Goal: Task Accomplishment & Management: Manage account settings

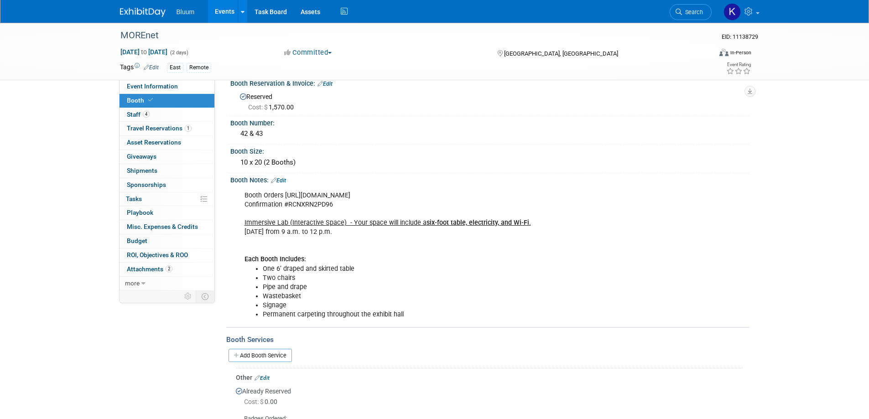
click at [223, 9] on link "Events" at bounding box center [224, 11] width 33 height 23
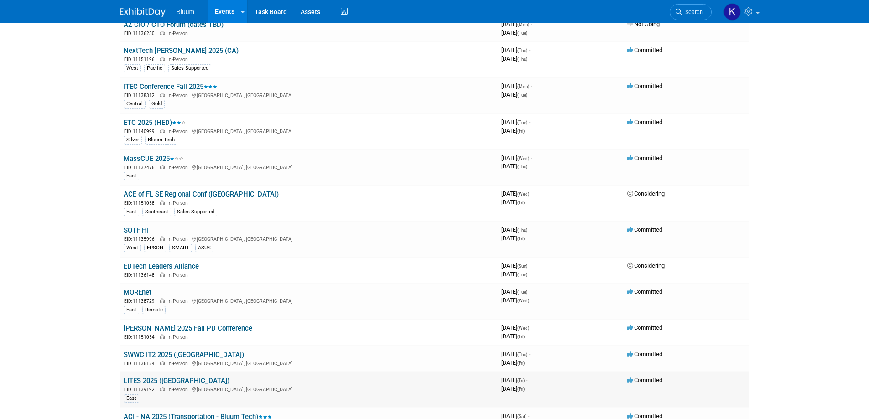
scroll to position [91, 0]
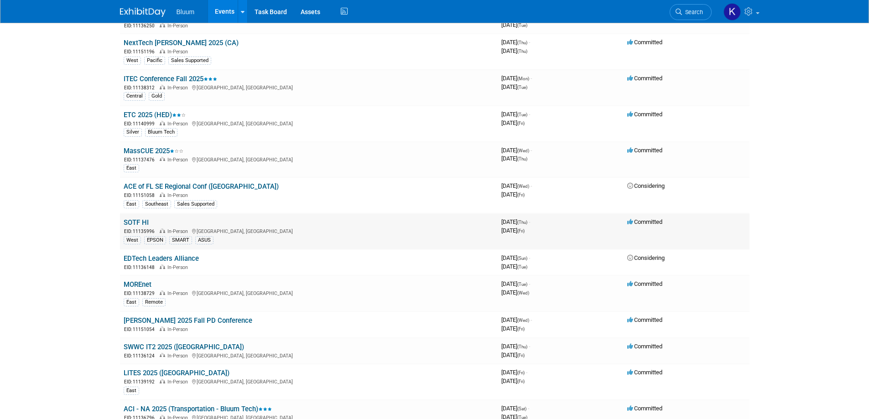
click at [141, 223] on link "SOTF HI" at bounding box center [136, 222] width 25 height 8
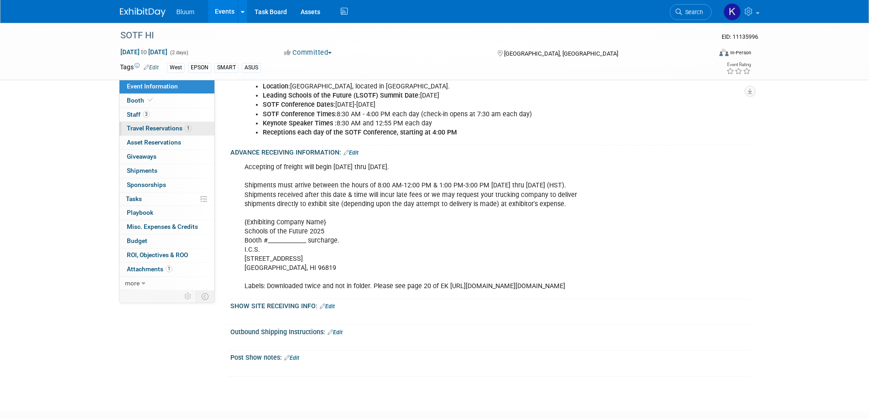
scroll to position [502, 0]
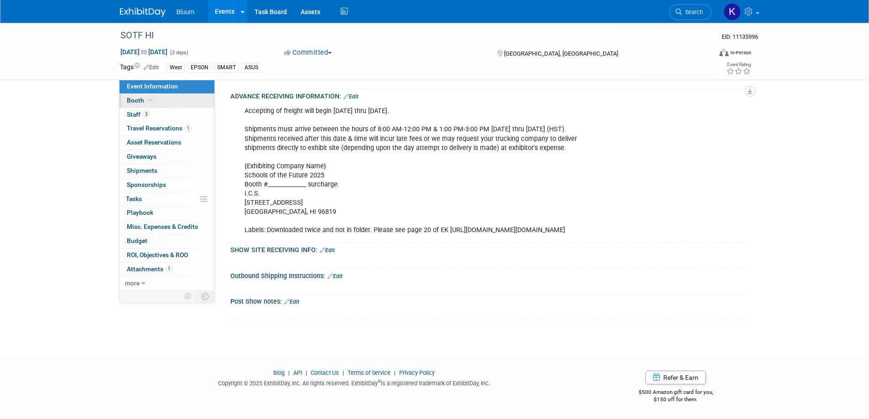
click at [133, 102] on span "Booth" at bounding box center [141, 100] width 28 height 7
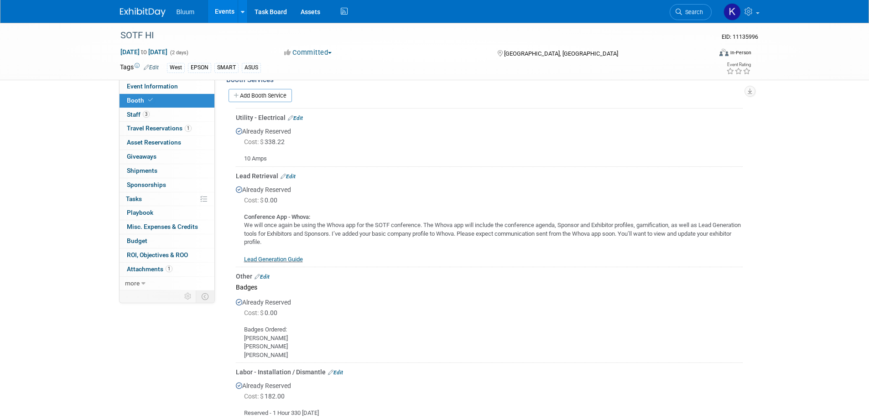
scroll to position [456, 0]
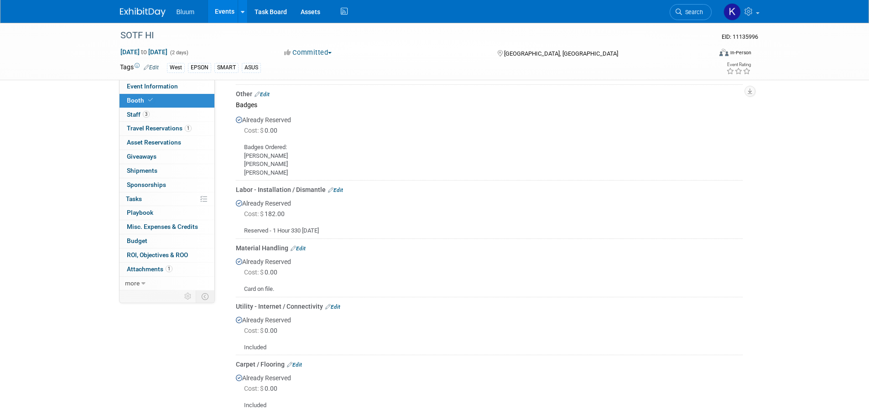
click at [337, 187] on link "Edit" at bounding box center [335, 190] width 15 height 6
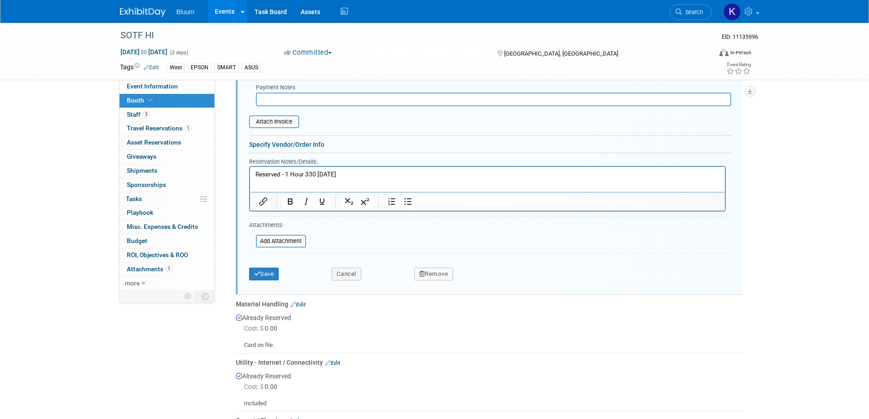
scroll to position [752, 0]
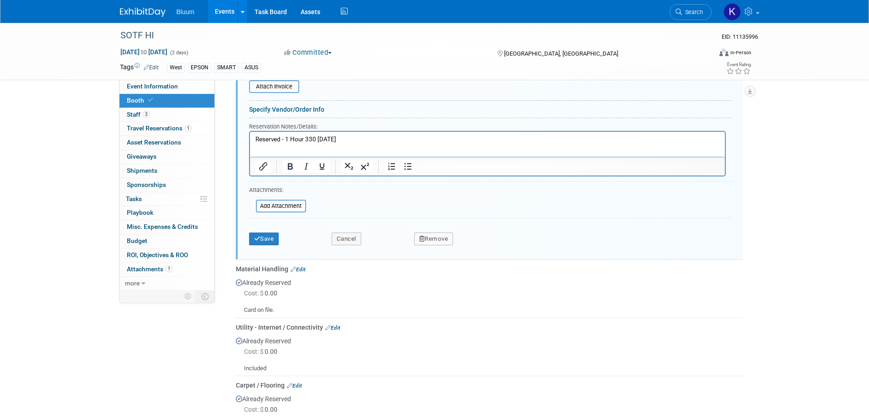
click at [261, 144] on html "Reserved - 1 Hour 330 Friday" at bounding box center [486, 138] width 475 height 12
click at [351, 144] on html "Reserved - 1 Hour 330 Friday" at bounding box center [486, 138] width 475 height 12
click at [255, 147] on html "Reserved - 1 Hour 330 Friday Please be sure to have a onsite rep check in with …" at bounding box center [486, 142] width 475 height 21
drag, startPoint x: 286, startPoint y: 148, endPoint x: 302, endPoint y: 143, distance: 17.0
click at [286, 147] on p "Oonsite rep check in with me at the ICS Service Desk to start your dismantle la…" at bounding box center [487, 148] width 464 height 9
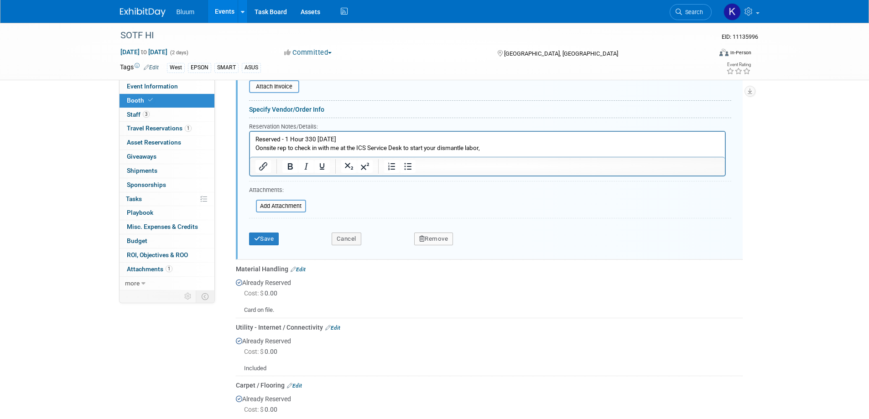
drag, startPoint x: 332, startPoint y: 149, endPoint x: 344, endPoint y: 142, distance: 13.9
click at [333, 149] on p "Oonsite rep to check in with me at the ICS Service Desk to start your dismantle…" at bounding box center [487, 148] width 464 height 9
click at [270, 233] on button "Save" at bounding box center [264, 239] width 30 height 13
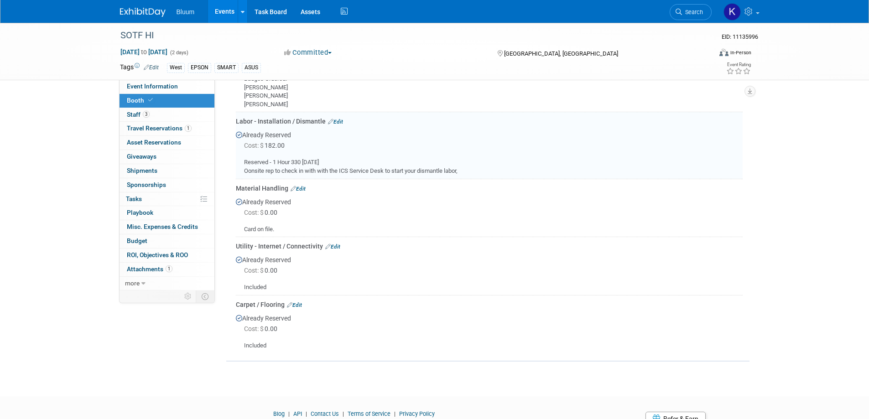
scroll to position [524, 0]
click at [219, 9] on link "Events" at bounding box center [224, 11] width 33 height 23
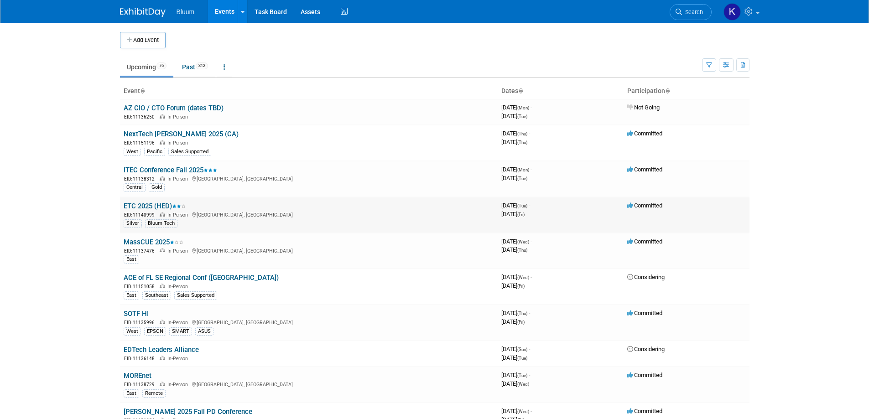
click at [142, 205] on link "ETC 2025 (HED)" at bounding box center [155, 206] width 62 height 8
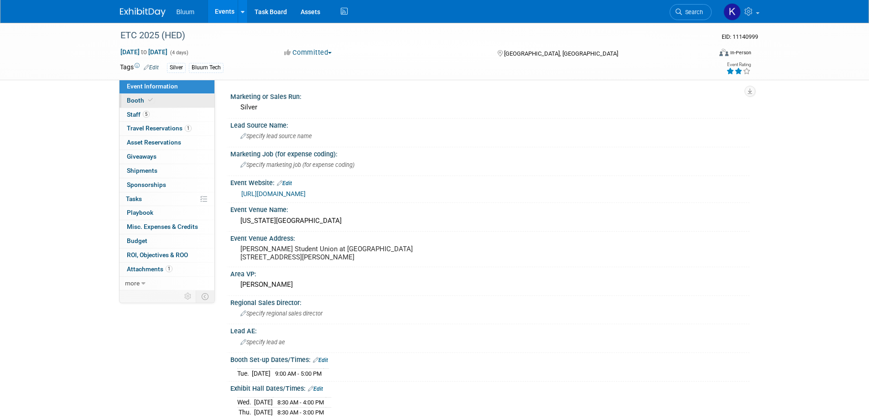
click at [133, 102] on span "Booth" at bounding box center [141, 100] width 28 height 7
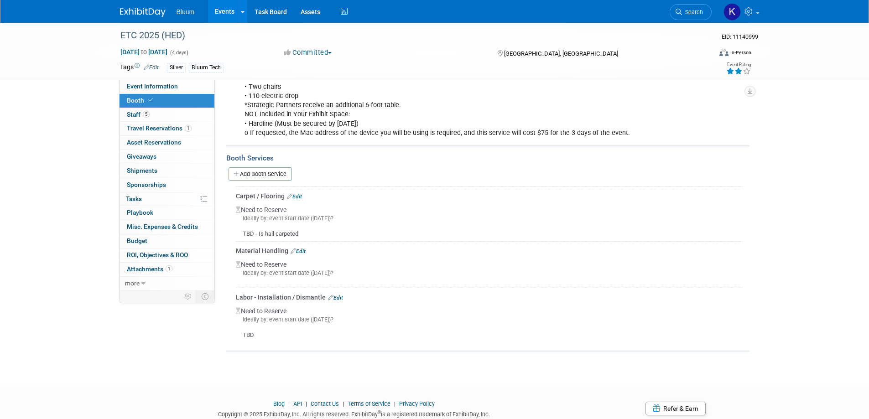
scroll to position [182, 0]
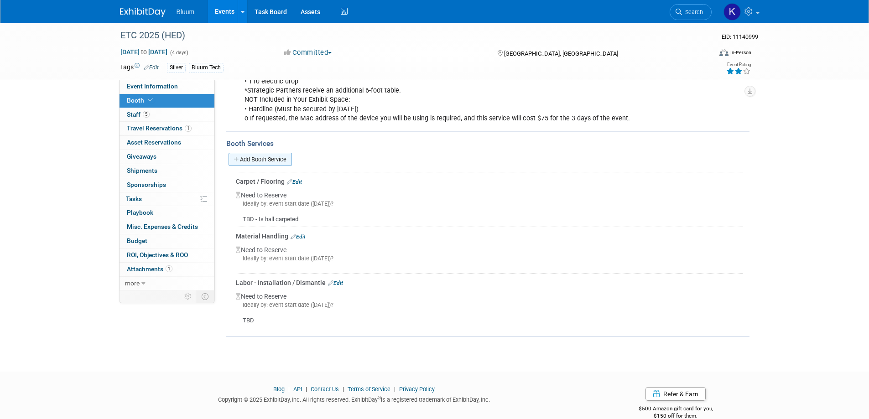
click at [259, 163] on link "Add Booth Service" at bounding box center [260, 159] width 63 height 13
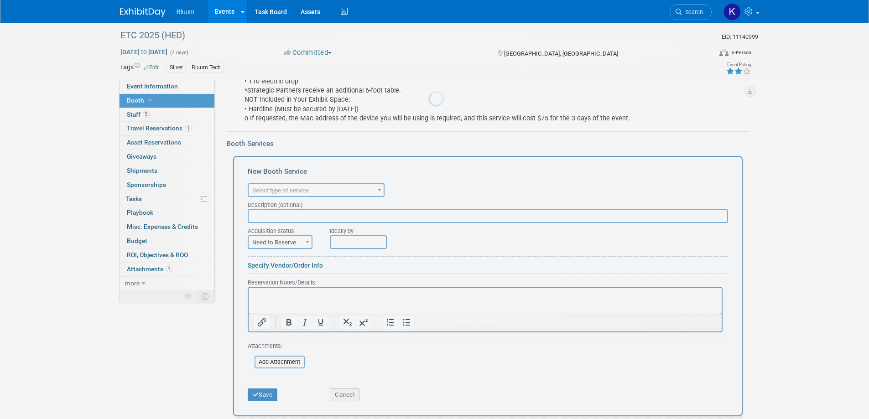
scroll to position [0, 0]
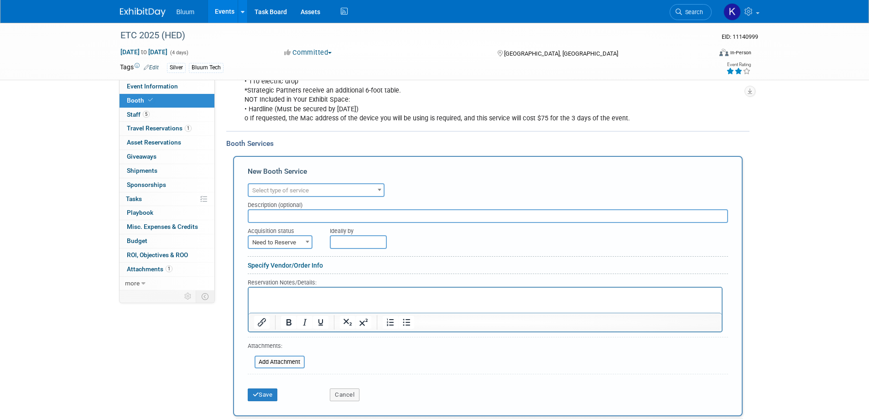
click at [298, 190] on span "Select type of service" at bounding box center [280, 190] width 57 height 7
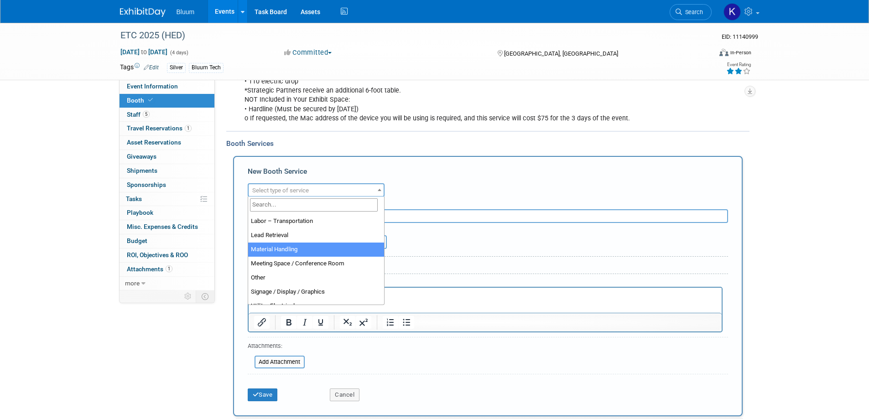
scroll to position [228, 0]
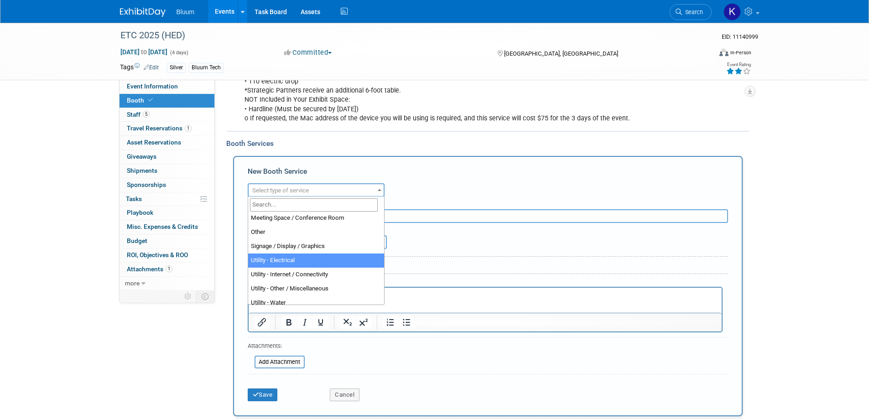
select select "8"
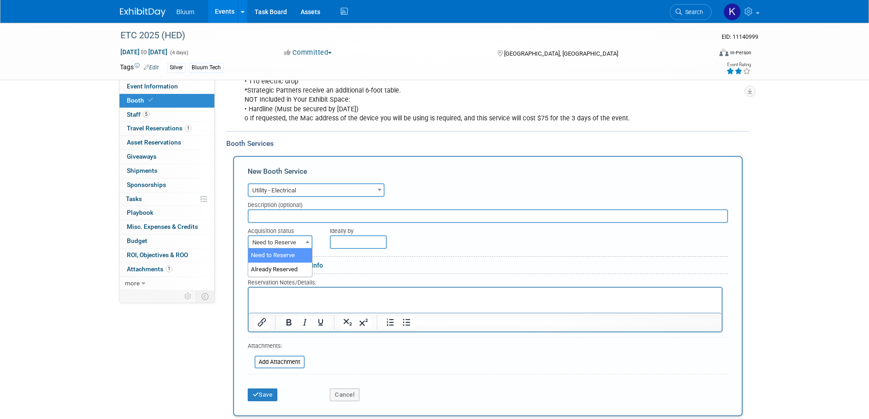
click at [290, 244] on span "Need to Reserve" at bounding box center [280, 242] width 63 height 13
select select "2"
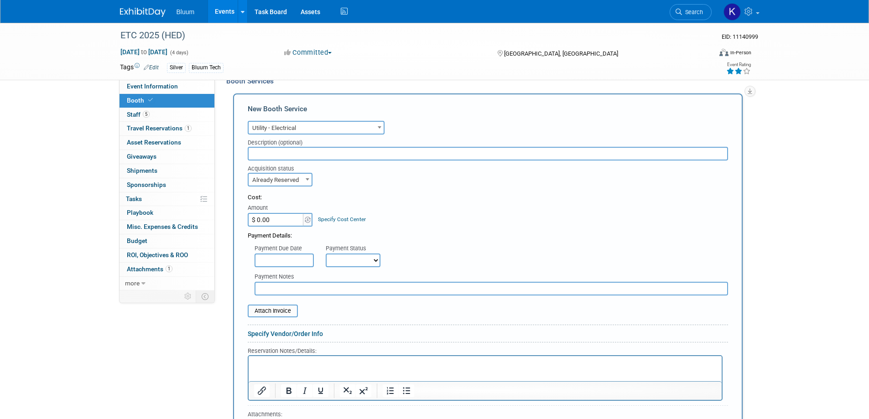
scroll to position [319, 0]
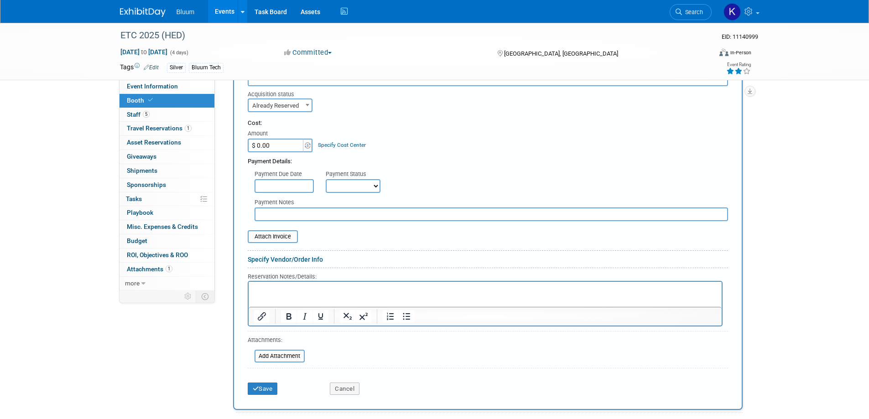
click at [276, 294] on html at bounding box center [484, 287] width 473 height 12
click at [259, 386] on button "Save" at bounding box center [263, 389] width 30 height 13
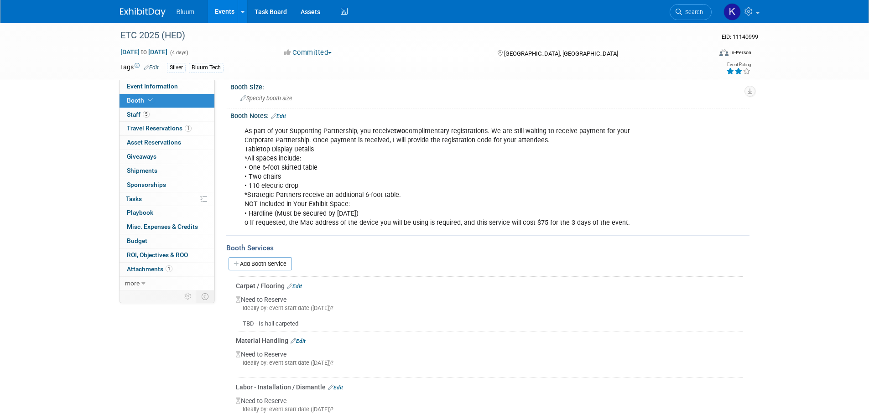
scroll to position [74, 0]
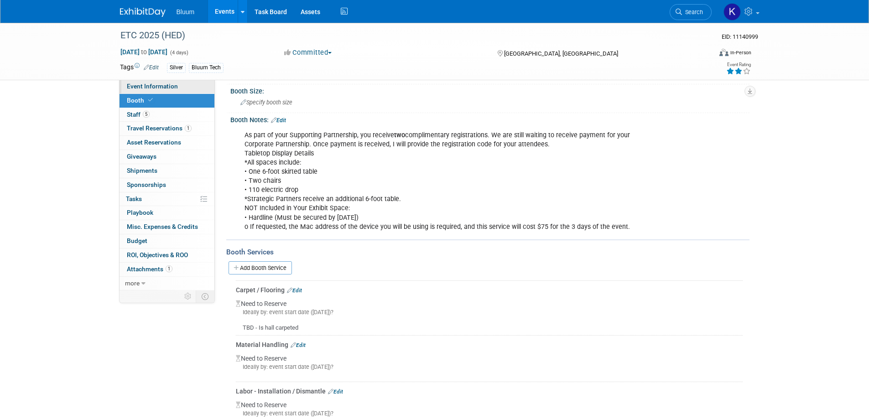
click at [153, 84] on span "Event Information" at bounding box center [152, 86] width 51 height 7
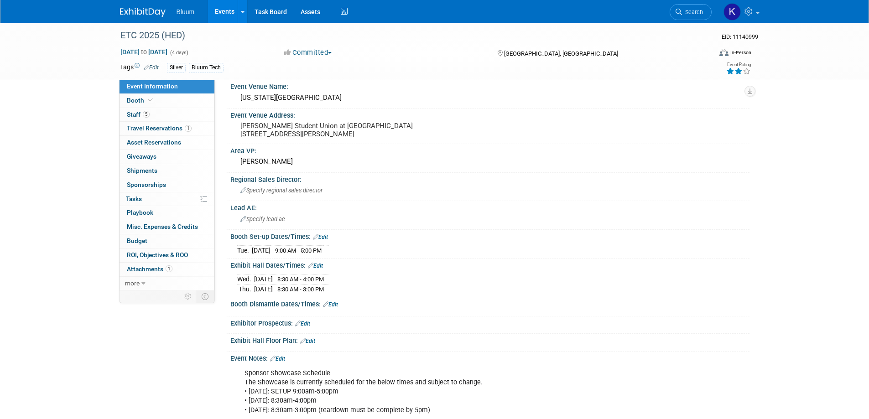
scroll to position [137, 0]
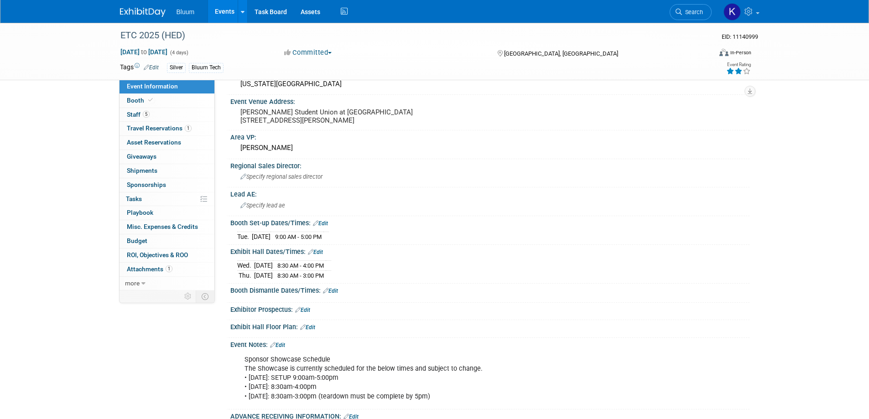
click at [333, 289] on link "Edit" at bounding box center [330, 291] width 15 height 6
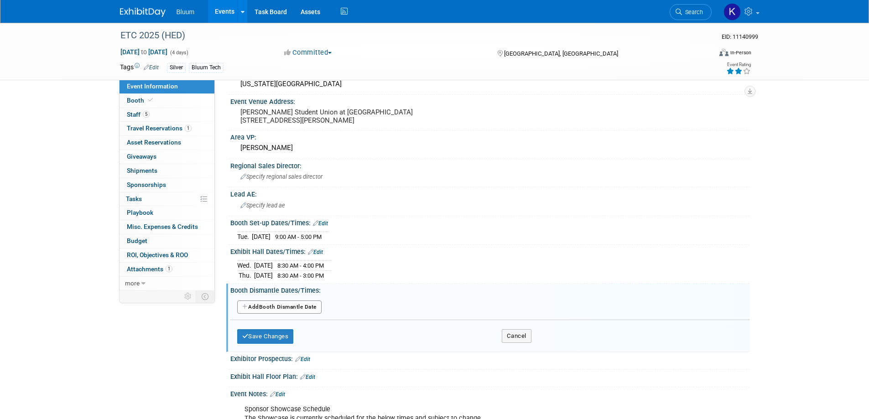
click at [288, 306] on button "Add Another Booth Dismantle Date" at bounding box center [279, 308] width 84 height 14
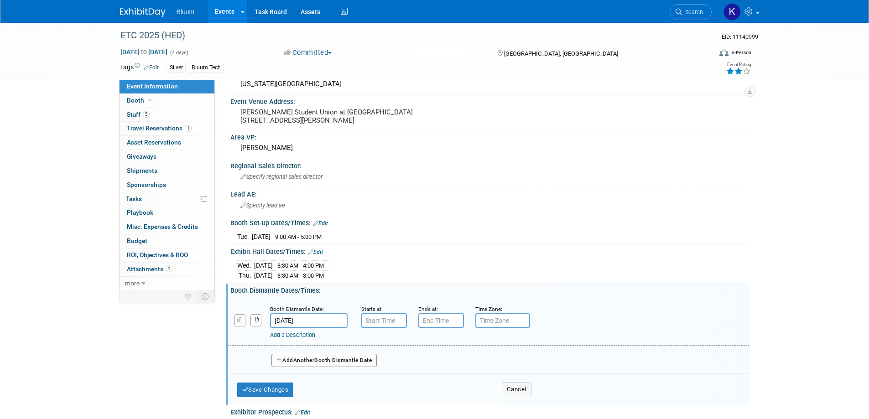
click at [305, 321] on input "Oct 17, 2025" at bounding box center [309, 320] width 78 height 15
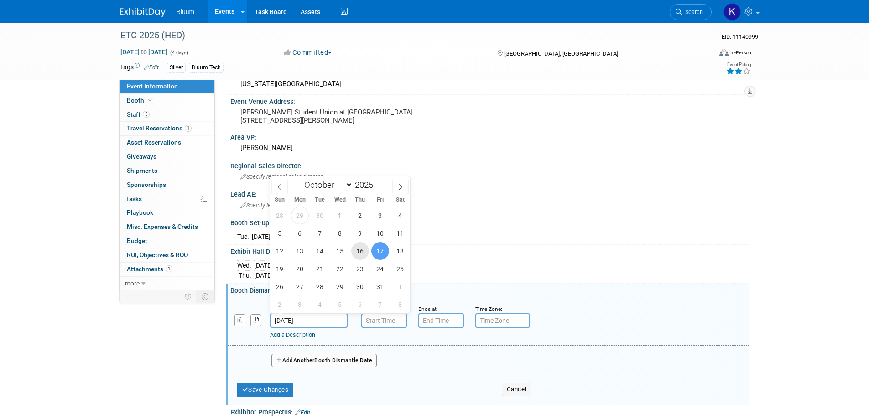
click at [363, 250] on span "16" at bounding box center [360, 251] width 18 height 18
type input "Oct 16, 2025"
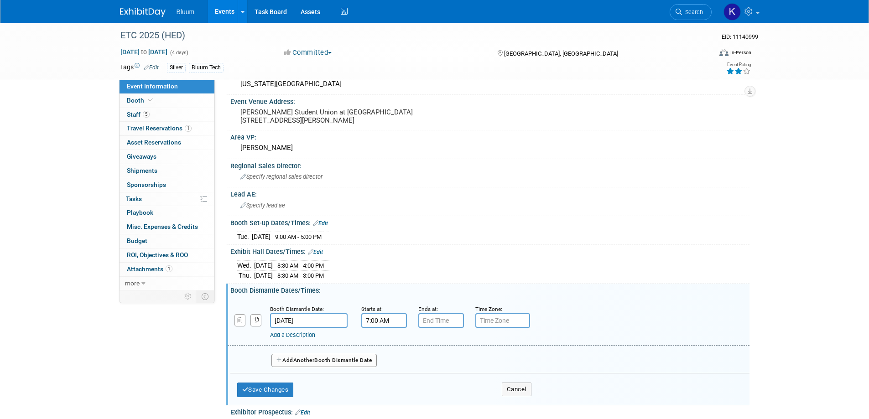
click at [385, 317] on input "7:00 AM" at bounding box center [384, 320] width 46 height 15
click at [380, 364] on span "07" at bounding box center [382, 362] width 17 height 16
click at [468, 349] on td "03" at bounding box center [465, 343] width 29 height 25
click at [464, 365] on button "AM" at bounding box center [462, 363] width 16 height 16
type input "3:00 PM"
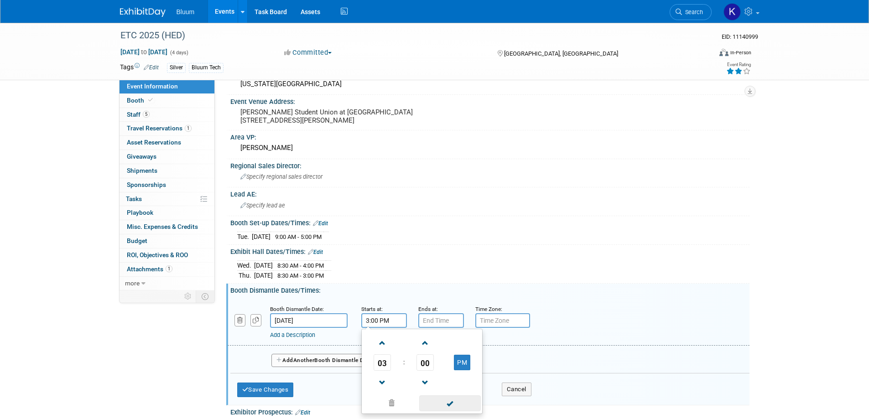
click at [447, 397] on span at bounding box center [450, 403] width 62 height 16
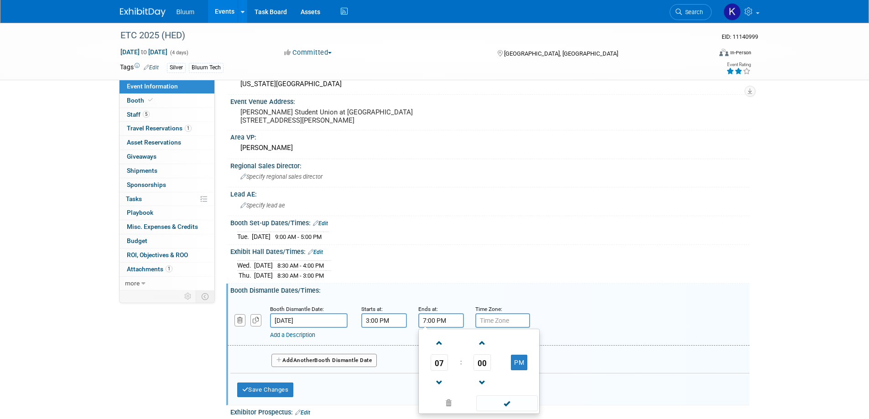
click at [433, 322] on input "7:00 PM" at bounding box center [441, 320] width 46 height 15
click at [435, 366] on span "07" at bounding box center [439, 362] width 17 height 16
click at [468, 367] on td "05" at bounding box center [464, 368] width 29 height 25
type input "5:00 PM"
click at [500, 400] on span at bounding box center [507, 403] width 62 height 16
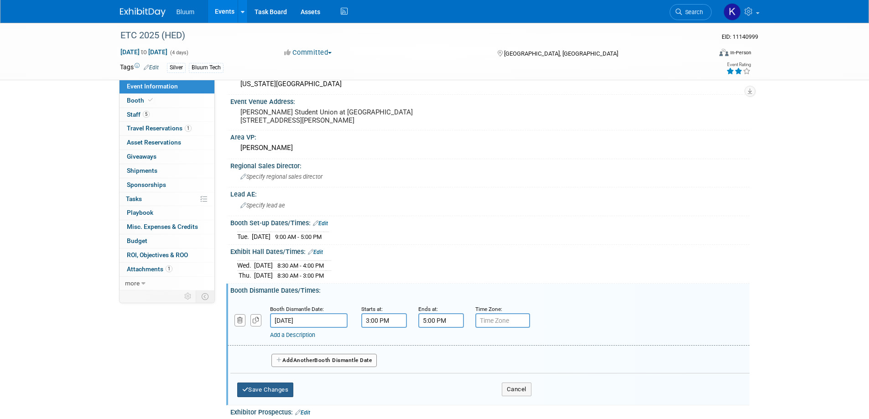
click at [288, 390] on button "Save Changes" at bounding box center [265, 390] width 57 height 15
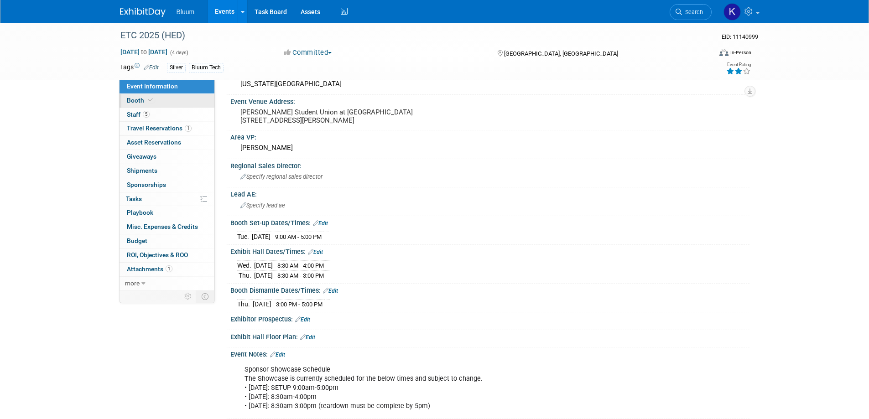
click at [132, 103] on span "Booth" at bounding box center [141, 100] width 28 height 7
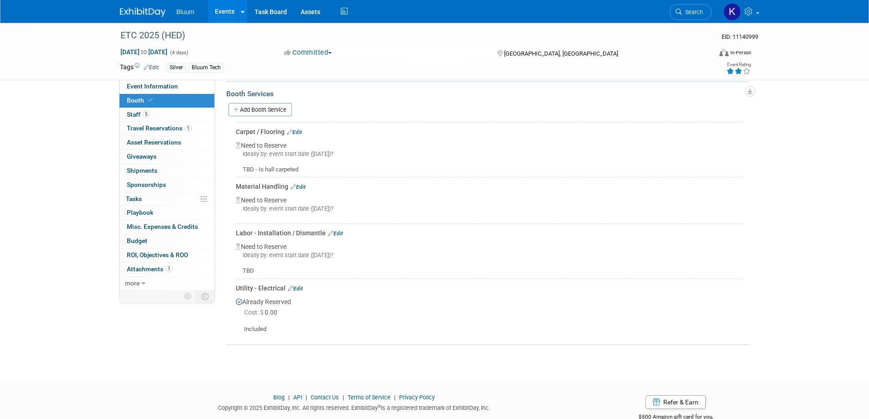
scroll to position [211, 0]
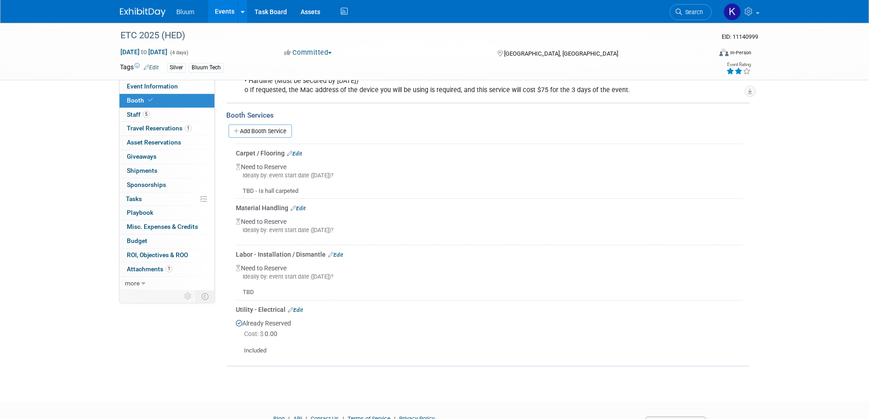
click at [297, 152] on link "Edit" at bounding box center [294, 154] width 15 height 6
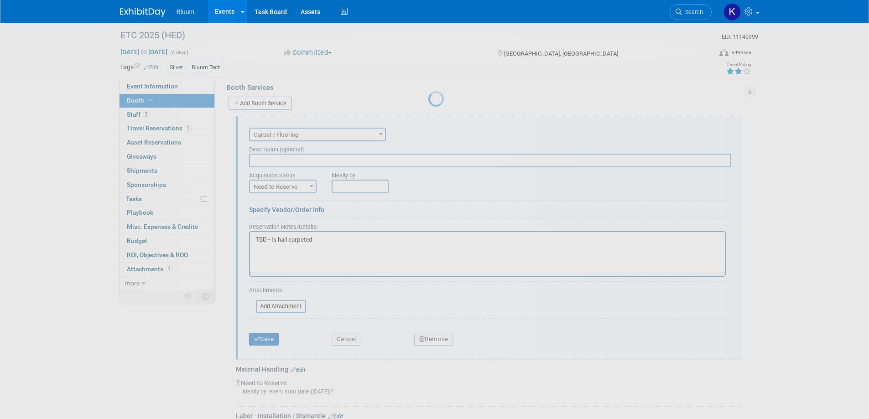
scroll to position [250, 0]
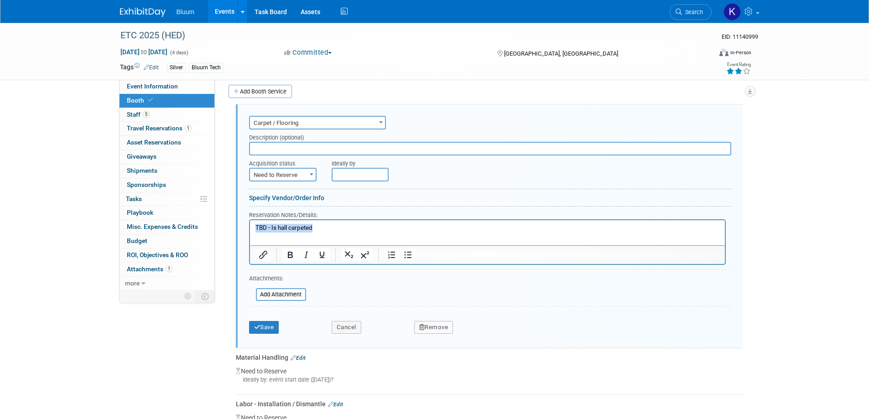
drag, startPoint x: 312, startPoint y: 225, endPoint x: 173, endPoint y: 223, distance: 138.7
click at [249, 223] on html "TBD - Is hall carpeted" at bounding box center [486, 226] width 475 height 12
click at [265, 328] on button "Save" at bounding box center [264, 327] width 30 height 13
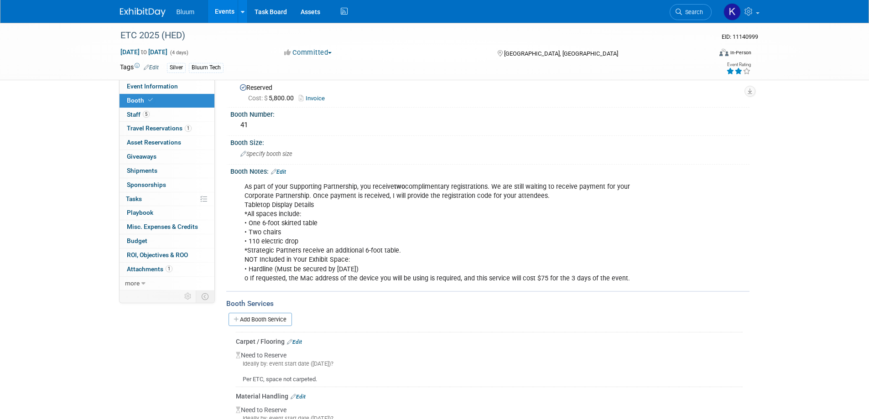
scroll to position [0, 0]
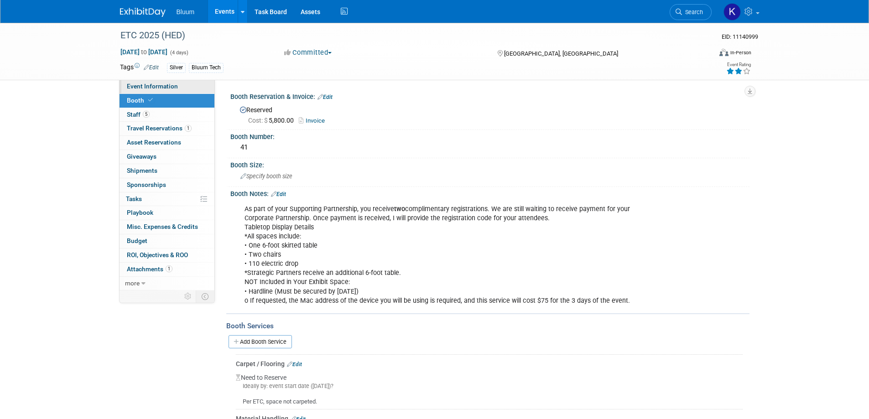
click at [173, 86] on span "Event Information" at bounding box center [152, 86] width 51 height 7
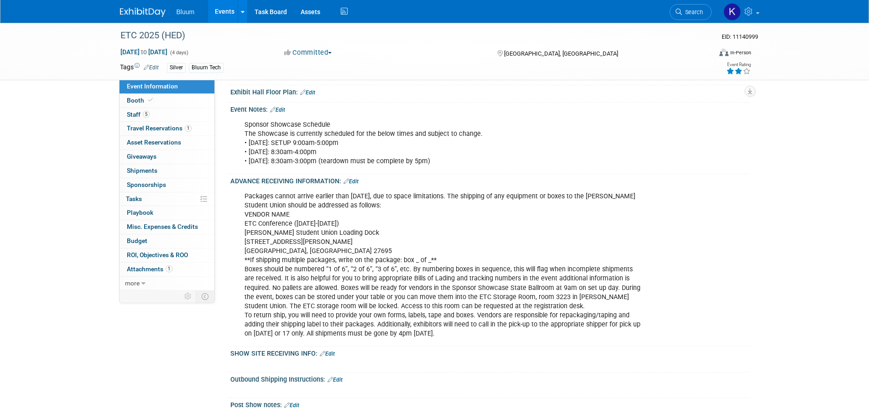
scroll to position [411, 0]
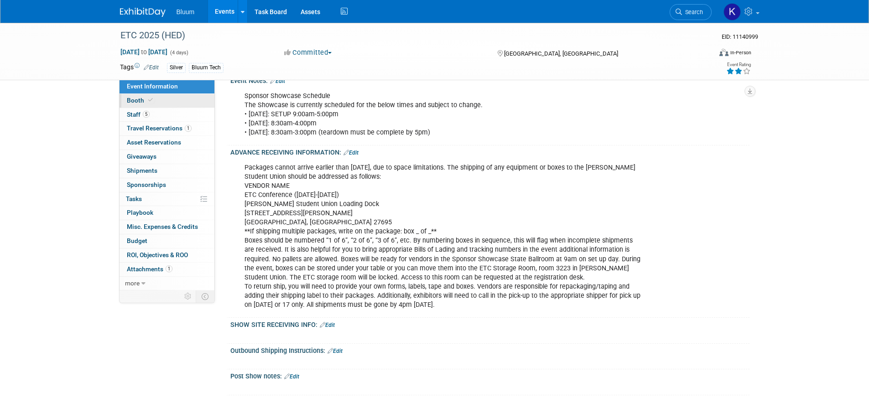
click at [143, 95] on link "Booth" at bounding box center [167, 101] width 95 height 14
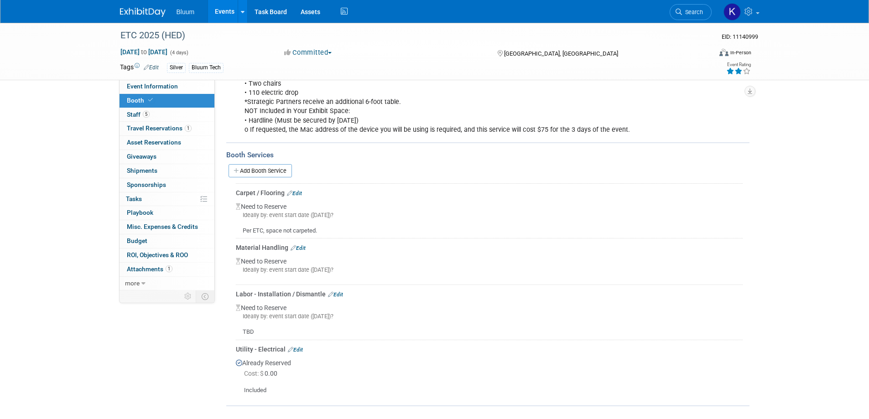
scroll to position [256, 0]
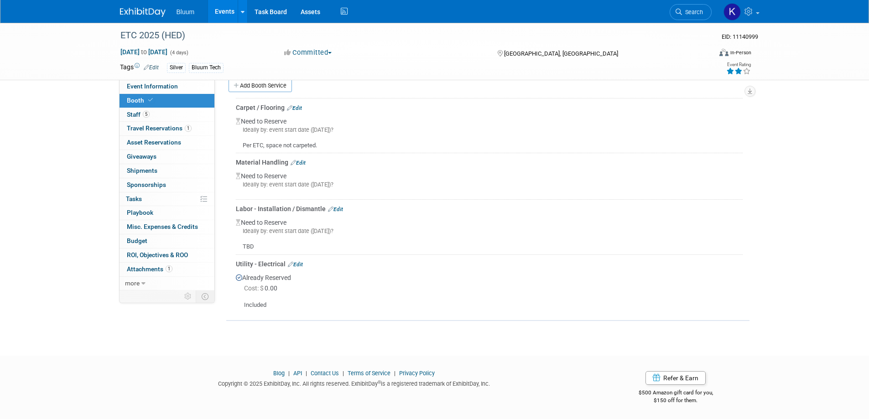
click at [338, 208] on link "Edit" at bounding box center [335, 209] width 15 height 6
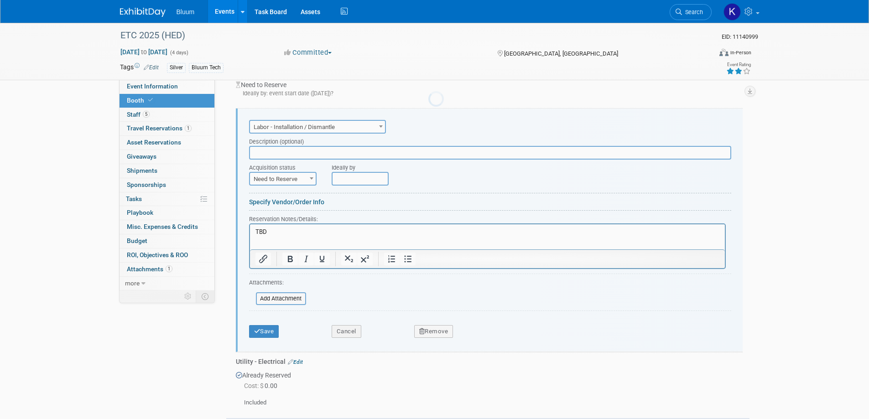
scroll to position [352, 0]
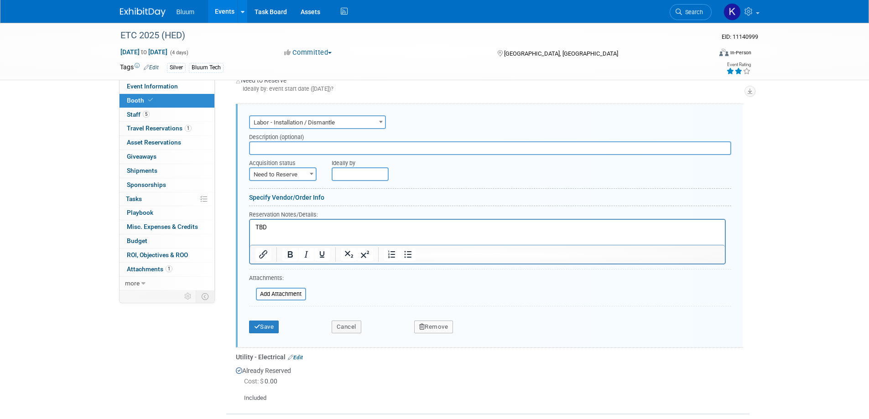
click at [437, 322] on button "Remove" at bounding box center [433, 327] width 39 height 13
click at [475, 331] on link "Yes" at bounding box center [484, 334] width 26 height 15
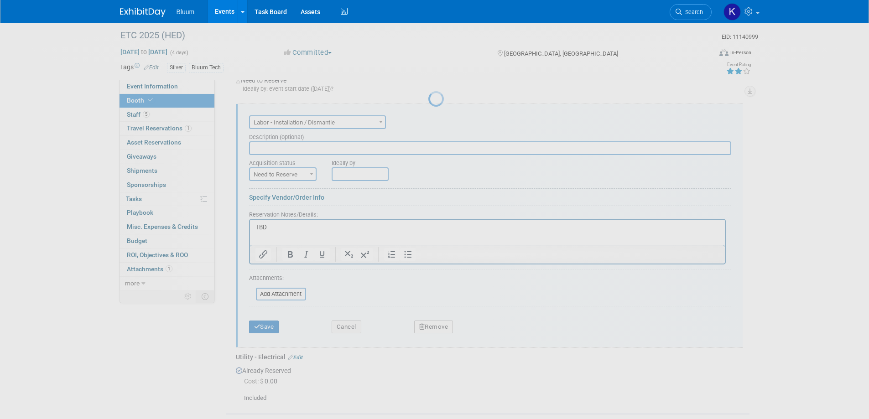
scroll to position [202, 0]
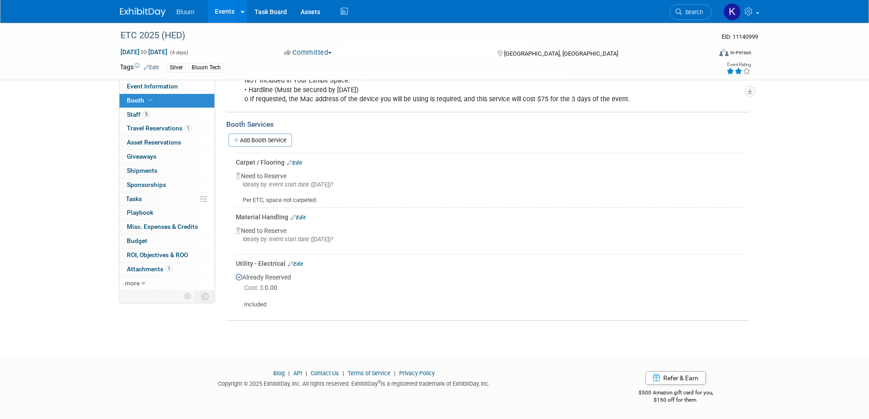
click at [223, 13] on link "Events" at bounding box center [224, 11] width 33 height 23
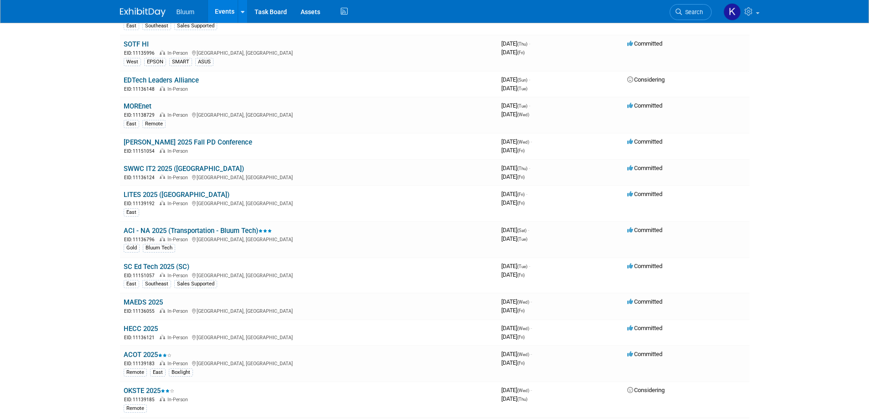
scroll to position [274, 0]
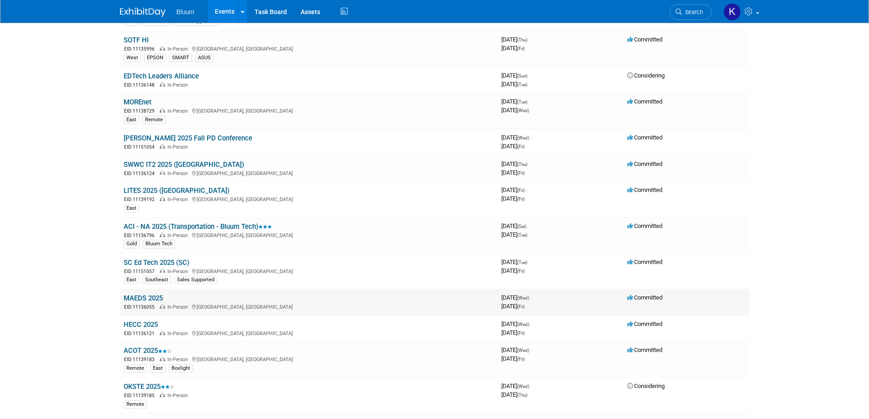
click at [146, 297] on link "MAEDS 2025" at bounding box center [143, 298] width 39 height 8
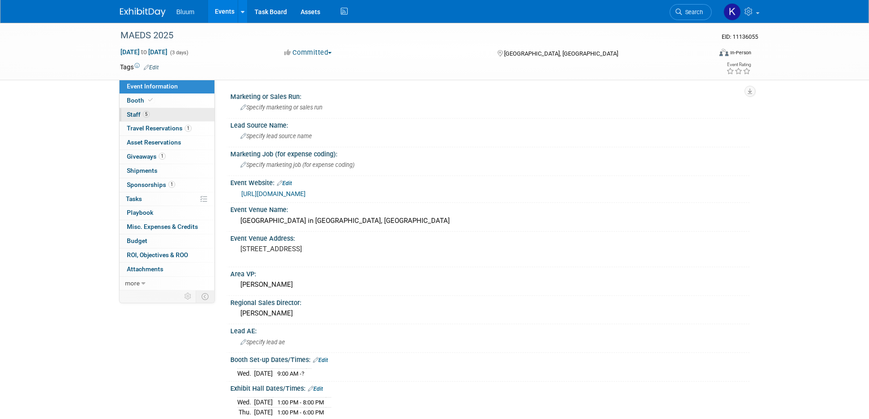
click at [139, 116] on span "Staff 5" at bounding box center [138, 114] width 23 height 7
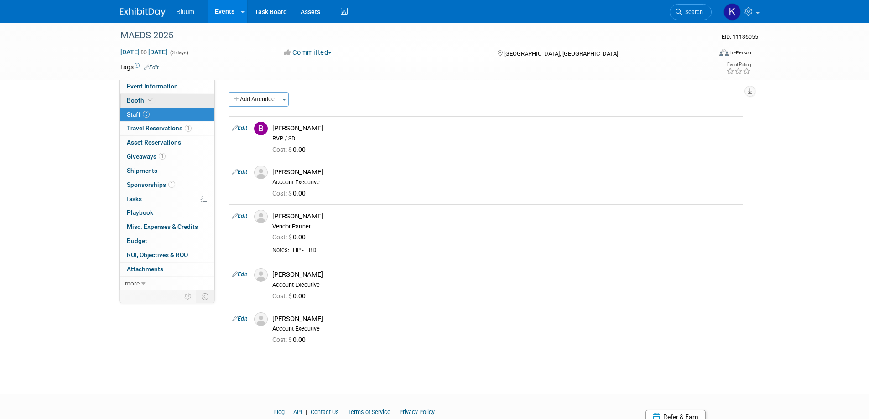
click at [134, 99] on span "Booth" at bounding box center [141, 100] width 28 height 7
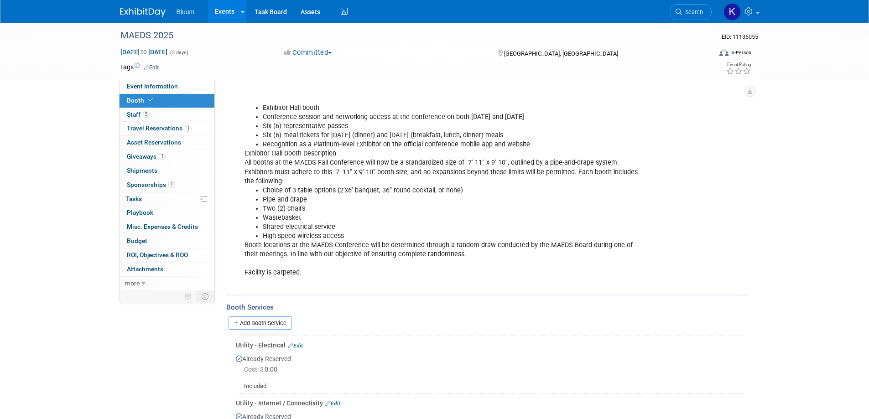
scroll to position [137, 0]
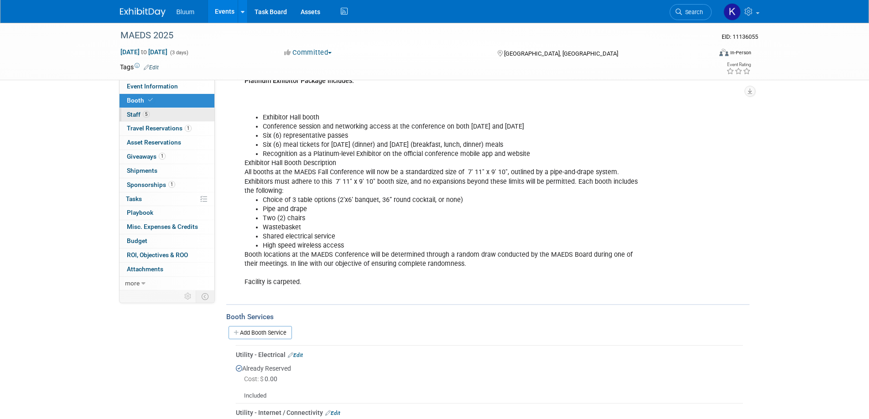
click at [138, 114] on span "Staff 5" at bounding box center [138, 114] width 23 height 7
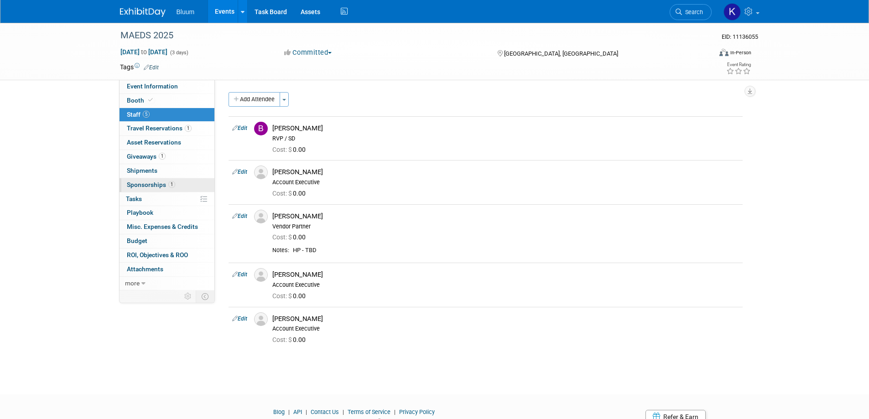
click at [152, 182] on span "Sponsorships 1" at bounding box center [151, 184] width 48 height 7
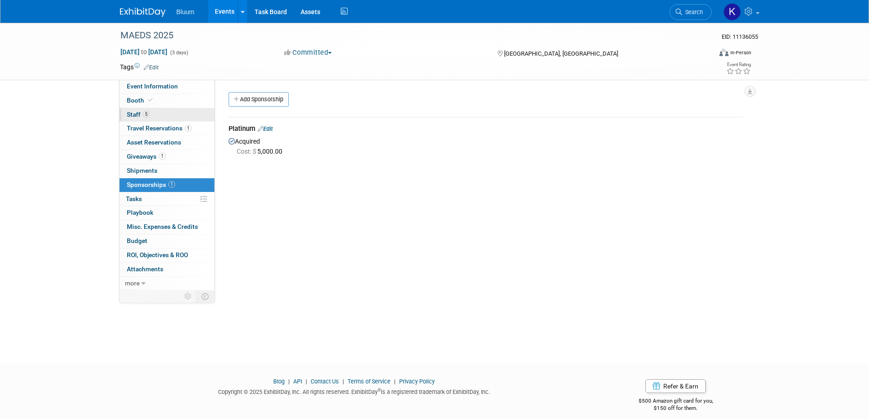
click at [134, 112] on span "Staff 5" at bounding box center [138, 114] width 23 height 7
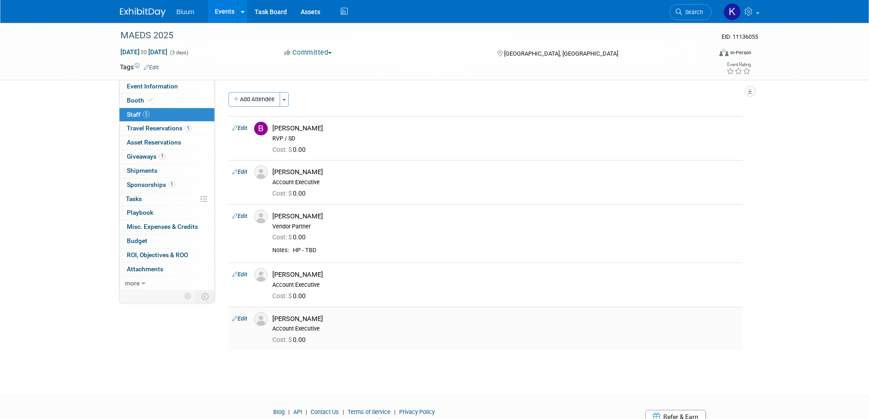
click at [243, 317] on link "Edit" at bounding box center [239, 319] width 15 height 6
select select "01d80bf5-7264-4629-bcc2-eea5c89d7f64"
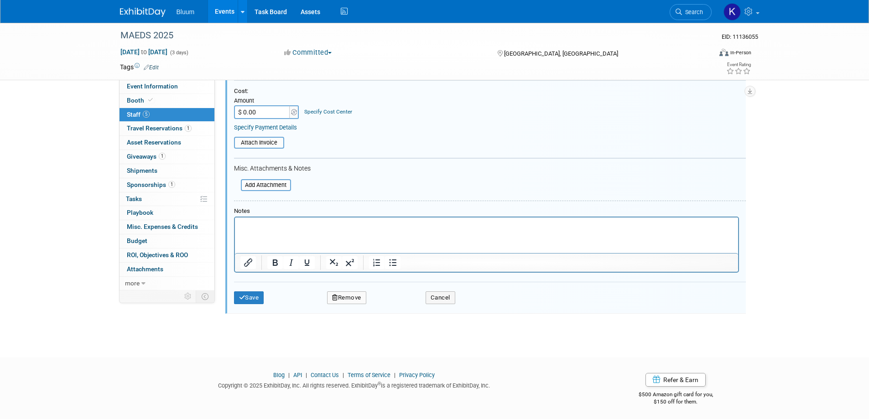
scroll to position [353, 0]
click at [359, 295] on button "Remove" at bounding box center [346, 295] width 39 height 13
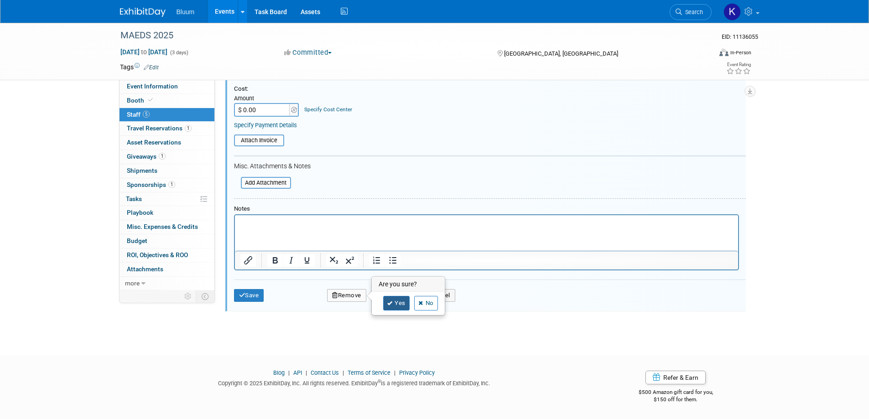
click at [389, 298] on link "Yes" at bounding box center [396, 303] width 26 height 15
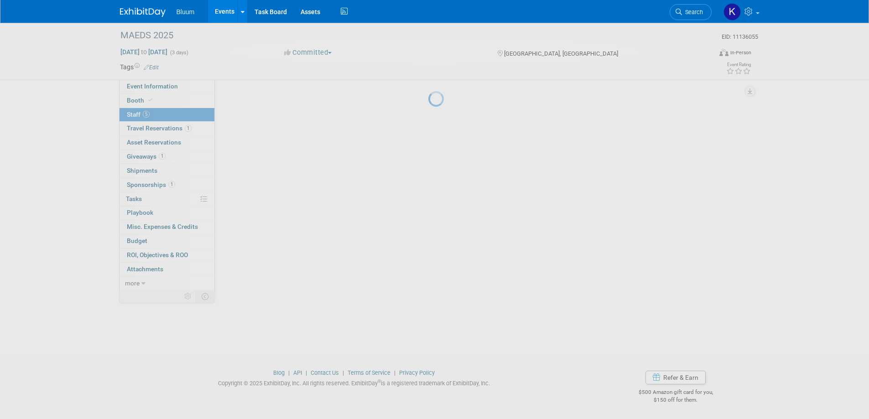
scroll to position [30, 0]
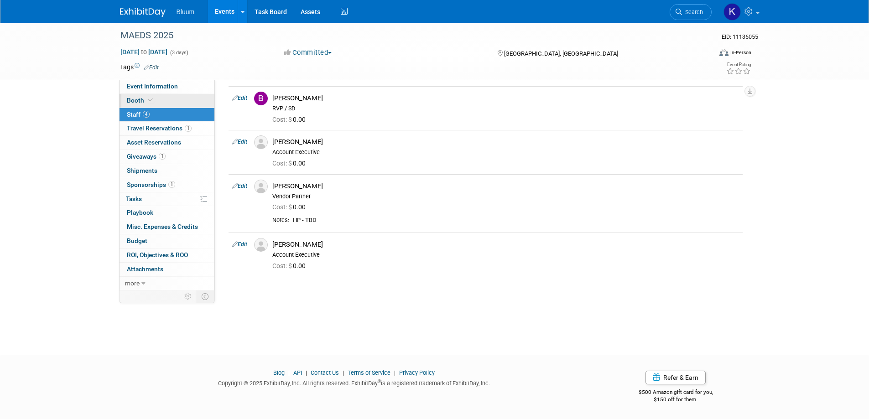
click at [132, 100] on span "Booth" at bounding box center [141, 100] width 28 height 7
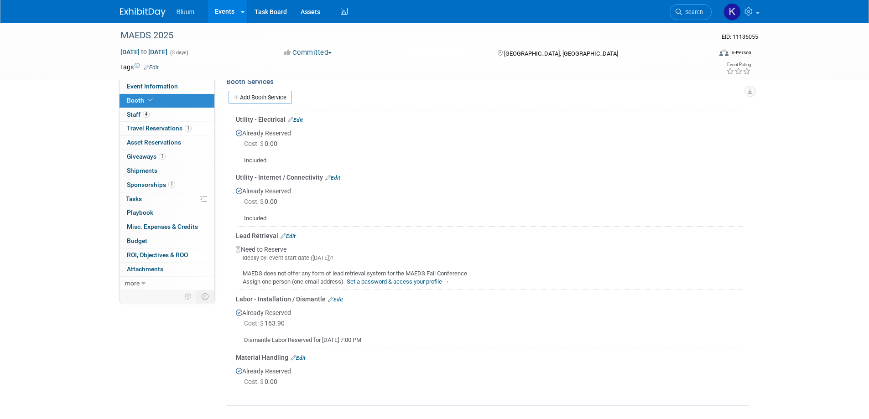
scroll to position [357, 0]
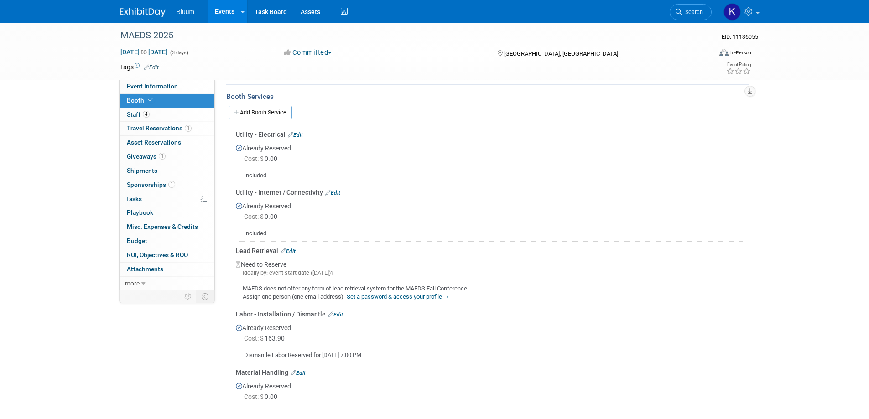
click at [286, 106] on link "Add Booth Service" at bounding box center [260, 112] width 63 height 13
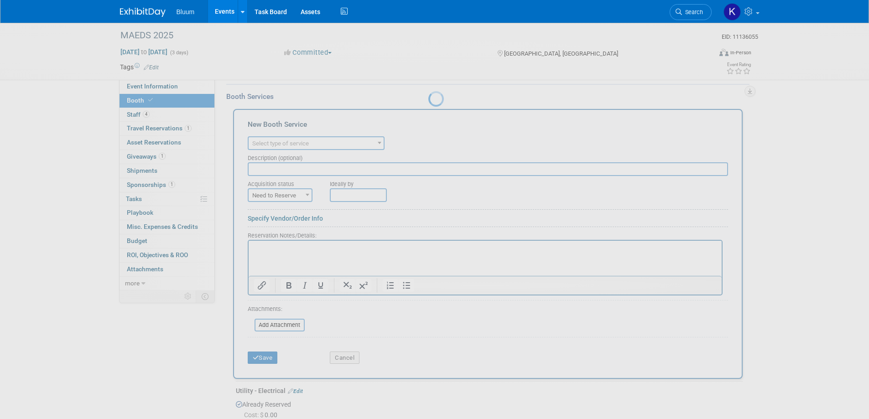
scroll to position [0, 0]
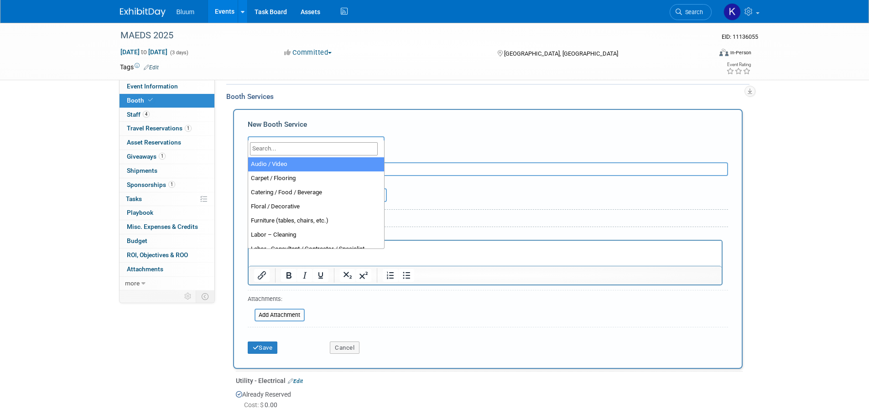
click at [326, 137] on span "Select type of service" at bounding box center [316, 143] width 135 height 13
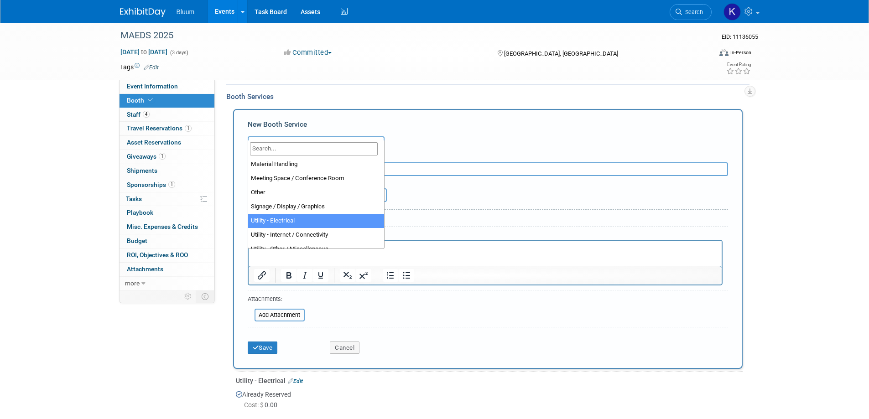
scroll to position [228, 0]
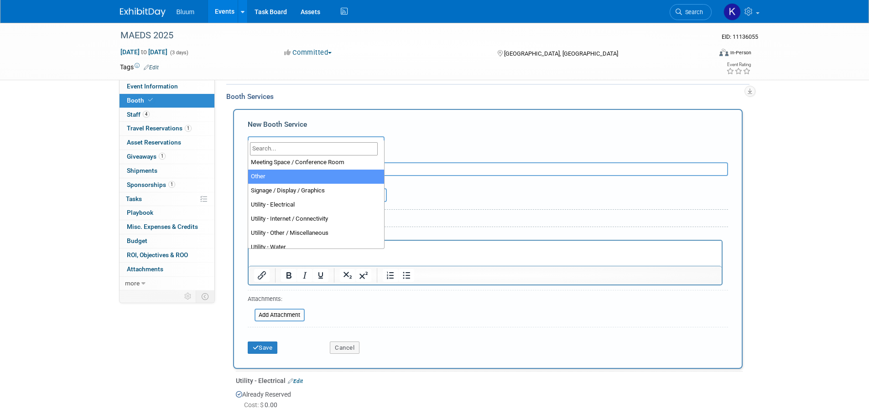
select select "1"
click at [261, 177] on div "Acquisition status" at bounding box center [282, 182] width 69 height 12
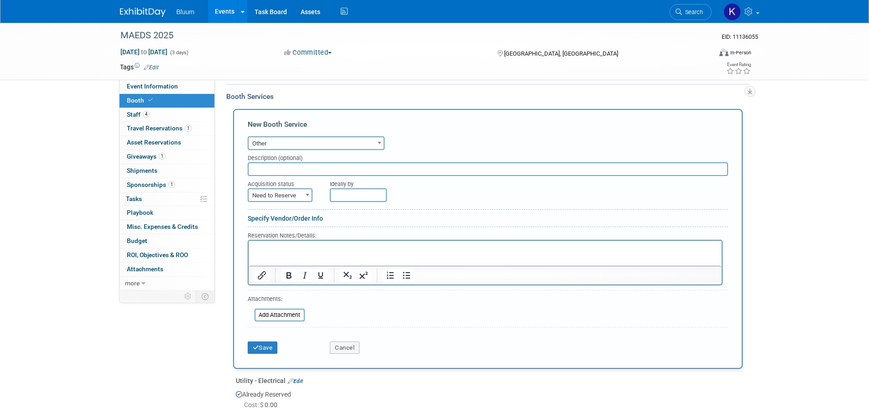
click at [290, 189] on span "Need to Reserve" at bounding box center [280, 195] width 63 height 13
select select "2"
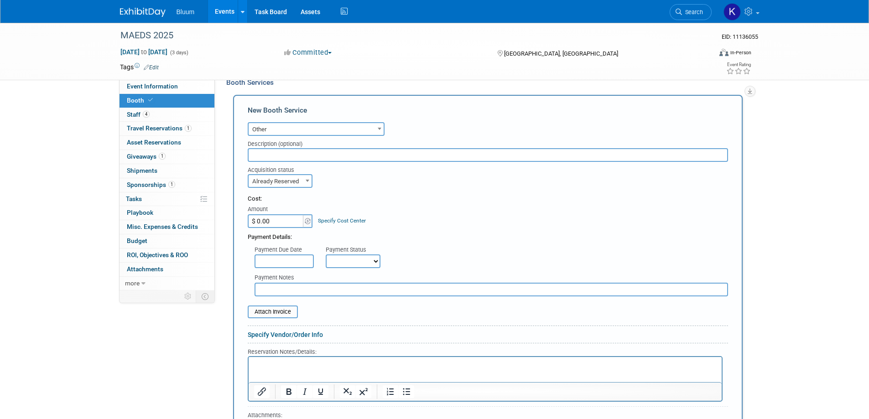
scroll to position [494, 0]
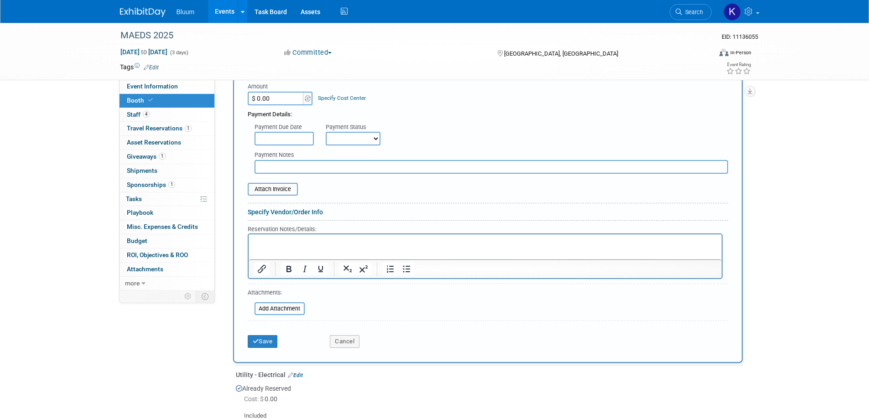
click at [266, 245] on p "Rich Text Area. Press ALT-0 for help." at bounding box center [485, 242] width 463 height 9
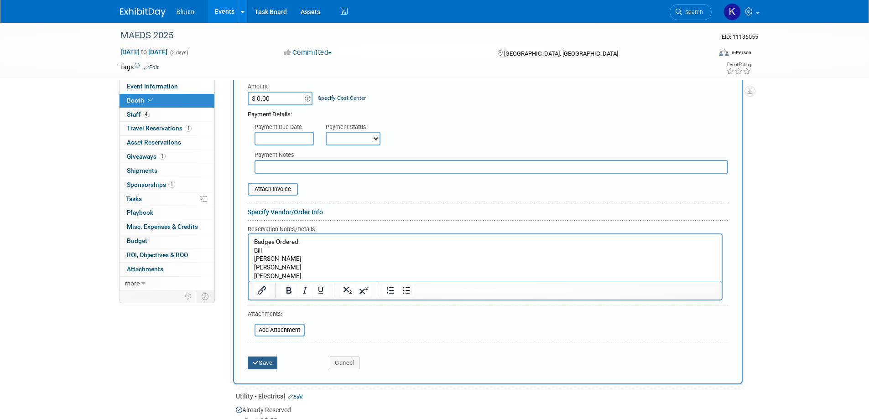
click at [264, 357] on button "Save" at bounding box center [263, 363] width 30 height 13
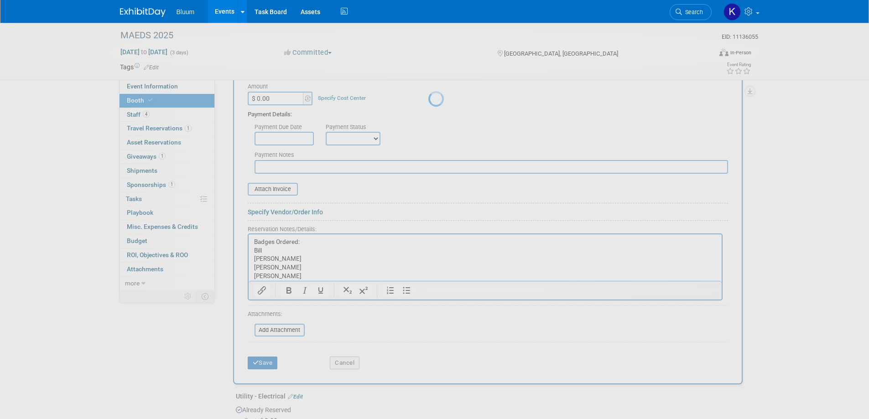
scroll to position [540, 0]
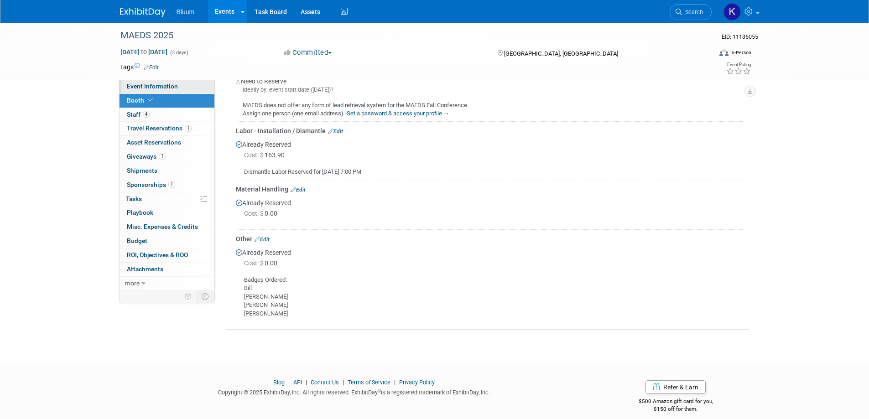
click at [141, 85] on span "Event Information" at bounding box center [152, 86] width 51 height 7
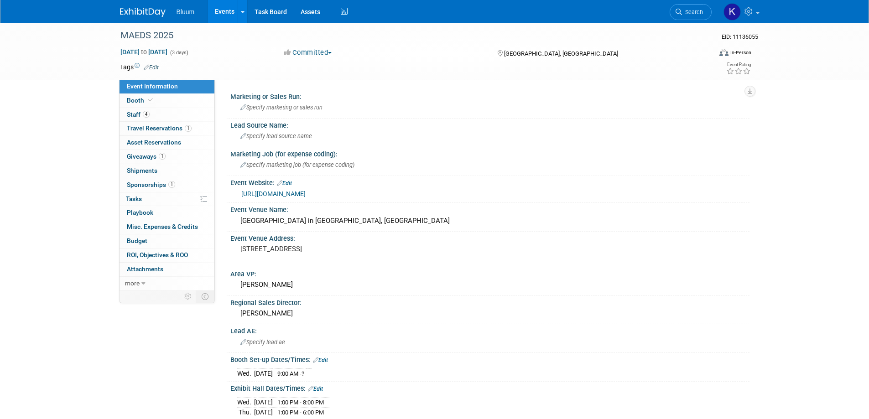
click at [223, 8] on link "Events" at bounding box center [224, 11] width 33 height 23
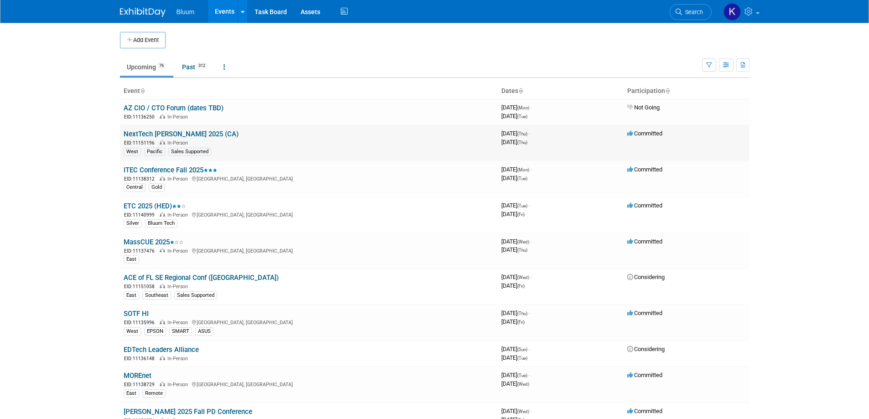
click at [144, 137] on link "NextTech [PERSON_NAME] 2025 (CA)" at bounding box center [181, 134] width 115 height 8
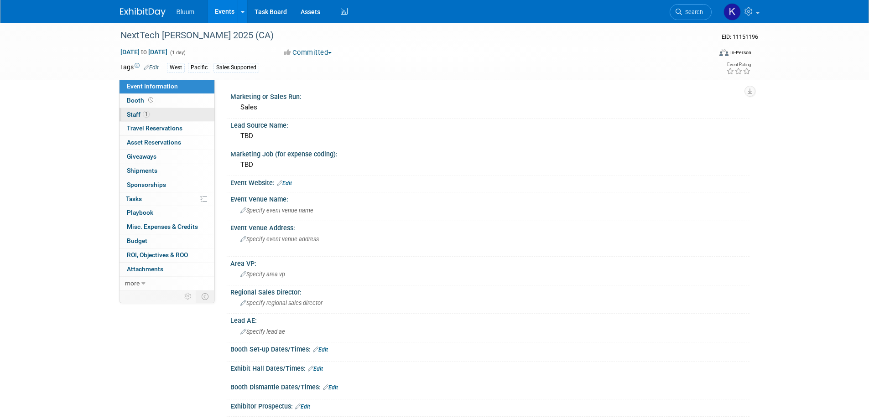
click at [138, 112] on span "Staff 1" at bounding box center [138, 114] width 23 height 7
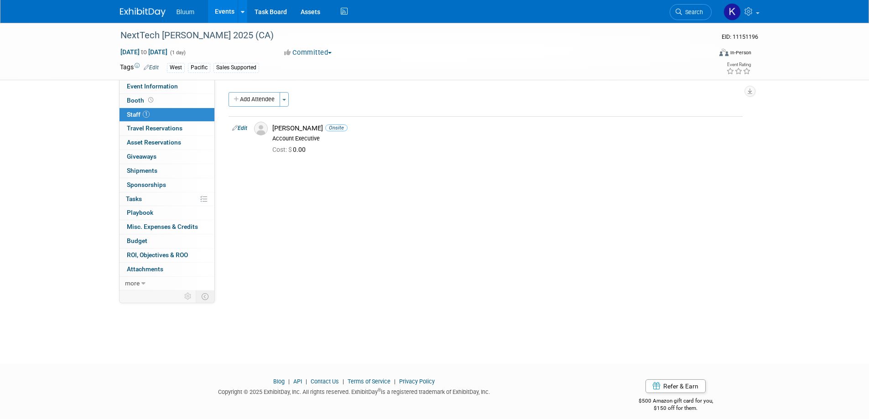
click at [229, 8] on link "Events" at bounding box center [224, 11] width 33 height 23
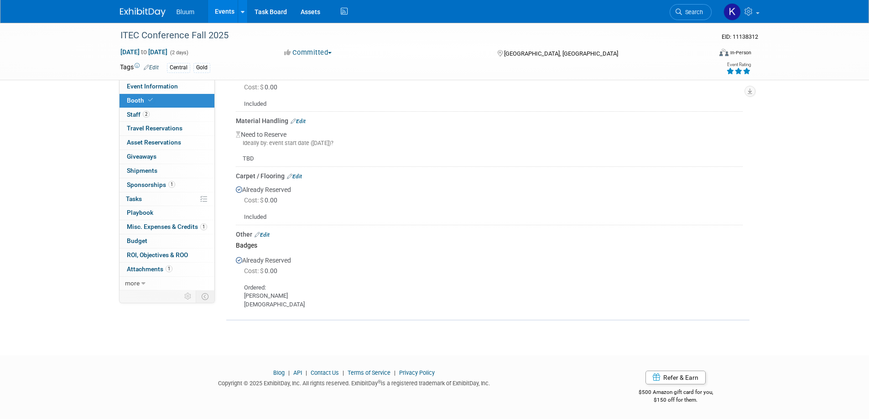
scroll to position [167, 0]
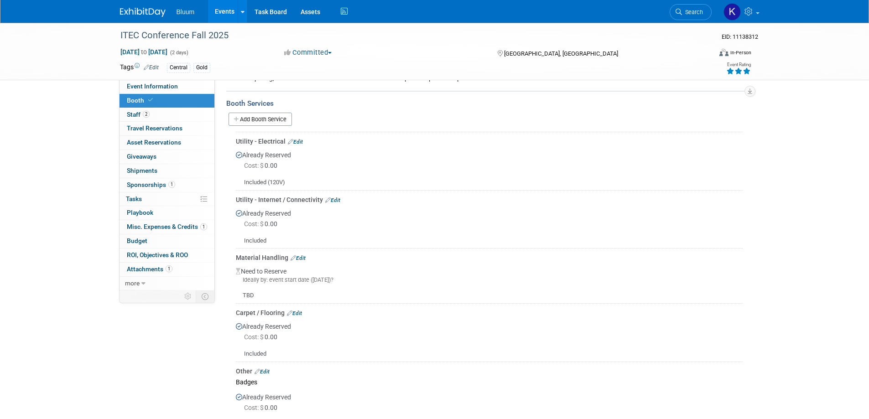
click at [223, 8] on link "Events" at bounding box center [224, 11] width 33 height 23
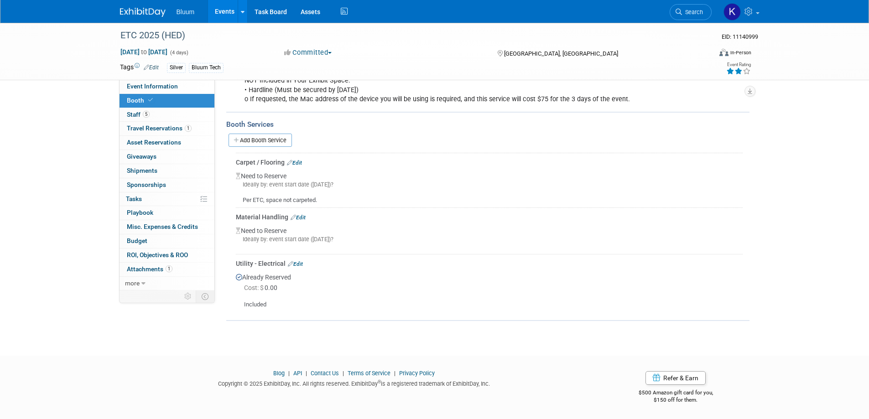
click at [227, 13] on link "Events" at bounding box center [224, 11] width 33 height 23
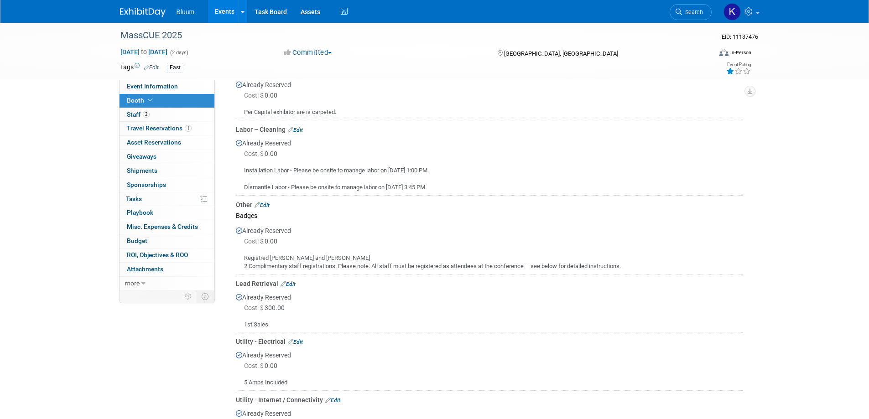
scroll to position [228, 0]
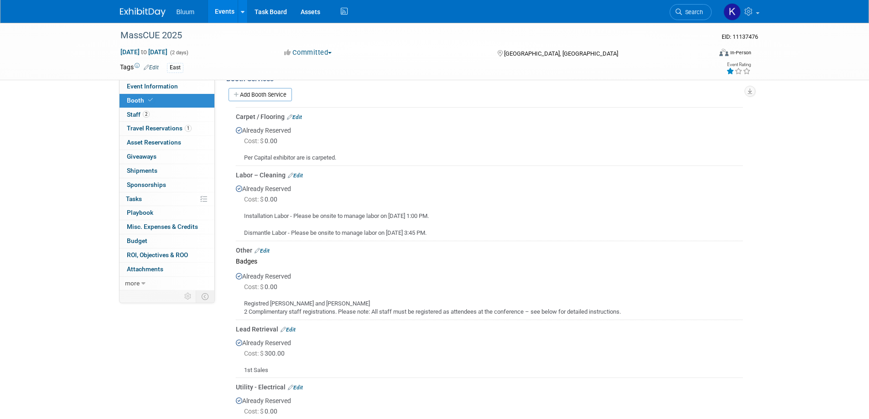
click at [296, 114] on link "Edit" at bounding box center [294, 117] width 15 height 6
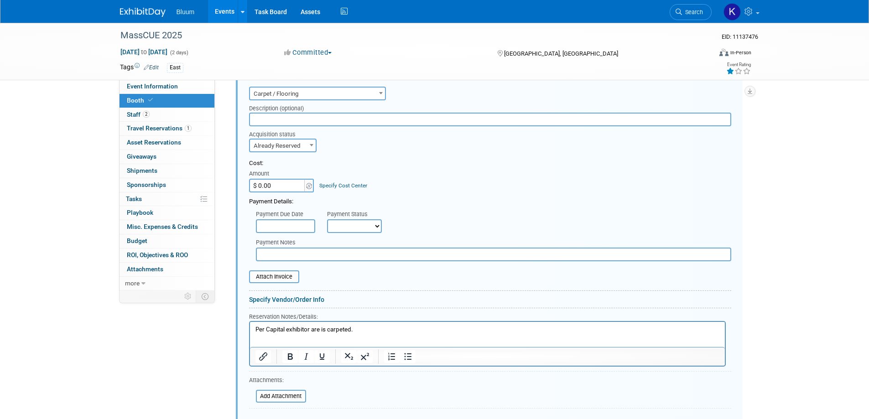
scroll to position [323, 0]
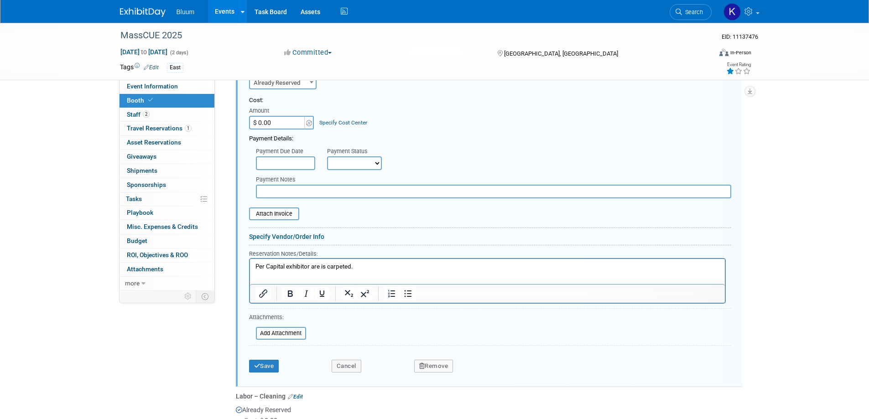
click at [318, 265] on p "Per Capital exhibitor are is carpeted." at bounding box center [487, 267] width 464 height 9
click at [267, 368] on button "Save" at bounding box center [264, 366] width 30 height 13
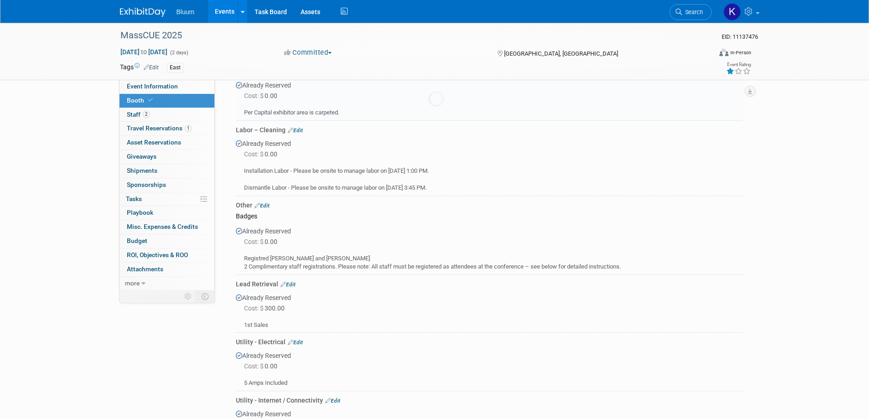
scroll to position [232, 0]
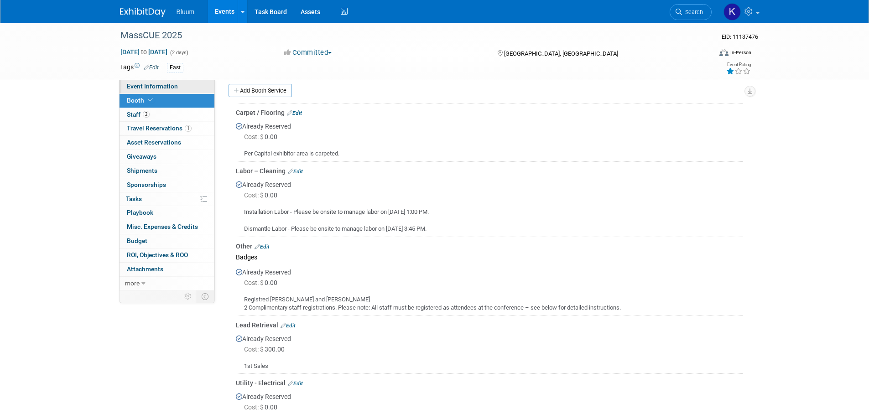
click at [158, 87] on span "Event Information" at bounding box center [152, 86] width 51 height 7
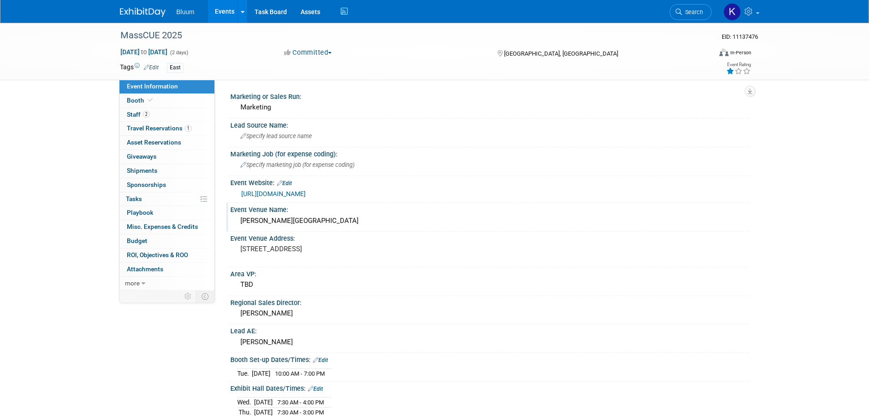
drag, startPoint x: 290, startPoint y: 218, endPoint x: 239, endPoint y: 217, distance: 50.2
click at [239, 217] on div "Gillette Stadium" at bounding box center [489, 221] width 505 height 14
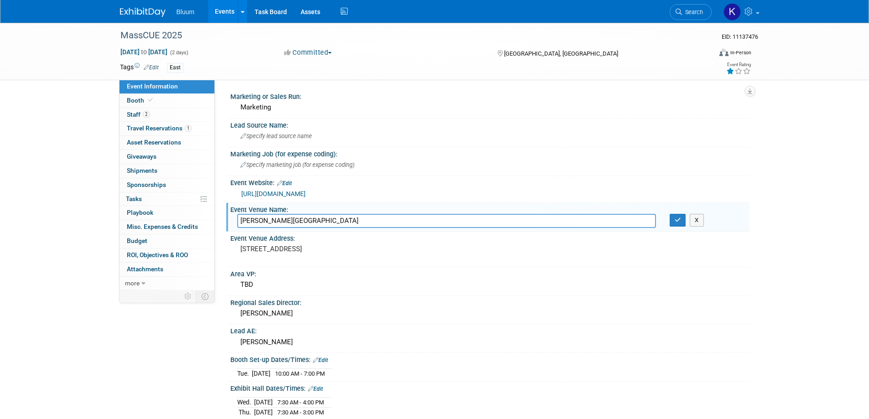
drag, startPoint x: 287, startPoint y: 223, endPoint x: 228, endPoint y: 220, distance: 58.9
click at [228, 220] on div "Event Venue Name: Gillette Stadium Gillette Stadium X" at bounding box center [487, 217] width 523 height 29
click at [673, 219] on button "button" at bounding box center [678, 220] width 16 height 13
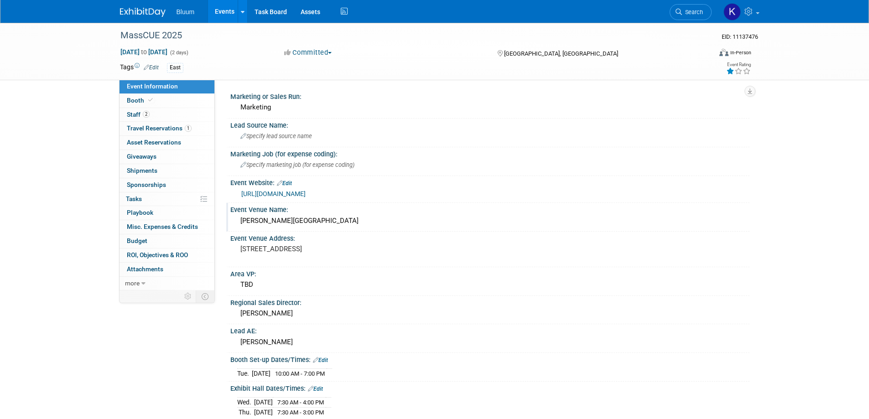
click at [227, 6] on link "Events" at bounding box center [224, 11] width 33 height 23
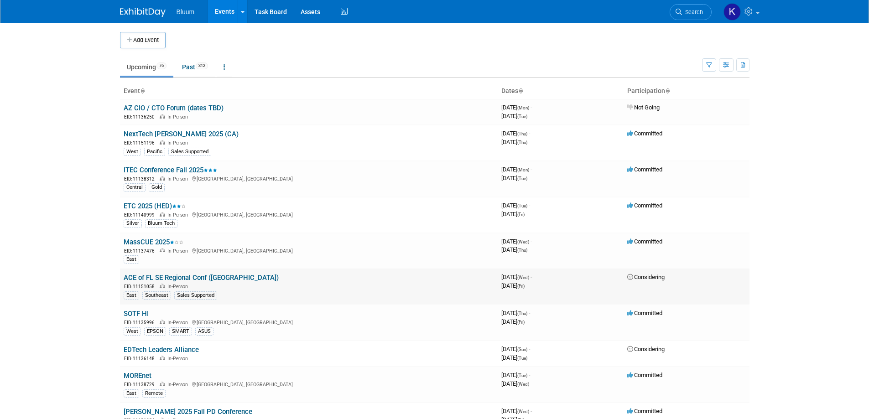
click at [141, 281] on link "ACE of FL SE Regional Conf ([GEOGRAPHIC_DATA])" at bounding box center [201, 278] width 155 height 8
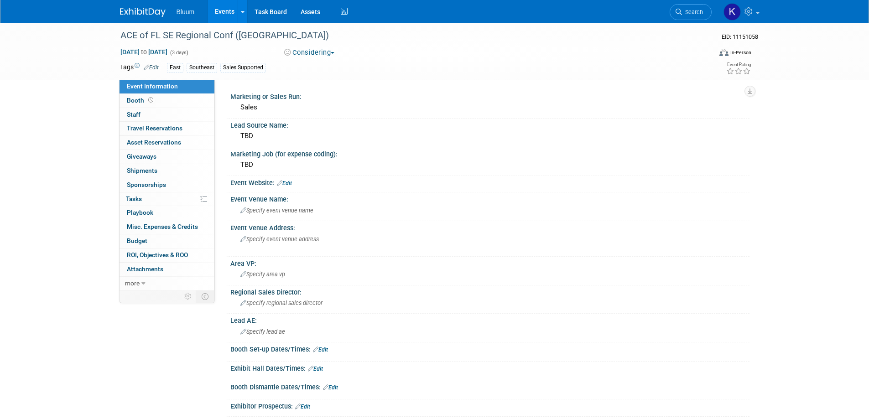
click at [227, 12] on link "Events" at bounding box center [224, 11] width 33 height 23
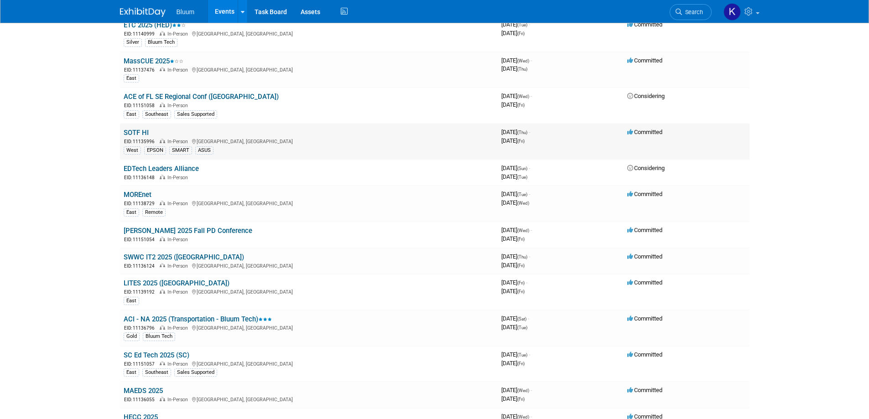
scroll to position [182, 0]
click at [140, 194] on link "MOREnet" at bounding box center [138, 193] width 28 height 8
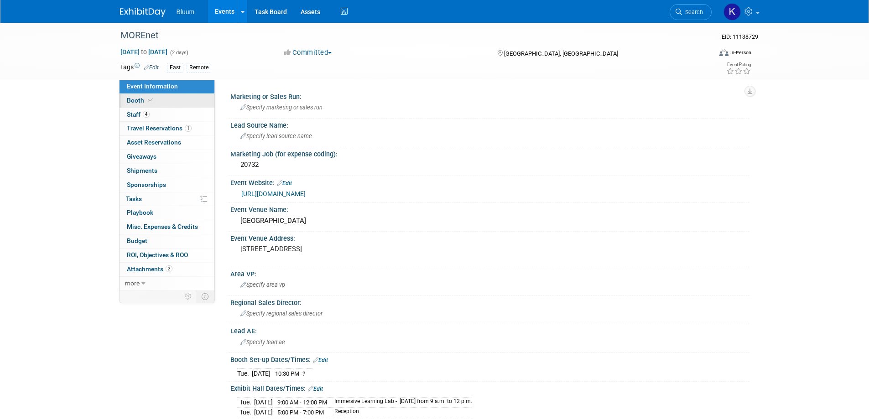
click at [133, 103] on span "Booth" at bounding box center [141, 100] width 28 height 7
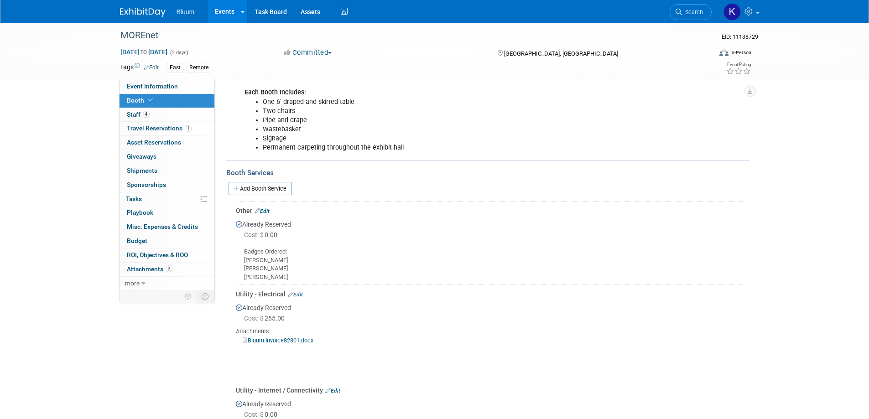
scroll to position [91, 0]
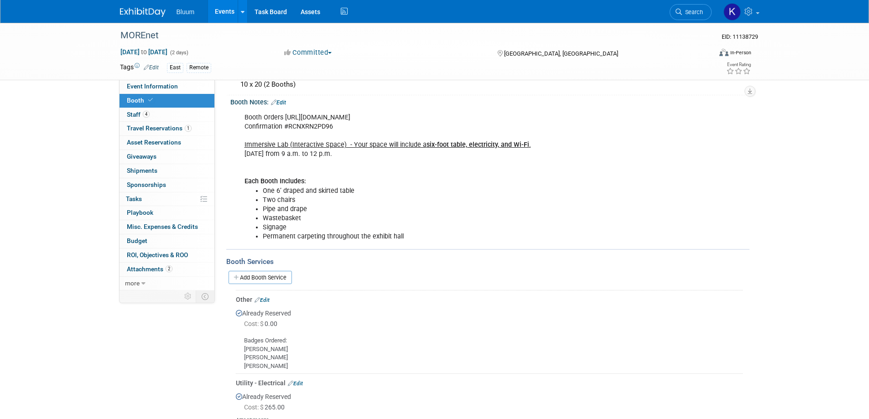
click at [222, 12] on link "Events" at bounding box center [224, 11] width 33 height 23
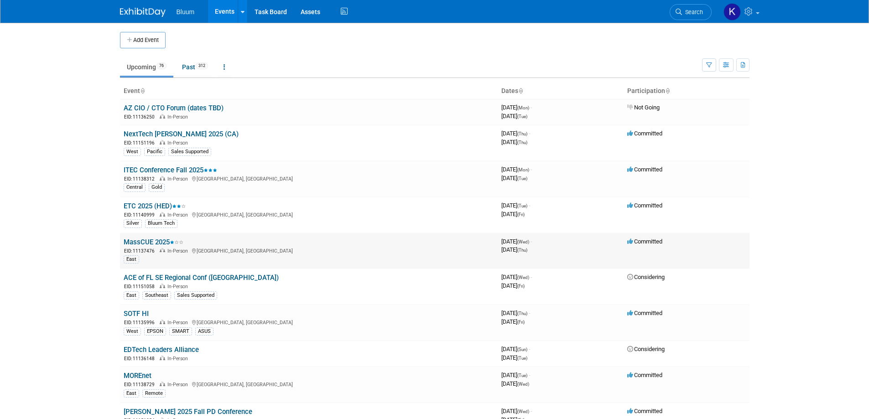
click at [144, 238] on link "MassCUE 2025" at bounding box center [154, 242] width 60 height 8
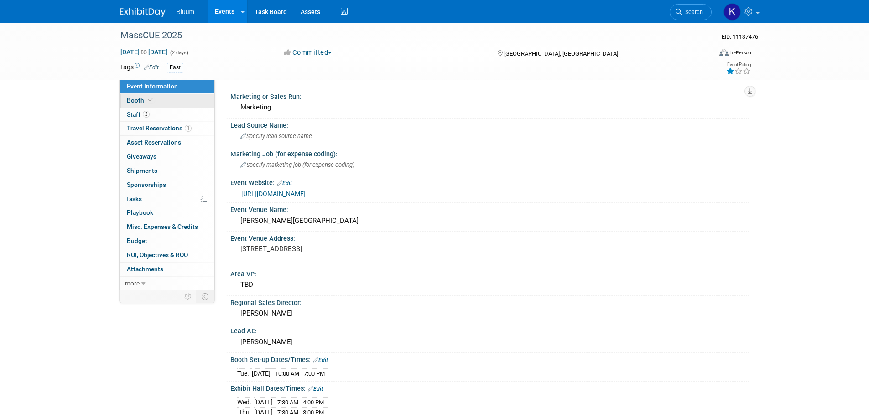
click at [134, 102] on span "Booth" at bounding box center [141, 100] width 28 height 7
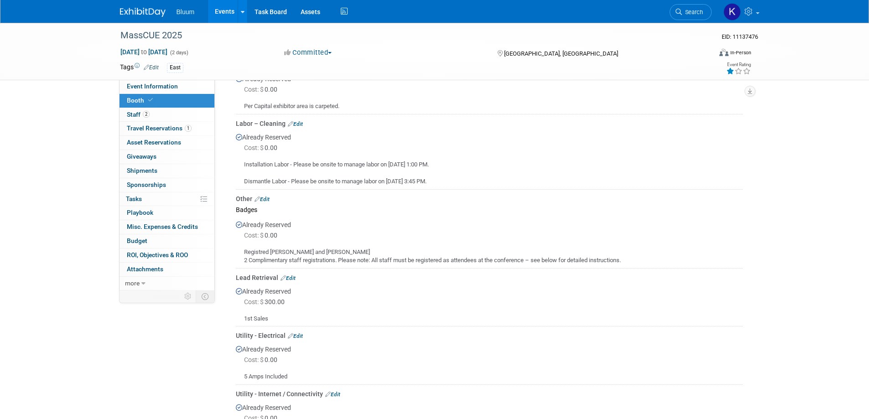
scroll to position [282, 0]
click at [219, 10] on link "Events" at bounding box center [224, 11] width 33 height 23
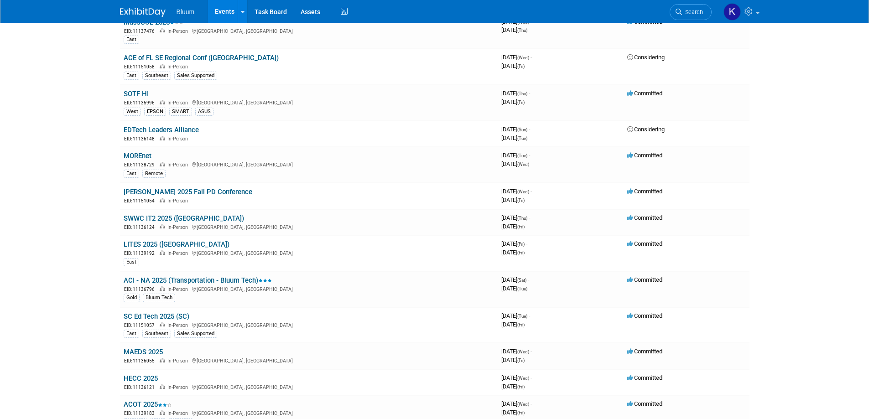
scroll to position [228, 0]
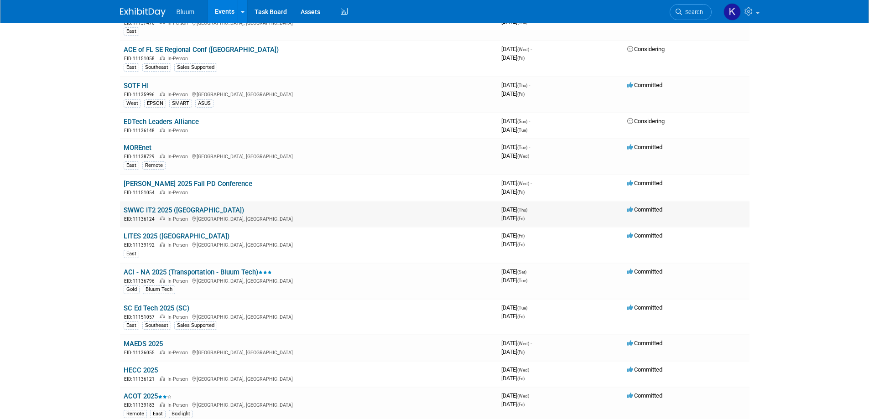
click at [146, 210] on link "SWWC IT2 2025 ([GEOGRAPHIC_DATA])" at bounding box center [184, 210] width 120 height 8
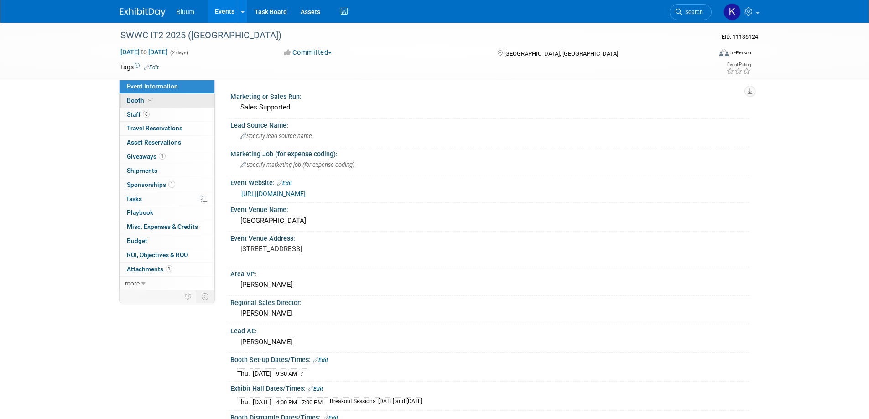
click at [133, 104] on link "Booth" at bounding box center [167, 101] width 95 height 14
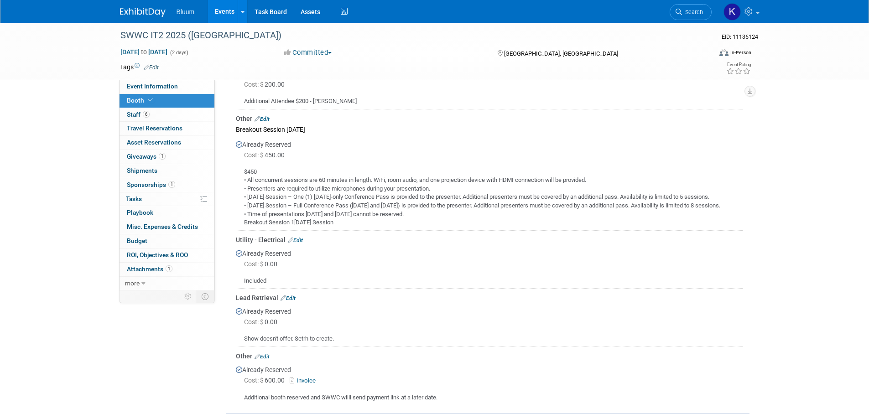
scroll to position [274, 0]
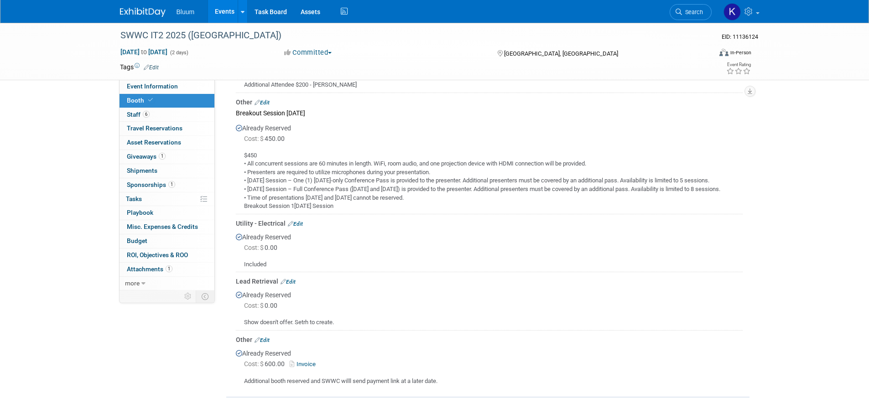
click at [285, 276] on td "Lead Retrieval Edit Already Reserved Cost: $ 0.00" at bounding box center [489, 301] width 507 height 58
click at [291, 279] on link "Edit" at bounding box center [288, 282] width 15 height 6
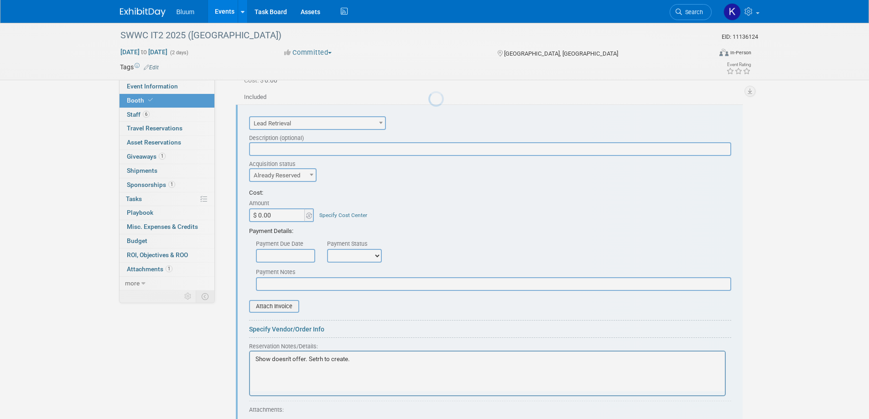
scroll to position [442, 0]
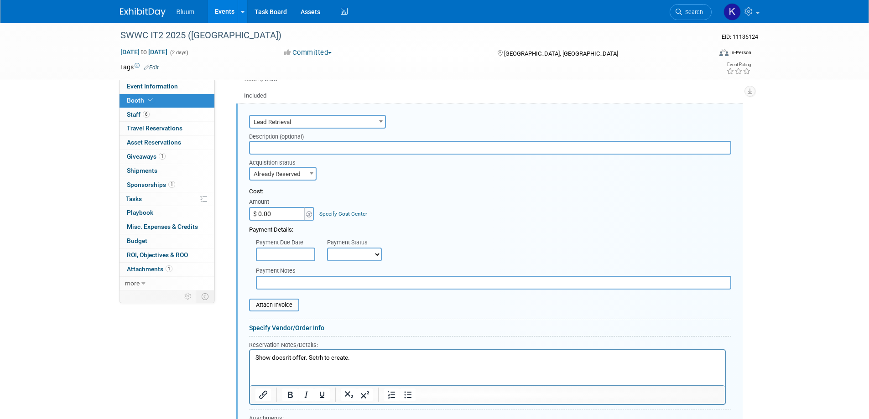
click at [322, 356] on p "Show doesn't offer. Setrh to create." at bounding box center [487, 358] width 464 height 9
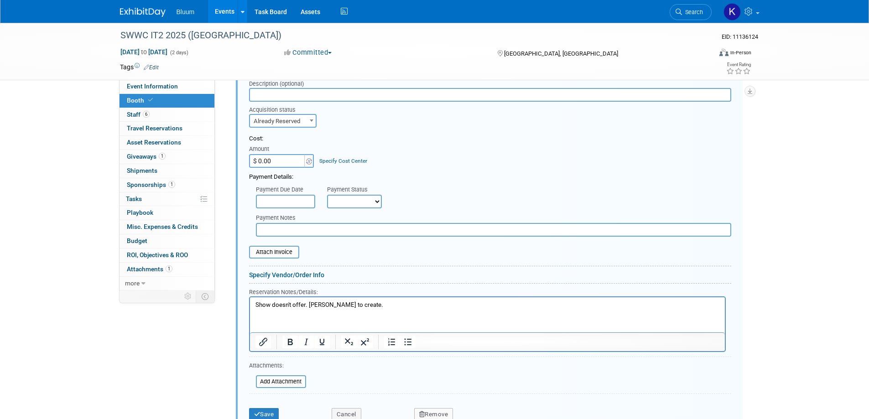
scroll to position [579, 0]
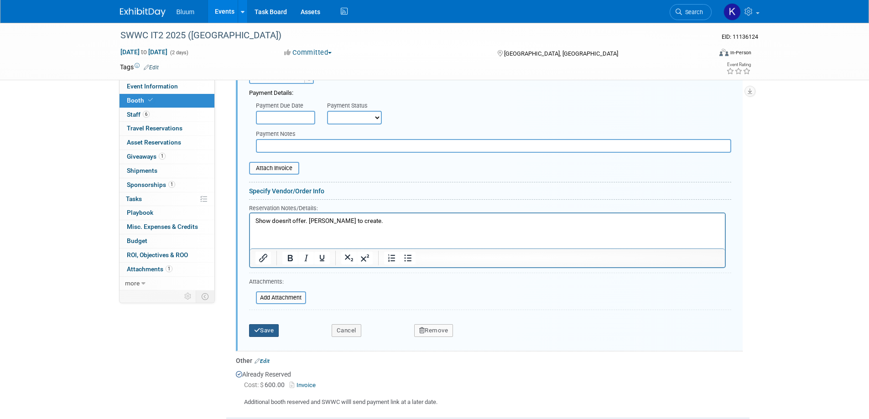
click at [275, 326] on button "Save" at bounding box center [264, 330] width 30 height 13
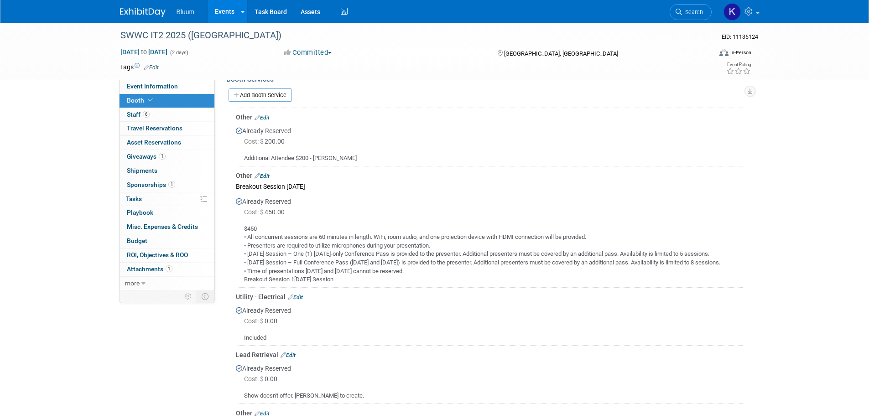
scroll to position [168, 0]
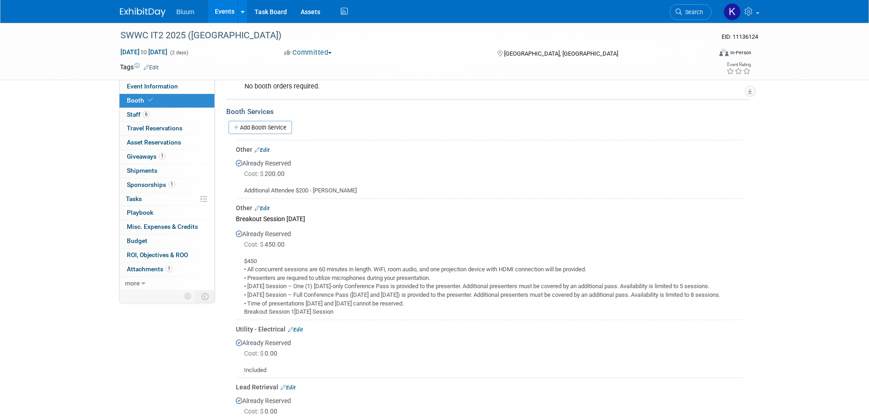
click at [223, 5] on link "Events" at bounding box center [224, 11] width 33 height 23
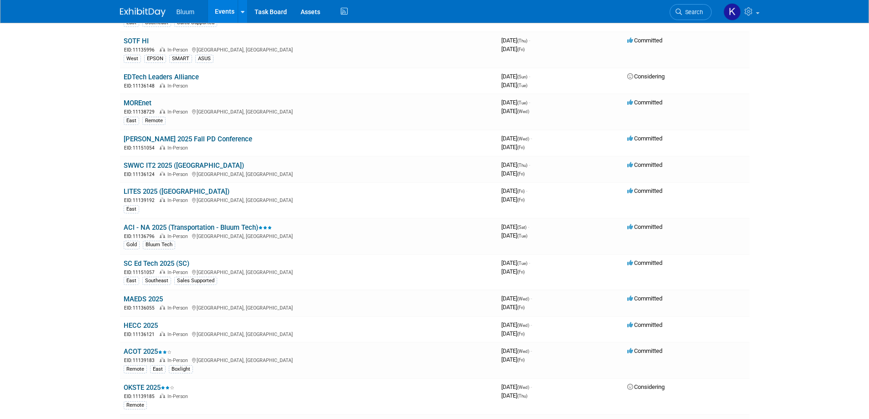
scroll to position [274, 0]
click at [141, 194] on link "LITES 2025 ([GEOGRAPHIC_DATA])" at bounding box center [177, 191] width 106 height 8
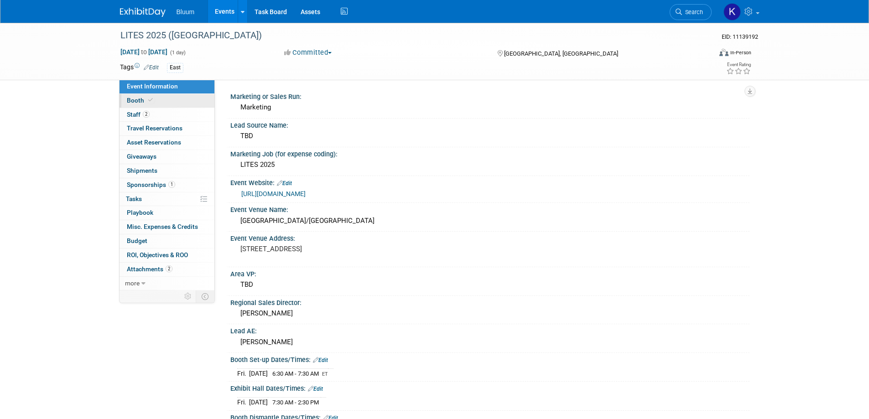
click at [131, 104] on link "Booth" at bounding box center [167, 101] width 95 height 14
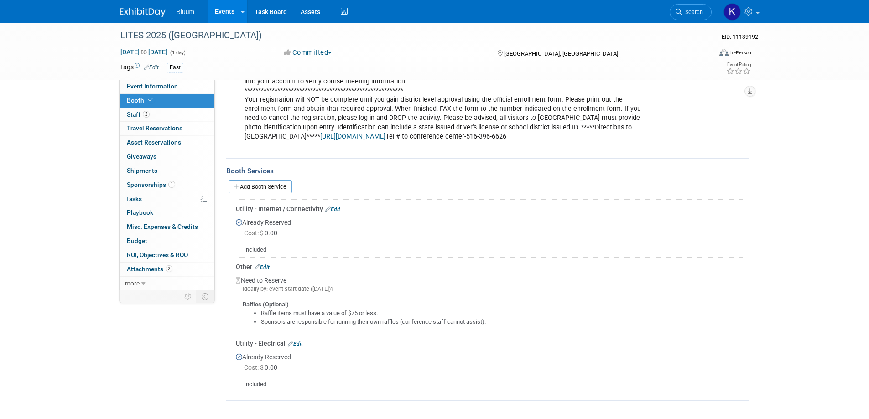
scroll to position [354, 0]
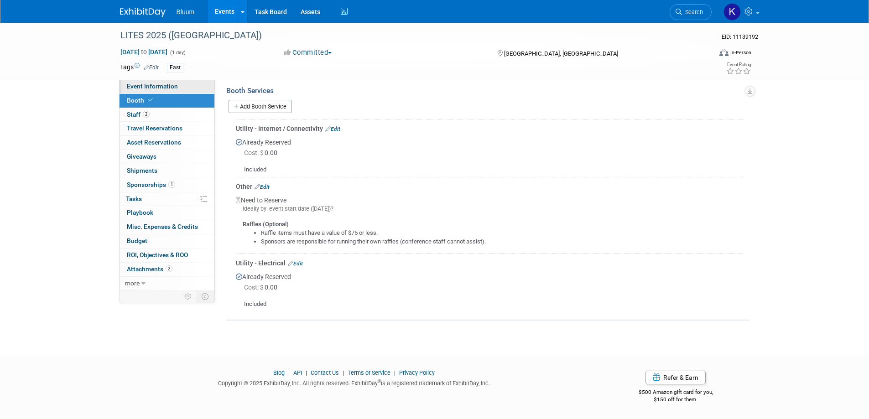
click at [142, 86] on span "Event Information" at bounding box center [152, 86] width 51 height 7
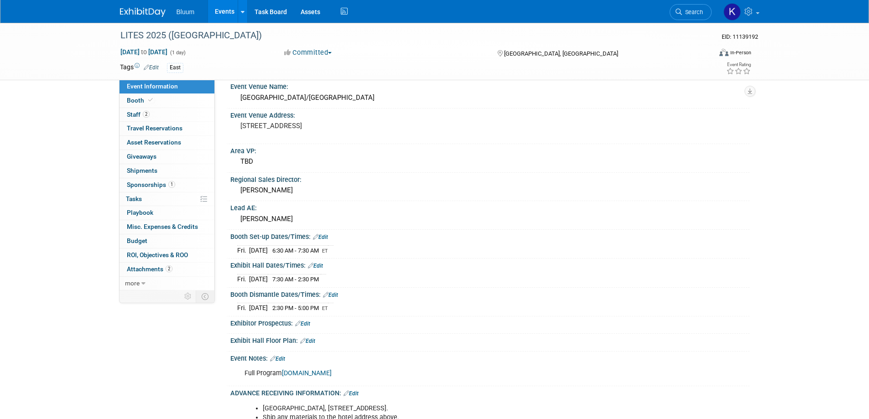
scroll to position [137, 0]
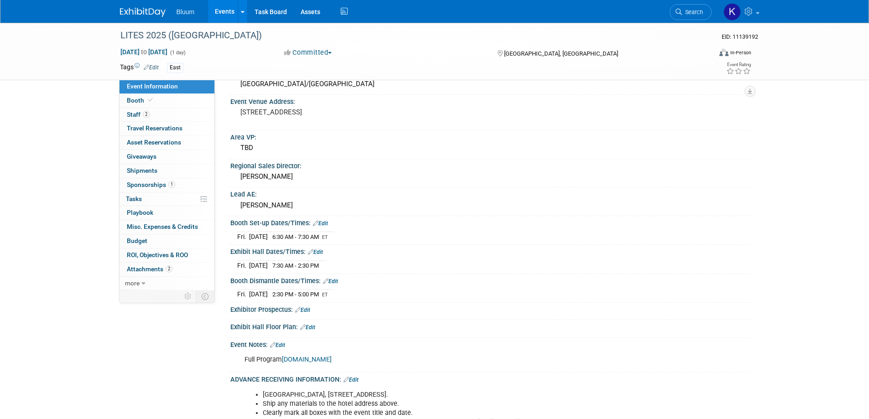
click at [226, 8] on link "Events" at bounding box center [224, 11] width 33 height 23
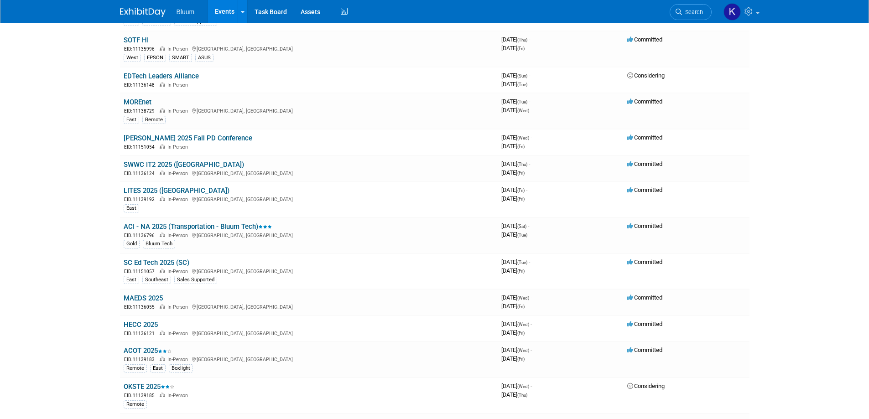
scroll to position [319, 0]
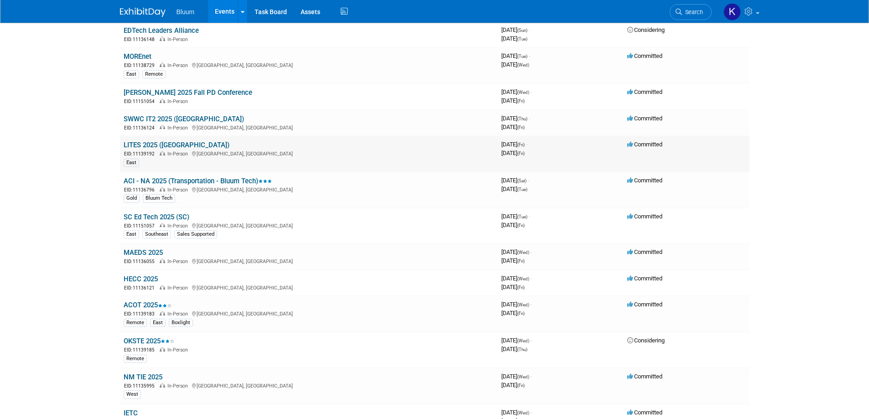
click at [157, 149] on link "LITES 2025 ([GEOGRAPHIC_DATA])" at bounding box center [177, 145] width 106 height 8
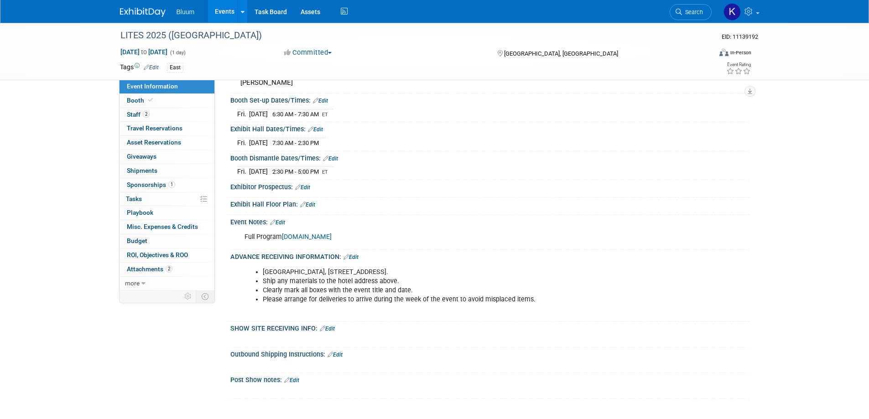
scroll to position [319, 0]
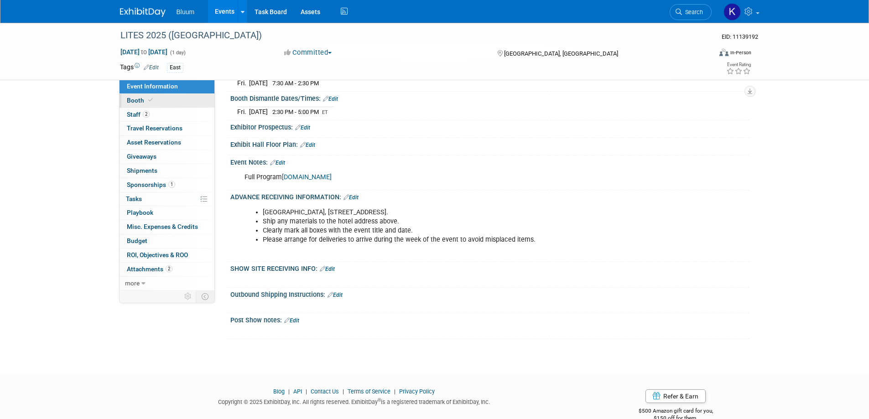
click at [137, 101] on span "Booth" at bounding box center [141, 100] width 28 height 7
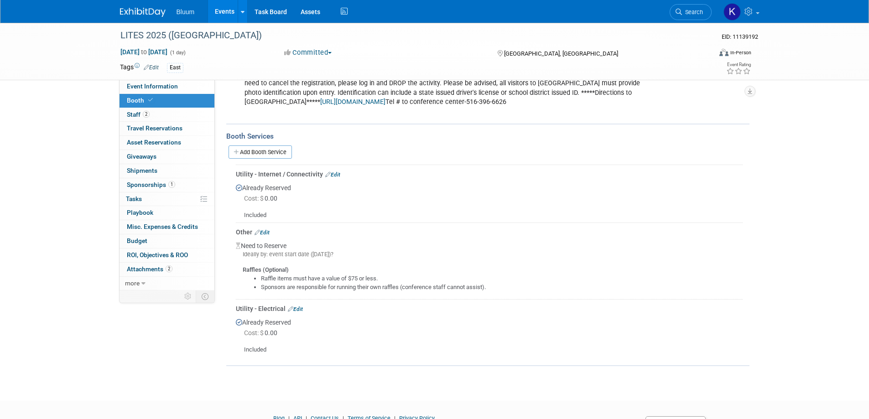
scroll to position [354, 0]
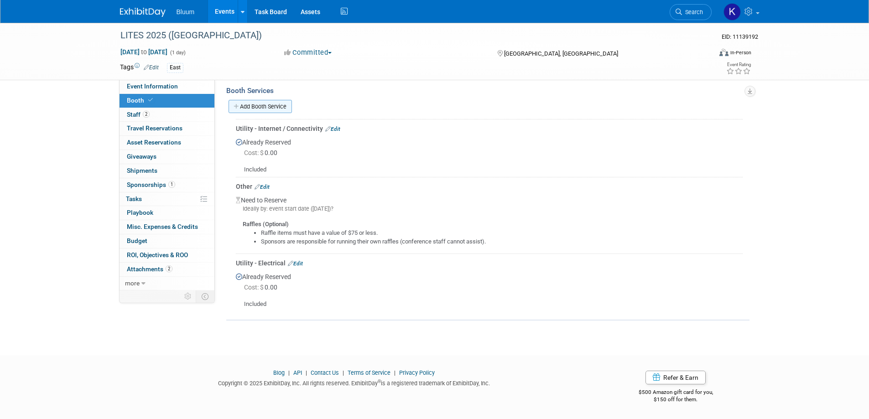
click at [269, 107] on link "Add Booth Service" at bounding box center [260, 106] width 63 height 13
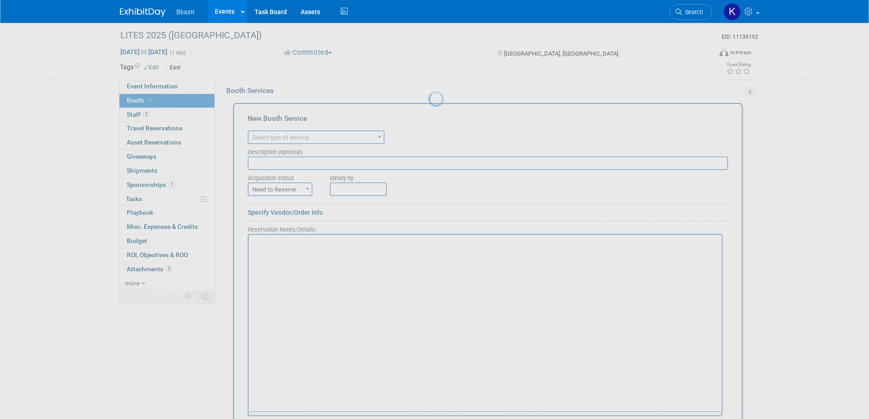
scroll to position [0, 0]
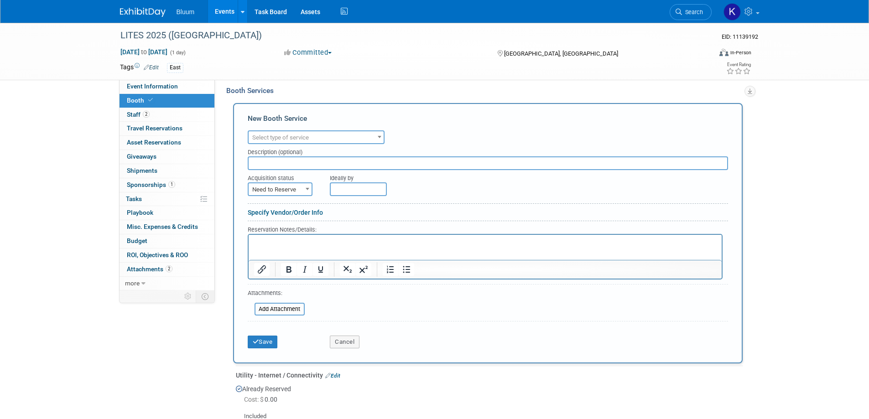
click at [313, 139] on span "Select type of service" at bounding box center [316, 137] width 135 height 13
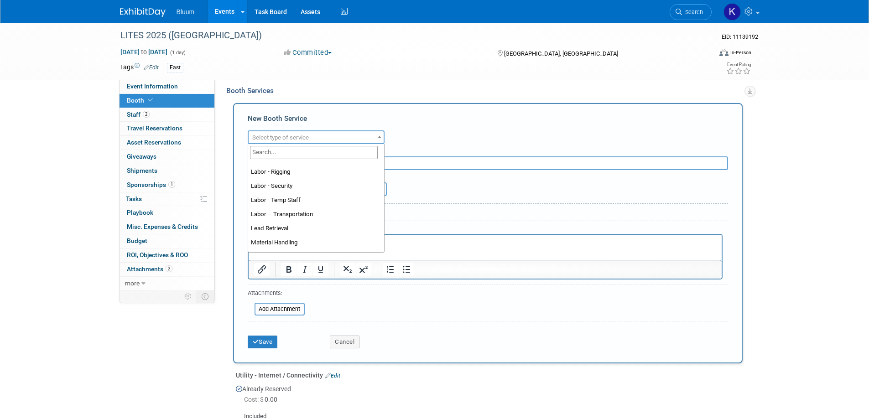
scroll to position [228, 0]
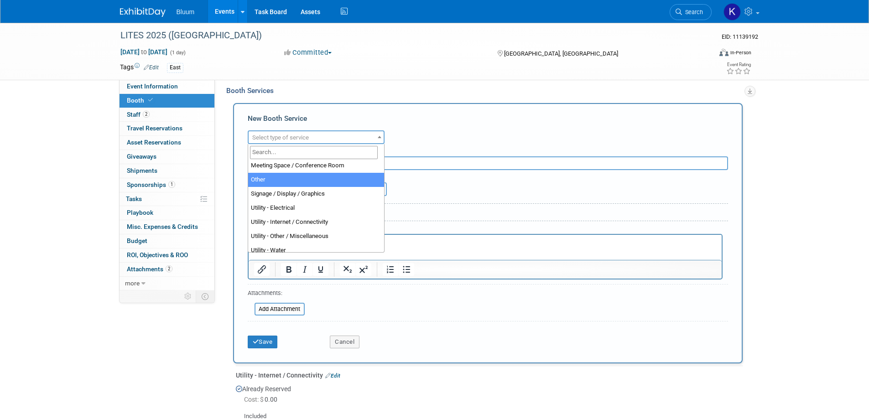
select select "1"
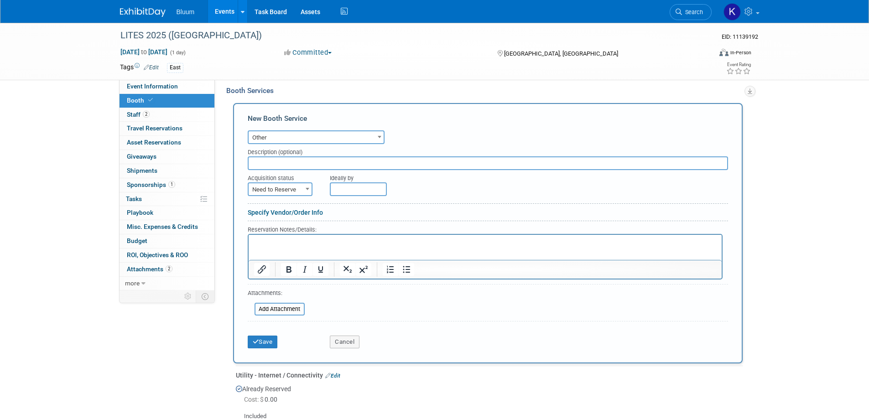
click at [294, 188] on span "Need to Reserve" at bounding box center [280, 189] width 63 height 13
select select "2"
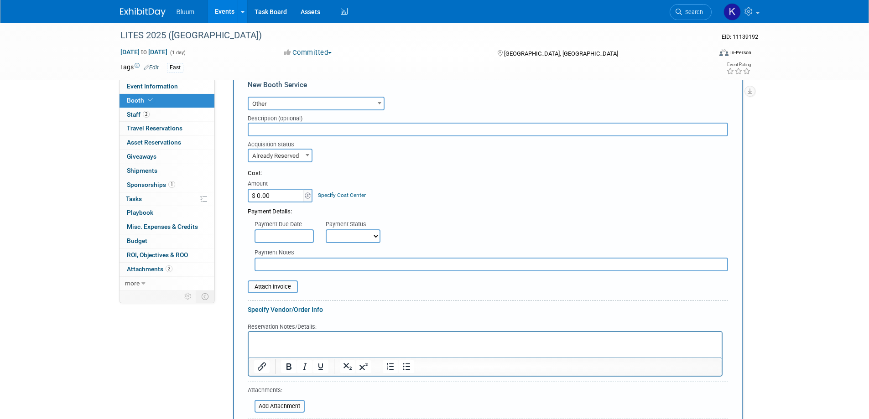
scroll to position [491, 0]
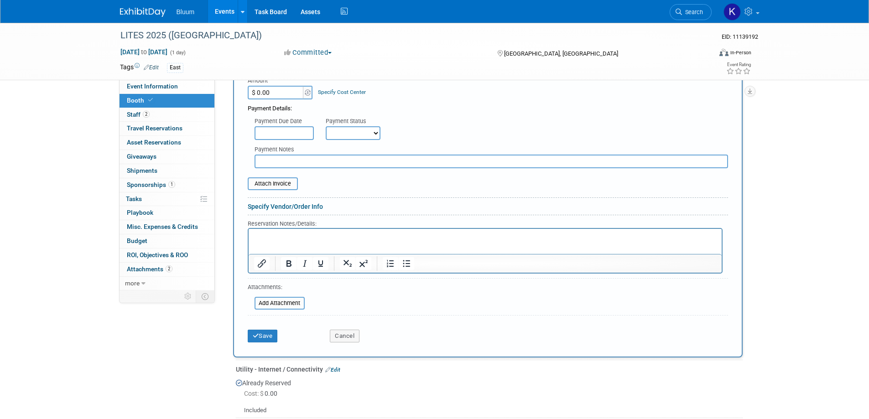
click at [270, 241] on html at bounding box center [484, 235] width 473 height 12
click at [286, 240] on ul "Badges will be issued based on your sponsorship level; individual names will no…" at bounding box center [494, 236] width 444 height 9
click at [263, 336] on button "Save" at bounding box center [263, 336] width 30 height 13
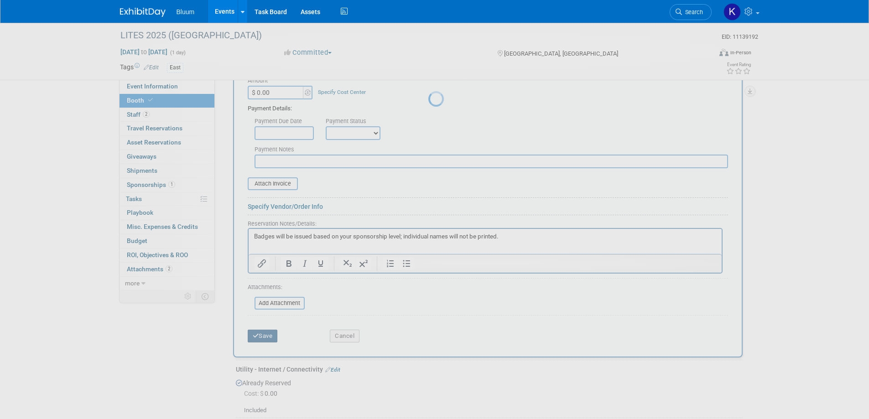
scroll to position [412, 0]
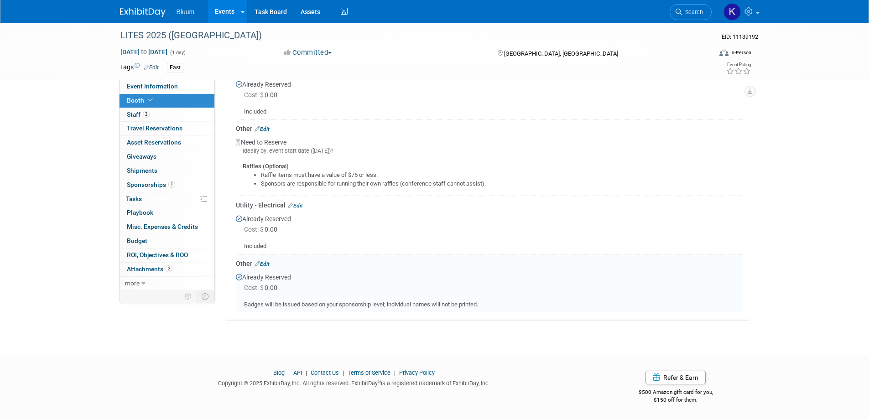
click at [225, 11] on link "Events" at bounding box center [224, 11] width 33 height 23
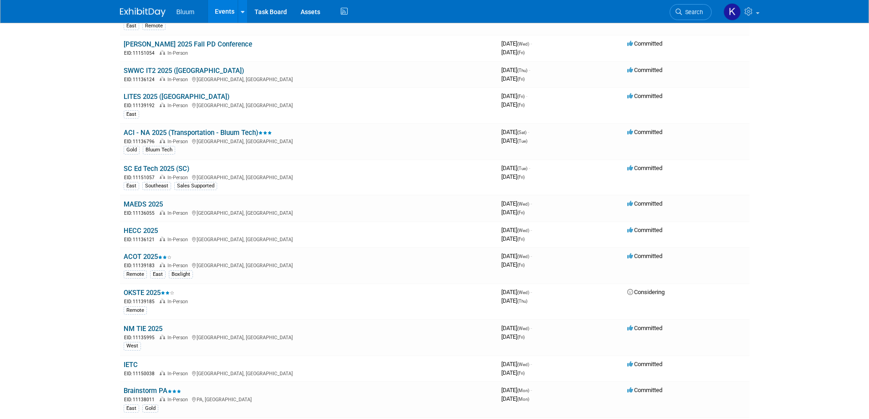
scroll to position [411, 0]
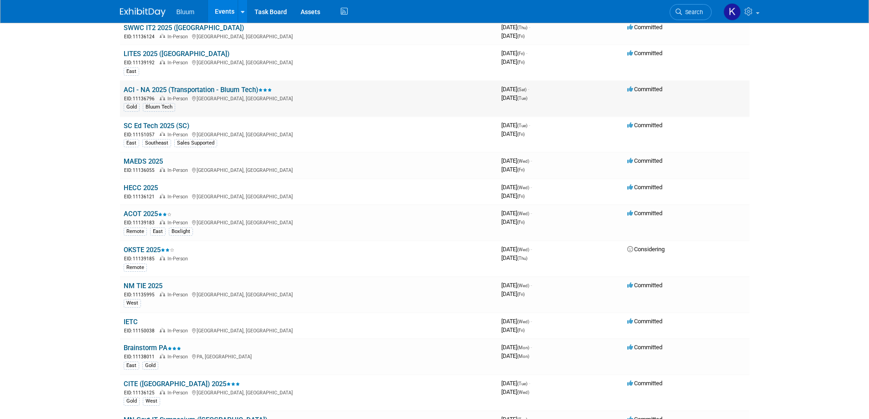
click at [151, 92] on link "ACI - NA 2025 (Transportation - Bluum Tech)" at bounding box center [198, 90] width 148 height 8
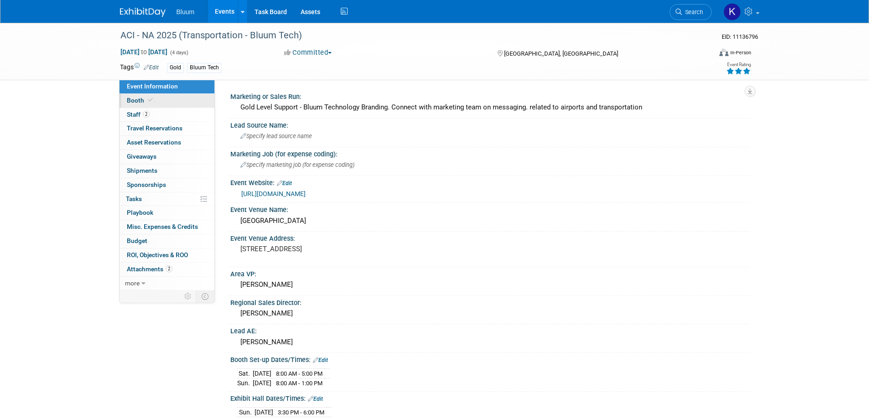
click at [140, 101] on span "Booth" at bounding box center [141, 100] width 28 height 7
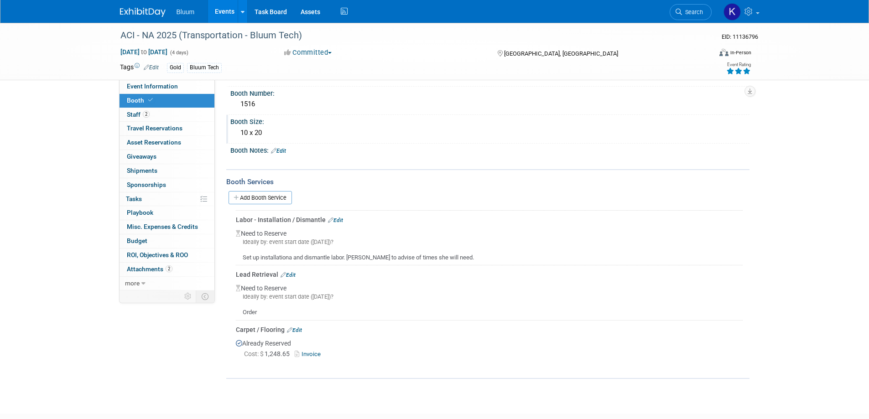
scroll to position [101, 0]
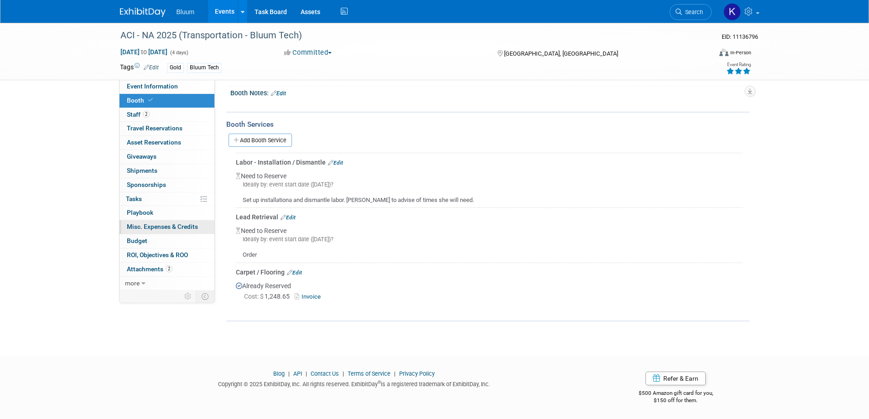
click at [186, 224] on span "Misc. Expenses & Credits 0" at bounding box center [162, 226] width 71 height 7
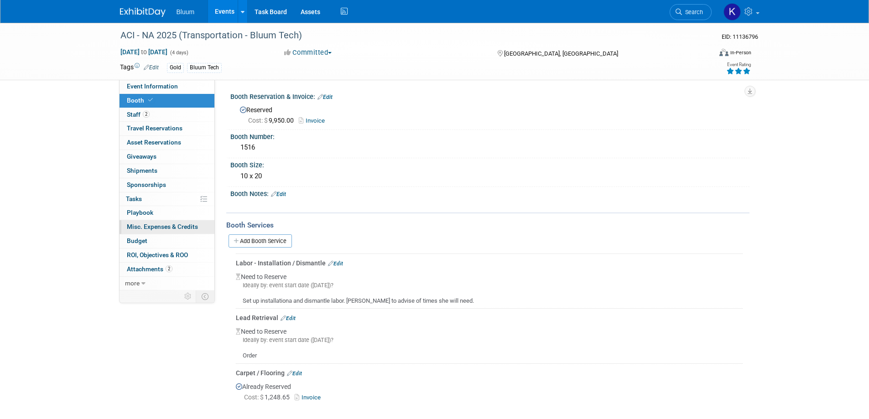
click at [0, 0] on div at bounding box center [0, 0] width 0 height 0
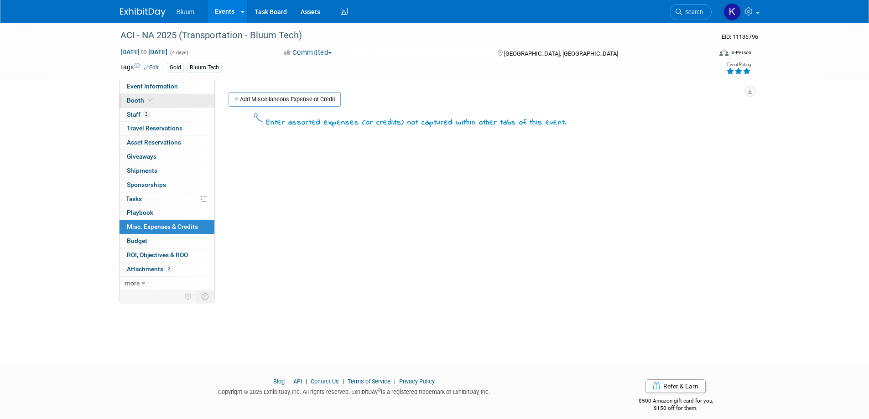
click at [139, 101] on span "Booth" at bounding box center [141, 100] width 28 height 7
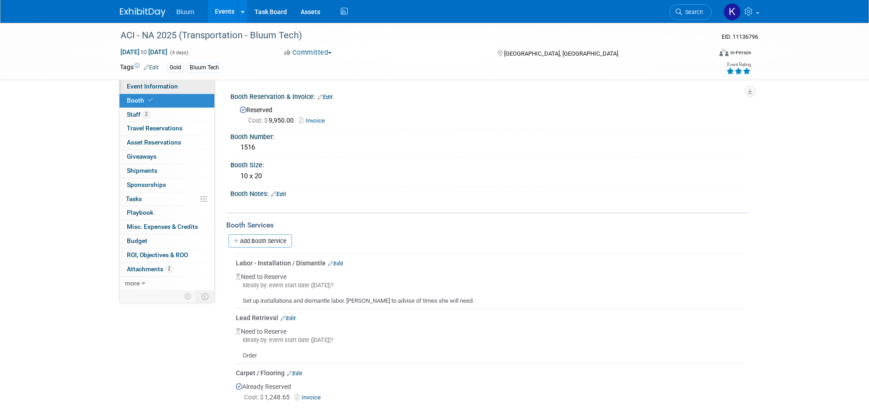
click at [156, 86] on span "Event Information" at bounding box center [152, 86] width 51 height 7
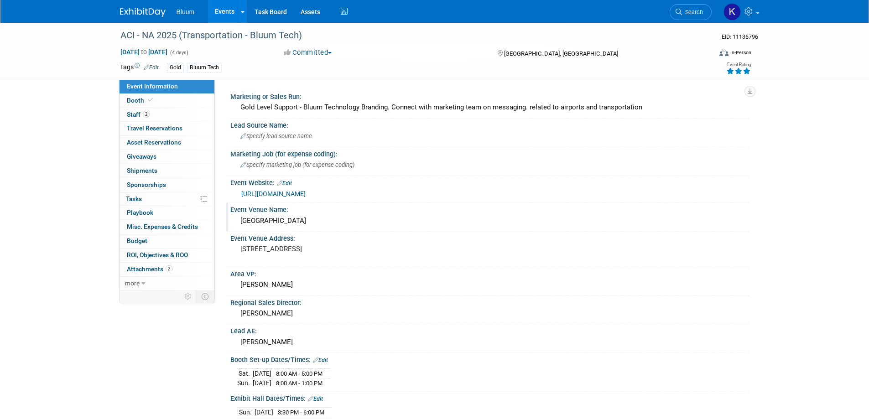
click at [293, 218] on div "Metro Toronto Convention Centre" at bounding box center [489, 221] width 505 height 14
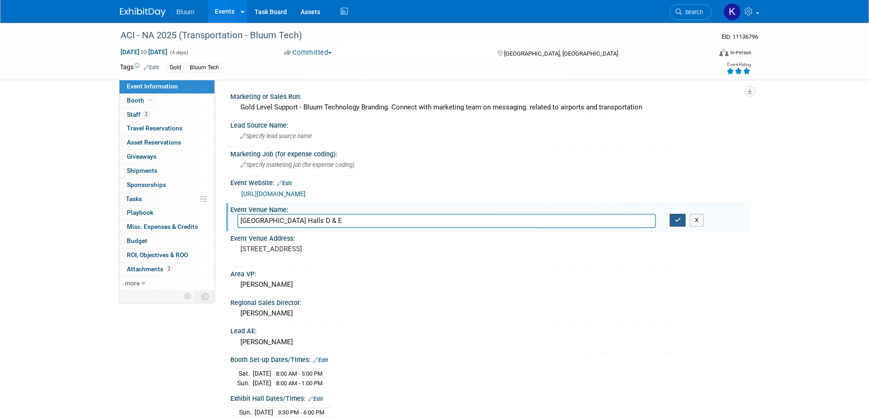
type input "Metro Toronto Convention Centre Halls D & E"
click at [675, 221] on icon "button" at bounding box center [678, 220] width 6 height 6
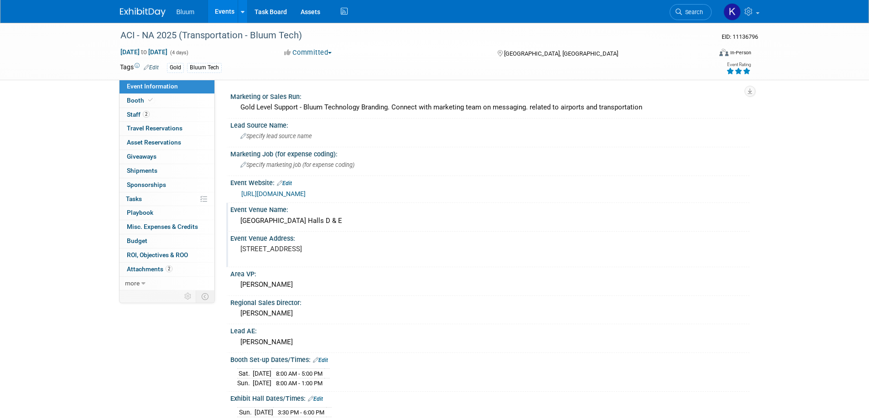
click at [272, 242] on div "Event Venue Address:" at bounding box center [489, 237] width 519 height 11
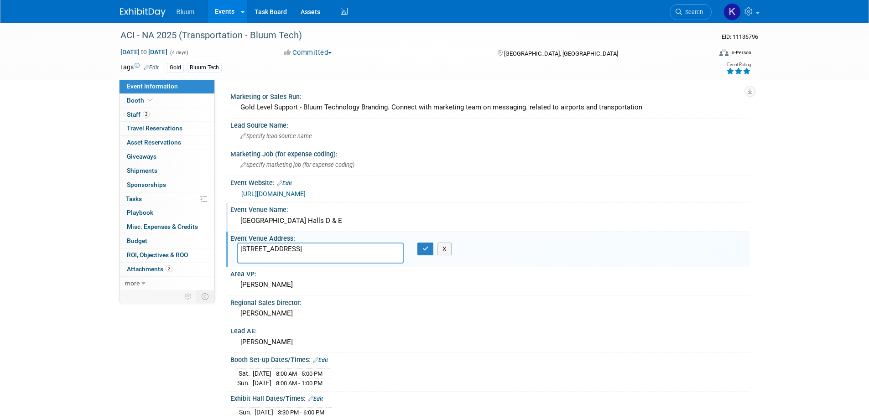
drag, startPoint x: 239, startPoint y: 249, endPoint x: 364, endPoint y: 260, distance: 124.5
click at [364, 260] on textarea "255 Front St W, Toronto, ON M5V 2W6, Canada" at bounding box center [320, 253] width 166 height 21
type textarea "South Building: 222 Bremner Boulevard Toronto, Ontario, M5V 3L9"
click at [421, 250] on button "button" at bounding box center [425, 249] width 16 height 13
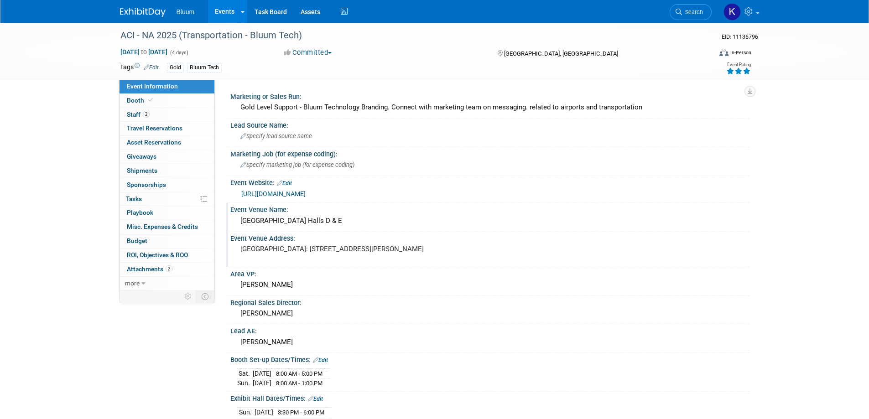
click at [306, 193] on link "https://airportscouncil.org/conference/2025-annual-conference-and-exhibition/" at bounding box center [273, 193] width 64 height 7
click at [137, 98] on span "Booth" at bounding box center [141, 100] width 28 height 7
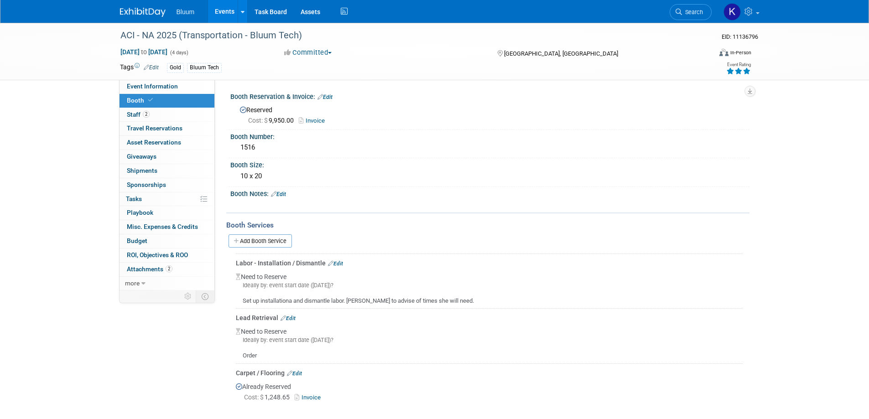
drag, startPoint x: 283, startPoint y: 192, endPoint x: 281, endPoint y: 198, distance: 6.8
click at [283, 193] on link "Edit" at bounding box center [278, 194] width 15 height 6
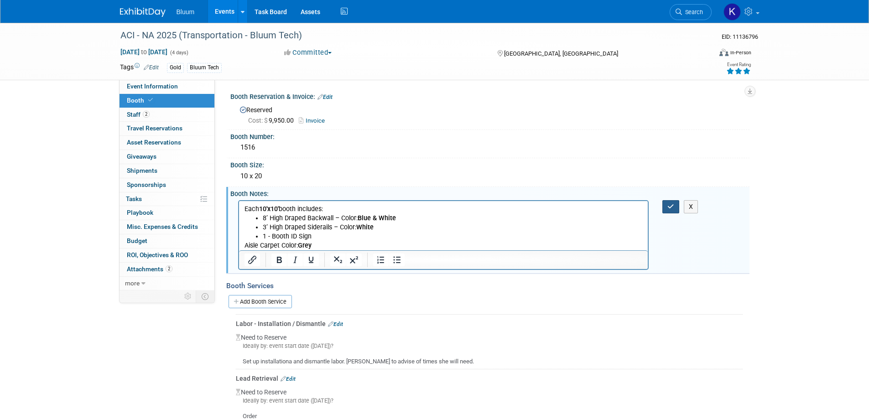
click at [666, 207] on button "button" at bounding box center [670, 206] width 17 height 13
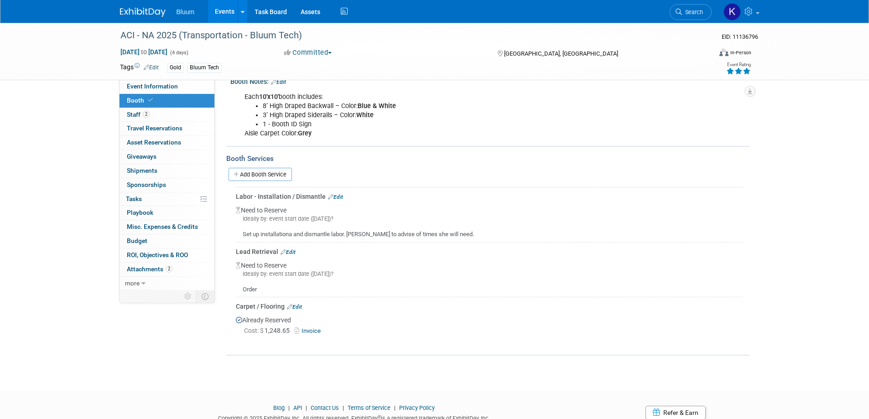
scroll to position [137, 0]
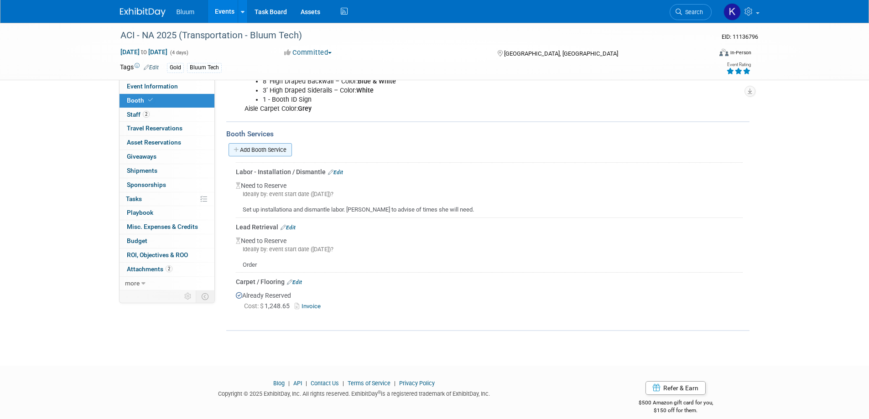
click at [267, 149] on link "Add Booth Service" at bounding box center [260, 149] width 63 height 13
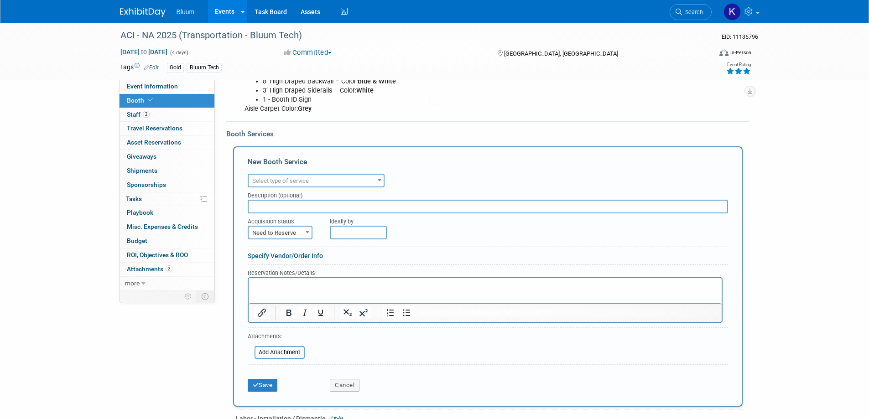
scroll to position [0, 0]
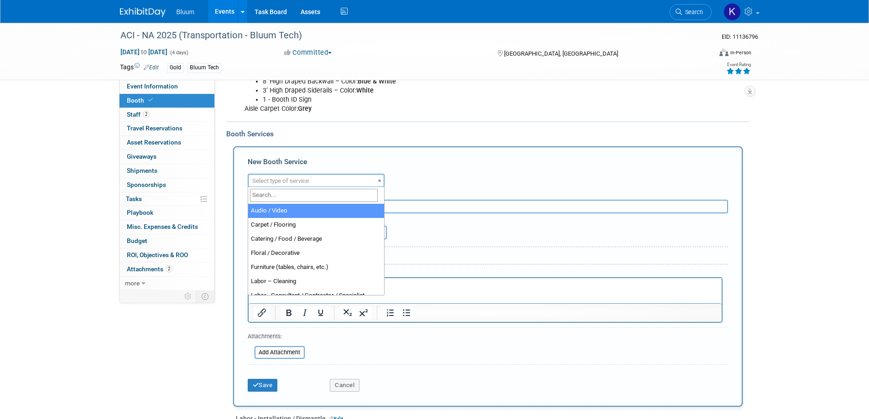
click at [298, 177] on span "Select type of service" at bounding box center [280, 180] width 57 height 7
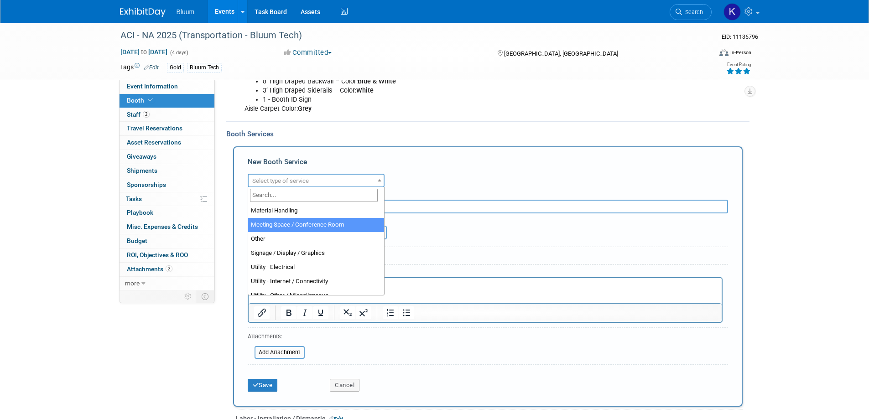
scroll to position [234, 0]
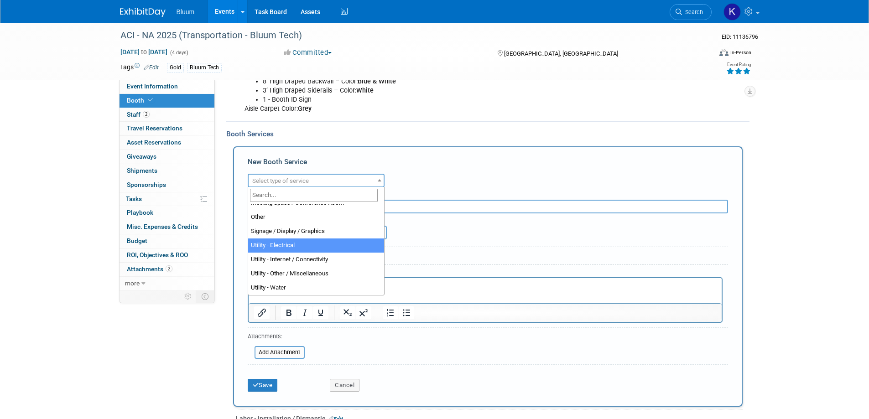
select select "8"
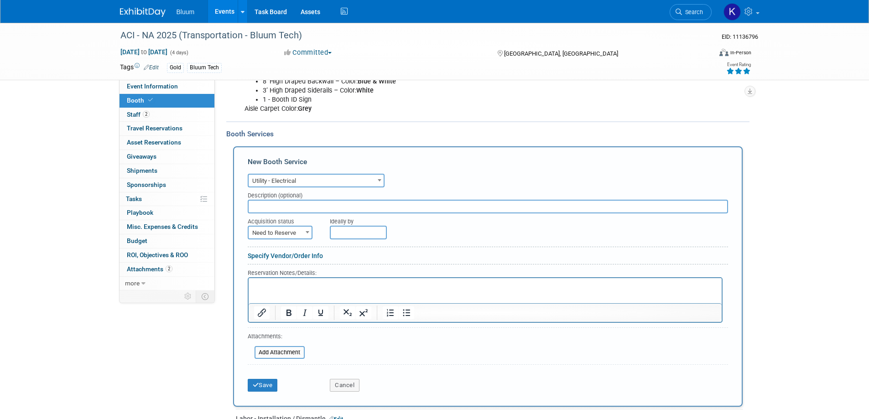
click at [294, 231] on span "Need to Reserve" at bounding box center [280, 233] width 63 height 13
select select "2"
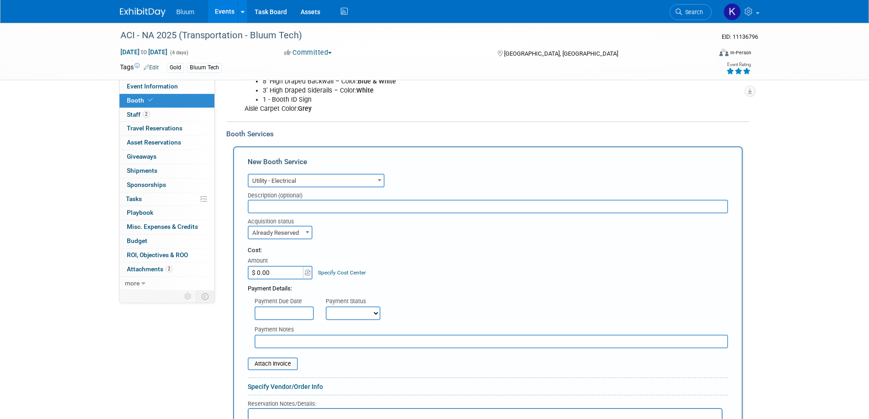
click at [273, 267] on input "$ 0.00" at bounding box center [276, 273] width 57 height 14
type input "$ 259.90"
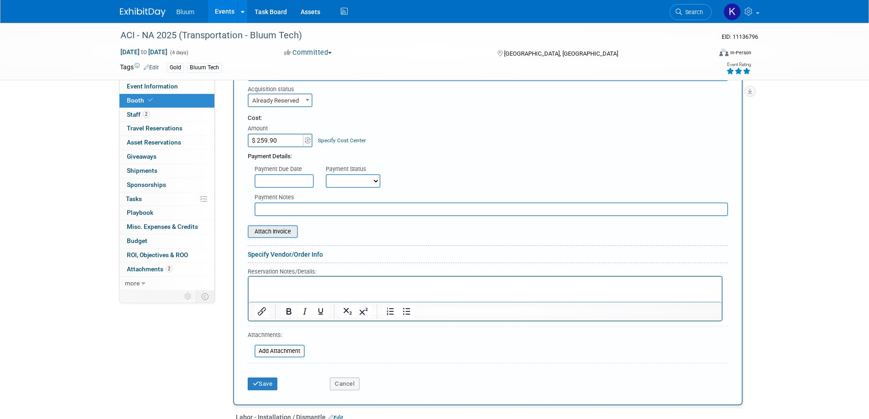
scroll to position [274, 0]
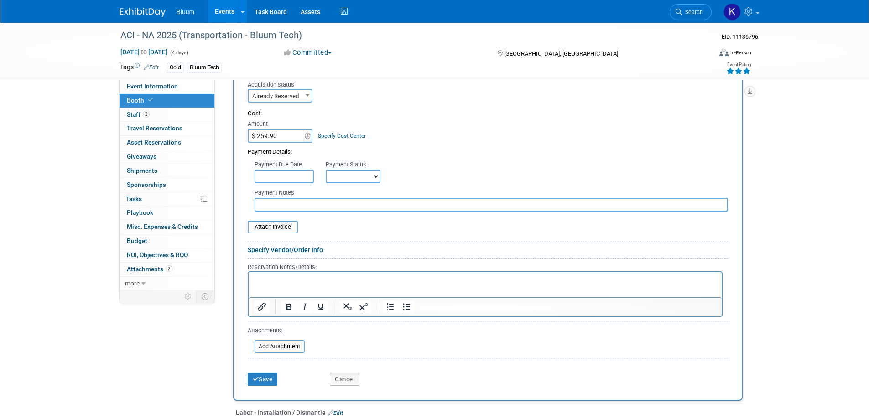
click at [275, 276] on p "Rich Text Area. Press ALT-0 for help." at bounding box center [485, 280] width 463 height 9
click at [260, 374] on button "Save" at bounding box center [263, 379] width 30 height 13
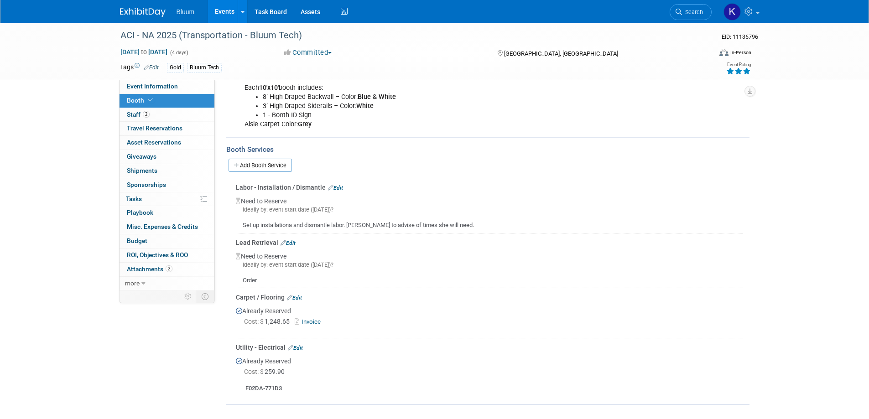
scroll to position [114, 0]
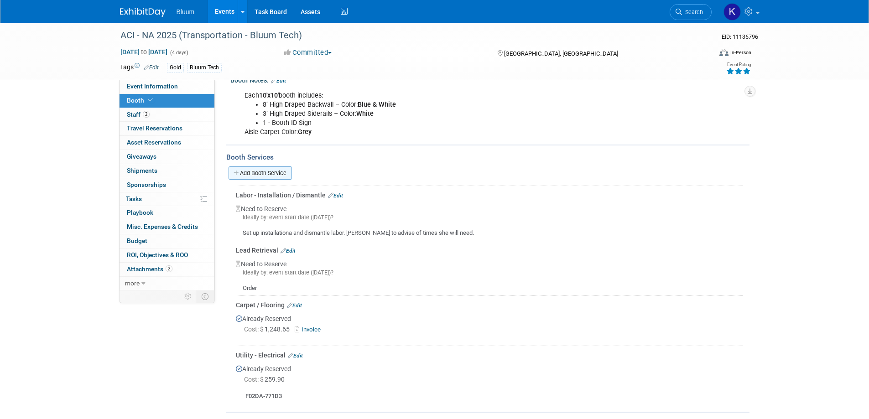
click at [265, 173] on link "Add Booth Service" at bounding box center [260, 172] width 63 height 13
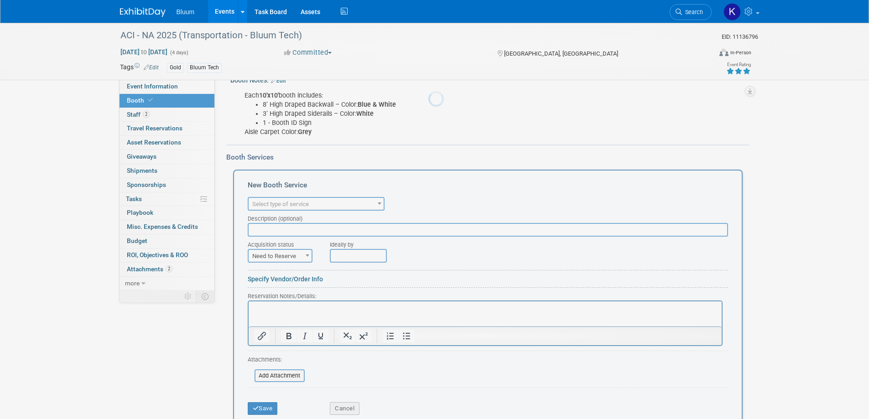
scroll to position [0, 0]
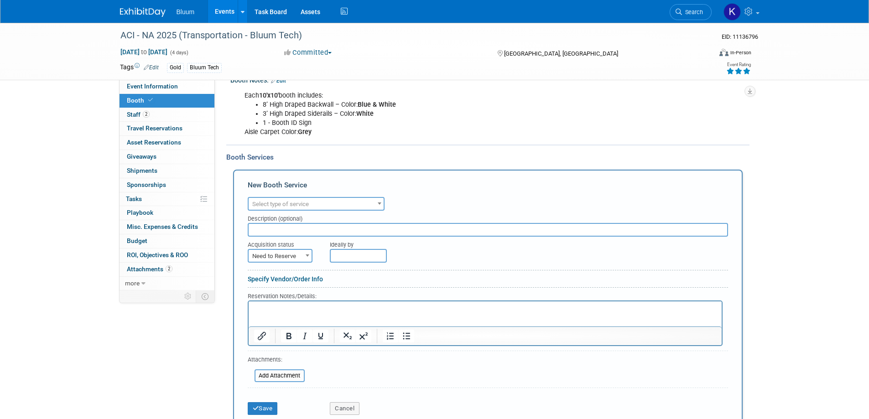
click at [311, 200] on span "Select type of service" at bounding box center [316, 204] width 135 height 13
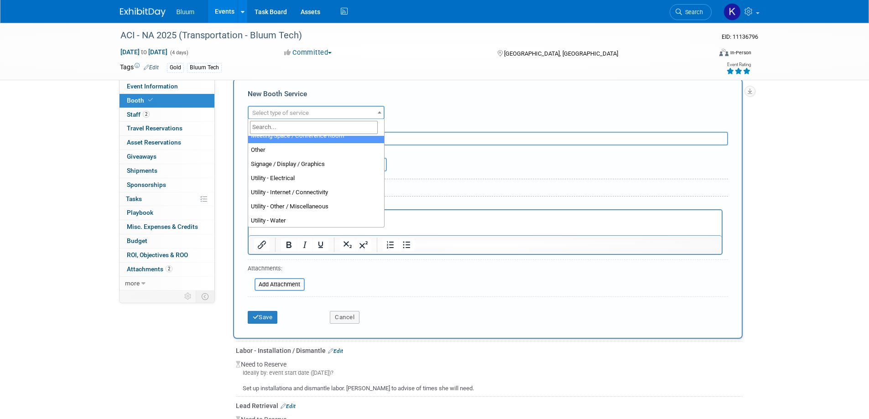
scroll to position [234, 0]
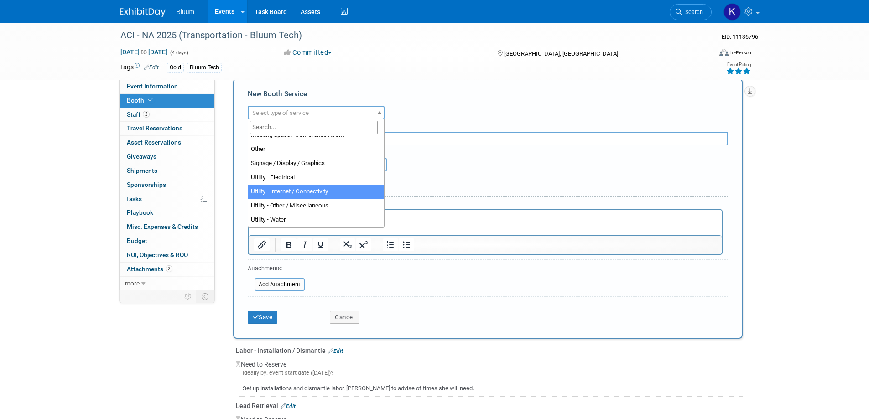
select select "18"
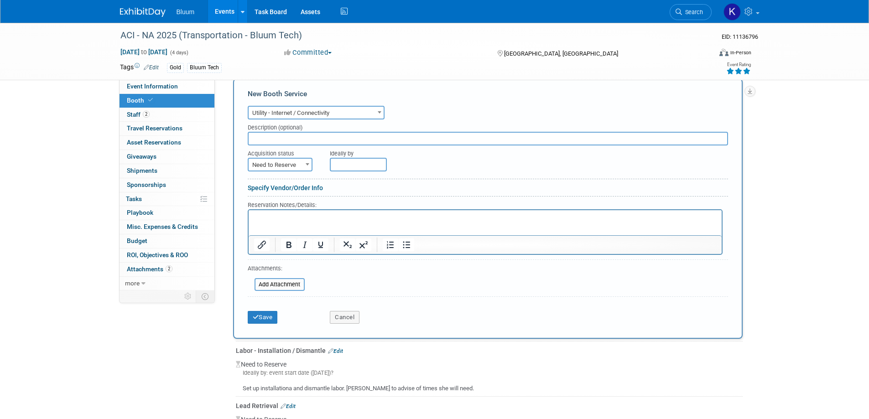
click at [292, 164] on span "Need to Reserve" at bounding box center [280, 165] width 63 height 13
select select "2"
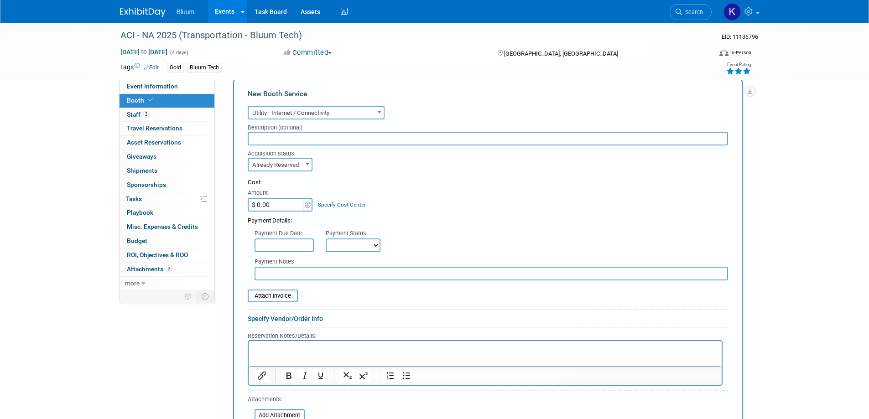
scroll to position [342, 0]
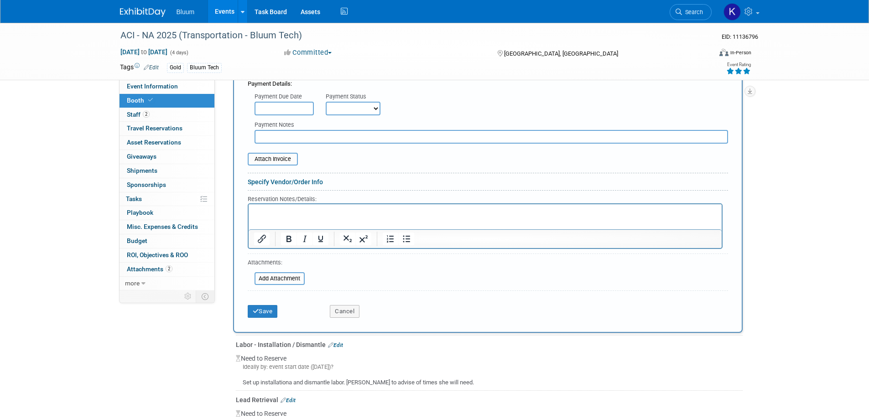
click at [281, 217] on html at bounding box center [484, 210] width 473 height 12
click at [252, 308] on button "Save" at bounding box center [263, 311] width 30 height 13
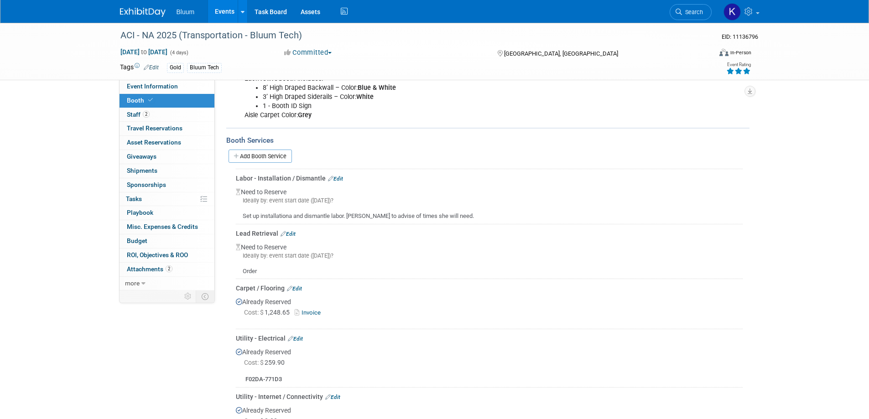
scroll to position [218, 0]
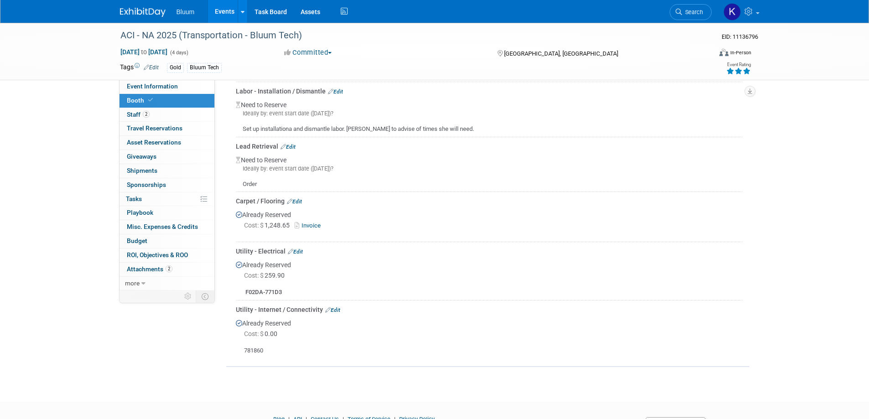
click at [335, 307] on link "Edit" at bounding box center [332, 310] width 15 height 6
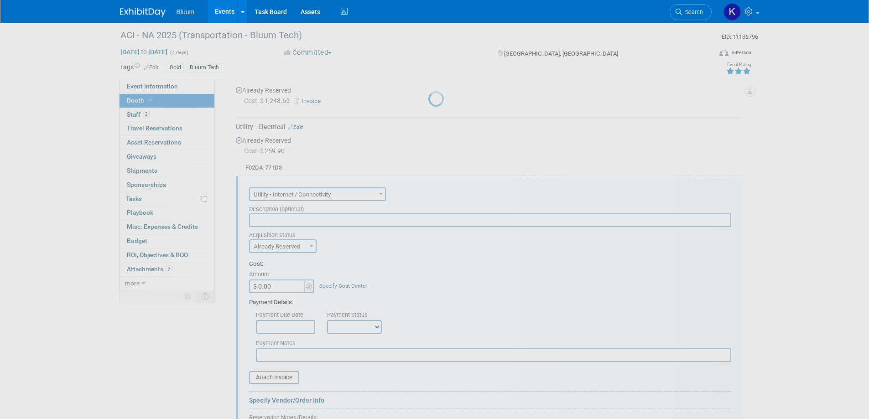
scroll to position [413, 0]
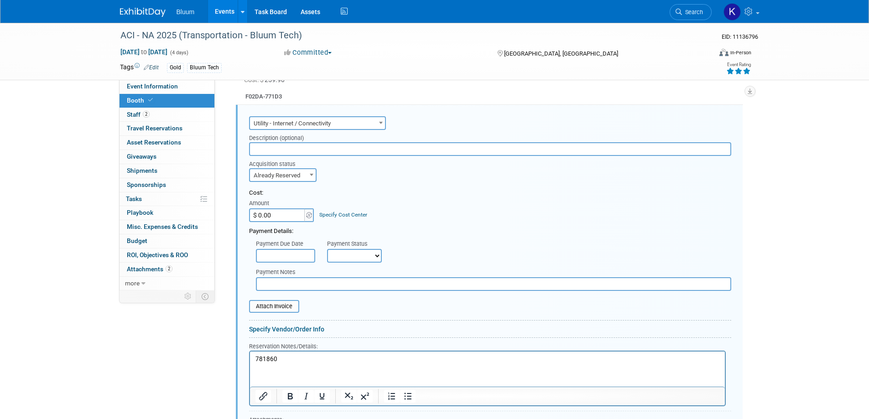
click at [278, 214] on input "$ 0.00" at bounding box center [277, 215] width 57 height 14
type input "$ 446.35"
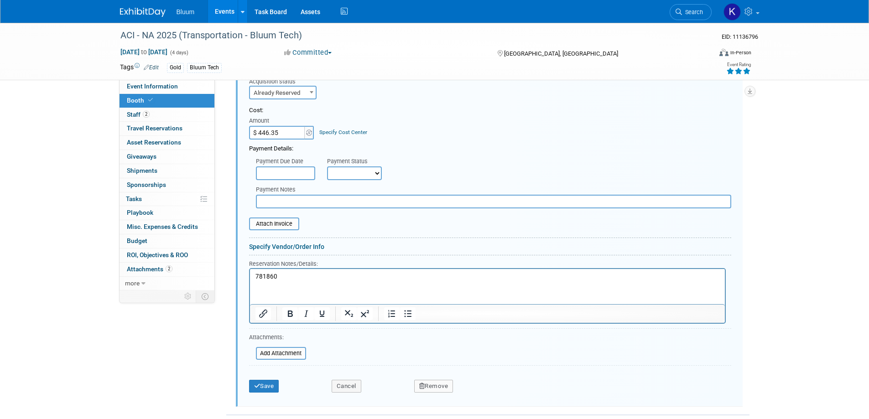
scroll to position [504, 0]
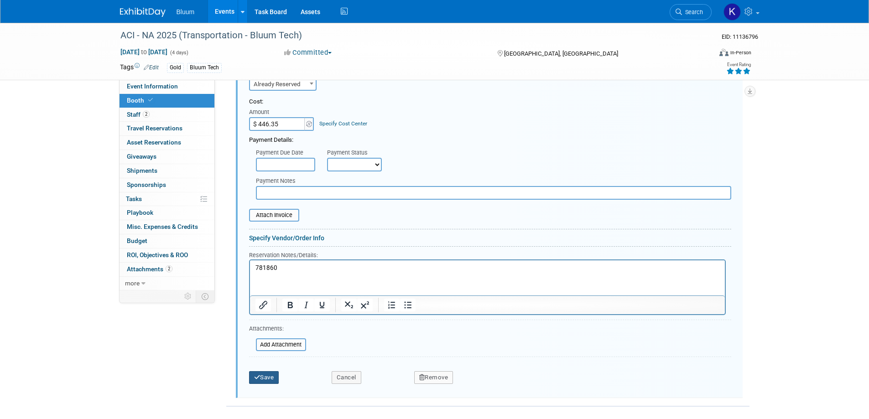
click at [266, 379] on button "Save" at bounding box center [264, 377] width 30 height 13
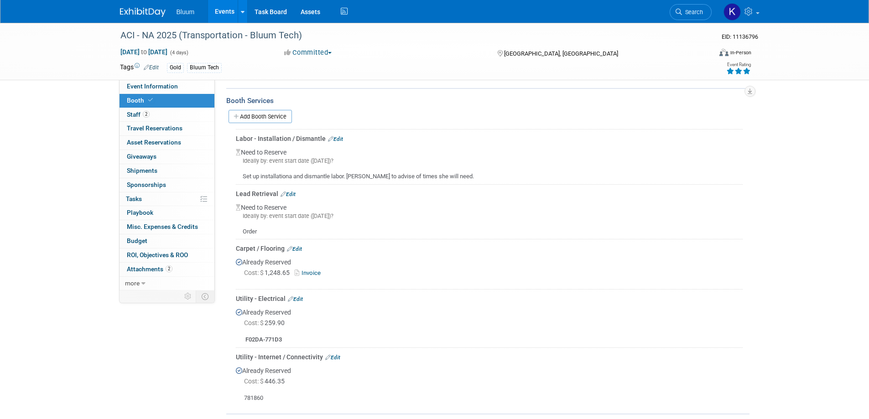
scroll to position [172, 0]
click at [292, 192] on link "Edit" at bounding box center [288, 192] width 15 height 6
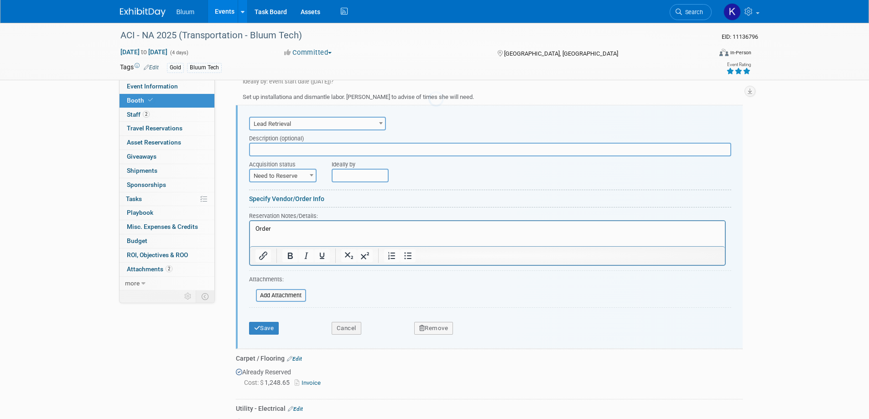
scroll to position [0, 0]
click at [442, 325] on button "Remove" at bounding box center [433, 327] width 39 height 13
click at [489, 332] on link "Yes" at bounding box center [484, 334] width 26 height 15
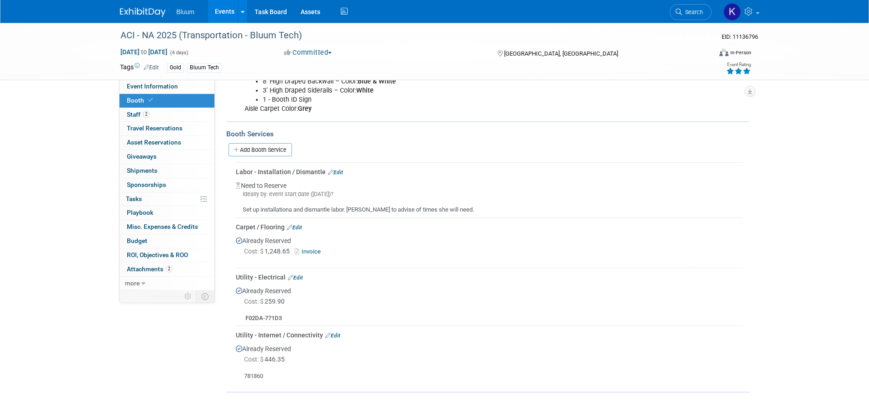
scroll to position [208, 0]
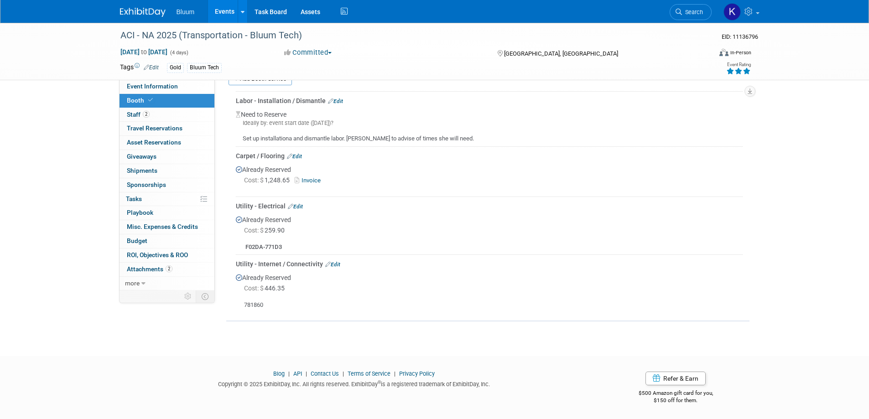
click at [230, 9] on link "Events" at bounding box center [224, 11] width 33 height 23
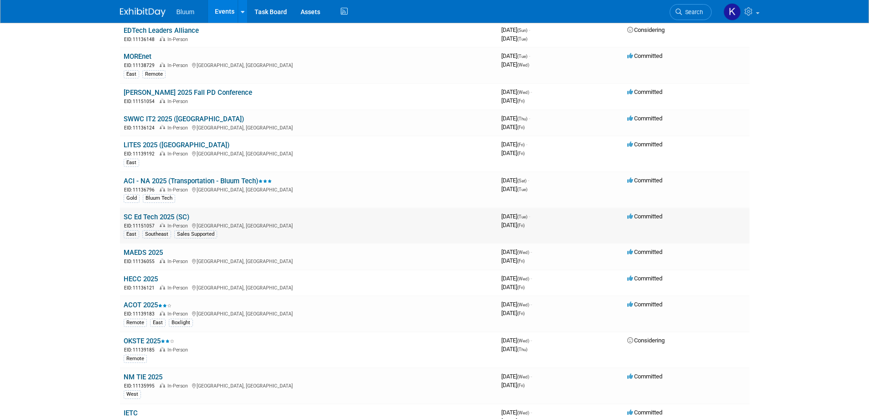
click at [151, 217] on link "SC Ed Tech 2025 (SC)" at bounding box center [157, 217] width 66 height 8
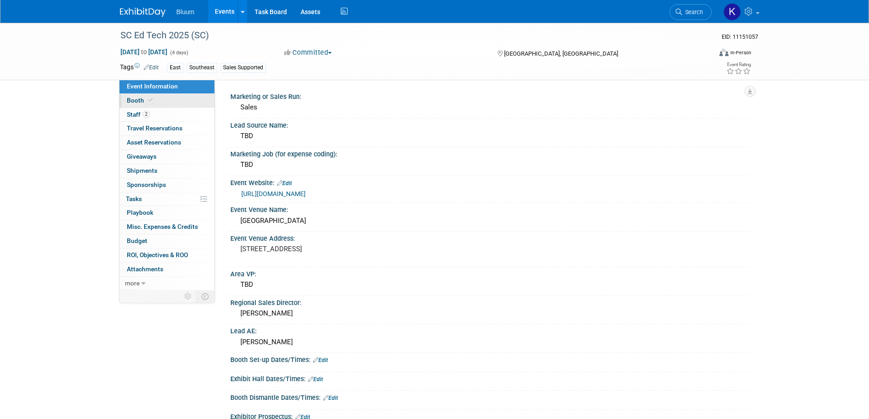
click at [139, 99] on span "Booth" at bounding box center [141, 100] width 28 height 7
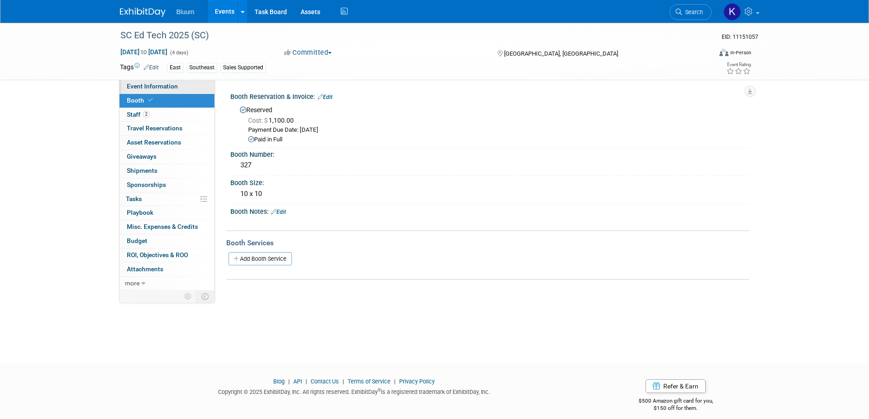
click at [142, 86] on span "Event Information" at bounding box center [152, 86] width 51 height 7
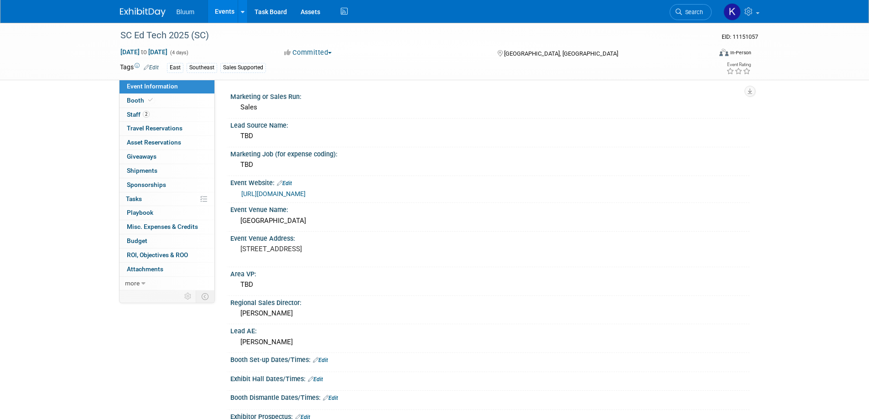
click at [280, 194] on link "[URL][DOMAIN_NAME]" at bounding box center [273, 193] width 64 height 7
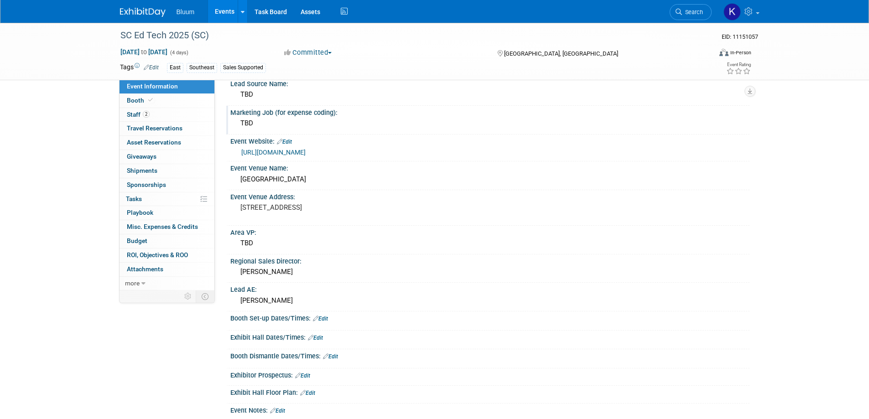
scroll to position [91, 0]
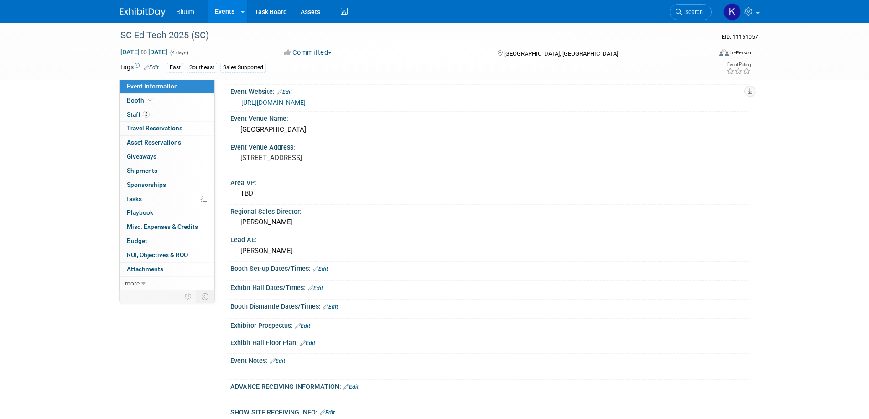
click at [281, 360] on link "Edit" at bounding box center [277, 361] width 15 height 6
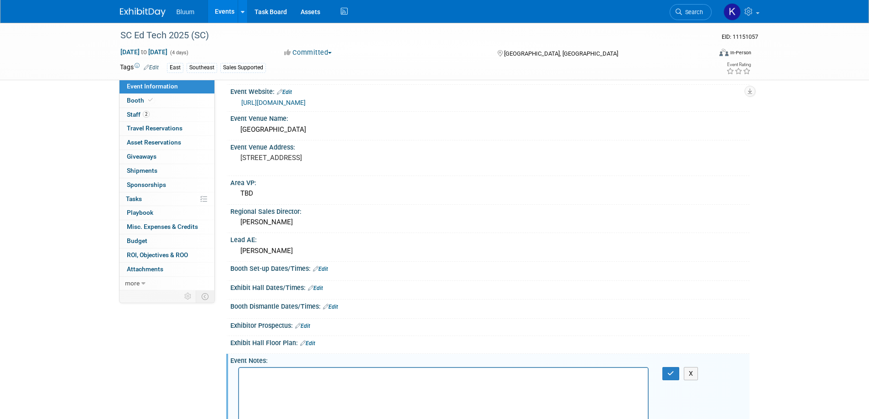
scroll to position [227, 0]
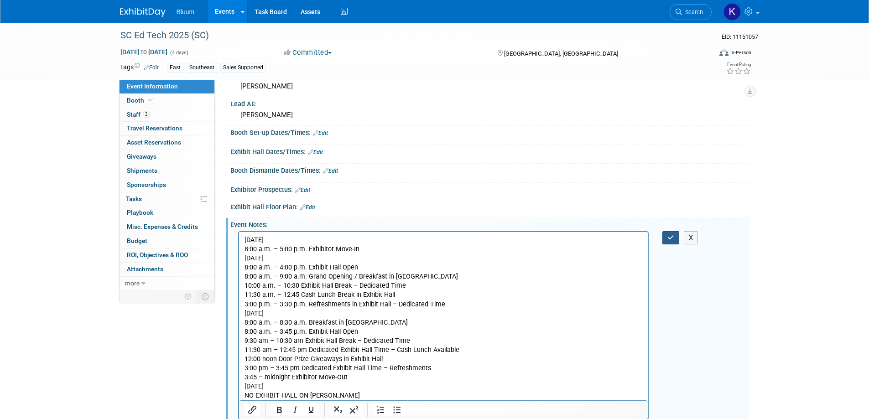
click at [670, 234] on icon "button" at bounding box center [670, 237] width 7 height 6
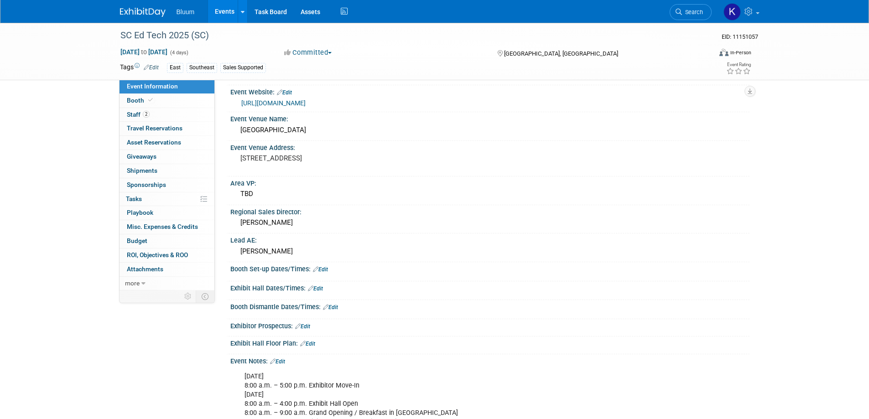
scroll to position [90, 0]
click at [327, 269] on link "Edit" at bounding box center [320, 270] width 15 height 6
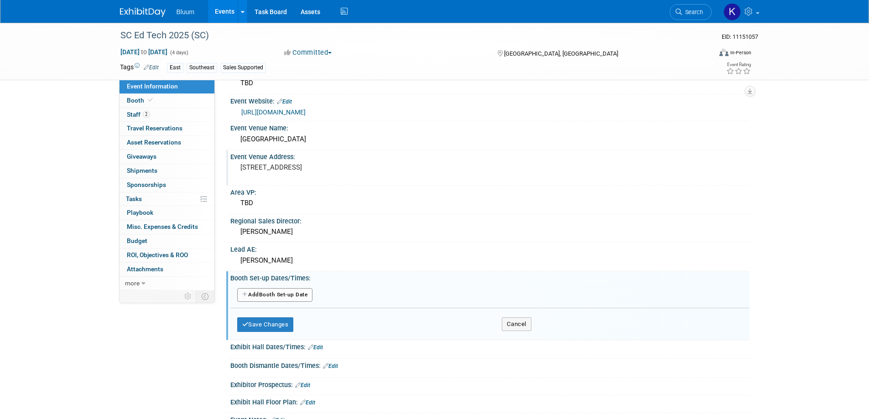
scroll to position [91, 0]
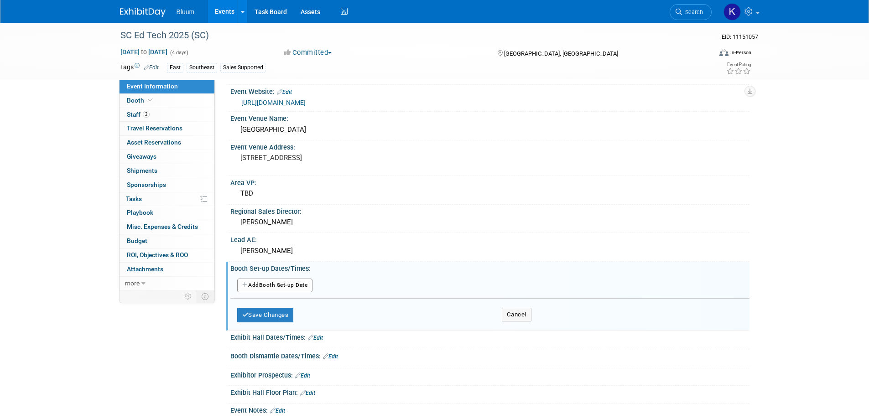
click at [282, 280] on button "Add Another Booth Set-up Date" at bounding box center [275, 286] width 76 height 14
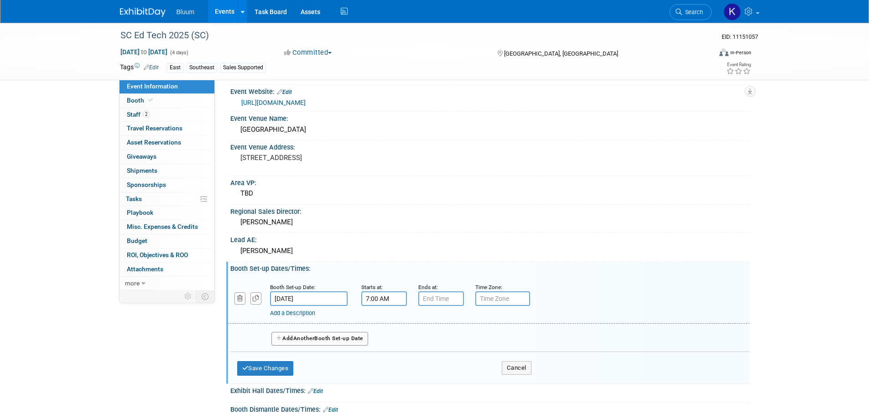
click at [387, 301] on input "7:00 AM" at bounding box center [384, 298] width 46 height 15
click at [382, 337] on span "07" at bounding box center [382, 341] width 17 height 16
click at [383, 367] on td "08" at bounding box center [378, 371] width 29 height 25
type input "8:00 AM"
click at [442, 379] on span at bounding box center [450, 382] width 62 height 16
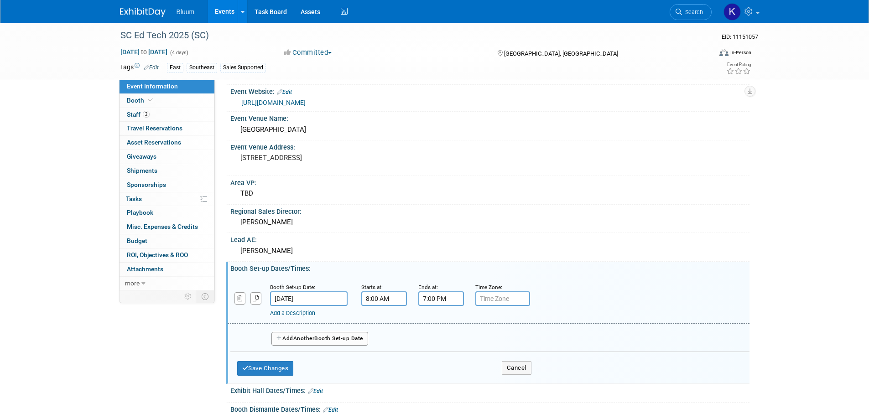
click at [431, 292] on input "7:00 PM" at bounding box center [441, 298] width 46 height 15
click at [442, 337] on span "07" at bounding box center [439, 341] width 17 height 16
click at [466, 346] on td "05" at bounding box center [464, 346] width 29 height 25
type input "5:00 PM"
click at [499, 385] on span at bounding box center [507, 382] width 62 height 16
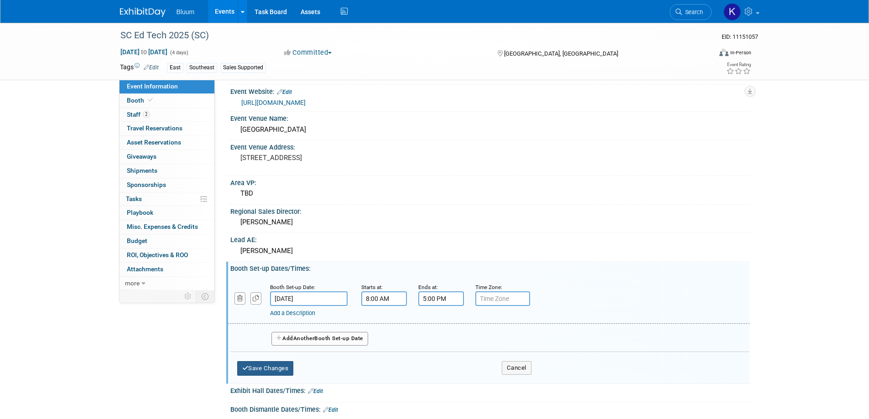
click at [292, 372] on button "Save Changes" at bounding box center [265, 368] width 57 height 15
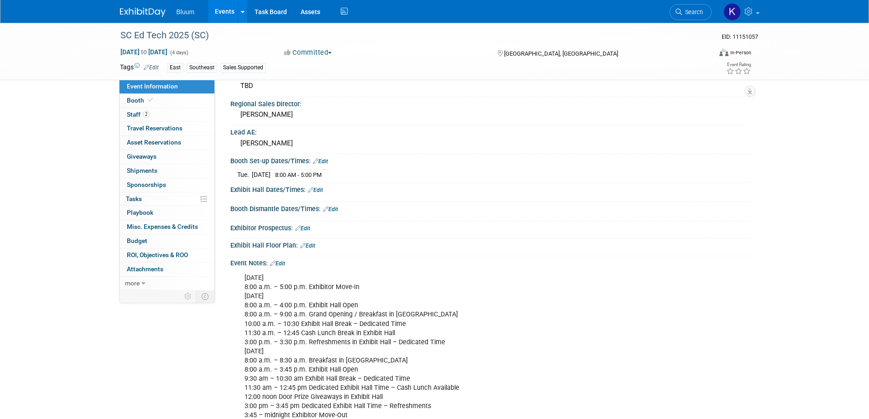
scroll to position [182, 0]
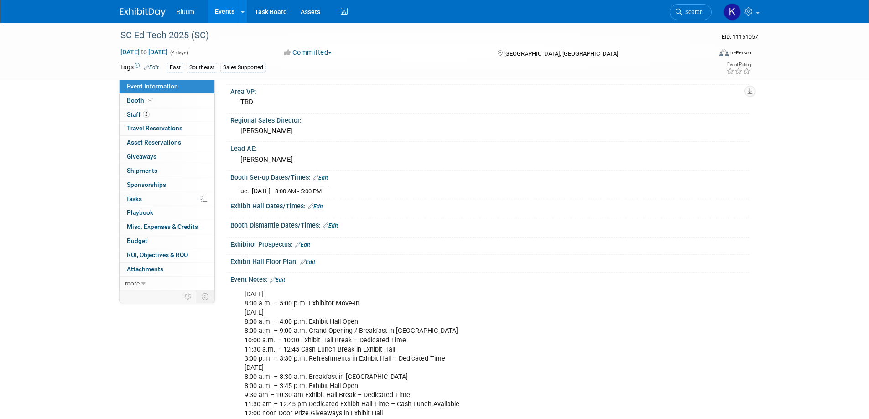
click at [322, 203] on link "Edit" at bounding box center [315, 206] width 15 height 6
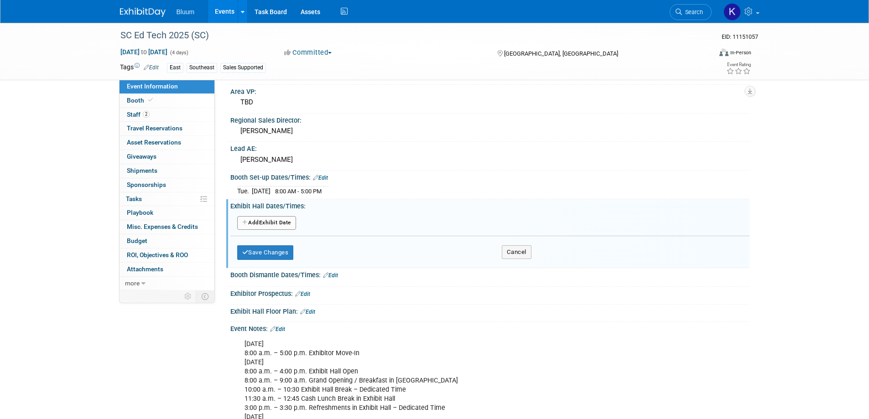
click at [265, 224] on button "Add Another Exhibit Date" at bounding box center [266, 223] width 59 height 14
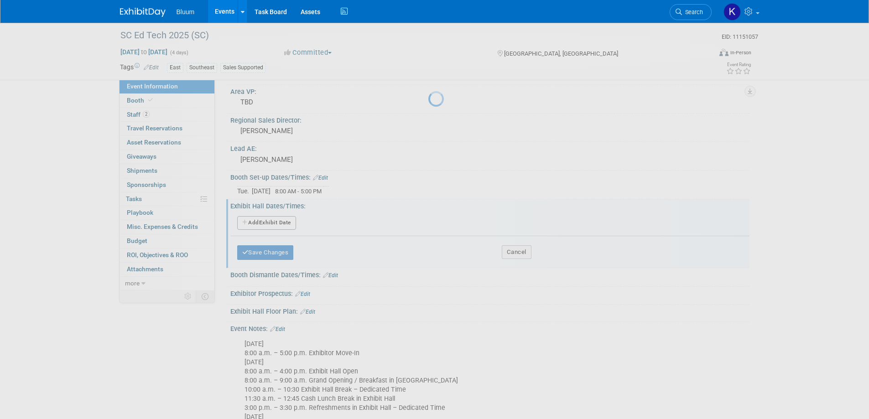
select select "9"
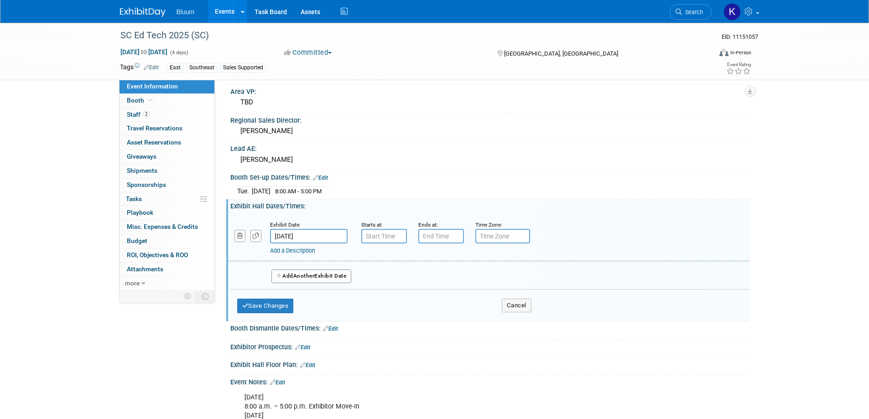
click at [332, 234] on input "Oct 28, 2025" at bounding box center [309, 236] width 78 height 15
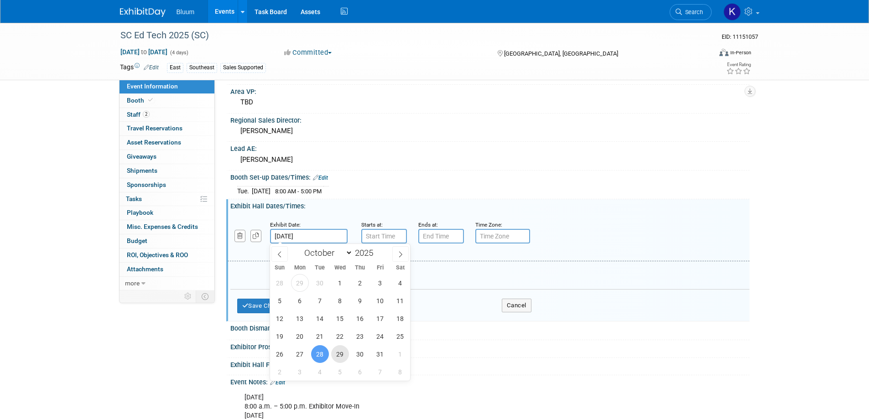
click at [340, 354] on span "29" at bounding box center [340, 354] width 18 height 18
type input "[DATE]"
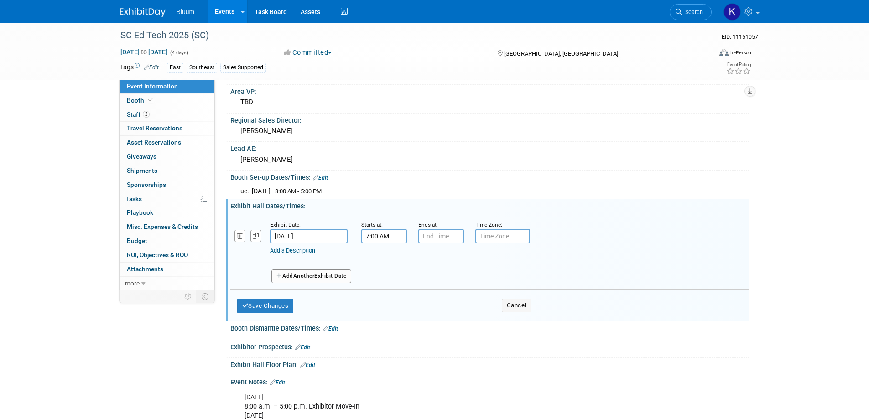
click at [374, 239] on input "7:00 AM" at bounding box center [384, 236] width 46 height 15
click at [384, 279] on span "07" at bounding box center [382, 278] width 17 height 16
click at [375, 303] on td "08" at bounding box center [378, 308] width 29 height 25
type input "8:00 AM"
click at [430, 319] on span at bounding box center [450, 319] width 62 height 16
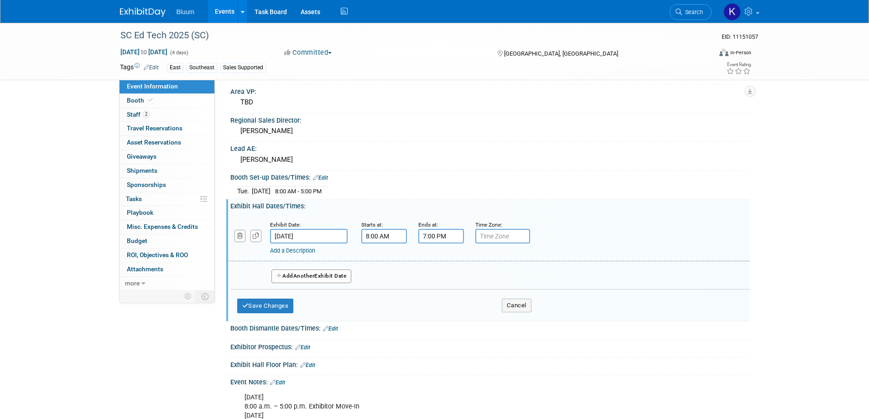
click at [436, 234] on input "7:00 PM" at bounding box center [441, 236] width 46 height 15
click at [441, 278] on span "07" at bounding box center [439, 278] width 17 height 16
click at [434, 281] on td "04" at bounding box center [435, 283] width 29 height 25
type input "4:00 PM"
click at [505, 315] on span at bounding box center [507, 319] width 62 height 16
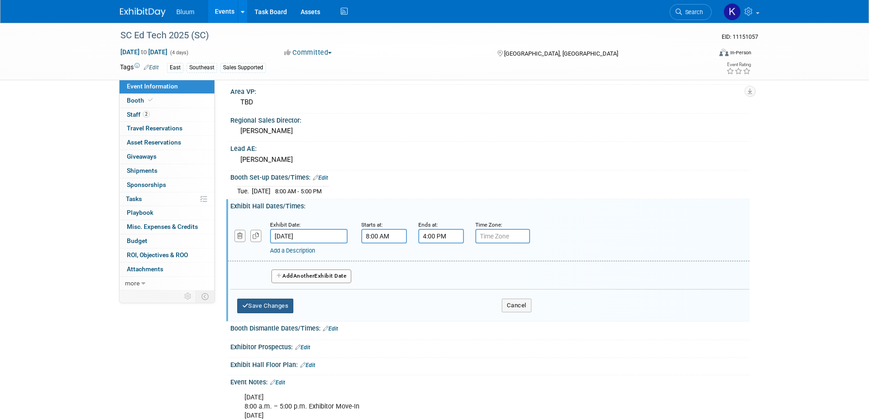
drag, startPoint x: 285, startPoint y: 306, endPoint x: 295, endPoint y: 302, distance: 10.8
click at [285, 306] on button "Save Changes" at bounding box center [265, 306] width 57 height 15
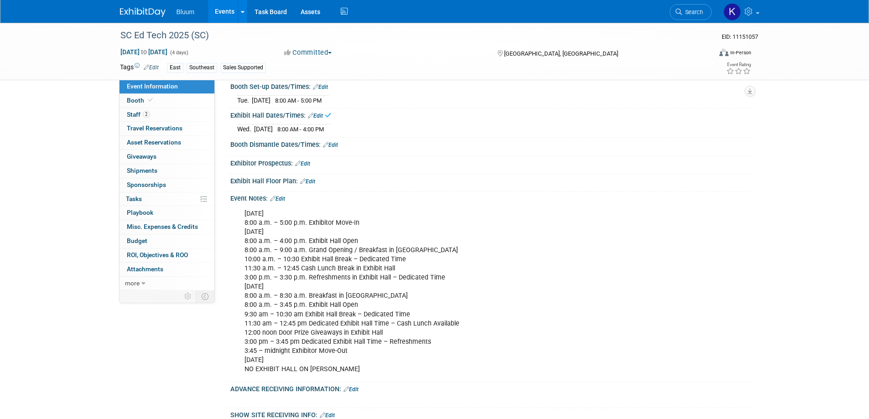
scroll to position [274, 0]
click at [319, 117] on link "Edit" at bounding box center [315, 115] width 15 height 6
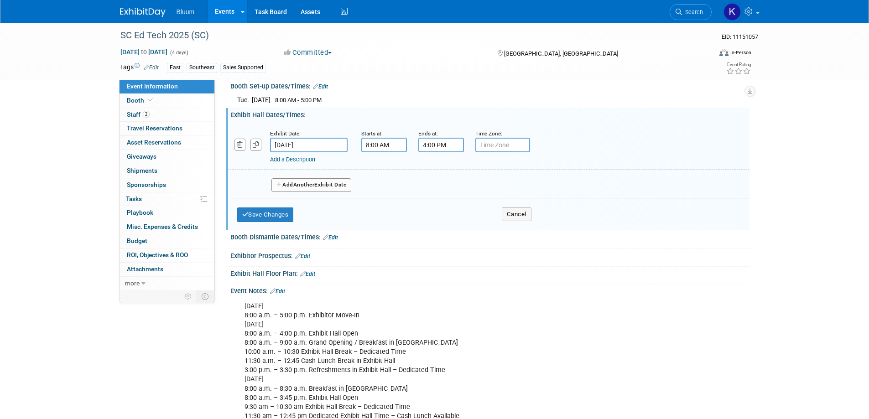
click at [293, 182] on button "Add Another Exhibit Date" at bounding box center [311, 185] width 80 height 14
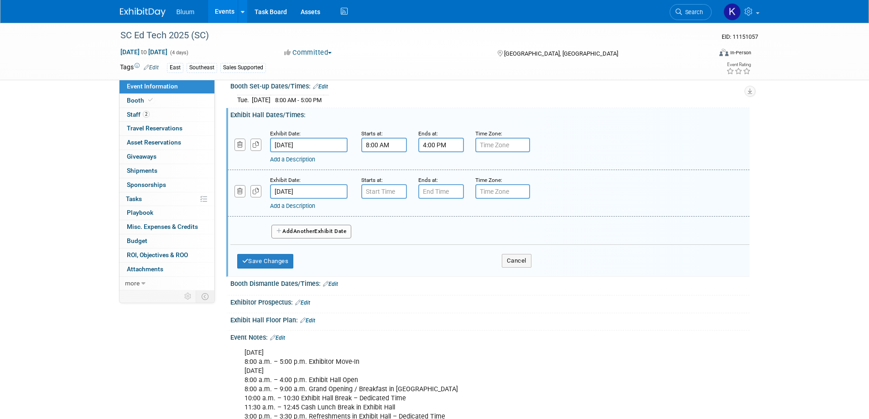
click at [299, 189] on input "Oct 30, 2025" at bounding box center [309, 191] width 78 height 15
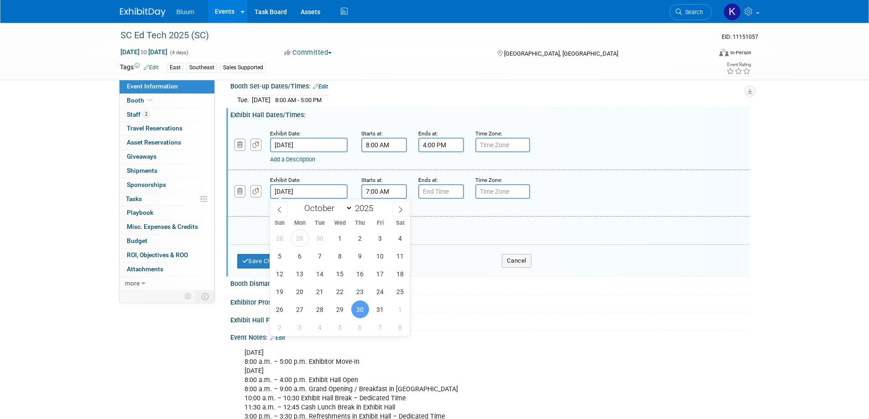
click at [385, 192] on input "7:00 AM" at bounding box center [384, 191] width 46 height 15
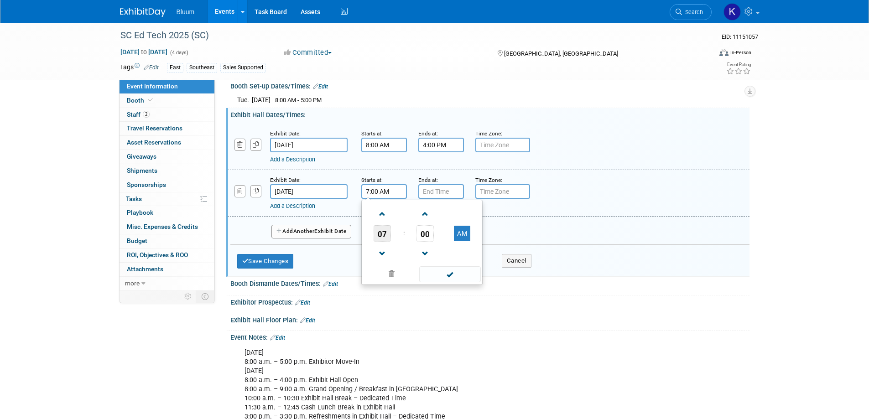
click at [379, 239] on span "07" at bounding box center [382, 233] width 17 height 16
click at [379, 262] on td "08" at bounding box center [378, 263] width 29 height 25
type input "8:00 AM"
click at [441, 270] on span at bounding box center [450, 274] width 62 height 16
click at [429, 187] on input "7:00 PM" at bounding box center [441, 191] width 46 height 15
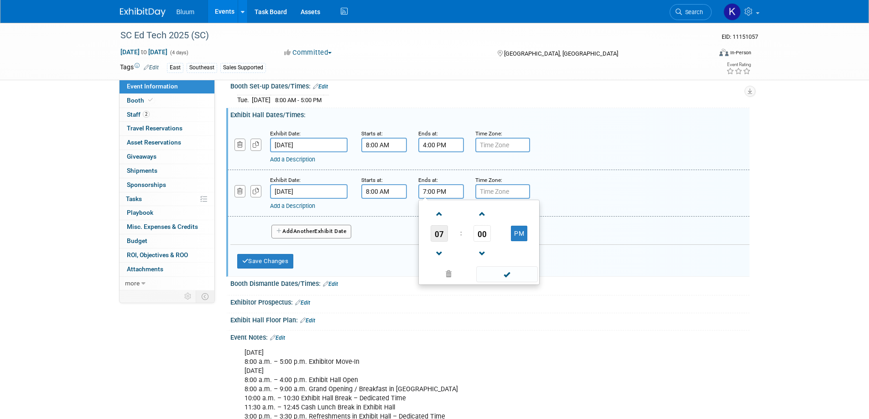
click at [443, 235] on span "07" at bounding box center [439, 233] width 17 height 16
click at [522, 214] on td "03" at bounding box center [522, 214] width 29 height 25
click at [480, 232] on span "00" at bounding box center [481, 233] width 17 height 16
click at [463, 261] on td "45" at bounding box center [464, 263] width 29 height 25
type input "3:45 PM"
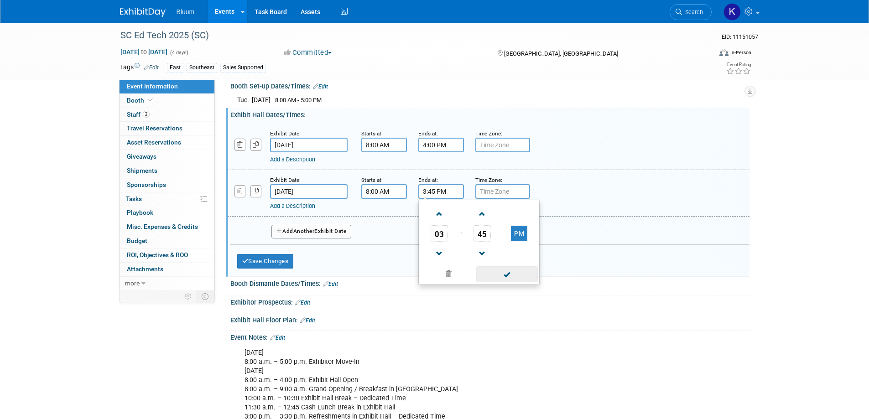
click at [499, 274] on span at bounding box center [507, 274] width 62 height 16
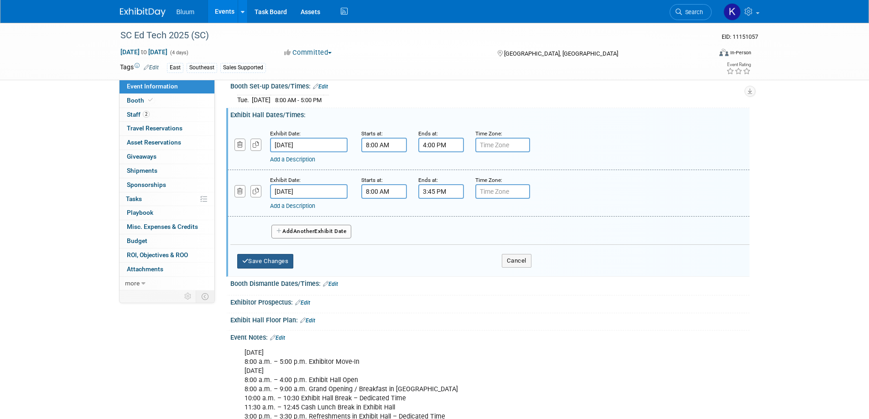
click at [286, 258] on button "Save Changes" at bounding box center [265, 261] width 57 height 15
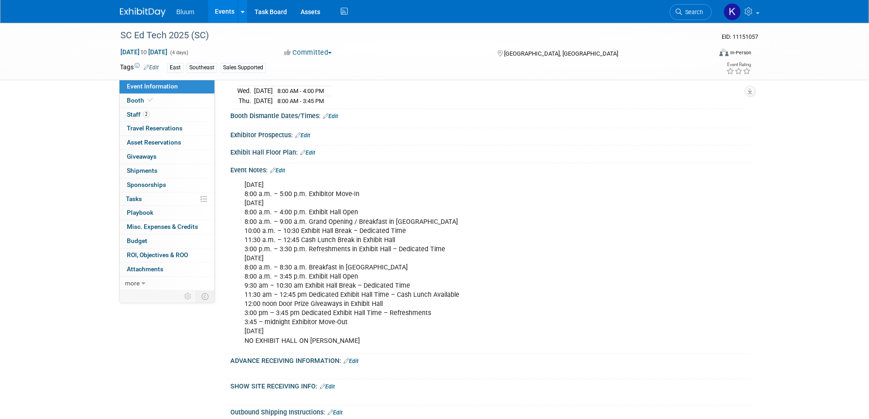
scroll to position [228, 0]
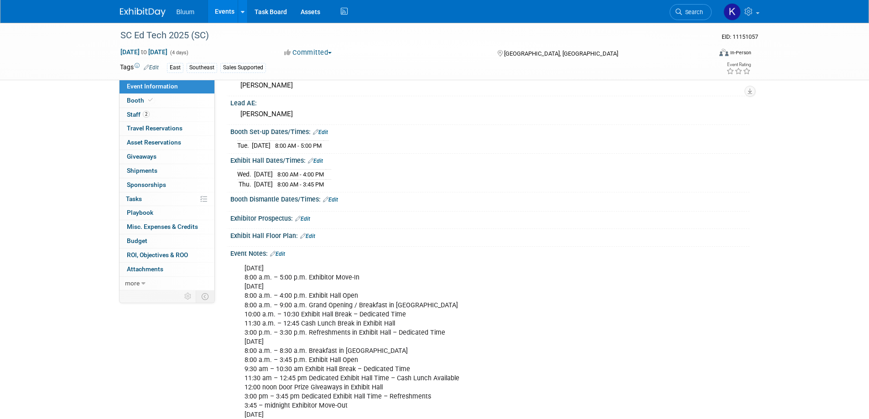
click at [332, 200] on link "Edit" at bounding box center [330, 200] width 15 height 6
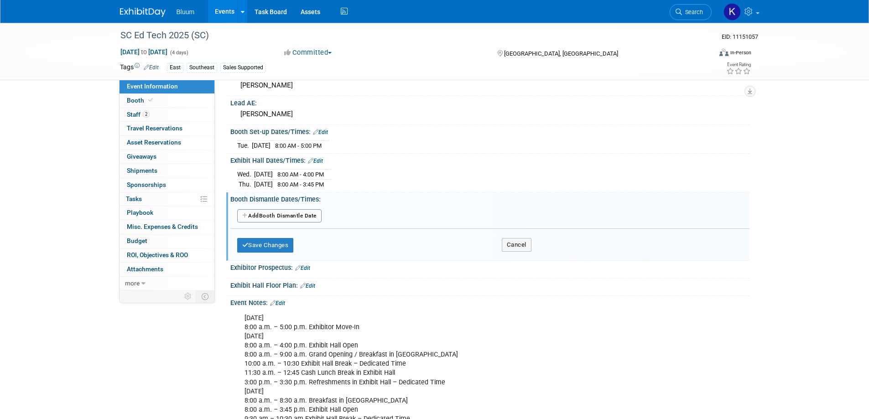
click at [279, 215] on button "Add Another Booth Dismantle Date" at bounding box center [279, 216] width 84 height 14
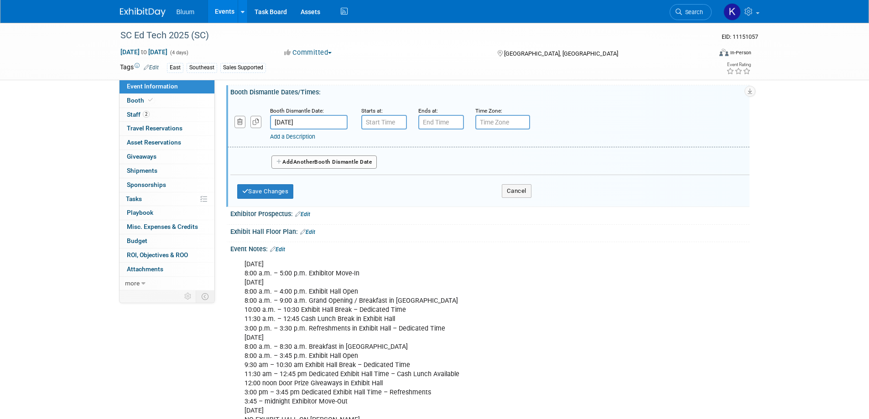
scroll to position [319, 0]
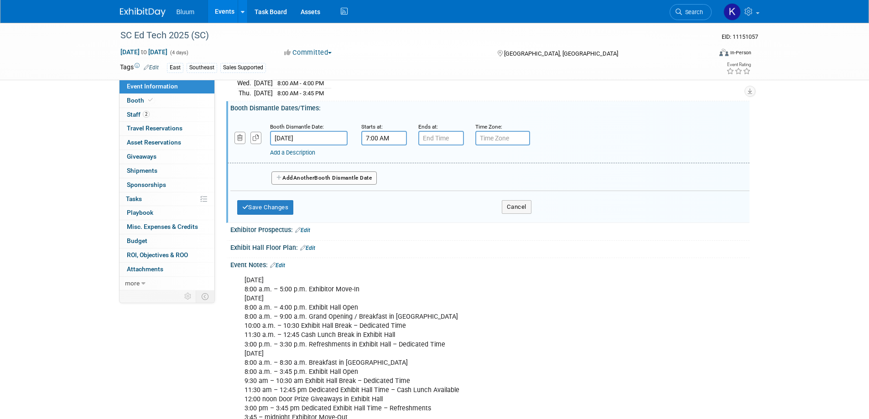
click at [391, 138] on input "7:00 AM" at bounding box center [384, 138] width 46 height 15
click at [378, 186] on span "07" at bounding box center [382, 180] width 17 height 16
click at [463, 165] on td "03" at bounding box center [465, 161] width 29 height 25
click at [421, 179] on span "00" at bounding box center [424, 180] width 17 height 16
click at [403, 208] on td "45" at bounding box center [407, 210] width 29 height 25
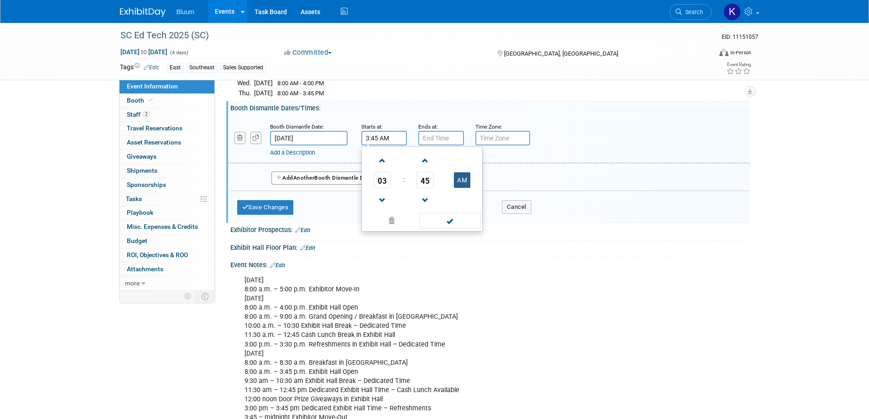
click at [463, 181] on button "AM" at bounding box center [462, 180] width 16 height 16
type input "3:45 PM"
click at [449, 221] on span at bounding box center [450, 221] width 62 height 16
click at [429, 134] on input "7:00 PM" at bounding box center [441, 138] width 46 height 15
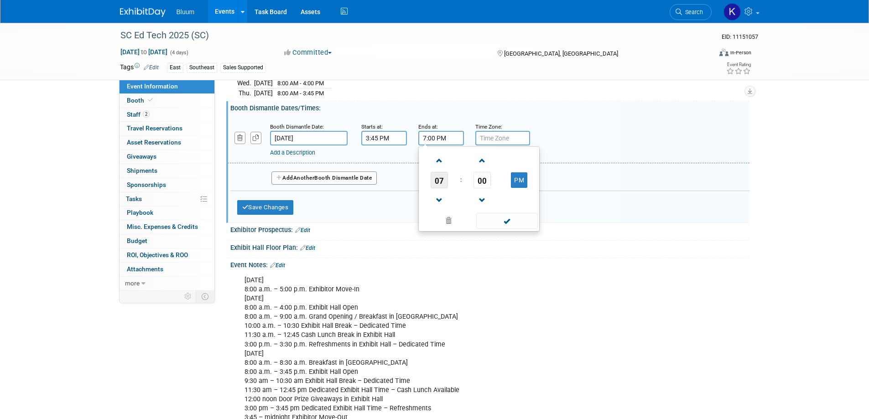
click at [437, 172] on span "07" at bounding box center [439, 180] width 17 height 16
click at [435, 161] on td "12" at bounding box center [435, 161] width 29 height 25
click at [520, 182] on button "PM" at bounding box center [519, 180] width 16 height 16
type input "12:00 AM"
click at [510, 215] on span at bounding box center [507, 221] width 62 height 16
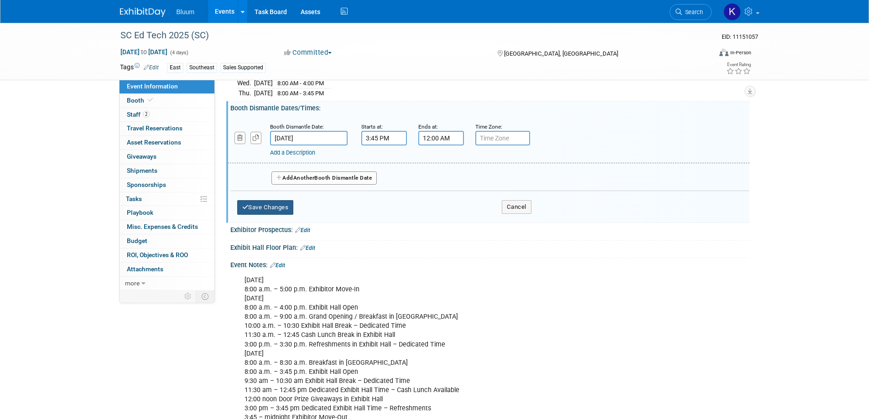
click at [254, 209] on button "Save Changes" at bounding box center [265, 207] width 57 height 15
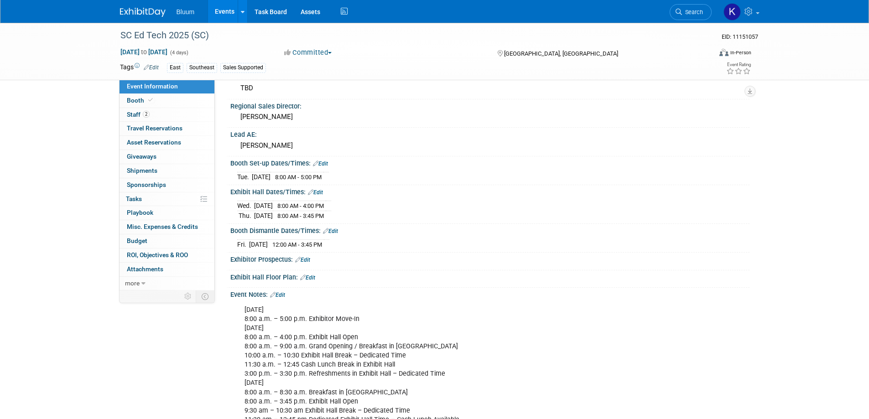
scroll to position [182, 0]
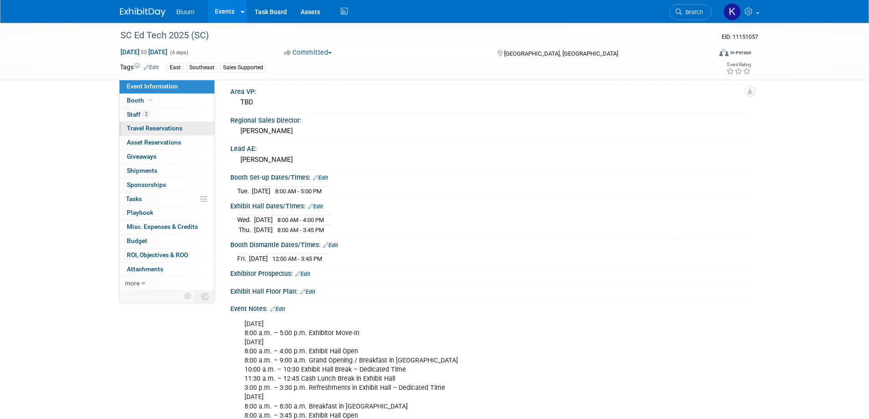
click at [152, 127] on span "Travel Reservations 0" at bounding box center [155, 128] width 56 height 7
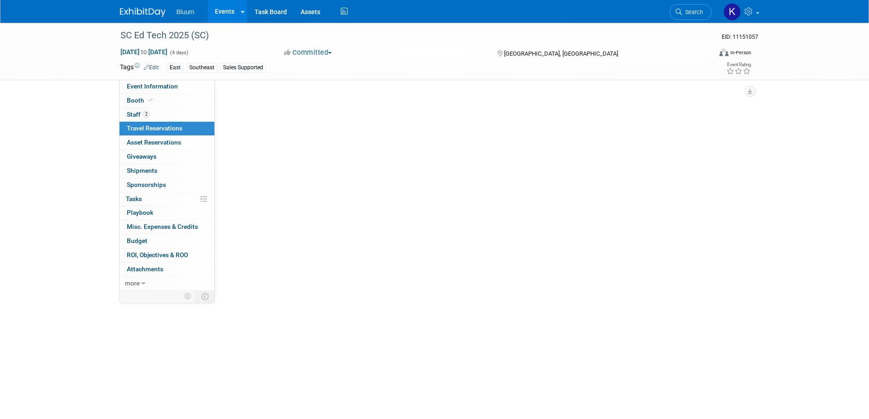
scroll to position [0, 0]
click at [276, 97] on link "Add Travel Reservation" at bounding box center [267, 99] width 76 height 15
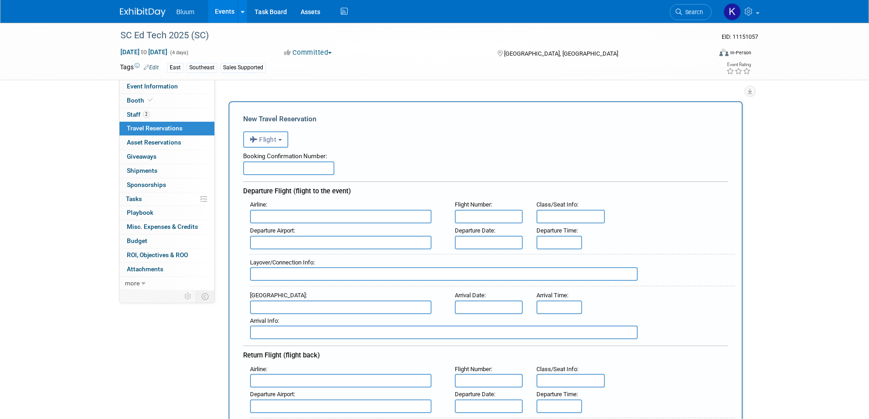
click at [284, 140] on button "Flight" at bounding box center [265, 139] width 45 height 16
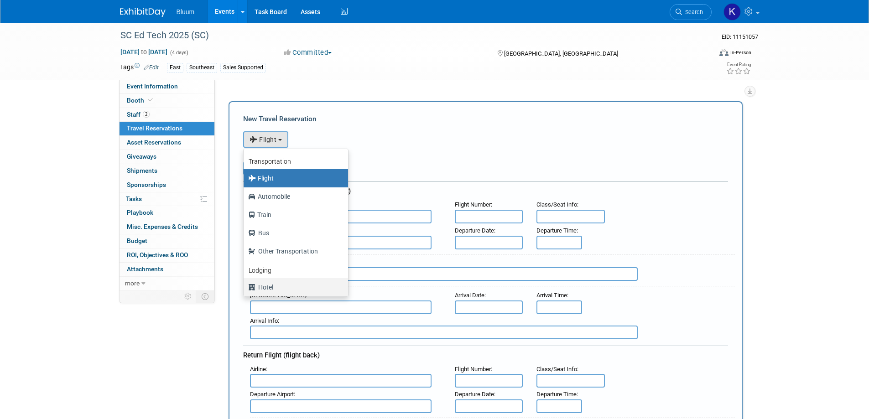
click at [266, 285] on label "Hotel" at bounding box center [293, 287] width 91 height 15
click at [245, 285] on input "Hotel" at bounding box center [242, 286] width 6 height 6
select select "6"
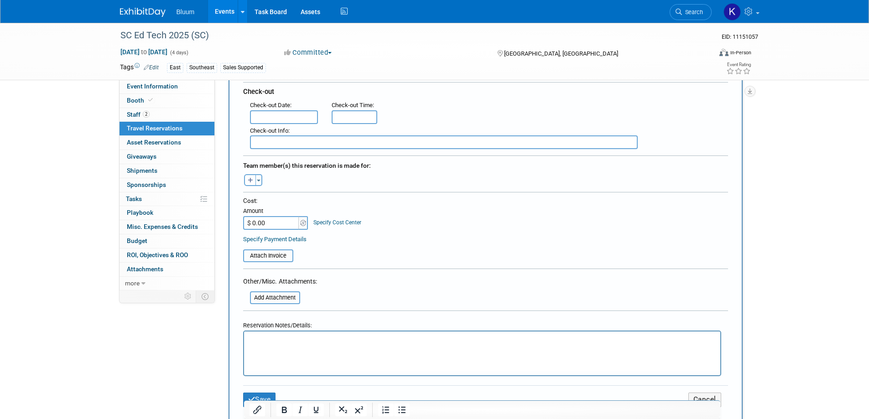
scroll to position [365, 0]
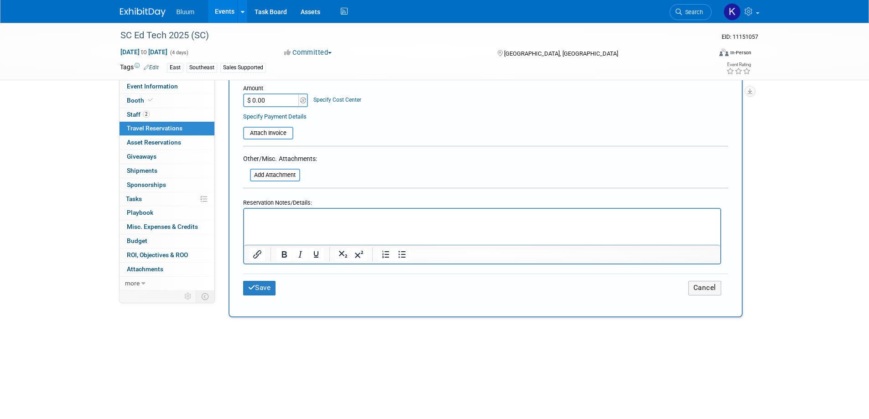
click at [275, 222] on html at bounding box center [482, 215] width 476 height 13
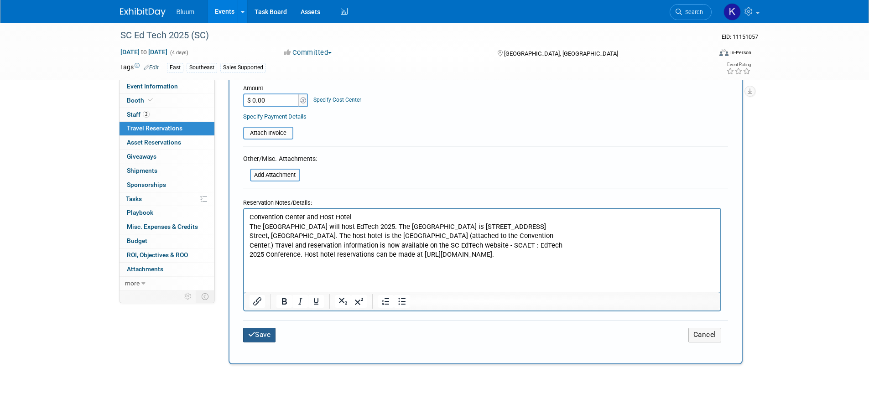
click at [254, 335] on icon "submit" at bounding box center [251, 334] width 7 height 7
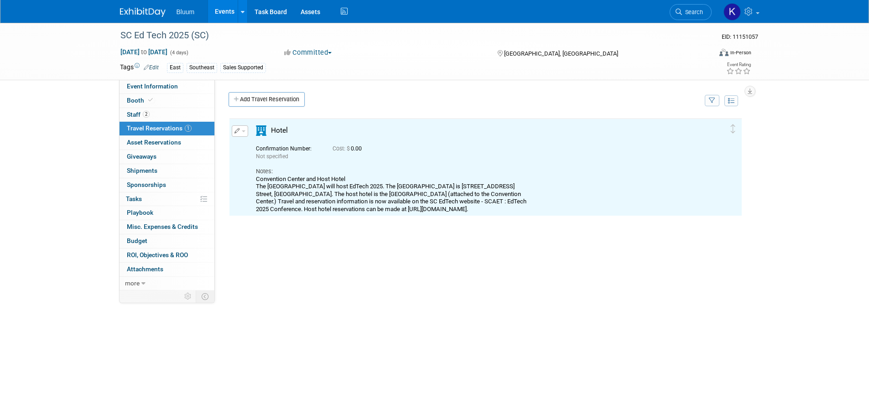
scroll to position [0, 0]
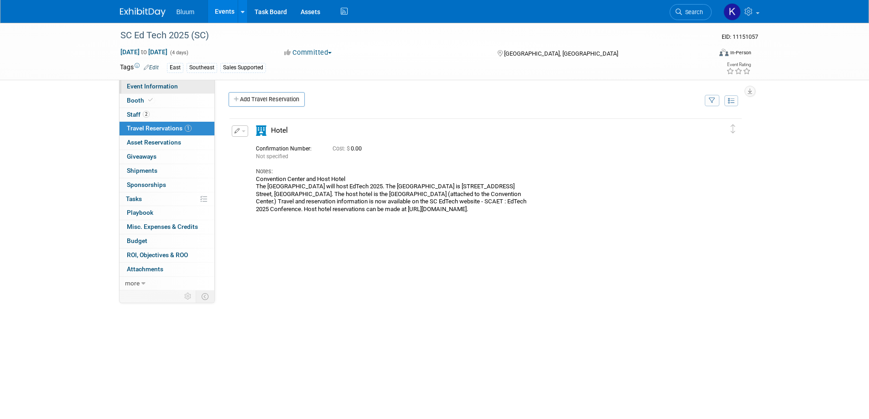
click at [168, 88] on span "Event Information" at bounding box center [152, 86] width 51 height 7
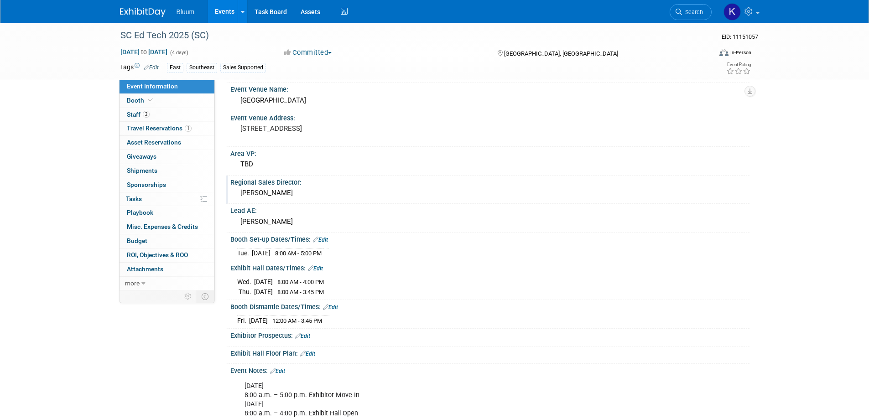
scroll to position [137, 0]
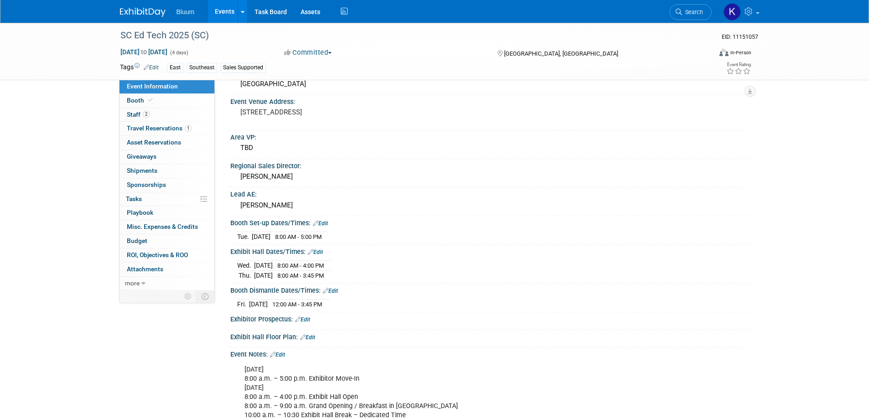
click at [303, 318] on link "Edit" at bounding box center [302, 320] width 15 height 6
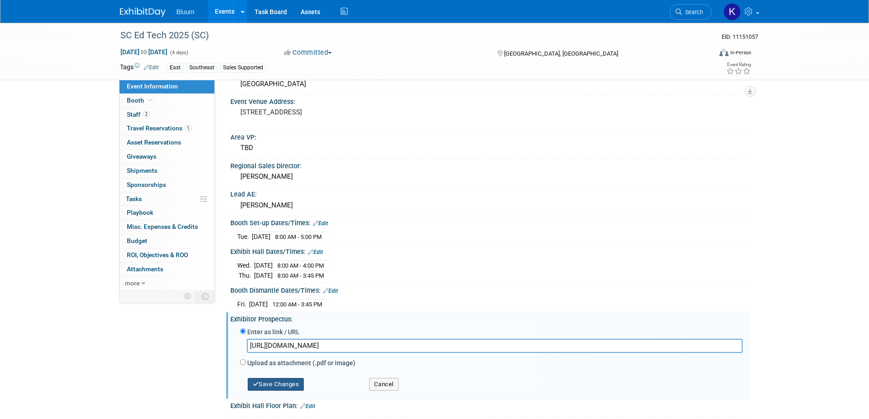
type input "https://elandregistration.com/v2/uploads/SCAET/SCAET_Prospectus_2025.pdf"
click at [273, 382] on button "Save Changes" at bounding box center [276, 384] width 57 height 13
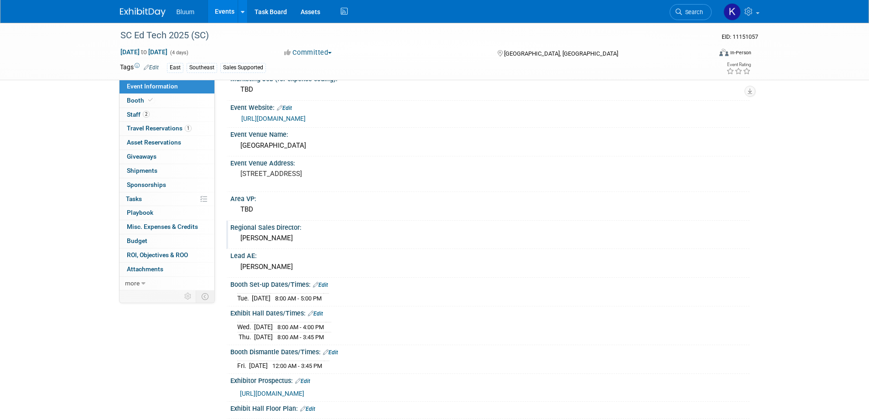
scroll to position [91, 0]
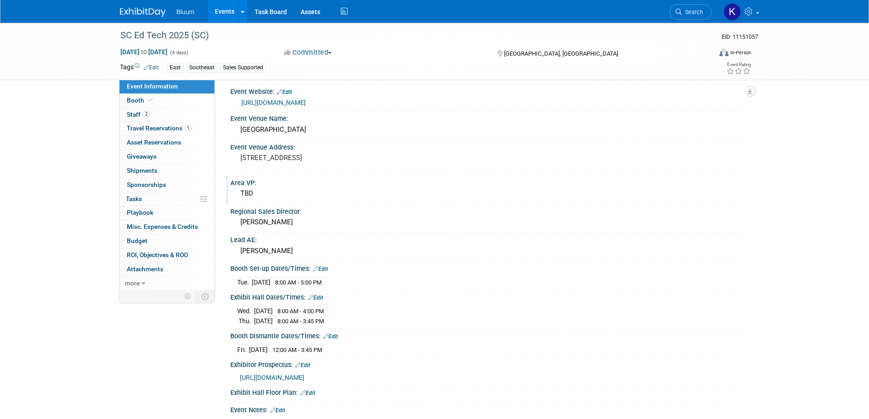
click at [270, 182] on div "Area VP:" at bounding box center [489, 181] width 519 height 11
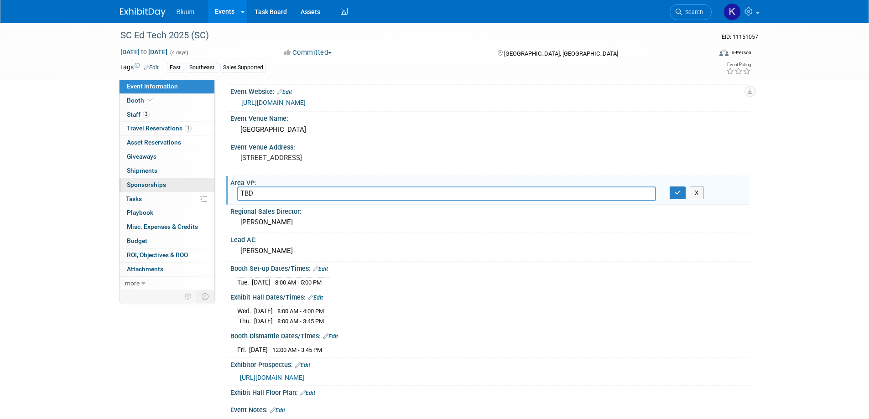
drag, startPoint x: 258, startPoint y: 190, endPoint x: 208, endPoint y: 184, distance: 50.1
click at [208, 184] on div "Event Information Event Info Booth Booth 2 Staff 2 Staff 1 Travel Reservations …" at bounding box center [434, 314] width 643 height 765
type input "[PERSON_NAME]"
click at [673, 190] on button "button" at bounding box center [678, 193] width 16 height 13
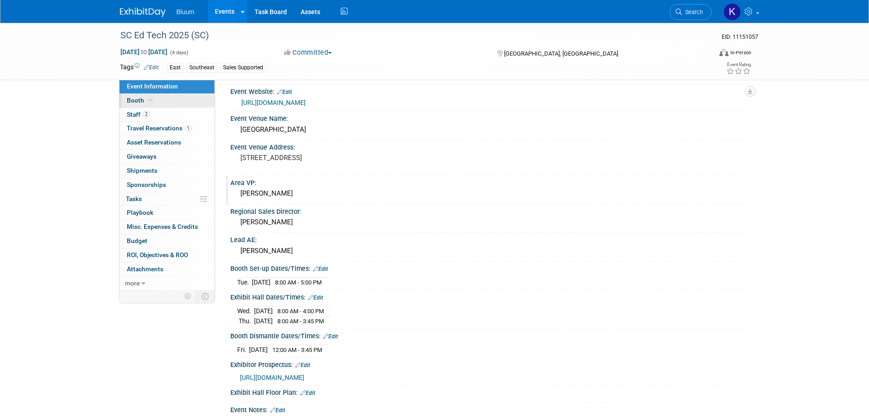
click at [130, 96] on link "Booth" at bounding box center [167, 101] width 95 height 14
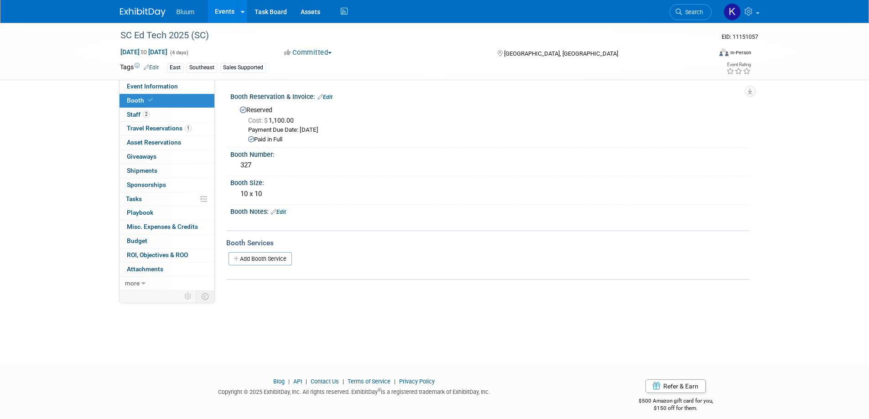
click at [289, 208] on div "Booth Notes: Edit" at bounding box center [489, 211] width 519 height 12
click at [285, 210] on link "Edit" at bounding box center [278, 212] width 15 height 6
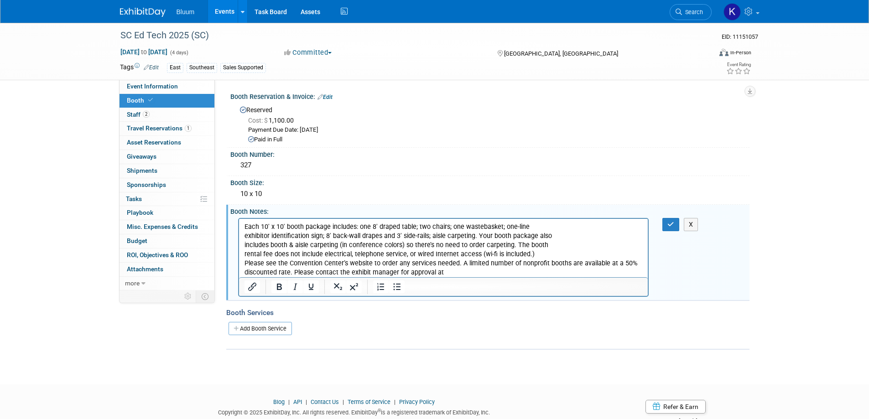
click at [514, 245] on p "Each 10′ x 10′ booth package includes: one 8′ draped table; two chairs; one was…" at bounding box center [443, 249] width 399 height 55
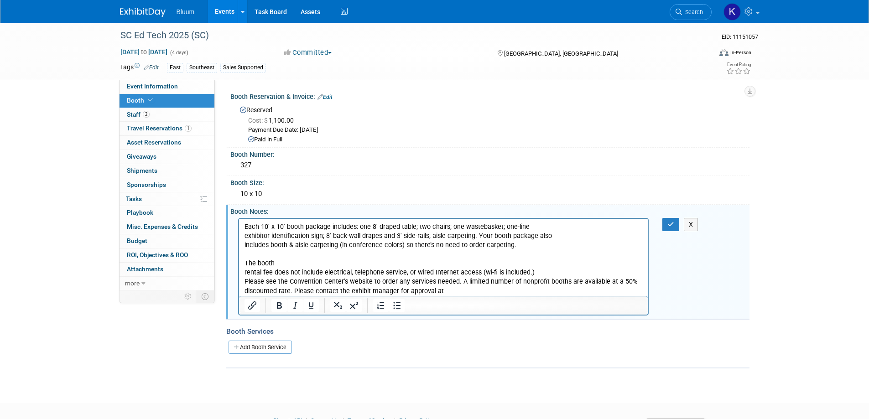
click at [333, 265] on p "The booth rental fee does not include electrical, telephone service, or wired I…" at bounding box center [443, 277] width 399 height 36
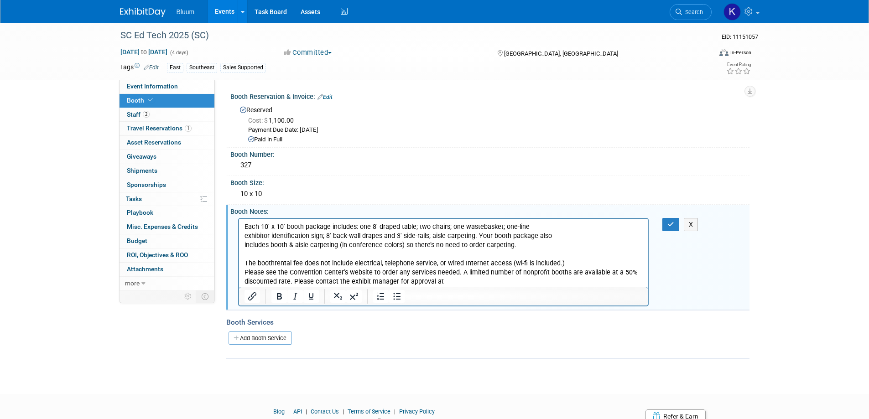
drag, startPoint x: 245, startPoint y: 273, endPoint x: 461, endPoint y: 288, distance: 216.3
click at [461, 286] on html "Each 10′ x 10′ booth package includes: one 8′ draped table; two chairs; one was…" at bounding box center [443, 252] width 409 height 68
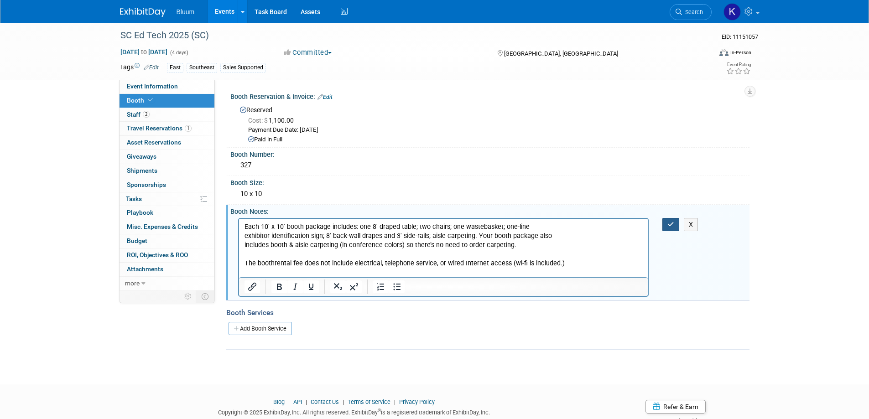
click at [666, 227] on button "button" at bounding box center [670, 224] width 17 height 13
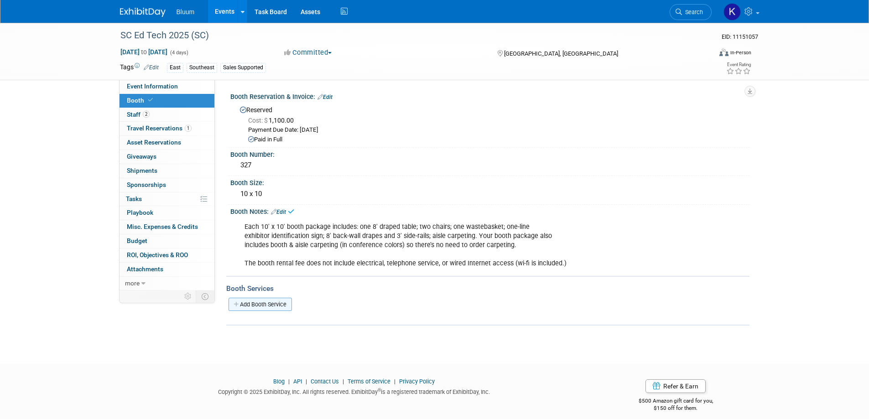
click at [255, 305] on link "Add Booth Service" at bounding box center [260, 304] width 63 height 13
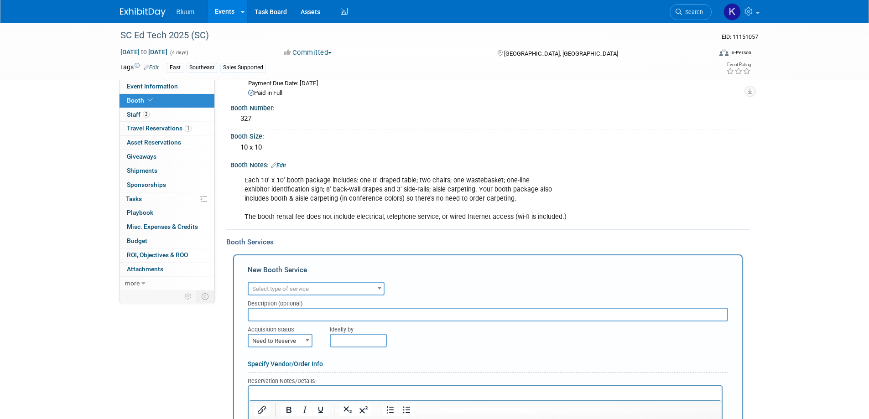
scroll to position [91, 0]
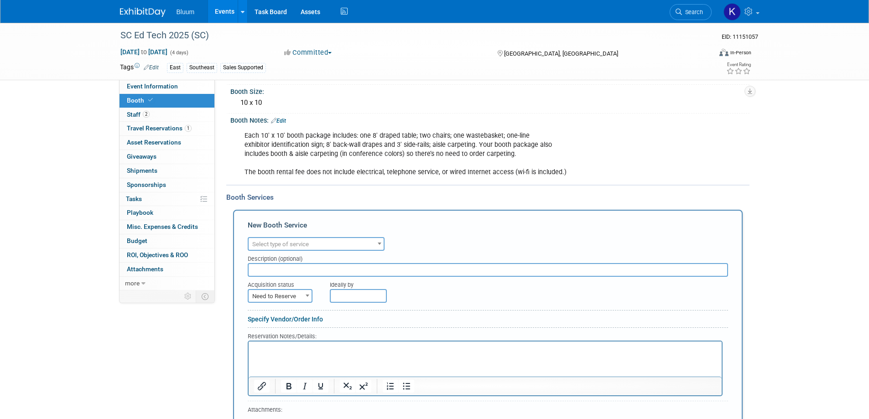
click at [351, 242] on span "Select type of service" at bounding box center [316, 244] width 135 height 13
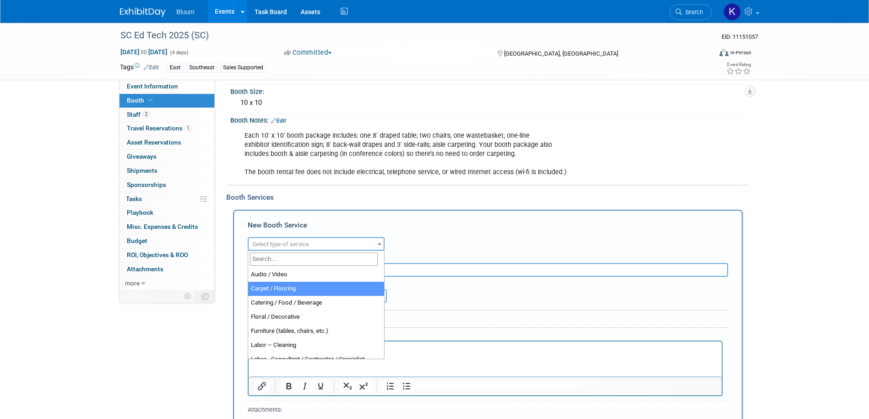
select select "4"
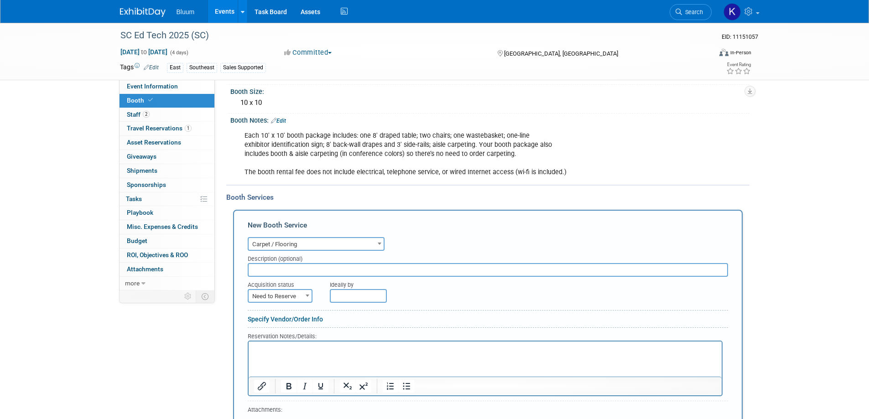
click at [290, 301] on span "Need to Reserve" at bounding box center [280, 296] width 63 height 13
select select "2"
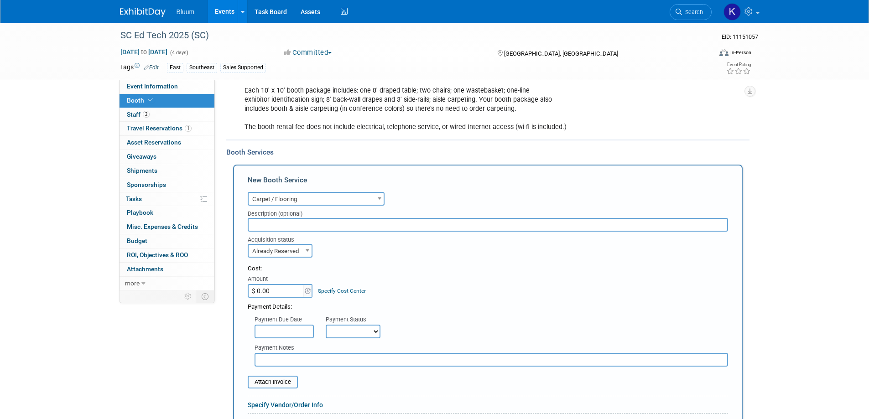
scroll to position [228, 0]
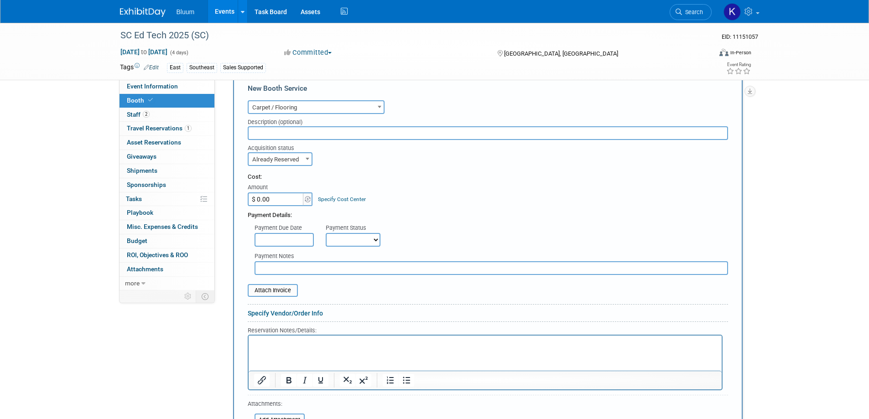
click at [271, 342] on p "Rich Text Area. Press ALT-0 for help." at bounding box center [485, 343] width 463 height 9
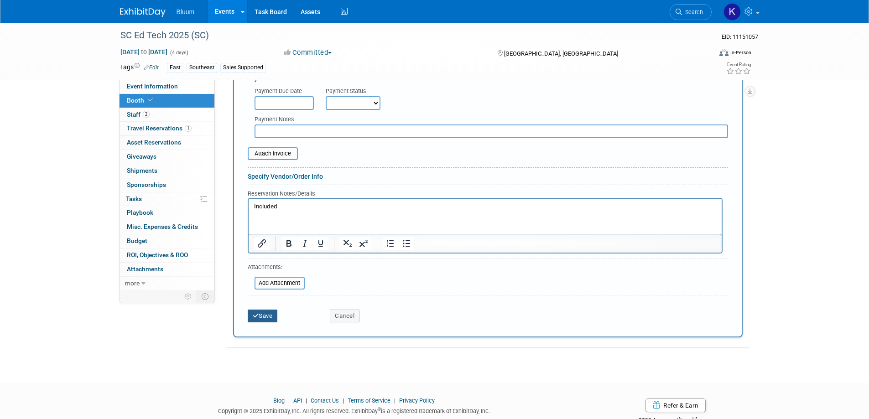
click at [259, 318] on button "Save" at bounding box center [263, 316] width 30 height 13
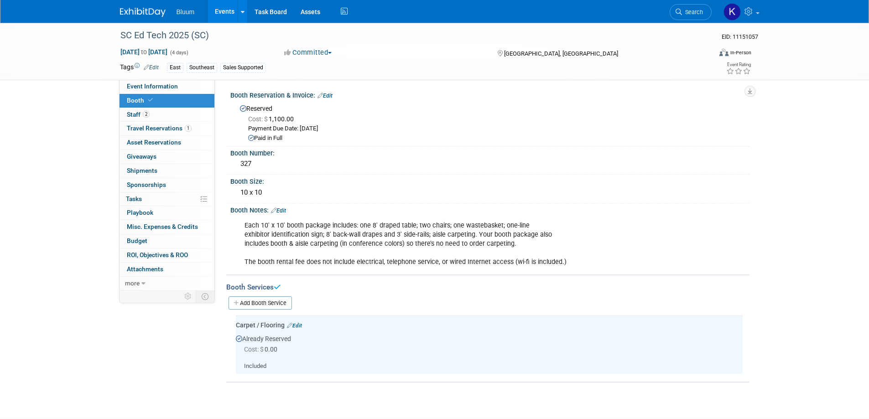
scroll to position [0, 0]
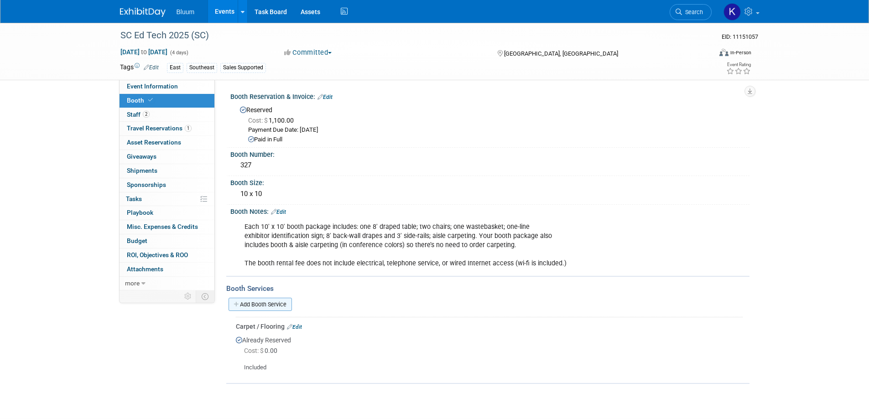
click at [274, 304] on link "Add Booth Service" at bounding box center [260, 304] width 63 height 13
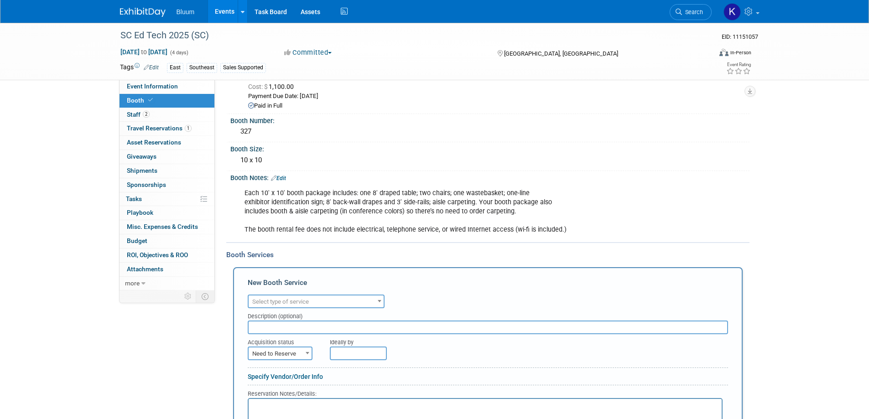
scroll to position [91, 0]
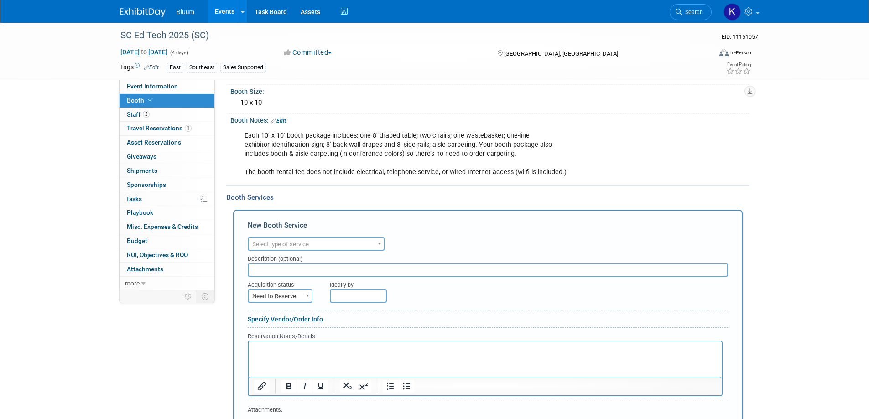
click at [341, 244] on span "Select type of service" at bounding box center [316, 244] width 135 height 13
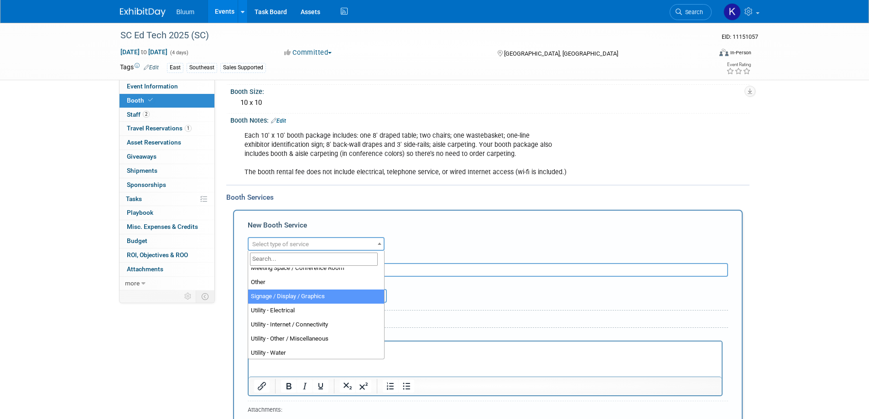
scroll to position [234, 0]
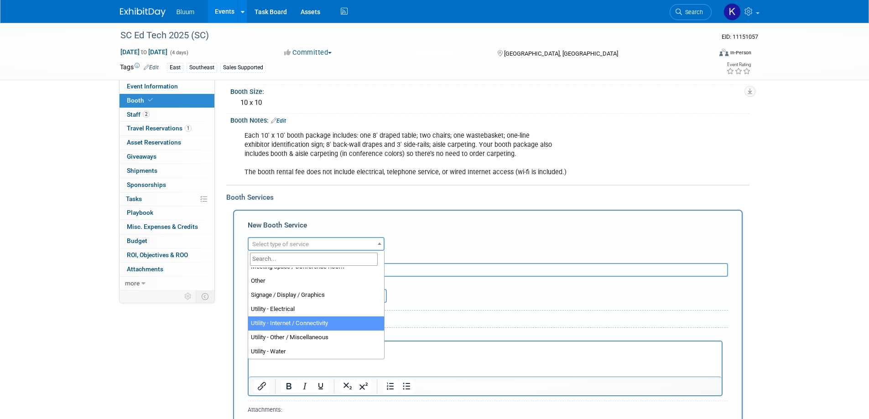
select select "18"
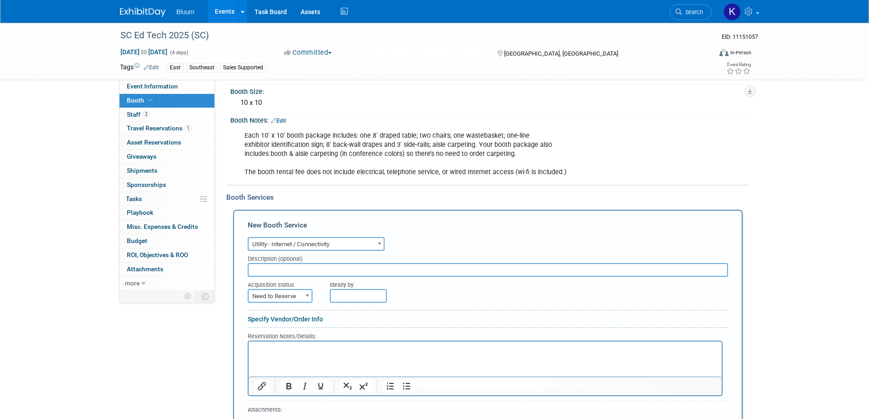
click at [289, 295] on span "Need to Reserve" at bounding box center [280, 296] width 63 height 13
select select "2"
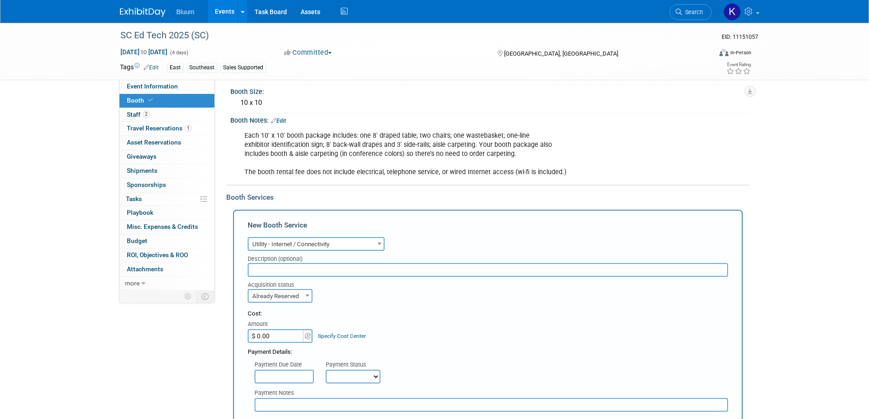
scroll to position [228, 0]
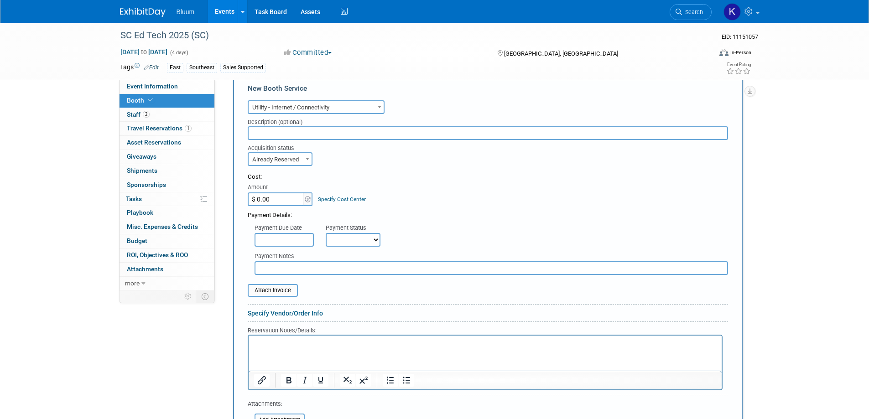
click at [283, 338] on html at bounding box center [484, 342] width 473 height 12
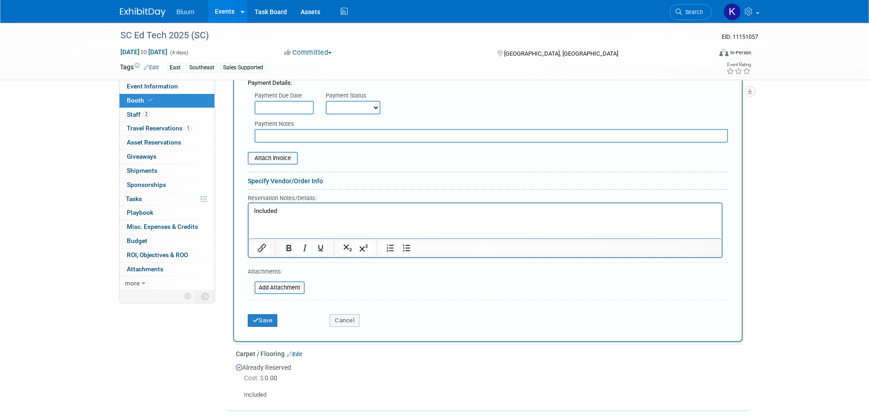
scroll to position [365, 0]
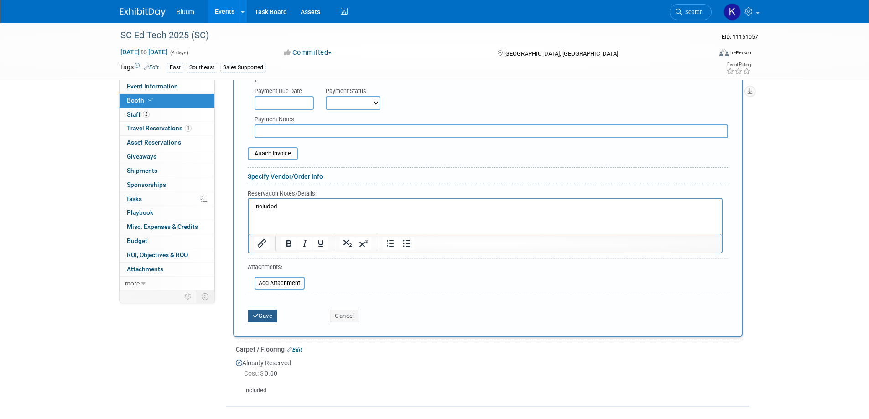
click at [271, 317] on button "Save" at bounding box center [263, 316] width 30 height 13
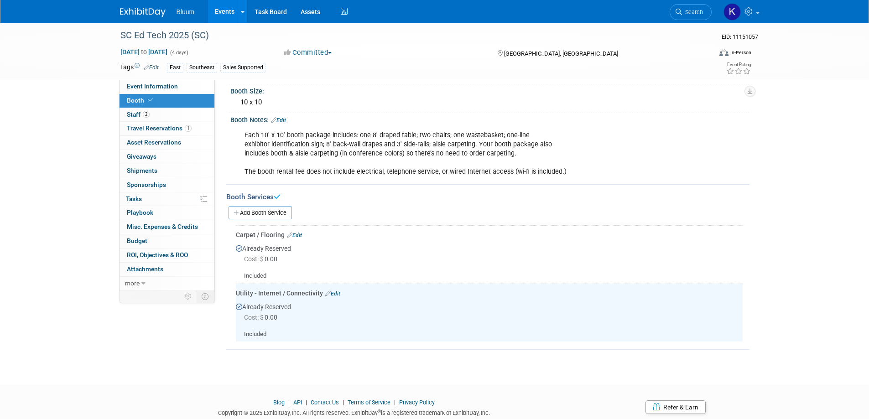
scroll to position [76, 0]
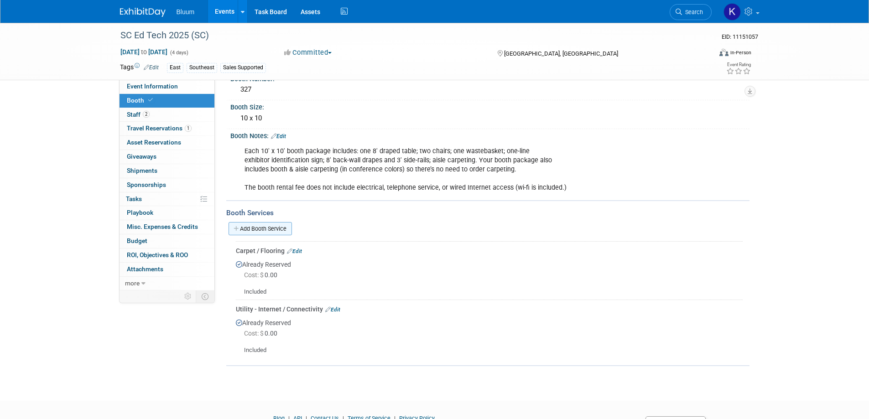
click at [254, 234] on link "Add Booth Service" at bounding box center [260, 228] width 63 height 13
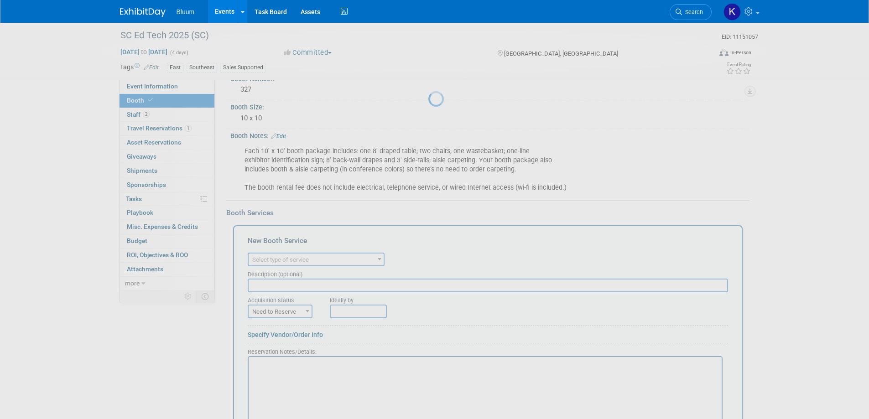
scroll to position [0, 0]
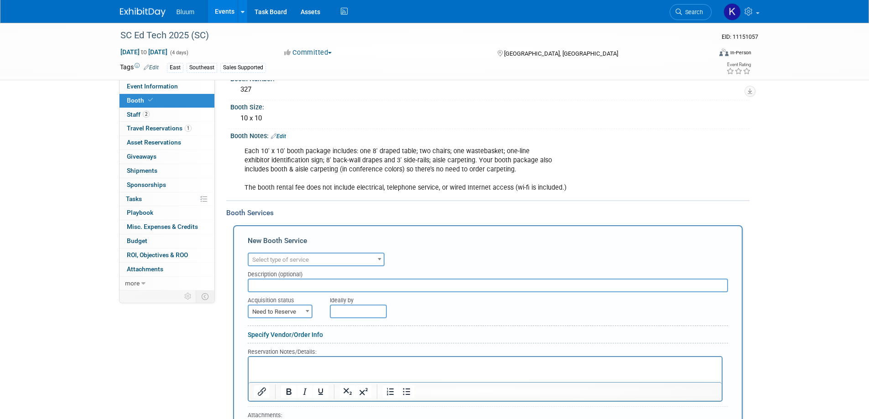
click at [329, 255] on span "Select type of service" at bounding box center [316, 260] width 135 height 13
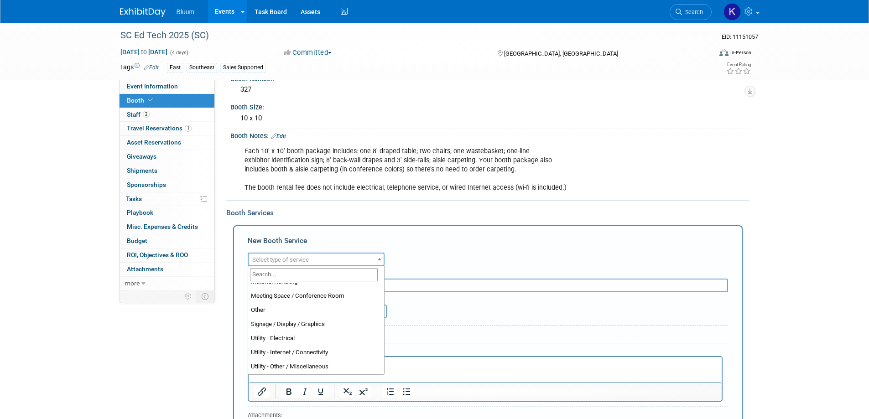
scroll to position [228, 0]
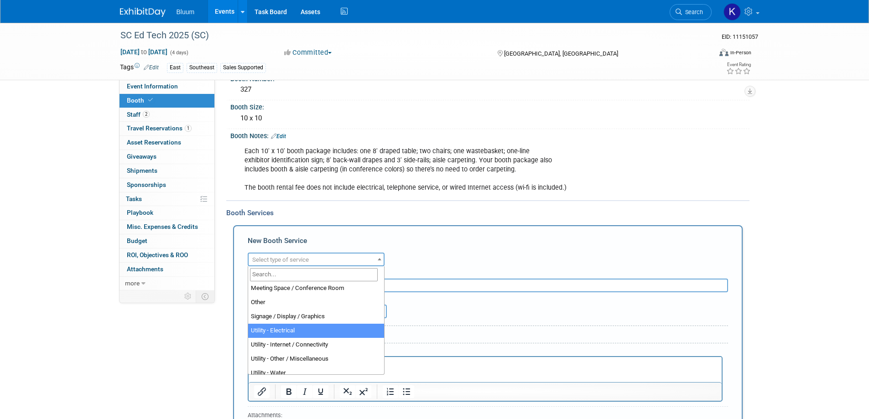
select select "8"
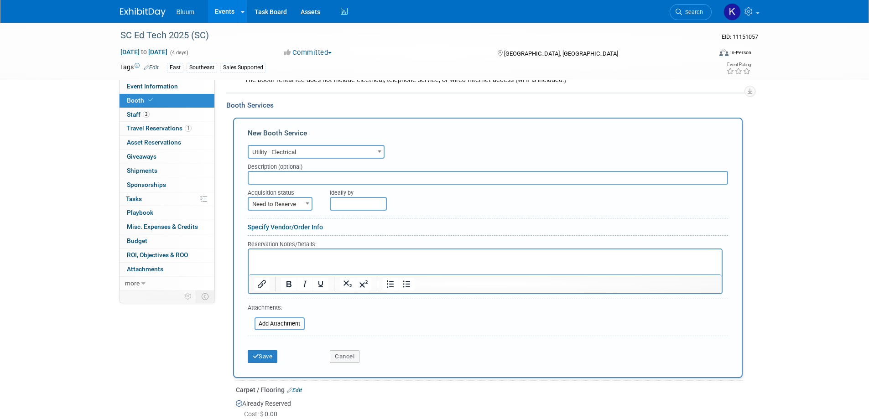
scroll to position [213, 0]
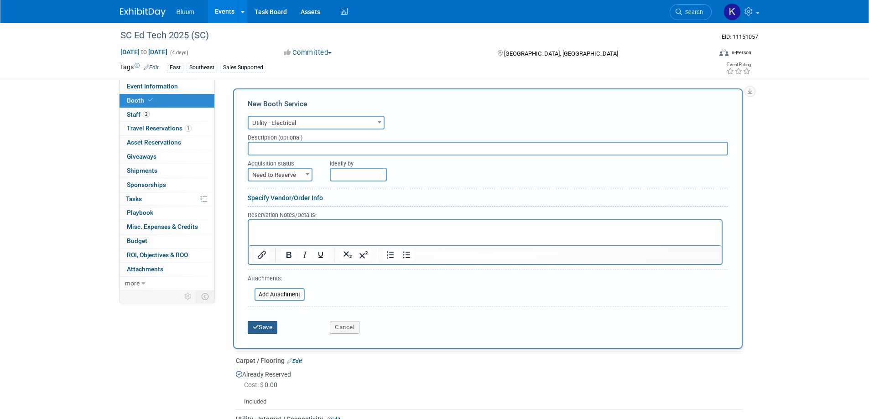
click at [266, 326] on button "Save" at bounding box center [263, 327] width 30 height 13
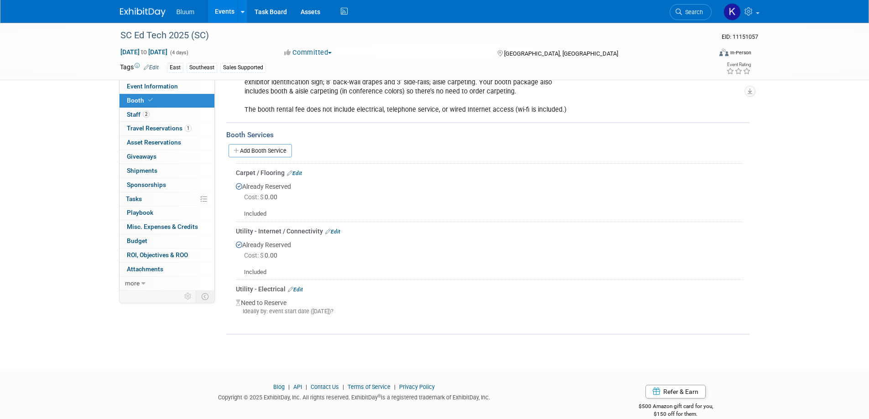
scroll to position [168, 0]
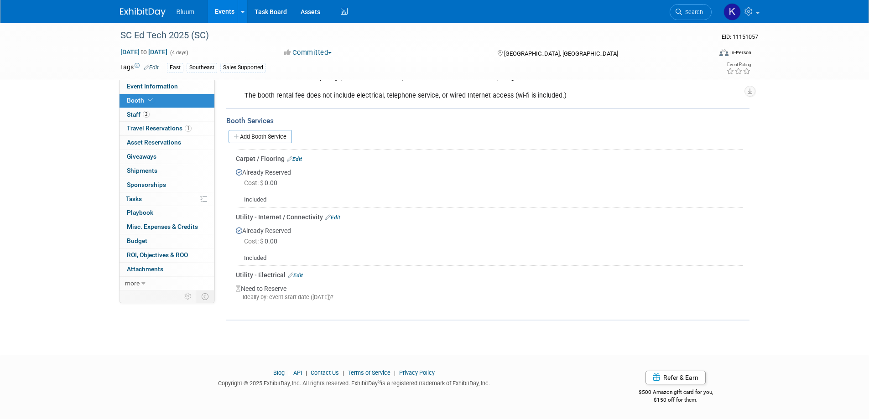
click at [300, 272] on link "Edit" at bounding box center [295, 275] width 15 height 6
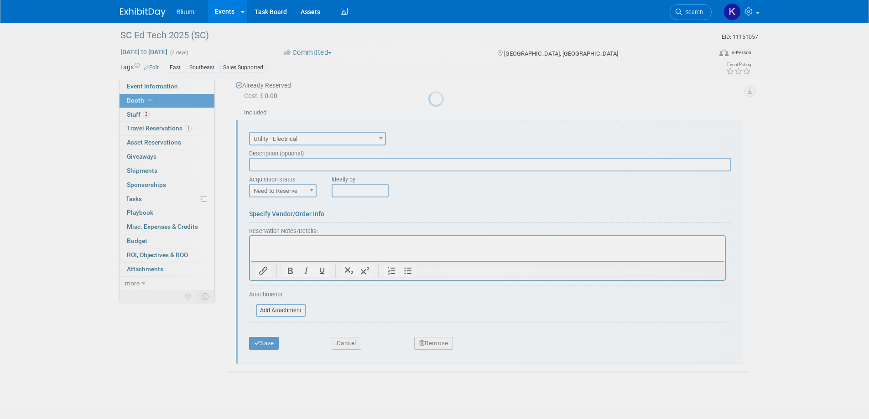
scroll to position [0, 0]
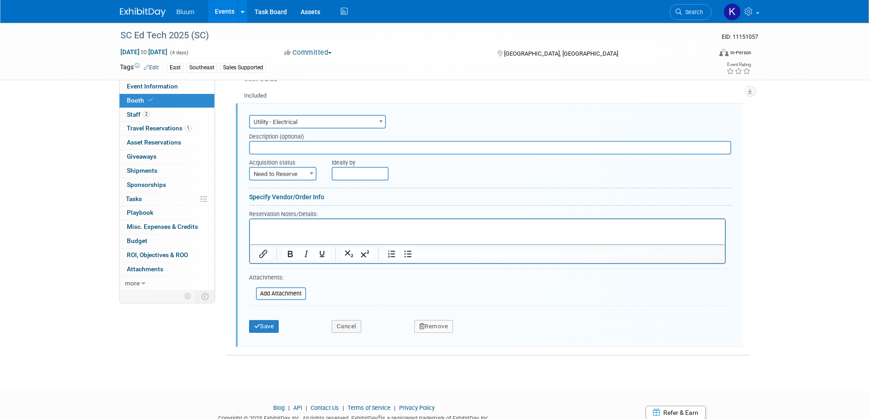
click at [300, 181] on form "Audio / Video Carpet / Flooring Catering / Food / Beverage Floral / Decorative …" at bounding box center [490, 225] width 482 height 225
click at [299, 177] on span "Need to Reserve" at bounding box center [283, 174] width 66 height 13
select select "2"
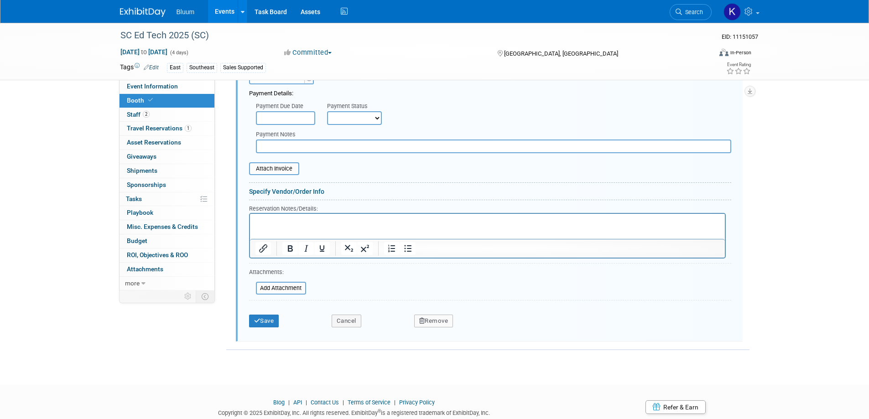
scroll to position [405, 0]
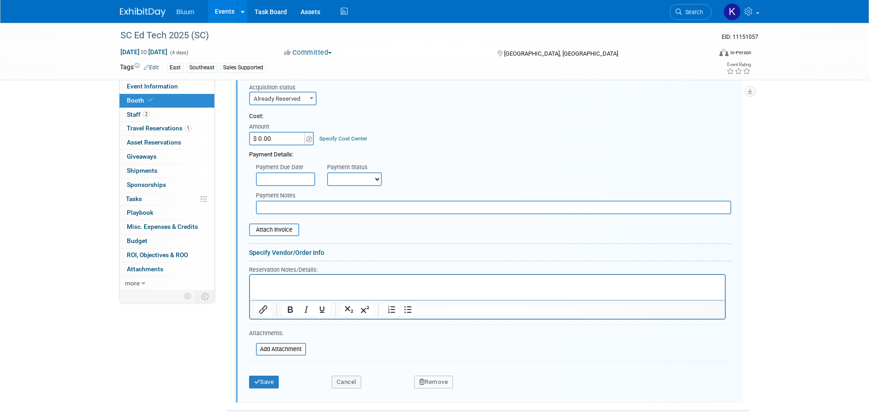
click at [273, 140] on input "$ 0.00" at bounding box center [277, 139] width 57 height 14
type input "$ 95.00"
click at [266, 379] on button "Save" at bounding box center [264, 382] width 30 height 13
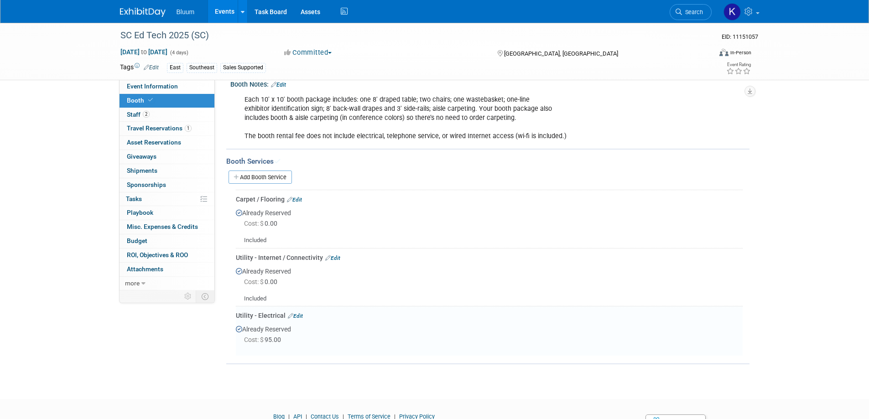
scroll to position [80, 0]
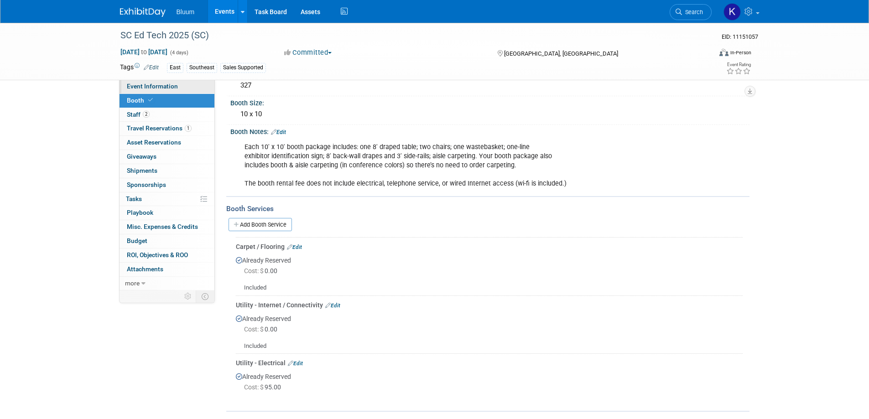
click at [146, 87] on span "Event Information" at bounding box center [152, 86] width 51 height 7
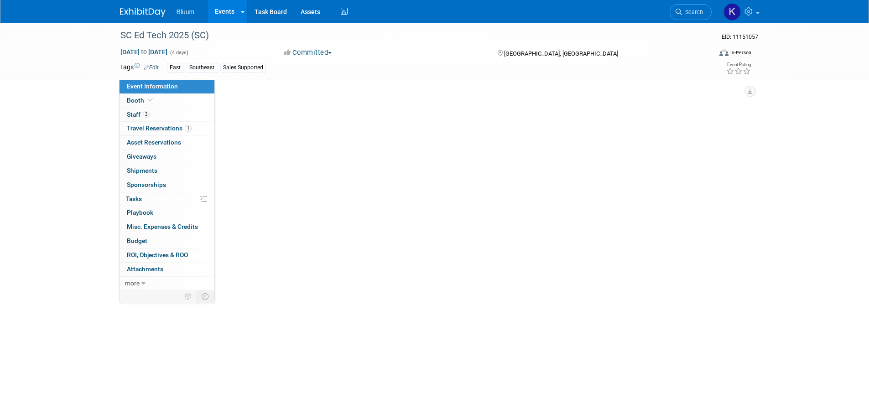
scroll to position [0, 0]
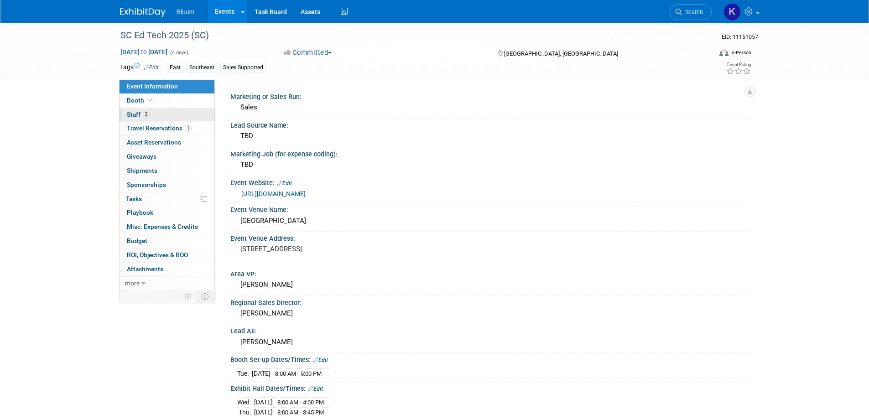
click at [134, 119] on link "2 Staff 2" at bounding box center [167, 115] width 95 height 14
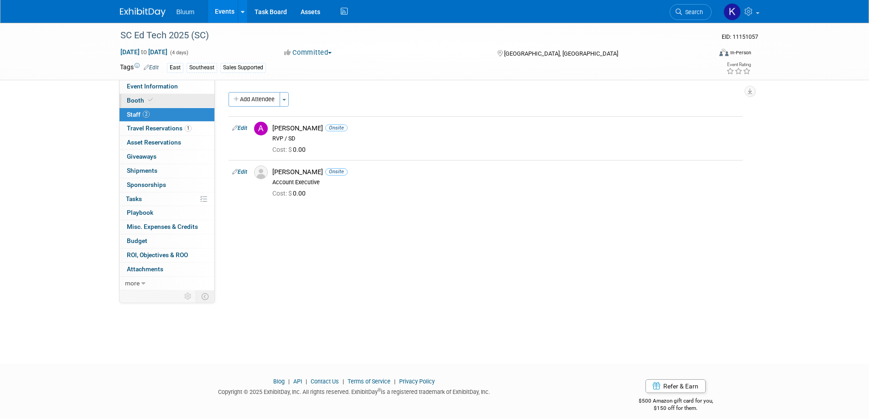
click at [135, 100] on span "Booth" at bounding box center [141, 100] width 28 height 7
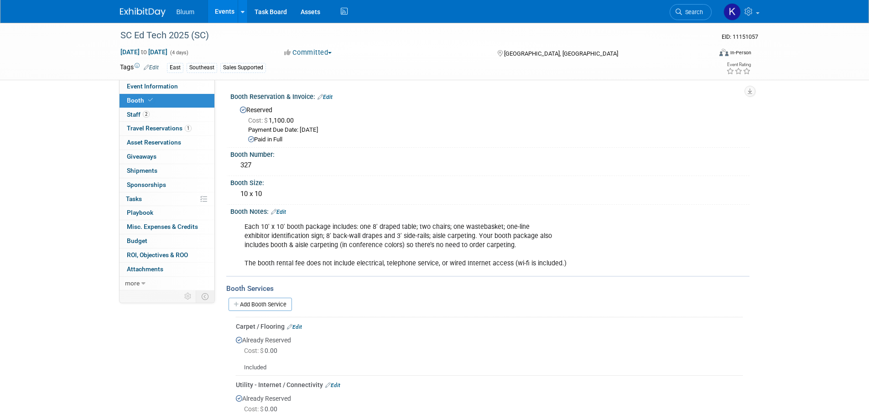
scroll to position [137, 0]
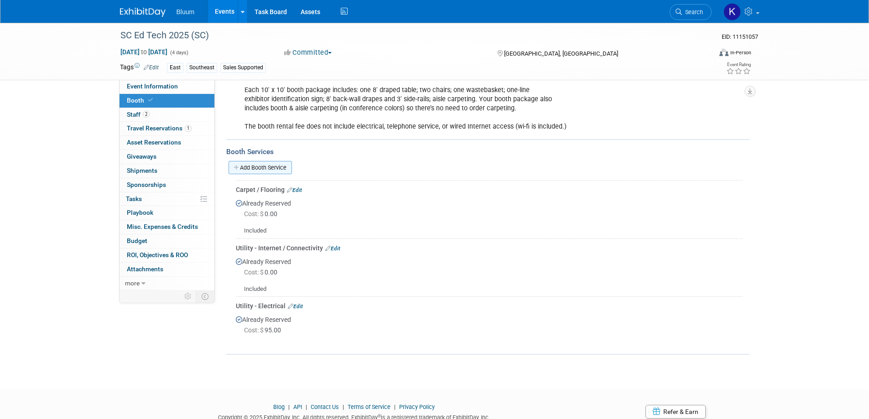
click at [249, 166] on link "Add Booth Service" at bounding box center [260, 167] width 63 height 13
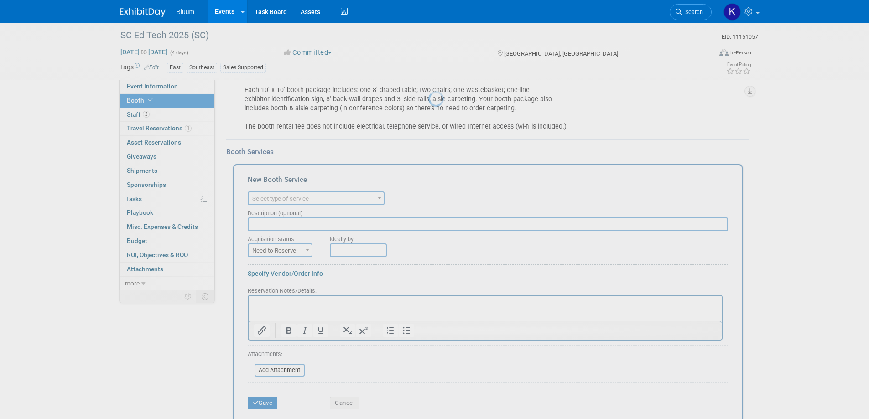
scroll to position [0, 0]
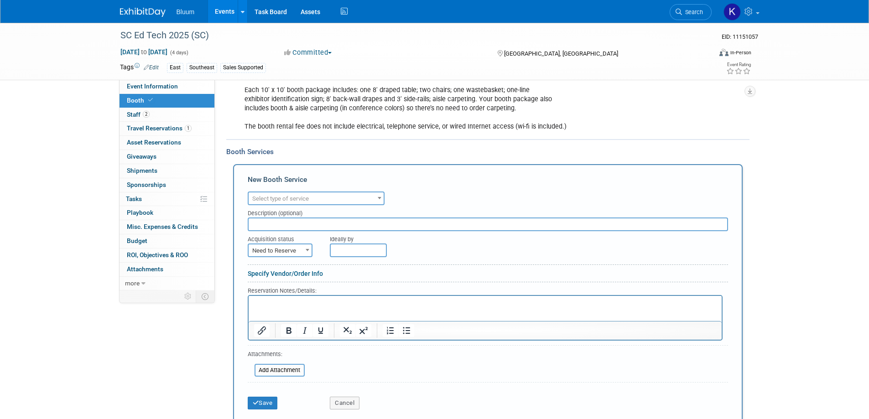
click at [327, 196] on span "Select type of service" at bounding box center [316, 198] width 135 height 13
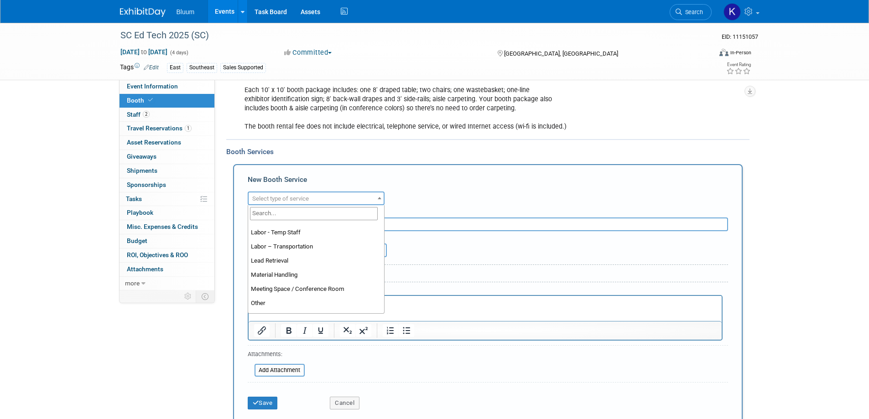
scroll to position [182, 0]
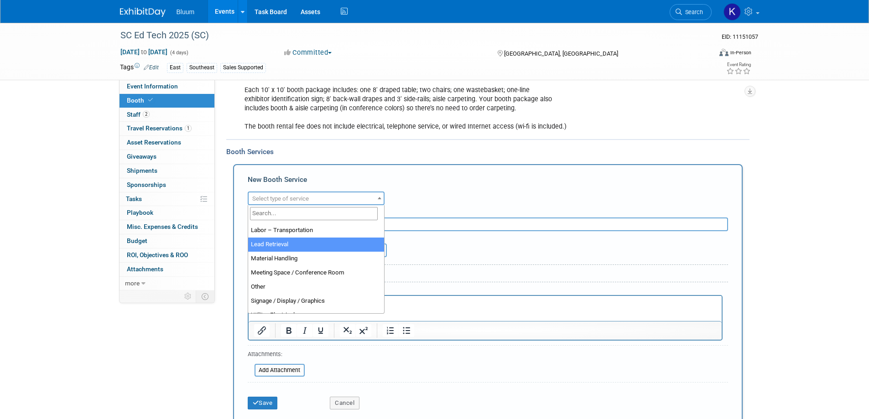
select select "7"
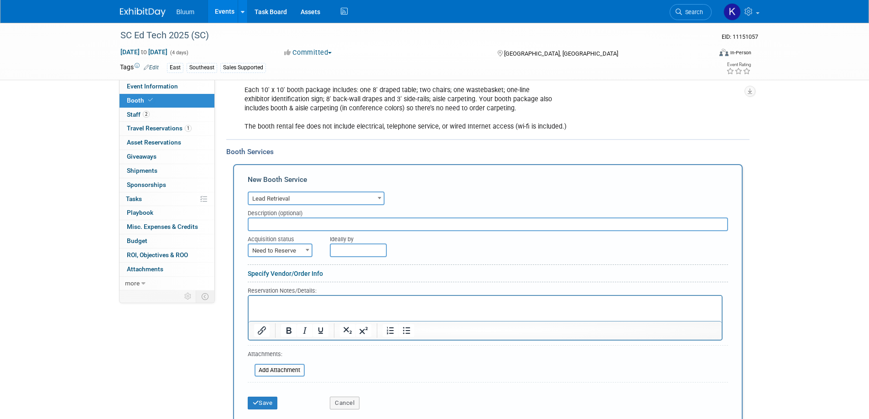
click at [295, 253] on span "Need to Reserve" at bounding box center [280, 250] width 63 height 13
select select "2"
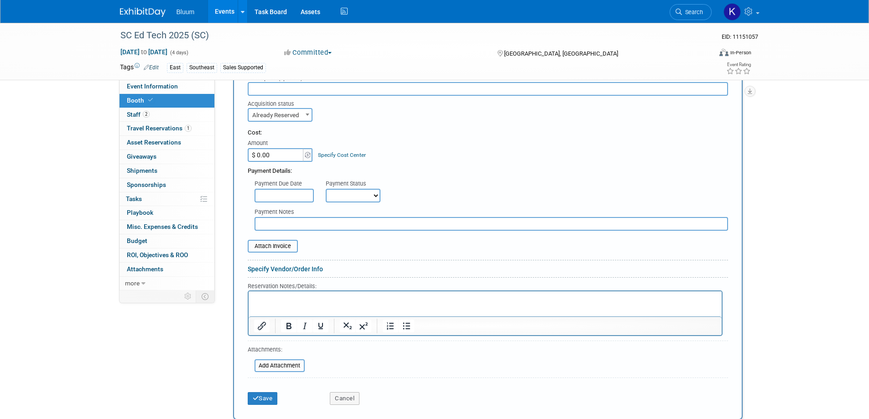
scroll to position [274, 0]
click at [280, 159] on input "$ 0.00" at bounding box center [276, 154] width 57 height 14
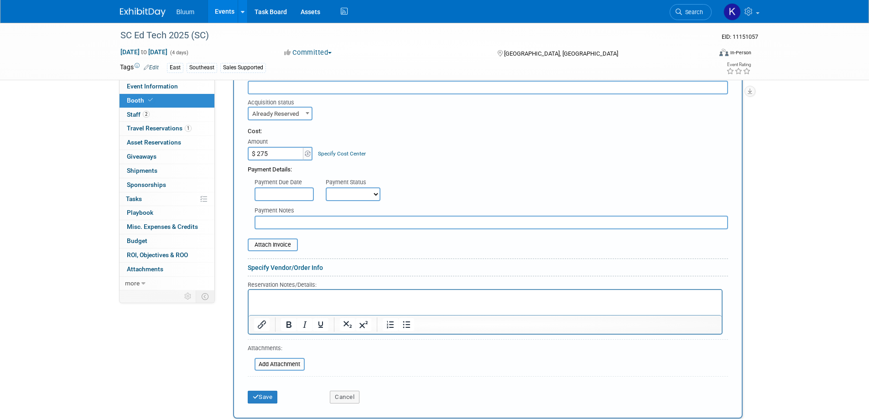
type input "$ 275.00"
click at [286, 299] on p "Rich Text Area. Press ALT-0 for help." at bounding box center [485, 298] width 463 height 9
click at [372, 296] on p "9652-121263720377Personal Information" at bounding box center [485, 298] width 463 height 9
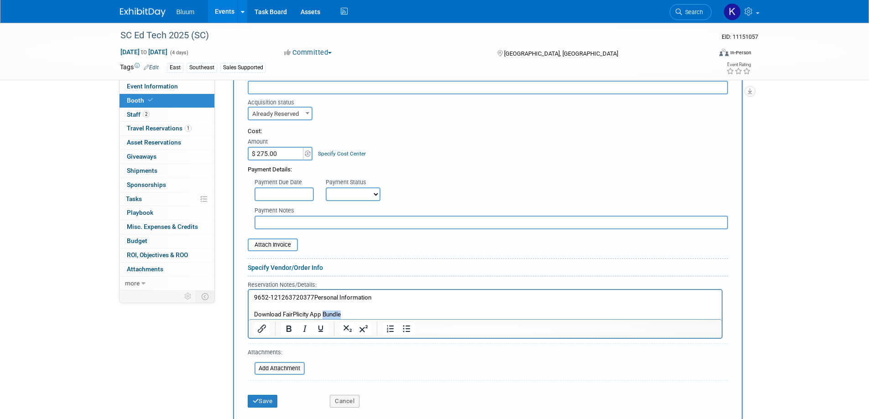
drag, startPoint x: 323, startPoint y: 312, endPoint x: 416, endPoint y: 316, distance: 92.6
click at [416, 316] on p "Download FairPlicity App Bundle" at bounding box center [485, 315] width 463 height 9
drag, startPoint x: 322, startPoint y: 299, endPoint x: 419, endPoint y: 309, distance: 97.6
click at [395, 307] on body "9652-121263720377Personal Information Download FairPlicity App" at bounding box center [484, 307] width 463 height 26
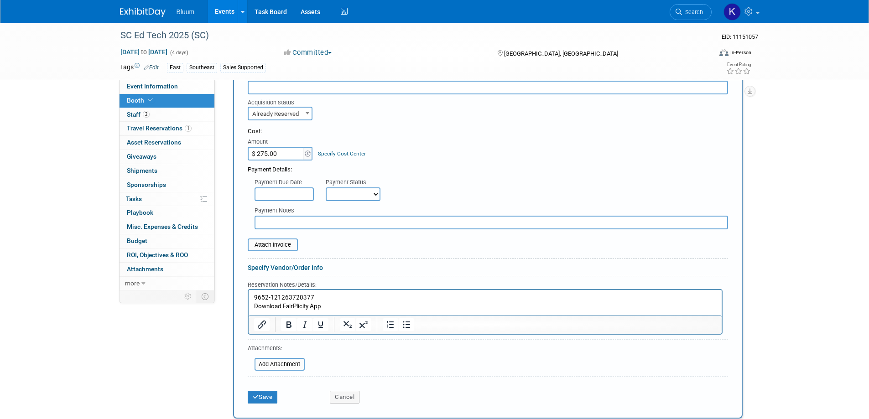
click at [252, 298] on html "9652-121263720377 Download FairPlicity App" at bounding box center [484, 300] width 473 height 21
click at [254, 296] on p "9652-121263720377" at bounding box center [485, 298] width 463 height 9
click at [257, 394] on icon "submit" at bounding box center [256, 397] width 6 height 6
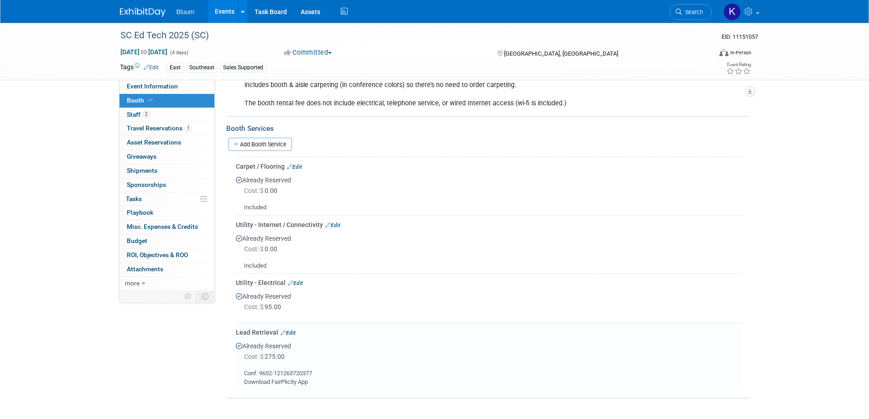
scroll to position [101, 0]
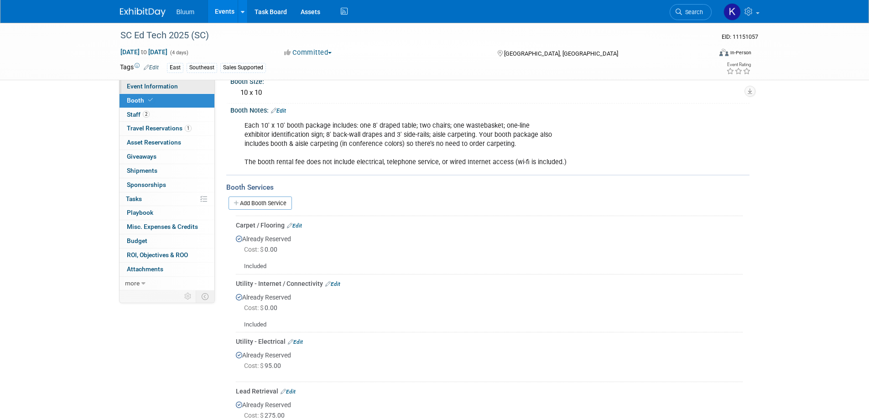
click at [161, 88] on span "Event Information" at bounding box center [152, 86] width 51 height 7
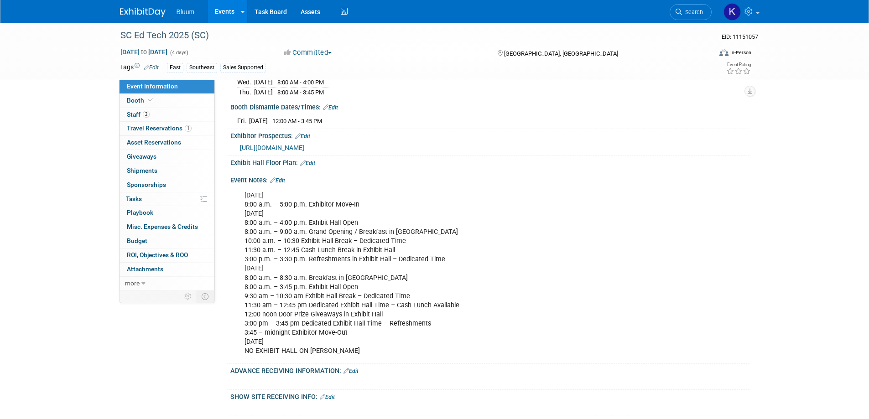
scroll to position [365, 0]
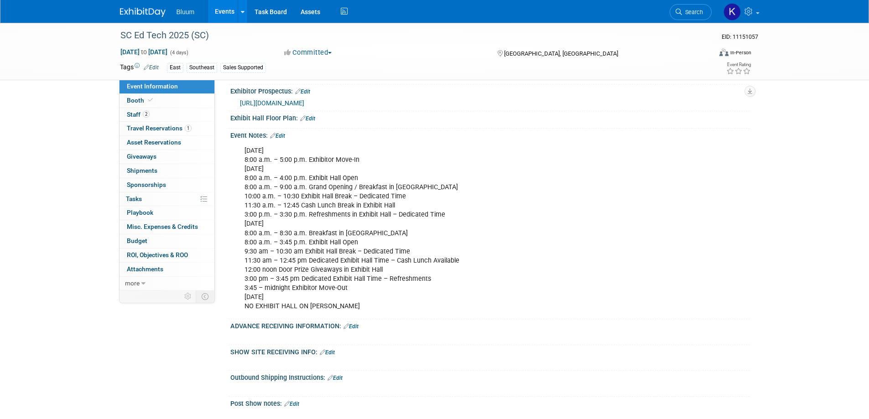
click at [354, 328] on link "Edit" at bounding box center [350, 326] width 15 height 6
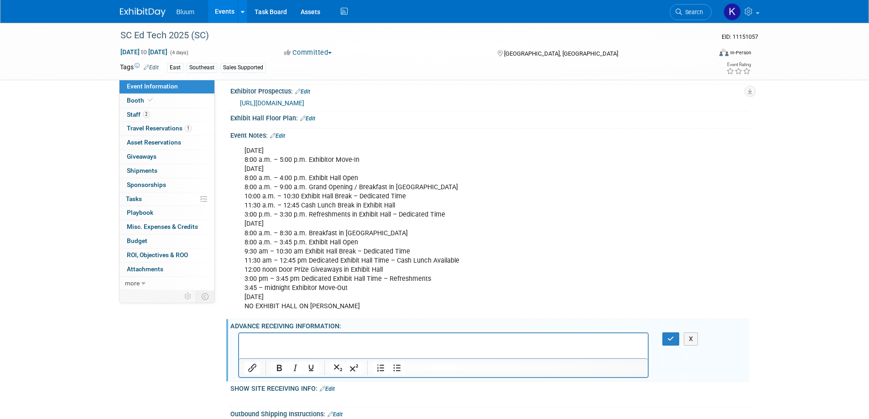
scroll to position [0, 0]
click at [670, 336] on icon "button" at bounding box center [670, 339] width 7 height 6
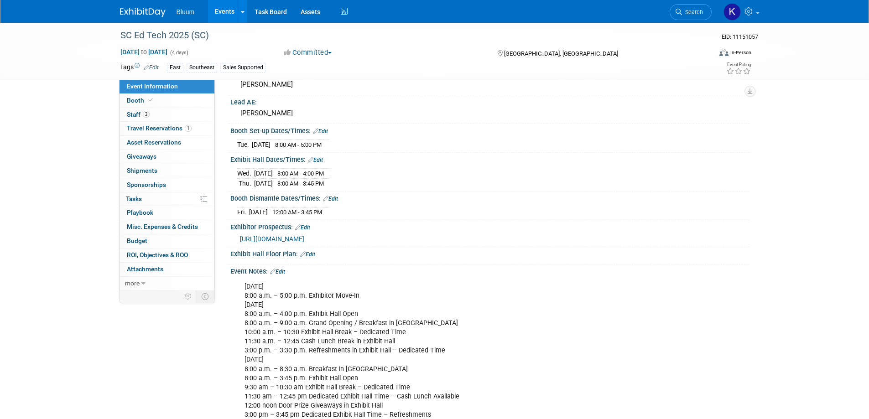
scroll to position [228, 0]
click at [133, 112] on span "Staff 2" at bounding box center [138, 114] width 23 height 7
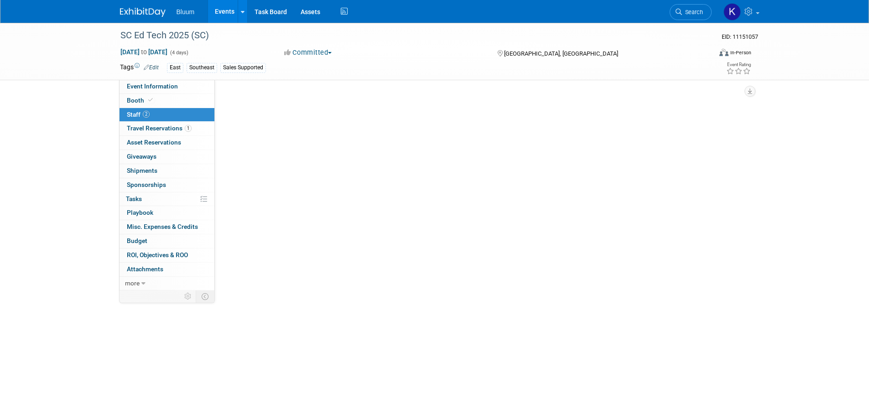
scroll to position [0, 0]
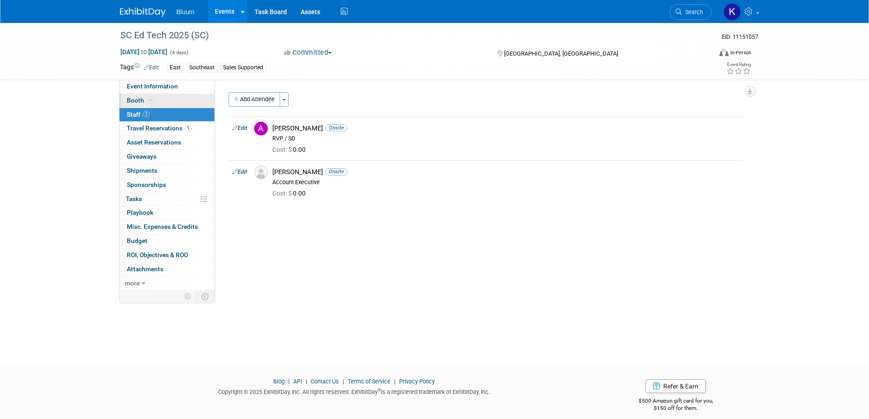
click at [135, 97] on span "Booth" at bounding box center [141, 100] width 28 height 7
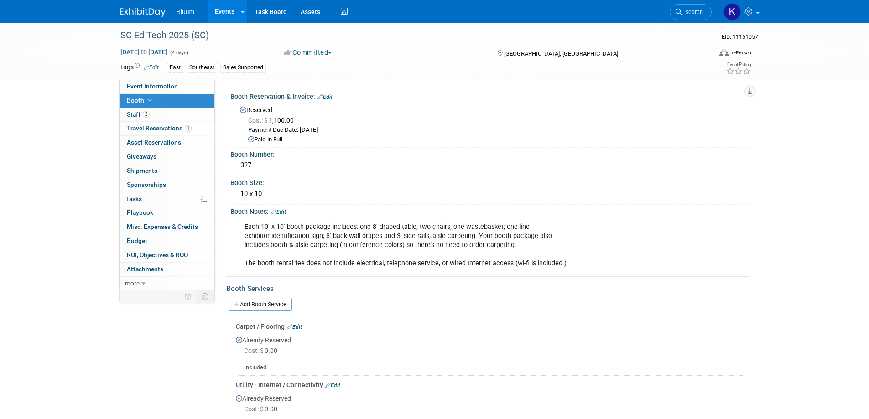
click at [224, 2] on link "Events" at bounding box center [224, 11] width 33 height 23
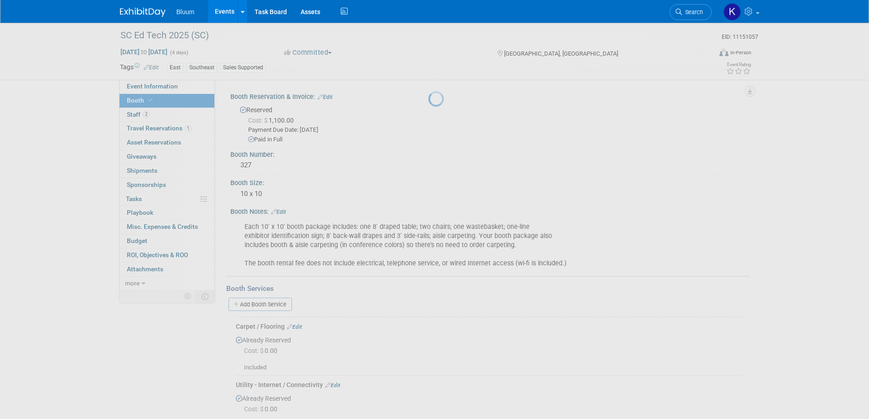
click at [223, 10] on link "Events" at bounding box center [224, 11] width 33 height 23
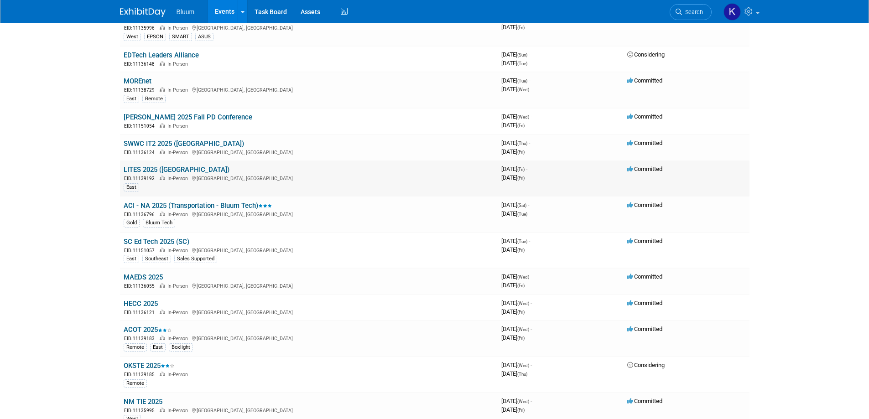
scroll to position [319, 0]
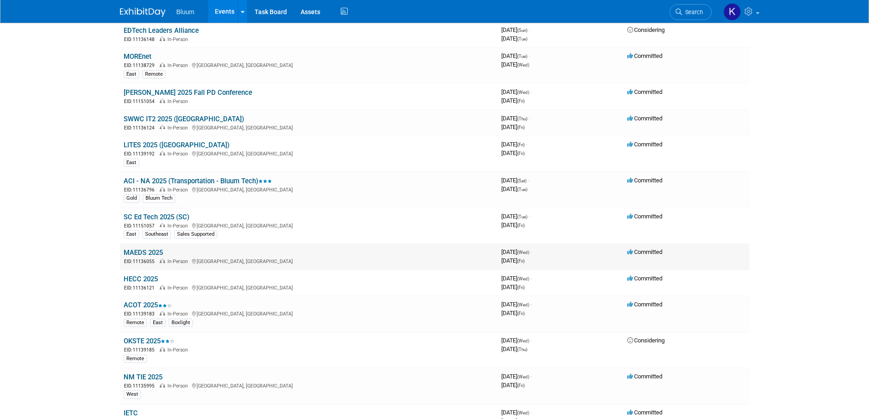
click at [151, 254] on link "MAEDS 2025" at bounding box center [143, 253] width 39 height 8
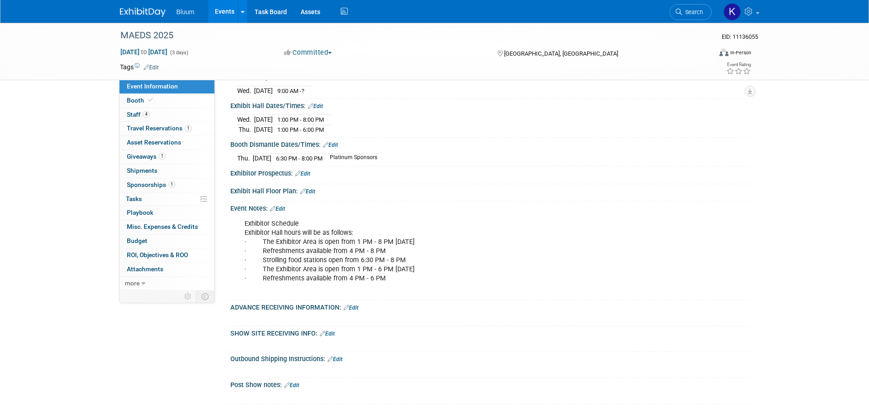
scroll to position [319, 0]
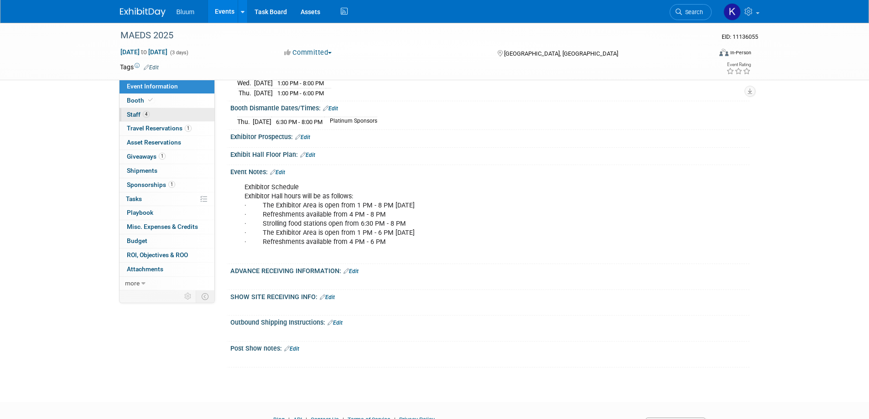
click at [137, 112] on span "Staff 4" at bounding box center [138, 114] width 23 height 7
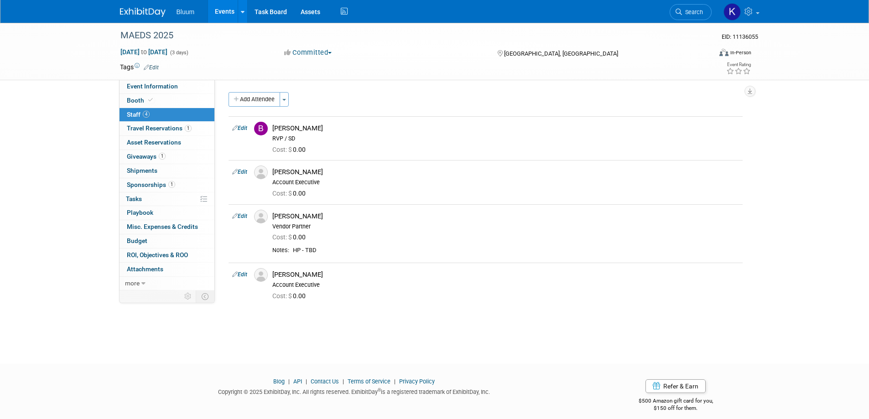
click at [222, 9] on link "Events" at bounding box center [224, 11] width 33 height 23
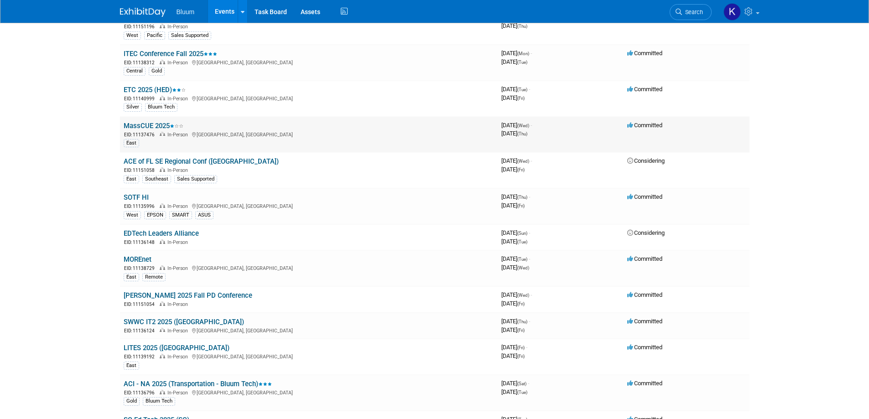
scroll to position [137, 0]
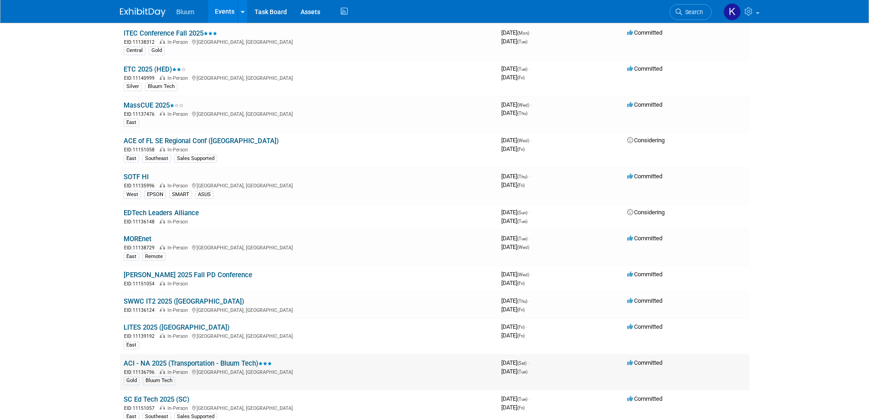
click at [151, 364] on link "ACI - NA 2025 (Transportation - Bluum Tech)" at bounding box center [198, 363] width 148 height 8
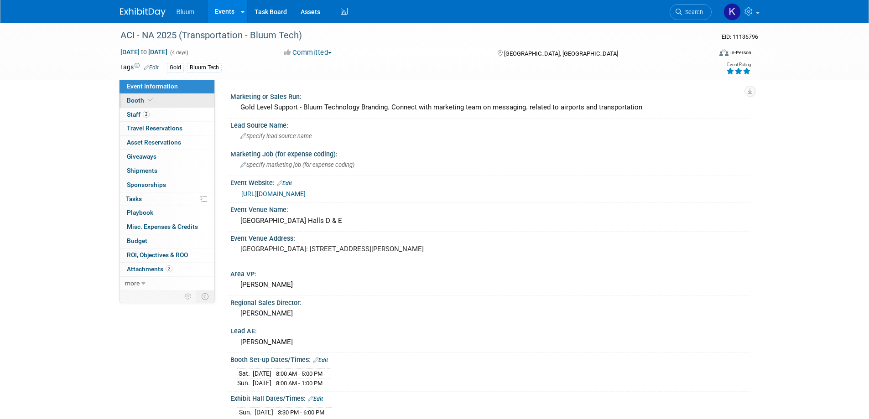
click at [135, 99] on span "Booth" at bounding box center [141, 100] width 28 height 7
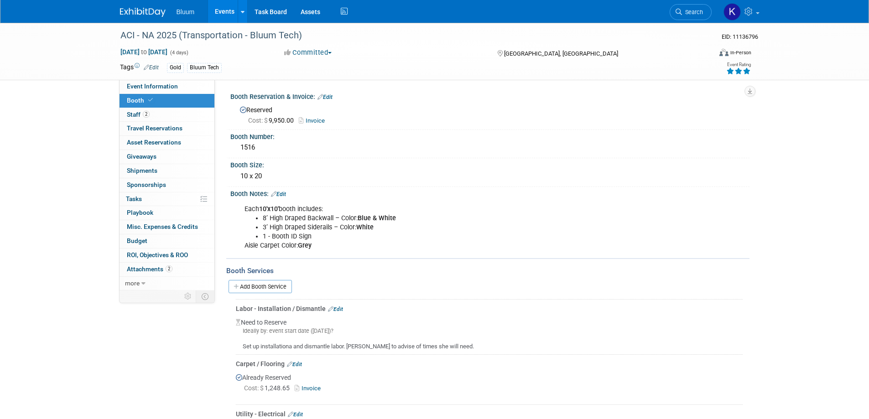
click at [226, 8] on link "Events" at bounding box center [224, 11] width 33 height 23
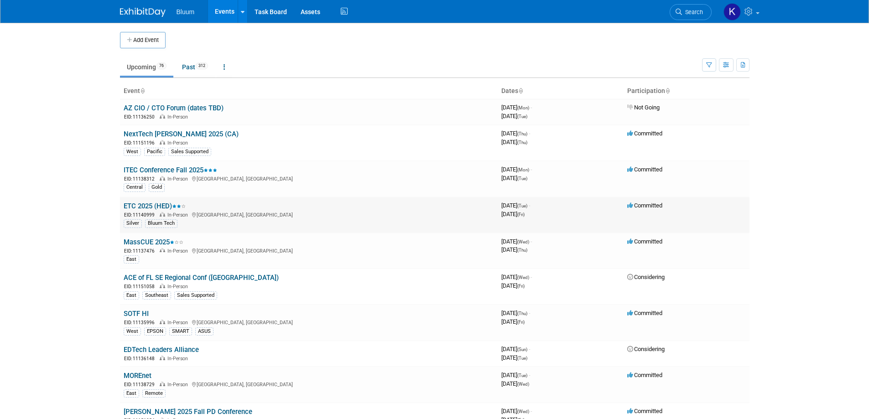
click at [146, 203] on link "ETC 2025 (HED)" at bounding box center [155, 206] width 62 height 8
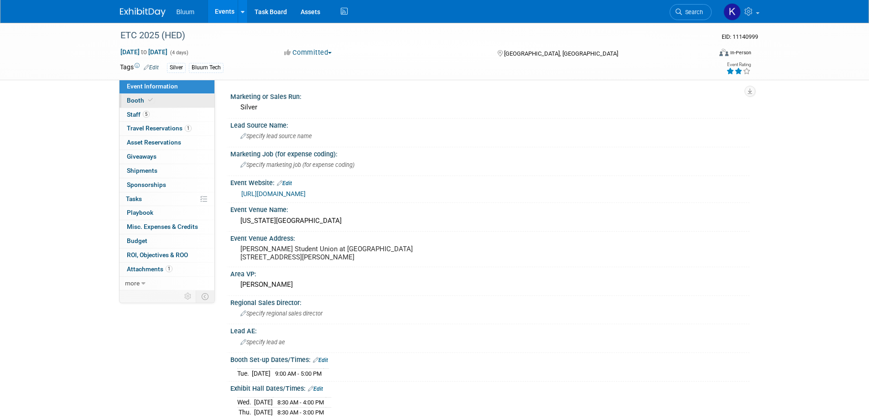
click at [136, 101] on span "Booth" at bounding box center [141, 100] width 28 height 7
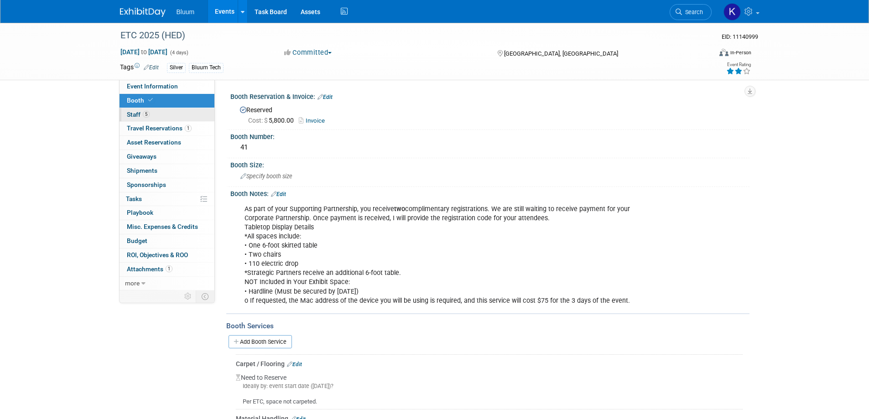
click at [130, 112] on span "Staff 5" at bounding box center [138, 114] width 23 height 7
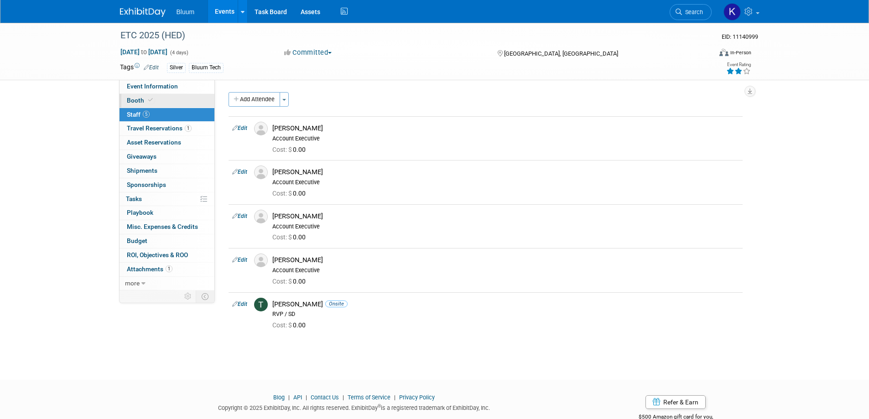
click at [145, 97] on span "Booth" at bounding box center [141, 100] width 28 height 7
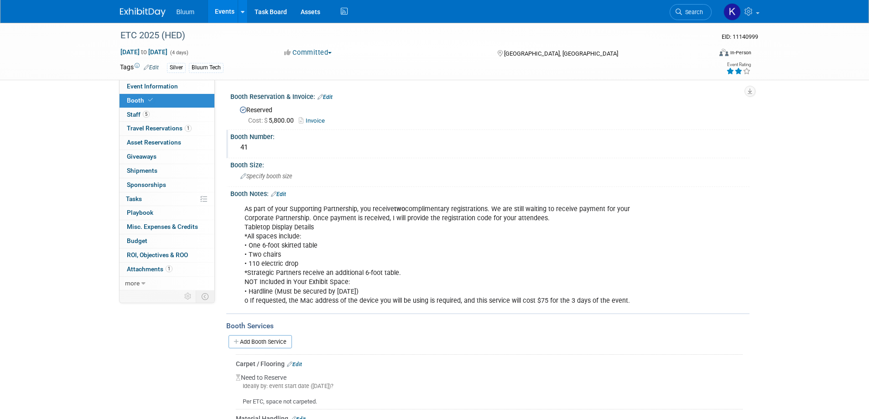
click at [264, 138] on div "Booth Number:" at bounding box center [489, 135] width 519 height 11
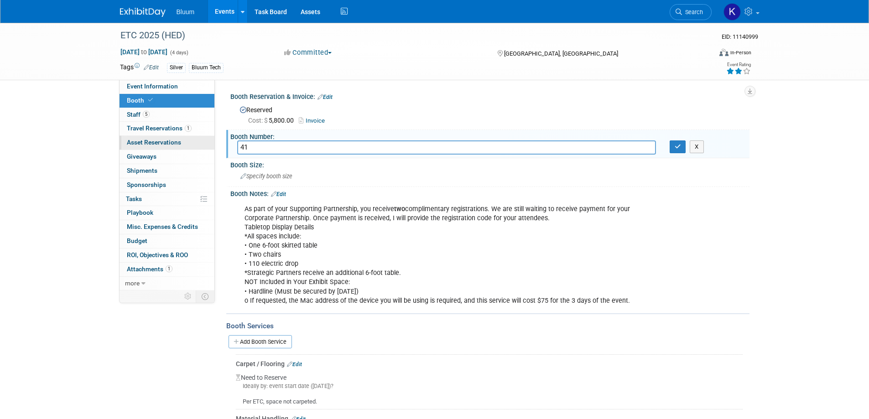
drag, startPoint x: 257, startPoint y: 146, endPoint x: 209, endPoint y: 142, distance: 48.1
click at [210, 142] on div "Event Information Event Info Booth Booth 5 Staff 5 Staff 1 Travel Reservations …" at bounding box center [434, 273] width 643 height 500
type input "23"
click at [676, 148] on icon "button" at bounding box center [678, 147] width 6 height 6
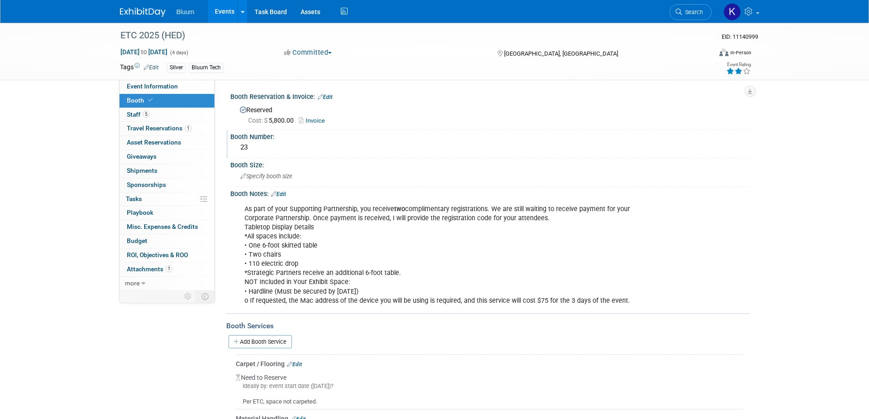
click at [221, 9] on link "Events" at bounding box center [224, 11] width 33 height 23
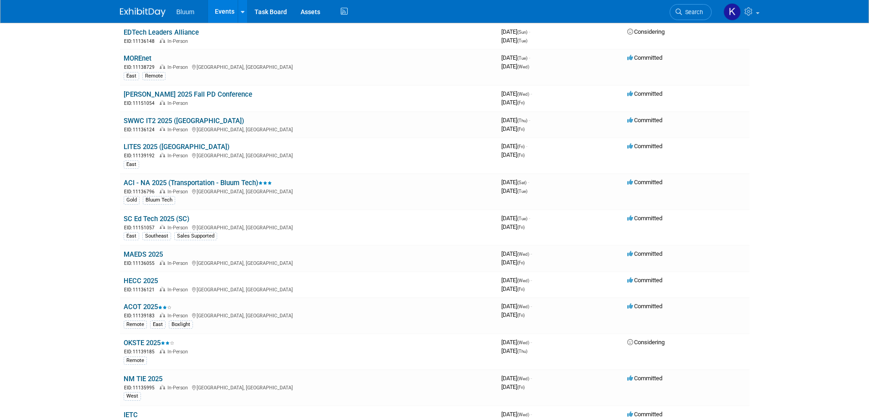
scroll to position [319, 0]
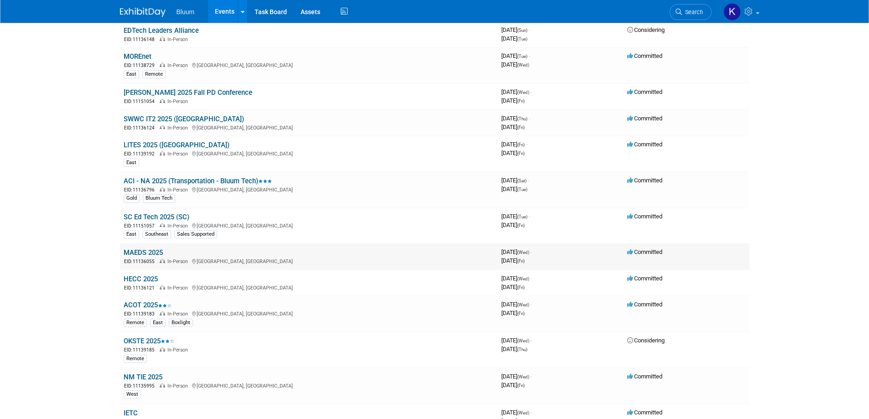
click at [133, 252] on link "MAEDS 2025" at bounding box center [143, 253] width 39 height 8
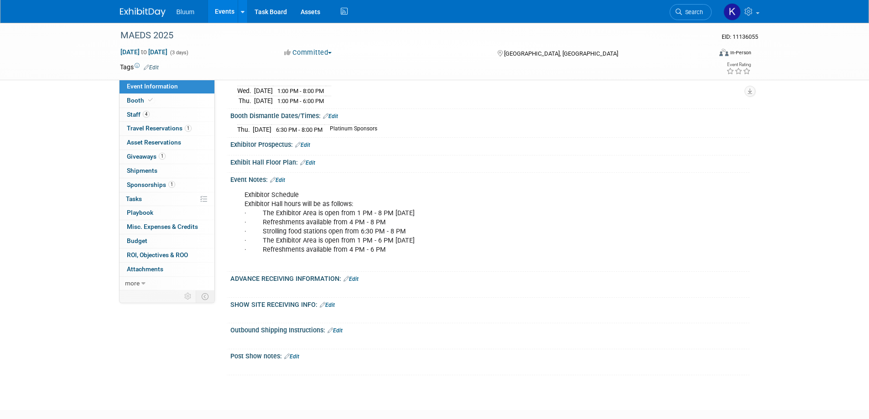
scroll to position [365, 0]
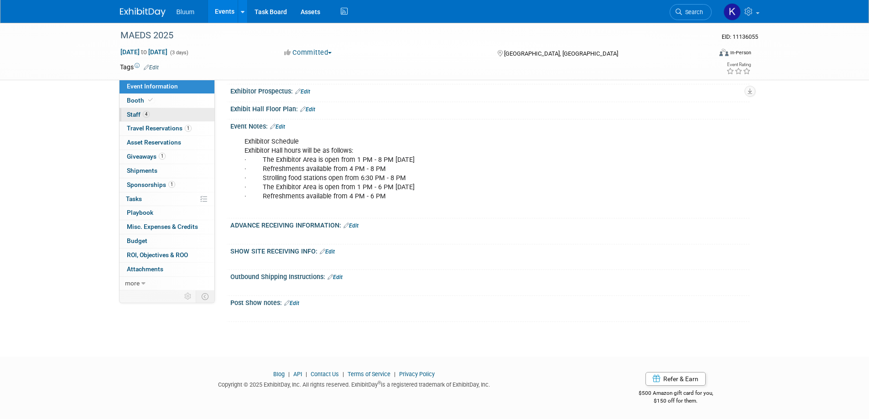
click at [130, 118] on span "Staff 4" at bounding box center [138, 114] width 23 height 7
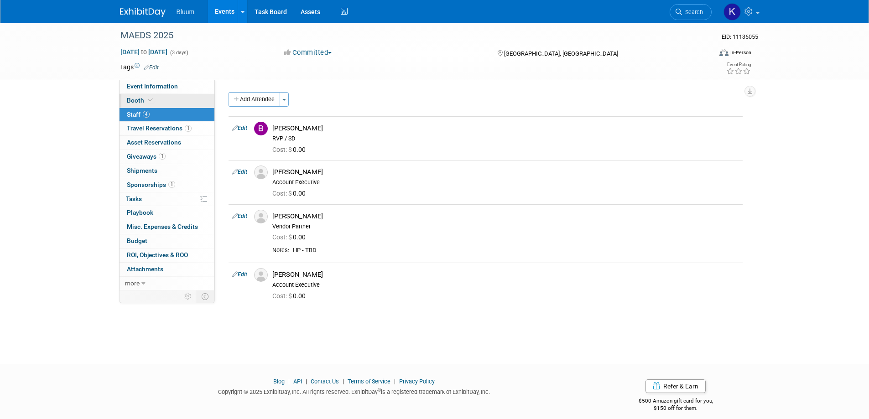
click at [136, 97] on span "Booth" at bounding box center [141, 100] width 28 height 7
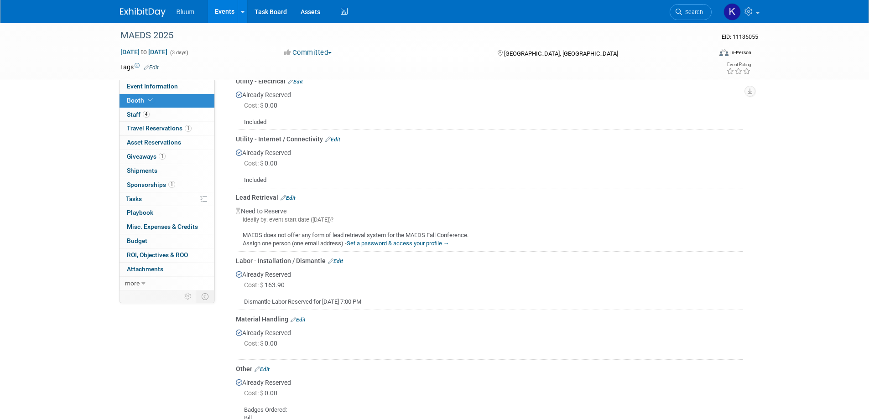
scroll to position [456, 0]
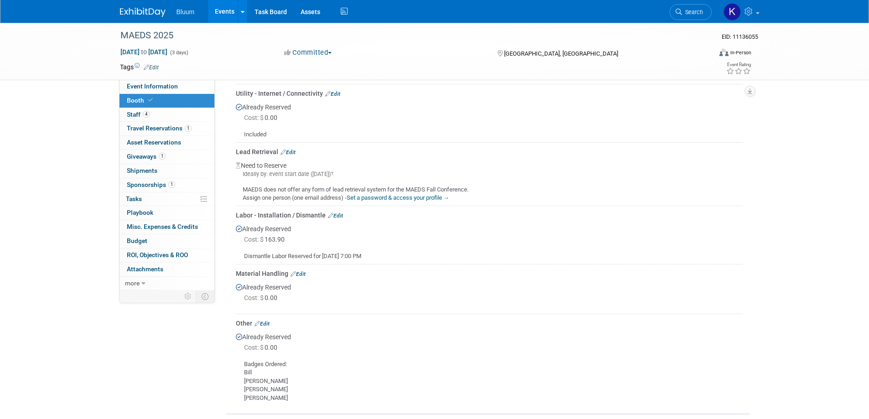
click at [216, 10] on link "Events" at bounding box center [224, 11] width 33 height 23
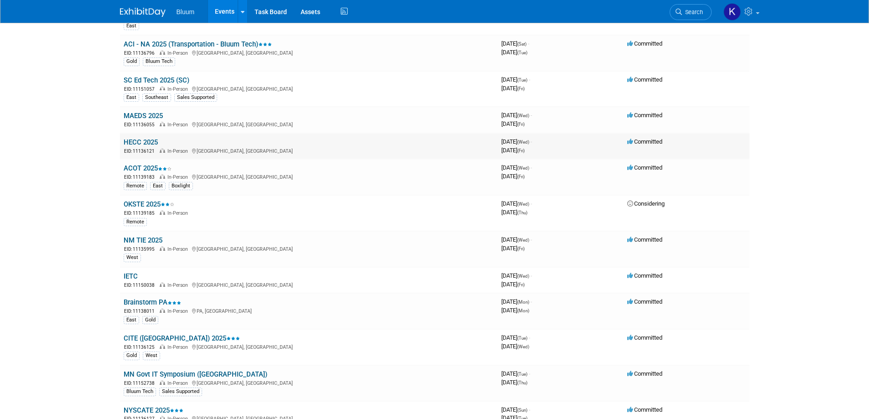
click at [135, 141] on link "HECC 2025" at bounding box center [141, 142] width 34 height 8
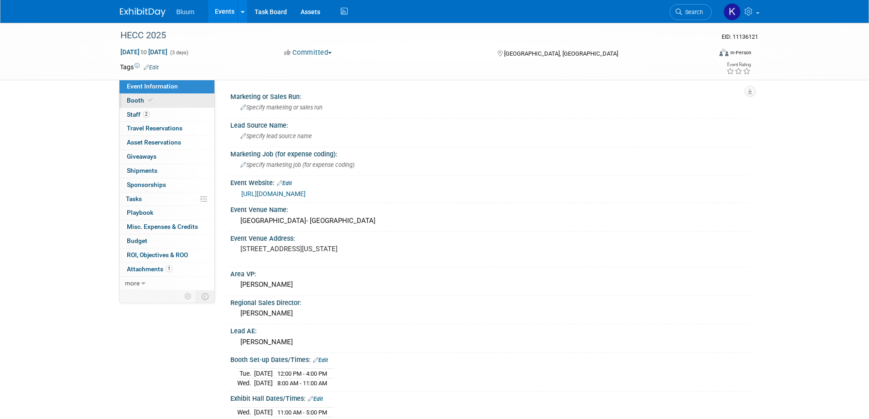
click at [137, 101] on span "Booth" at bounding box center [141, 100] width 28 height 7
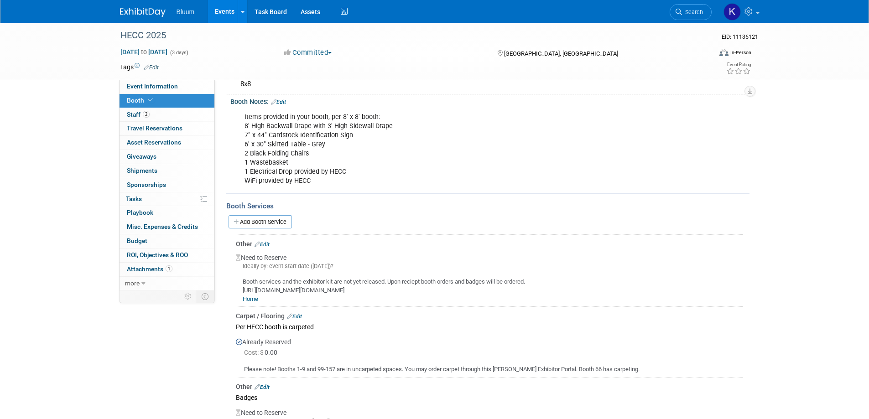
scroll to position [91, 0]
click at [218, 12] on link "Events" at bounding box center [224, 11] width 33 height 23
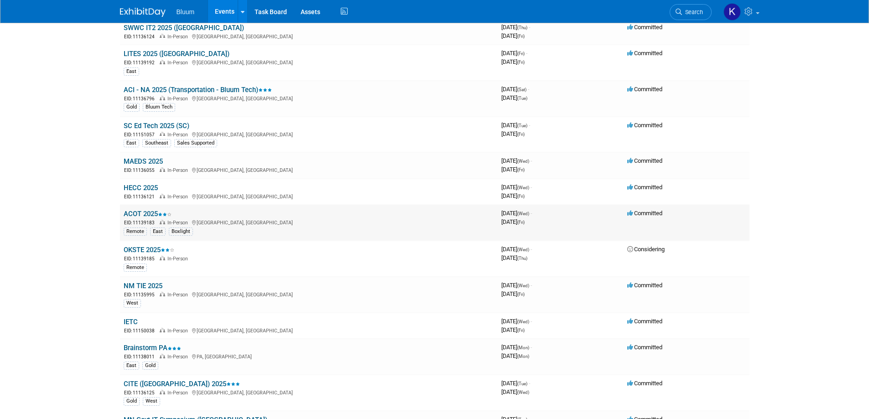
click at [151, 214] on link "ACOT 2025" at bounding box center [148, 214] width 48 height 8
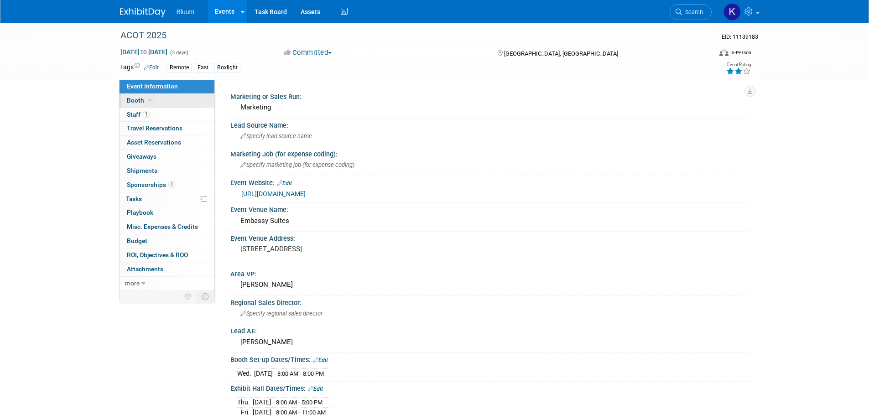
click at [135, 107] on link "Booth" at bounding box center [167, 101] width 95 height 14
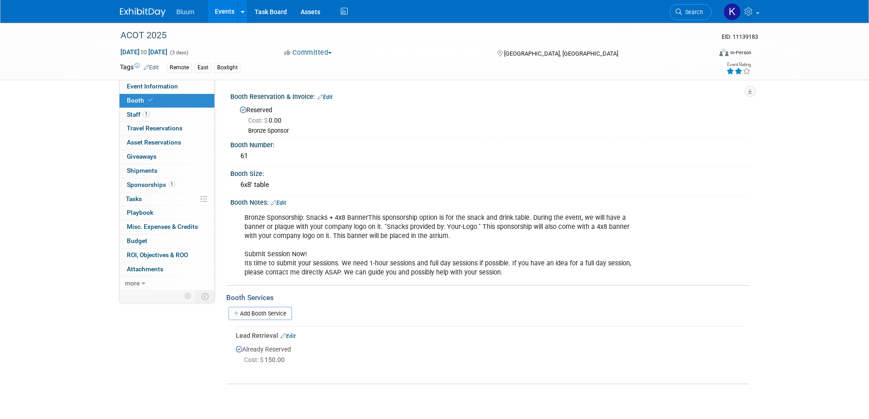
click at [683, 8] on link "Search" at bounding box center [691, 12] width 42 height 16
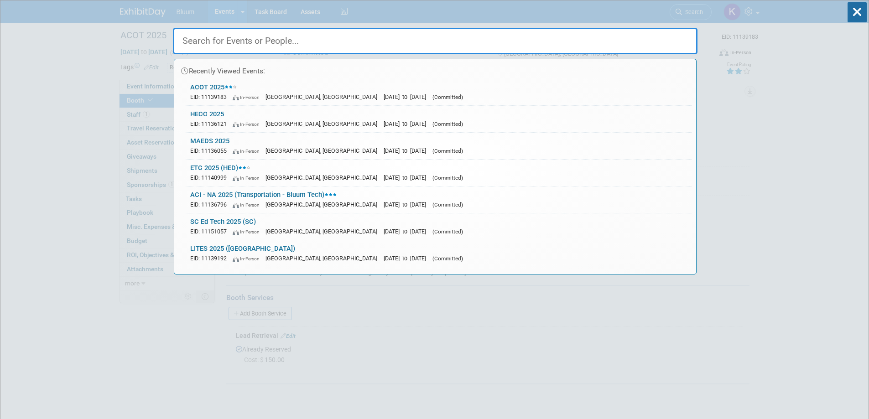
click at [284, 43] on input "text" at bounding box center [435, 41] width 525 height 26
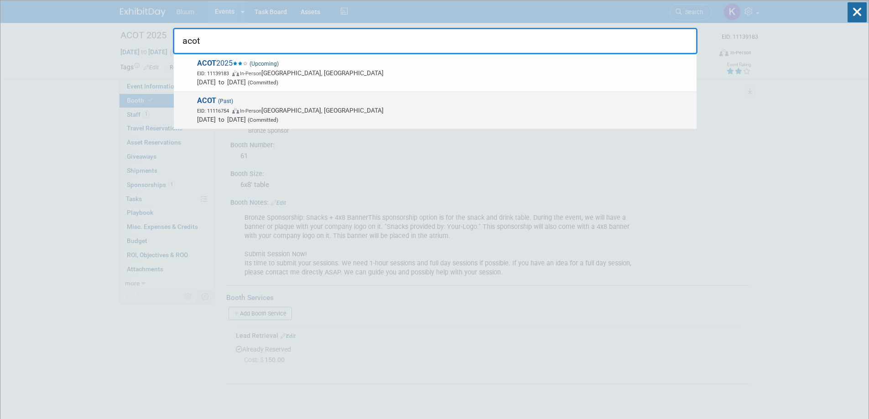
type input "acot"
click at [231, 100] on span "(Past)" at bounding box center [224, 101] width 17 height 6
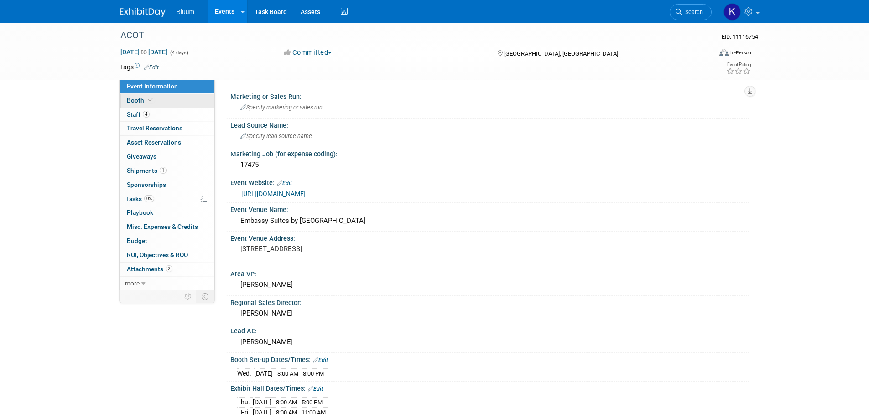
click at [137, 104] on link "Booth" at bounding box center [167, 101] width 95 height 14
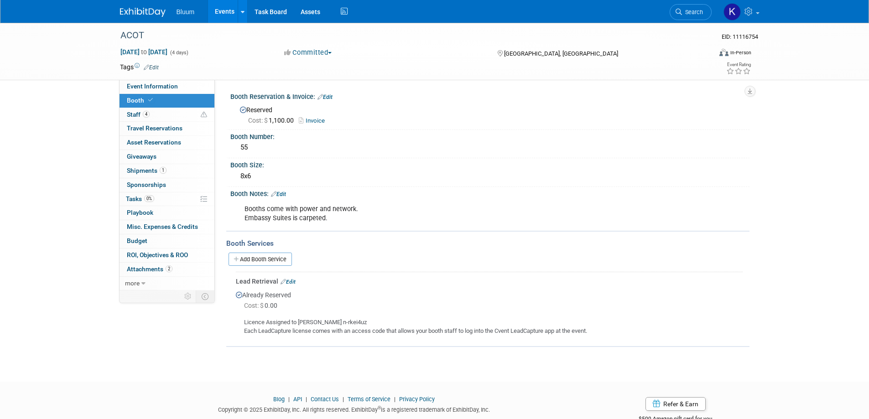
click at [220, 13] on link "Events" at bounding box center [224, 11] width 33 height 23
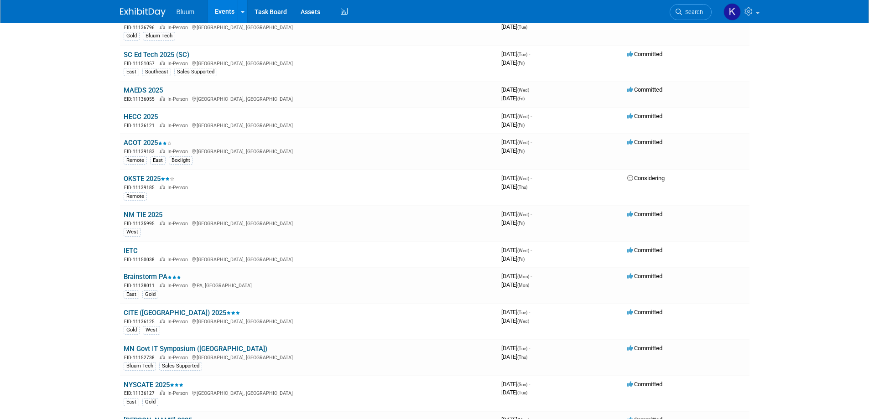
scroll to position [502, 0]
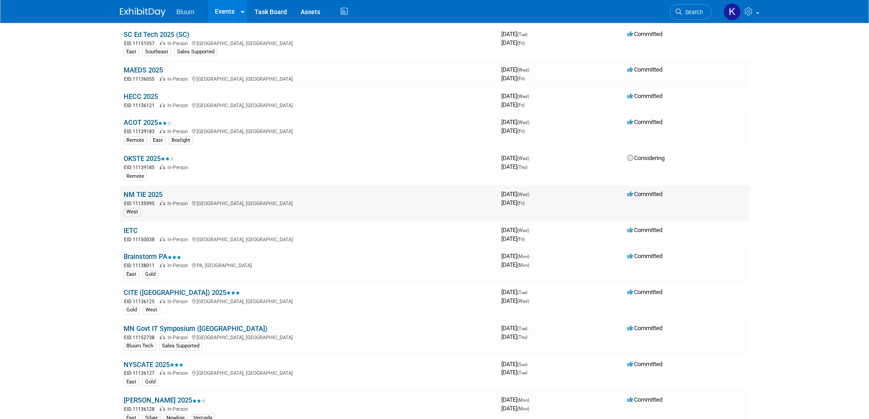
click at [136, 196] on link "NM TIE 2025" at bounding box center [143, 195] width 39 height 8
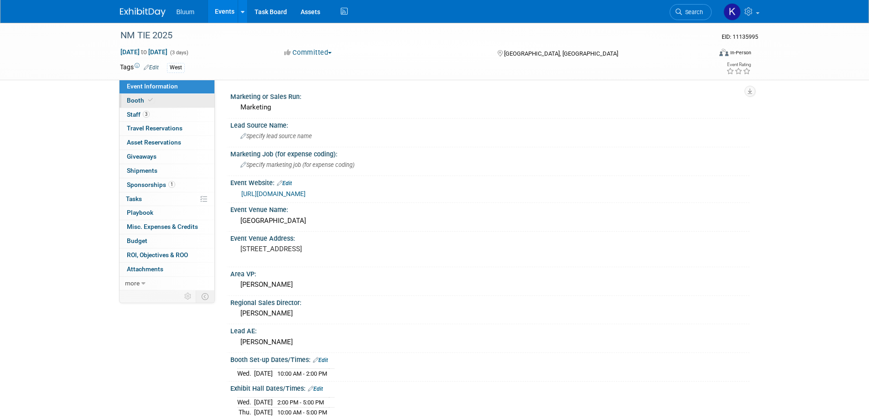
click at [131, 102] on span "Booth" at bounding box center [141, 100] width 28 height 7
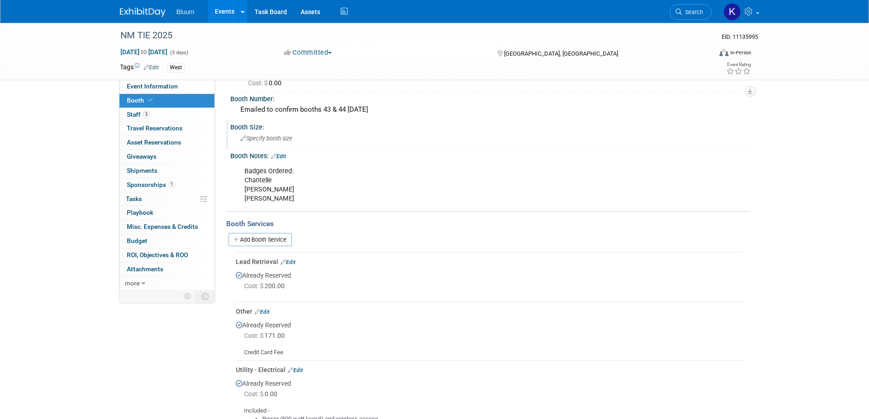
scroll to position [91, 0]
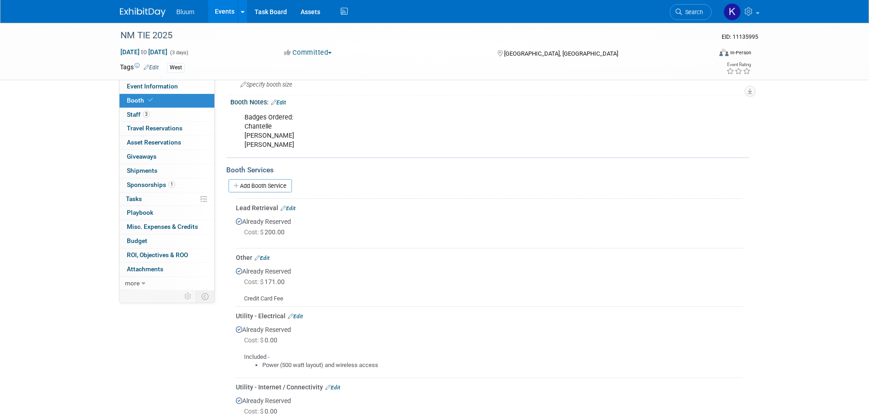
click at [265, 260] on link "Edit" at bounding box center [262, 258] width 15 height 6
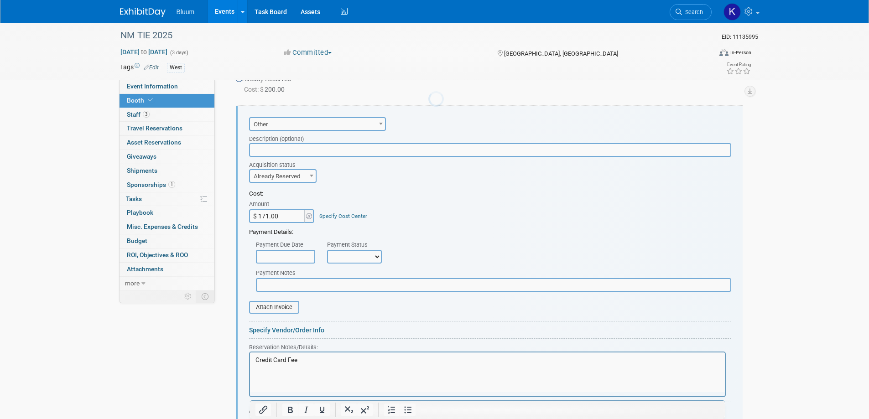
scroll to position [0, 0]
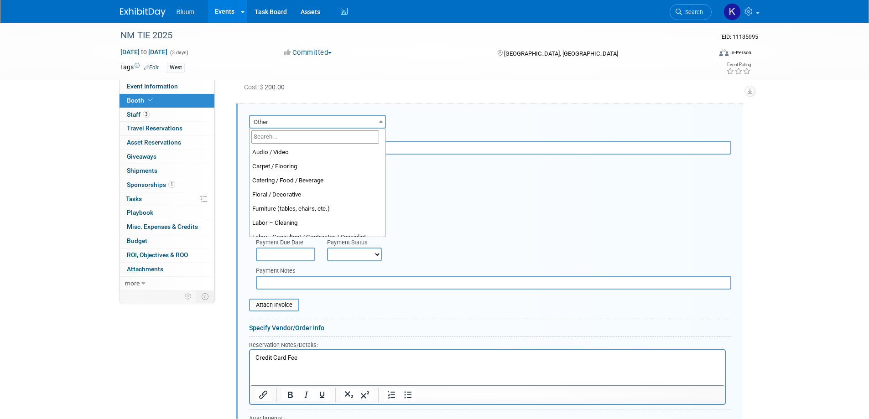
click at [336, 124] on span "Other" at bounding box center [317, 122] width 135 height 13
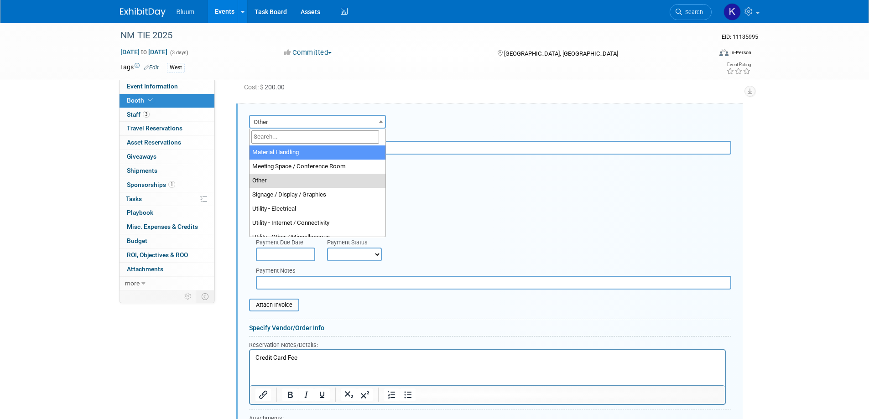
select select "10"
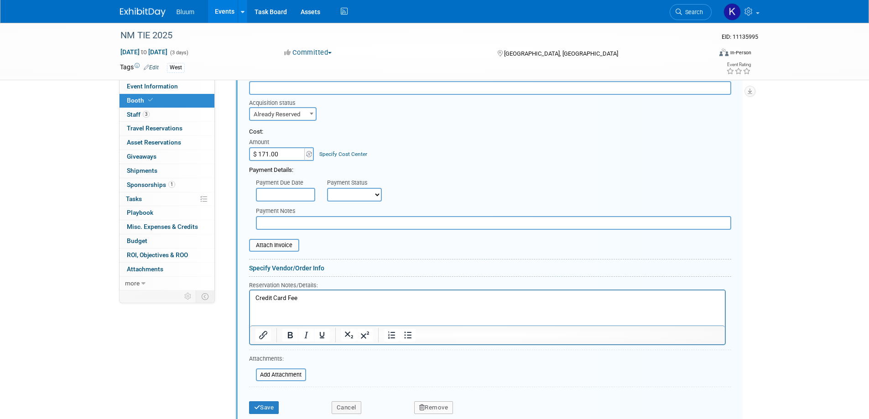
scroll to position [373, 0]
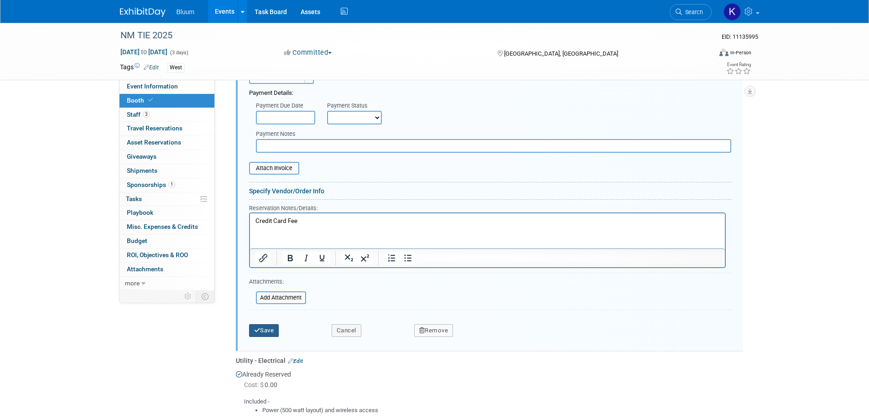
click at [261, 325] on button "Save" at bounding box center [264, 330] width 30 height 13
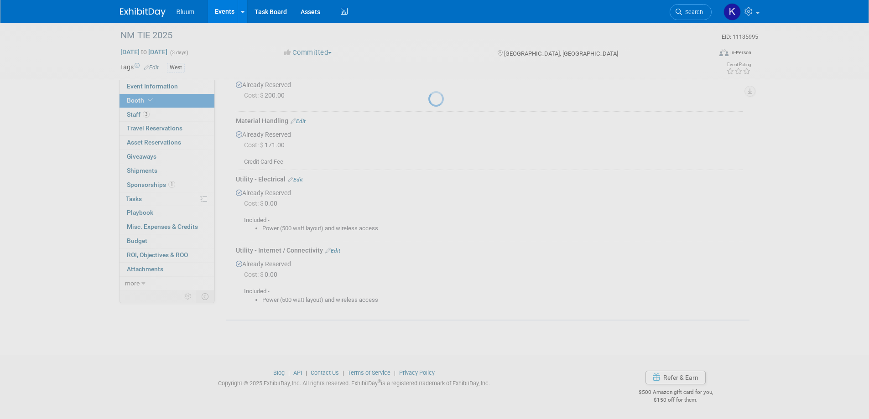
scroll to position [228, 0]
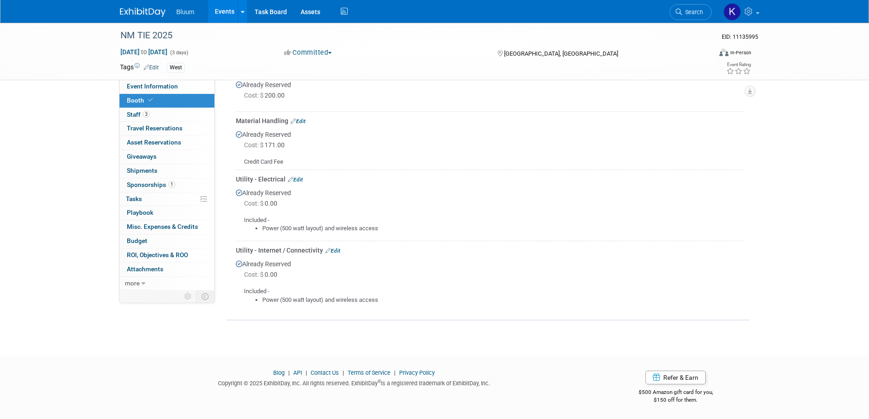
click at [232, 14] on link "Events" at bounding box center [224, 11] width 33 height 23
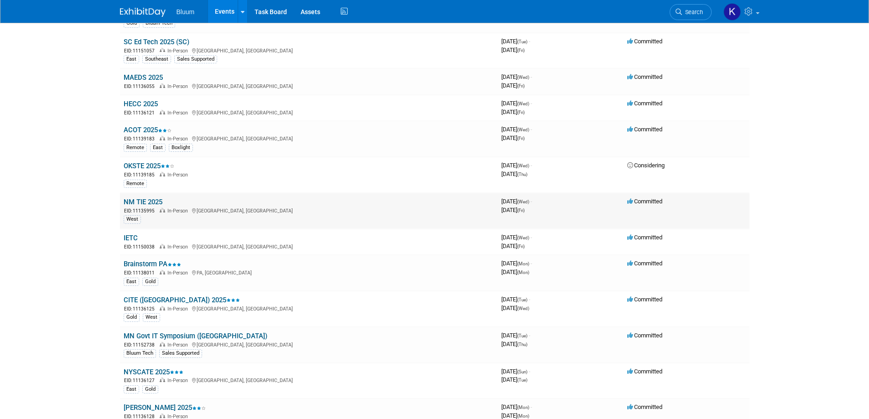
scroll to position [502, 0]
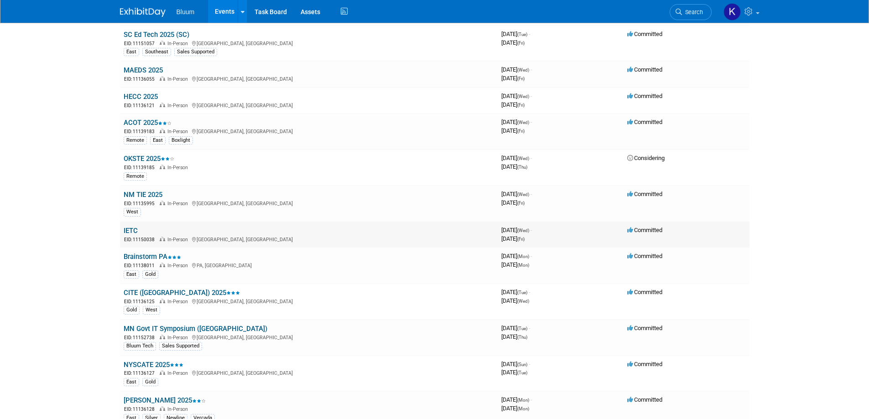
click at [130, 231] on link "IETC" at bounding box center [131, 231] width 14 height 8
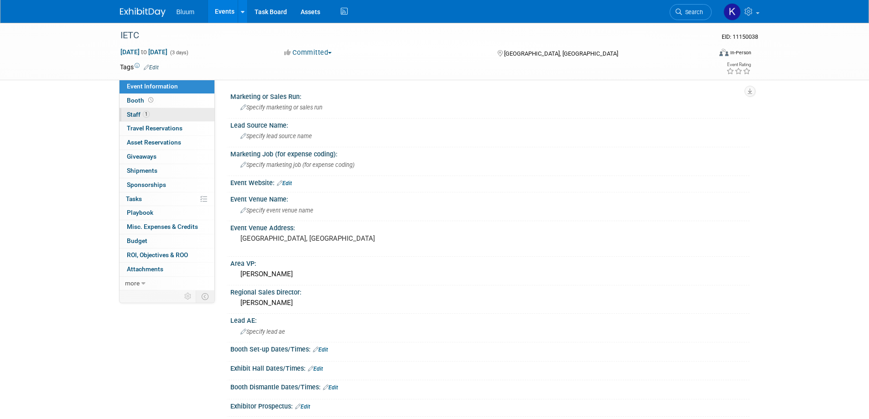
click at [135, 113] on span "Staff 1" at bounding box center [138, 114] width 23 height 7
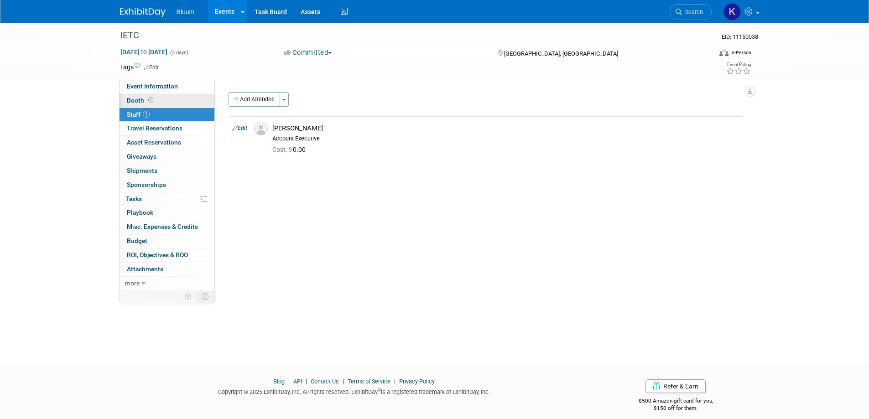
click at [136, 101] on span "Booth" at bounding box center [141, 100] width 28 height 7
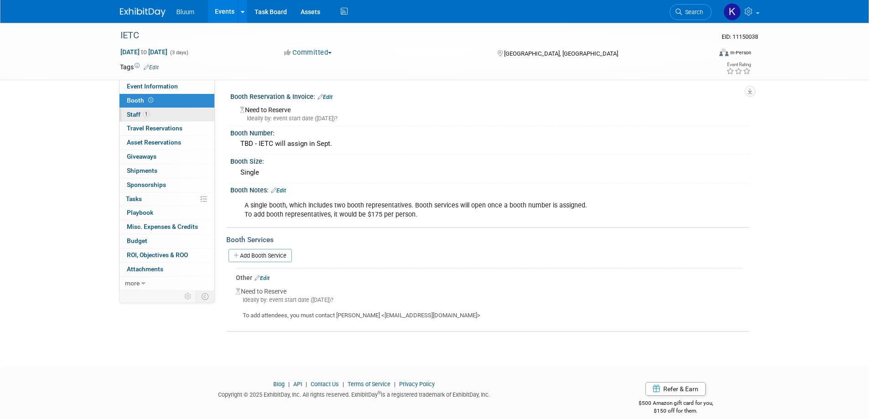
click at [136, 114] on span "Staff 1" at bounding box center [138, 114] width 23 height 7
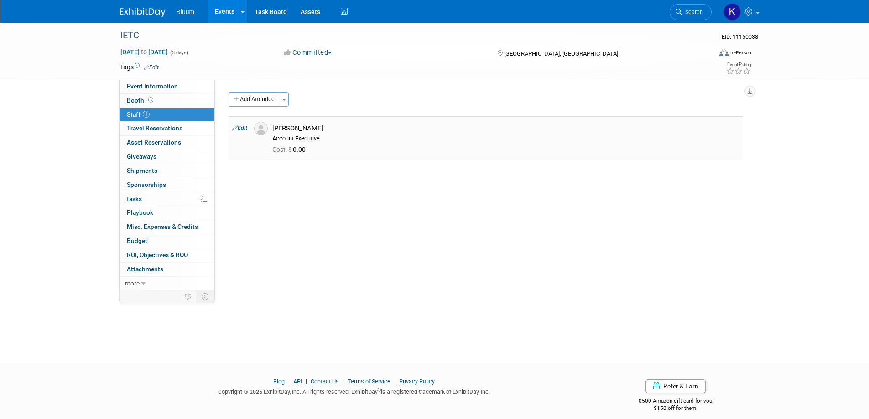
drag, startPoint x: 275, startPoint y: 127, endPoint x: 328, endPoint y: 128, distance: 53.8
click at [328, 128] on div "Kaitlin Bradley" at bounding box center [505, 128] width 467 height 9
copy div "Kaitlin Bradley"
click at [140, 87] on span "Event Information" at bounding box center [152, 86] width 51 height 7
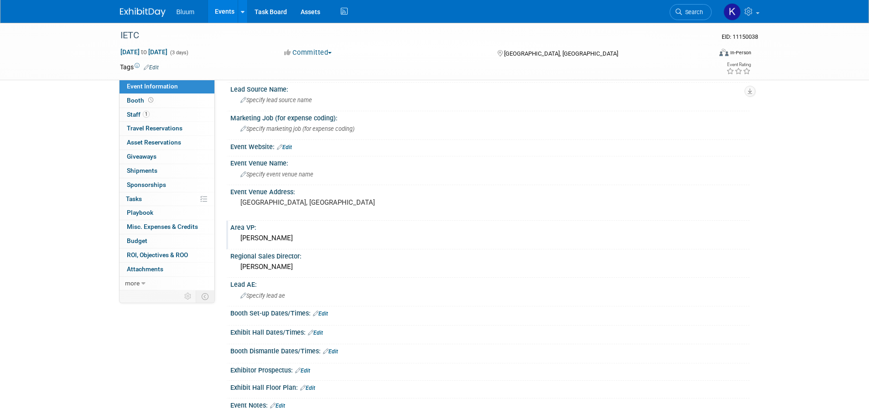
scroll to position [91, 0]
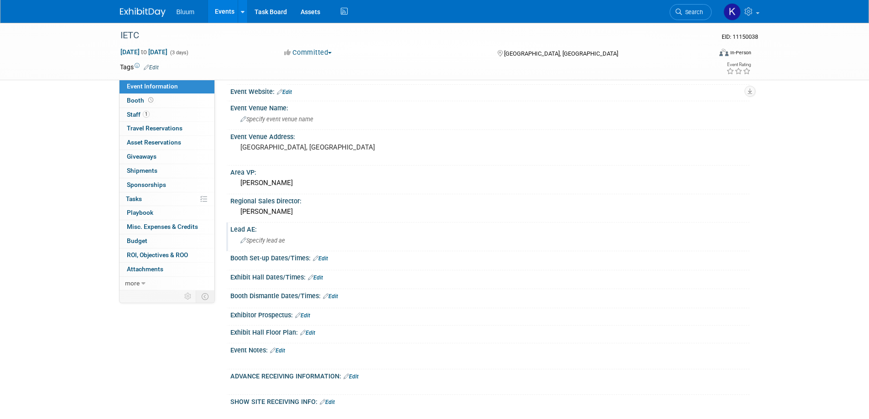
click at [267, 241] on span "Specify lead ae" at bounding box center [262, 240] width 45 height 7
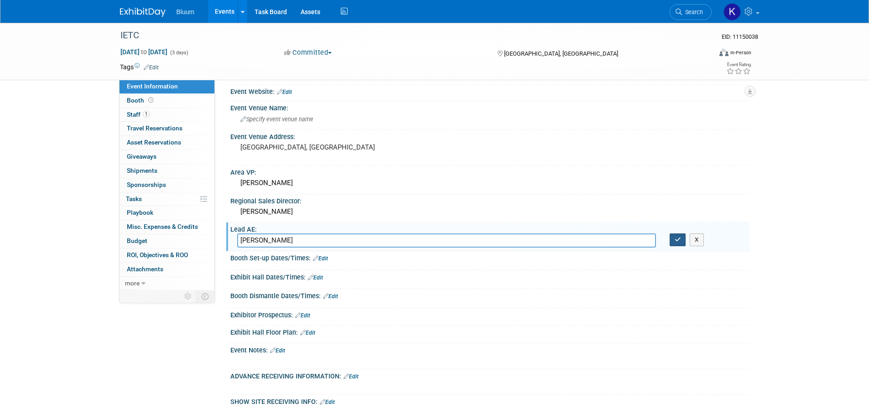
type input "Kaitlin Bradley"
click at [680, 238] on icon "button" at bounding box center [678, 240] width 6 height 6
click at [674, 236] on button "button" at bounding box center [678, 240] width 16 height 13
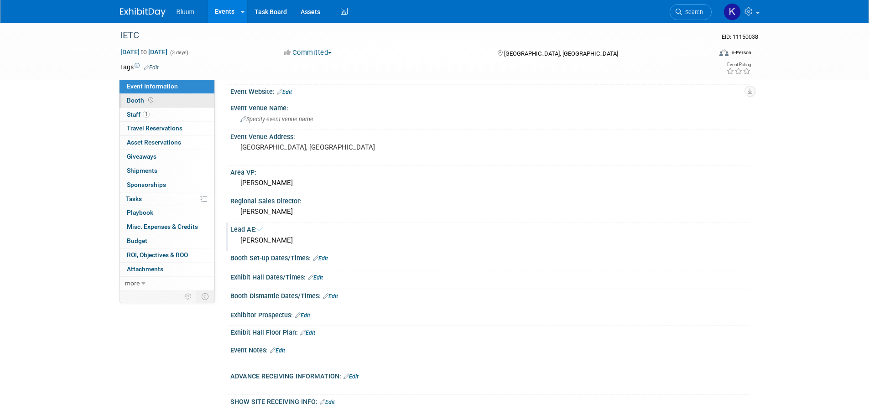
click at [135, 99] on span "Booth" at bounding box center [141, 100] width 28 height 7
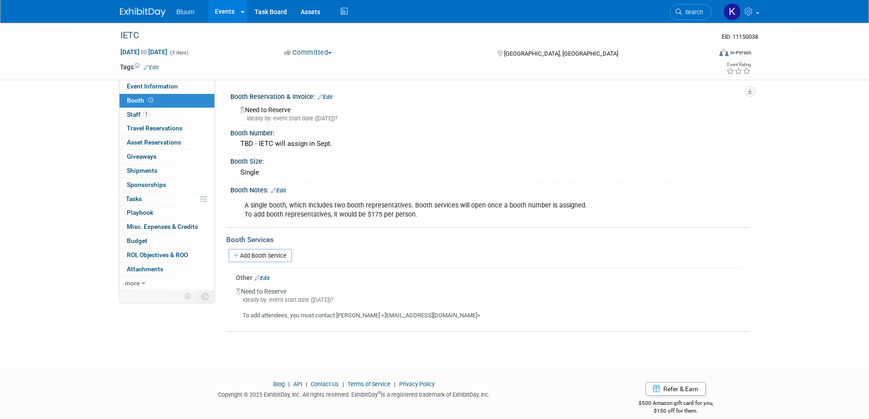
click at [221, 11] on link "Events" at bounding box center [224, 11] width 33 height 23
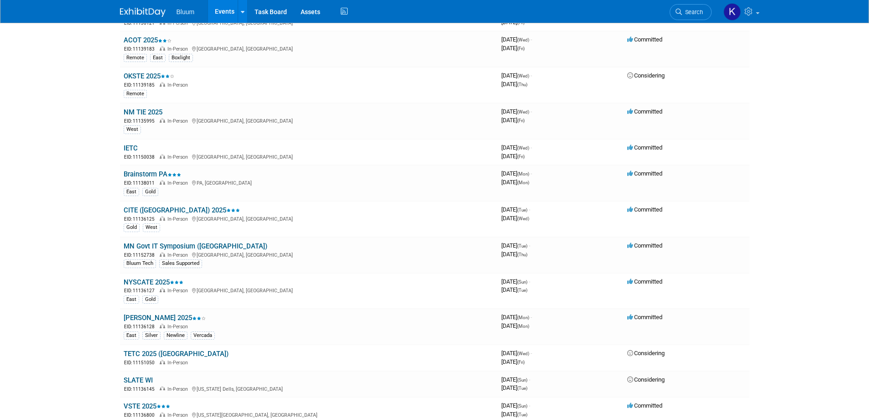
scroll to position [593, 0]
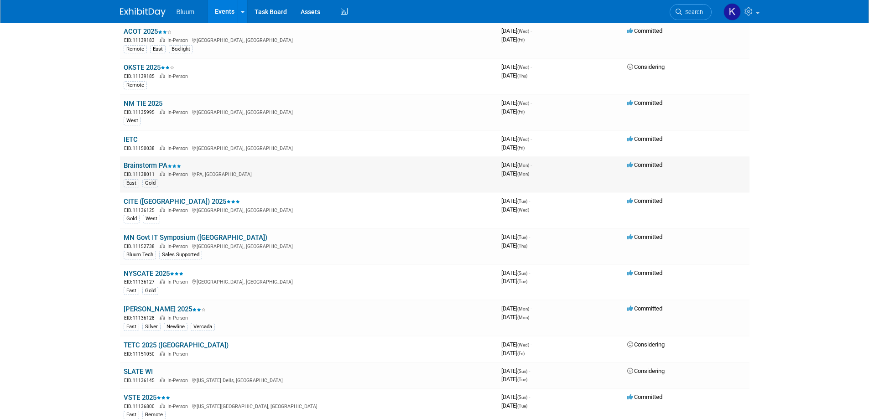
click at [140, 165] on link "Brainstorm PA" at bounding box center [152, 165] width 57 height 8
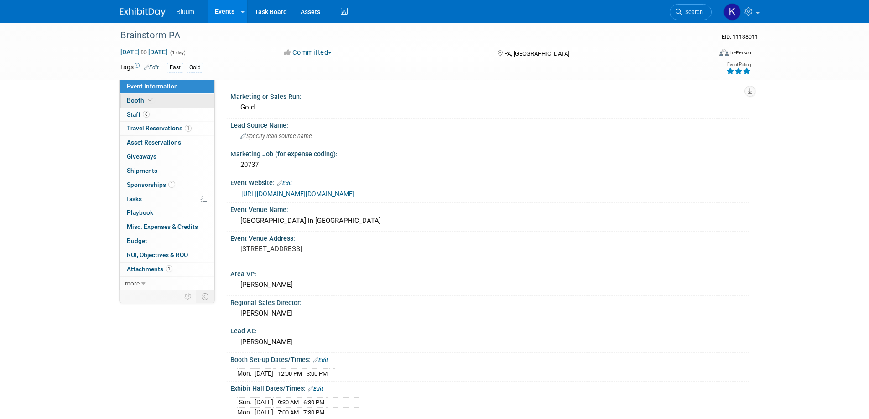
click at [136, 103] on span "Booth" at bounding box center [141, 100] width 28 height 7
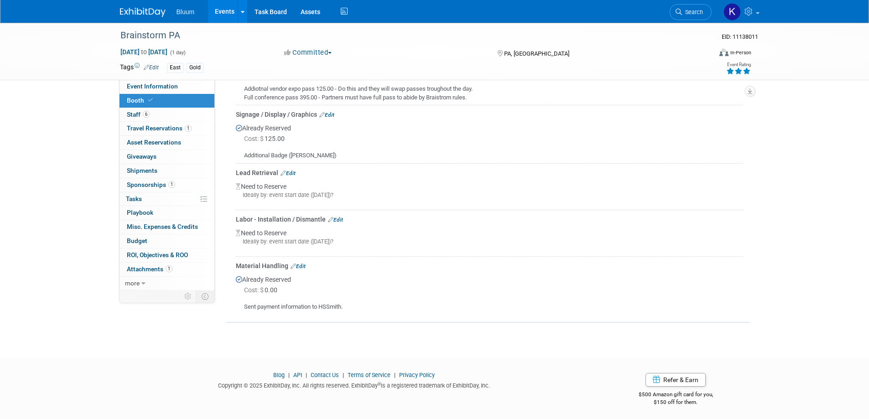
scroll to position [412, 0]
click at [222, 10] on link "Events" at bounding box center [224, 11] width 33 height 23
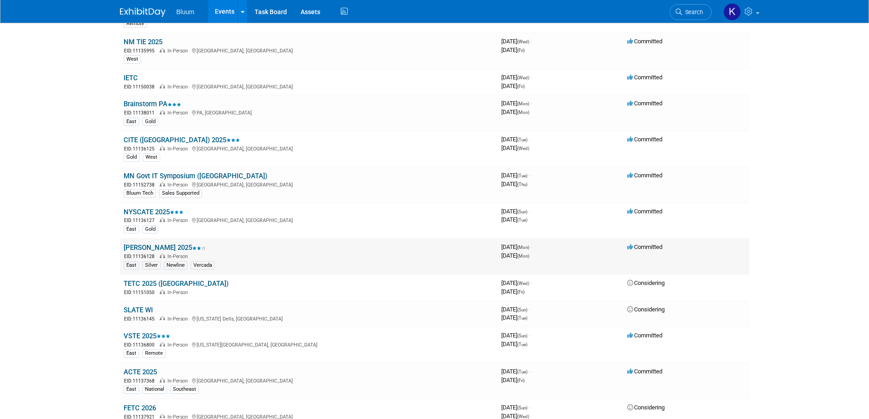
scroll to position [639, 0]
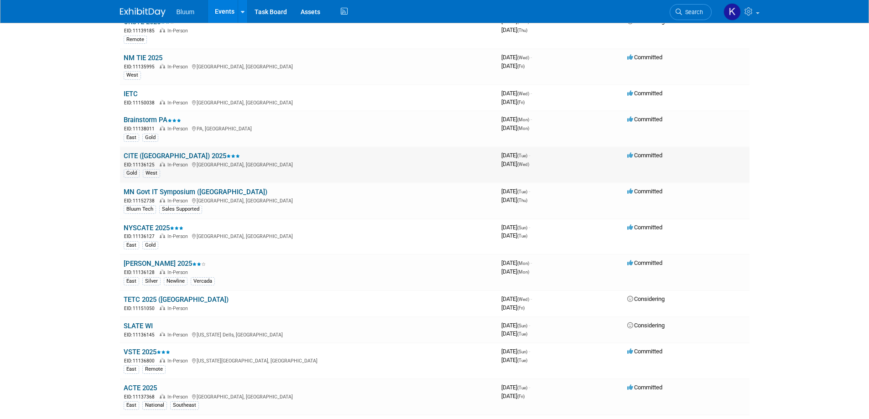
click at [148, 160] on td "CITE (CA) 2025 EID: 11136125 In-Person Sacramento, CA Gold West" at bounding box center [309, 165] width 378 height 36
click at [156, 154] on link "CITE ([GEOGRAPHIC_DATA]) 2025" at bounding box center [182, 156] width 116 height 8
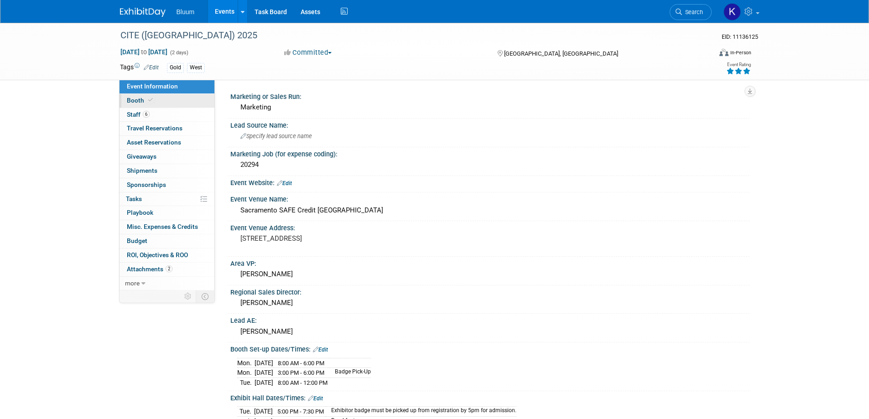
click at [133, 96] on link "Booth" at bounding box center [167, 101] width 95 height 14
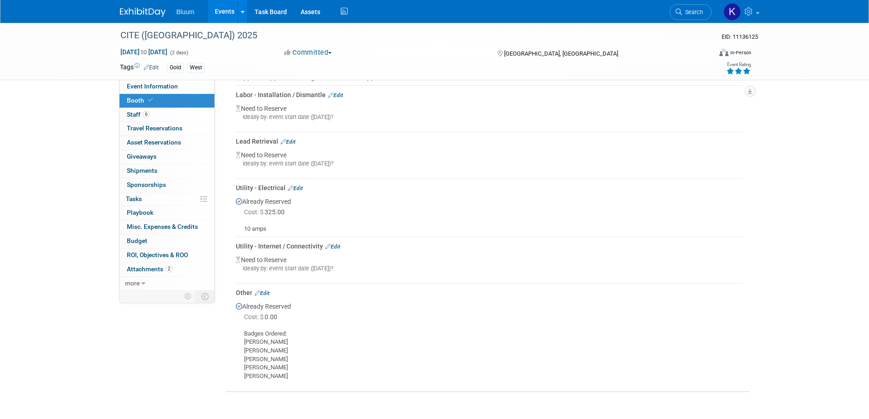
scroll to position [365, 0]
